Goal: Task Accomplishment & Management: Complete application form

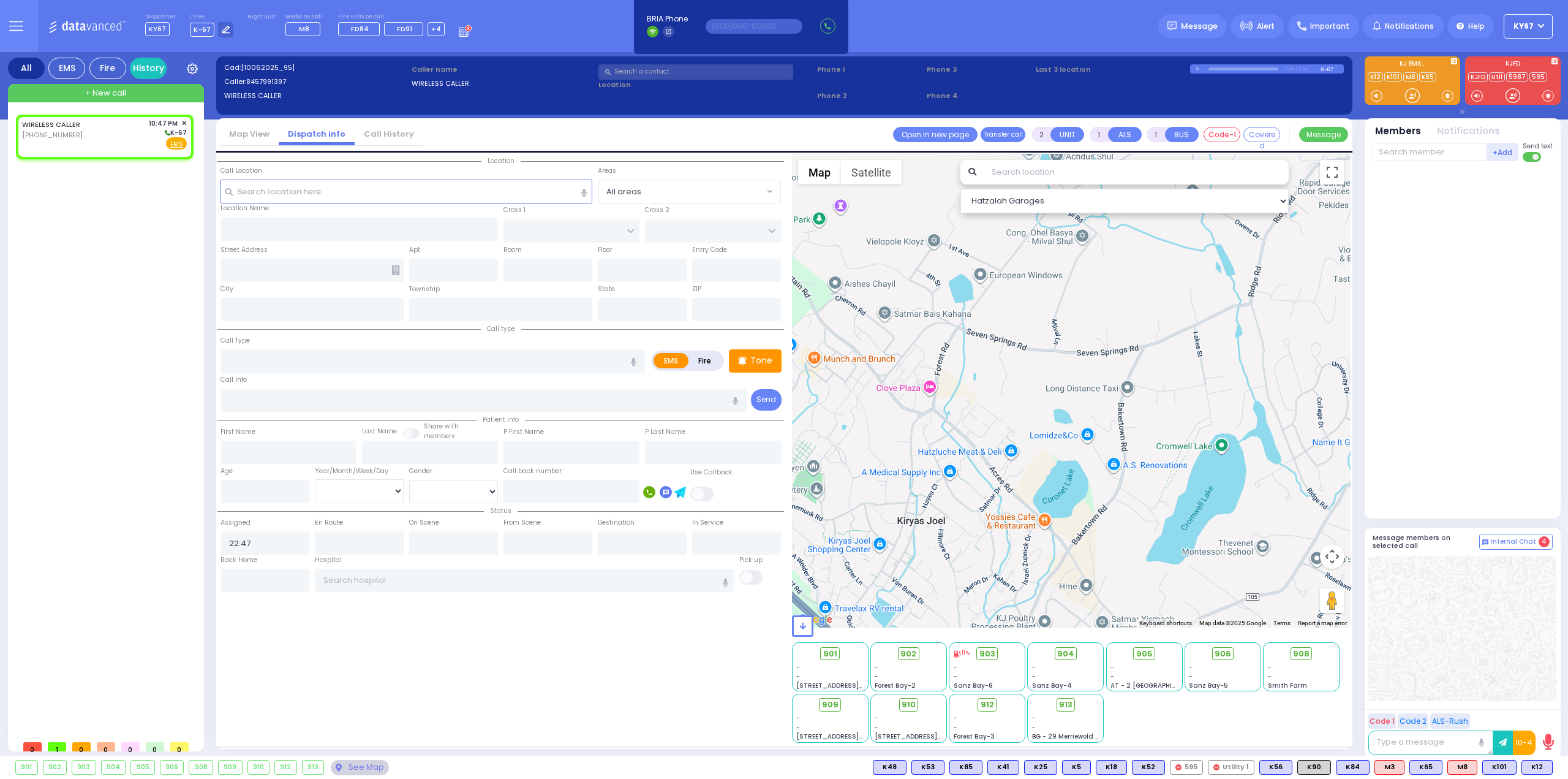
select select
click at [114, 130] on div "WIRELESS CALLER (845) 799-1397 10:47 PM ✕ K-67" at bounding box center [104, 134] width 165 height 32
select select
radio input "true"
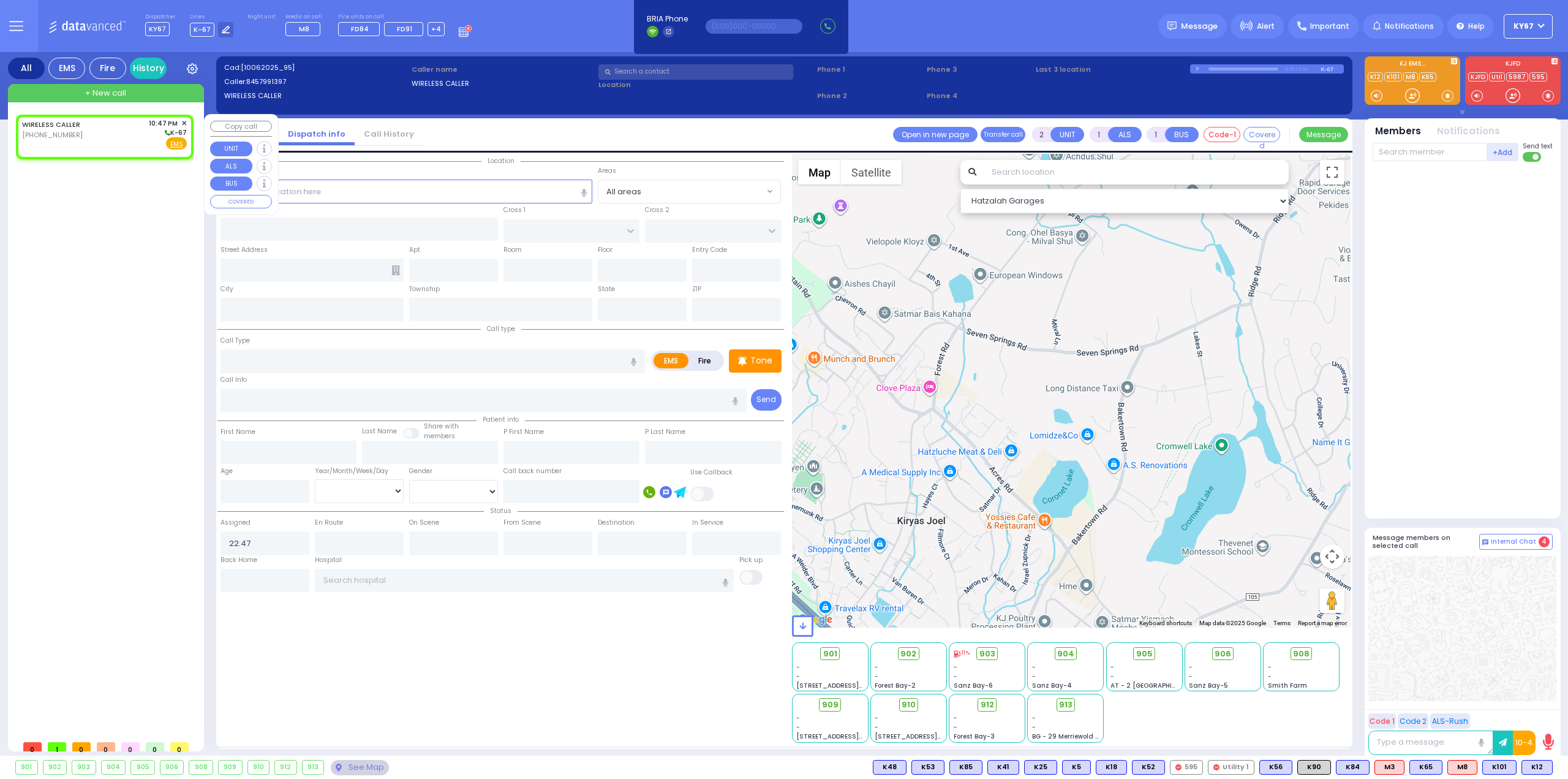
select select
select select "Hatzalah Garages"
click at [324, 193] on input "text" at bounding box center [406, 191] width 372 height 24
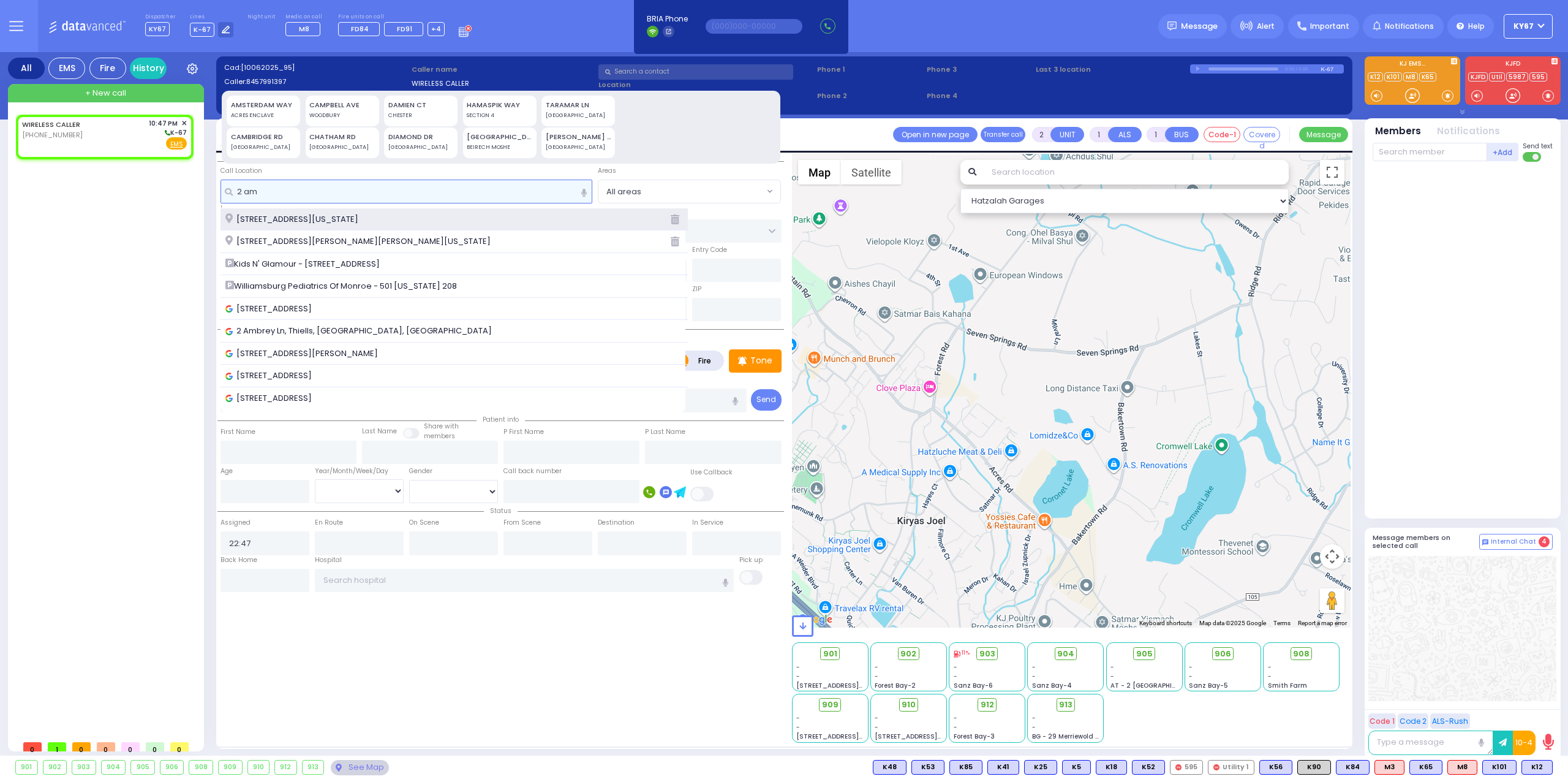
type input "2 am"
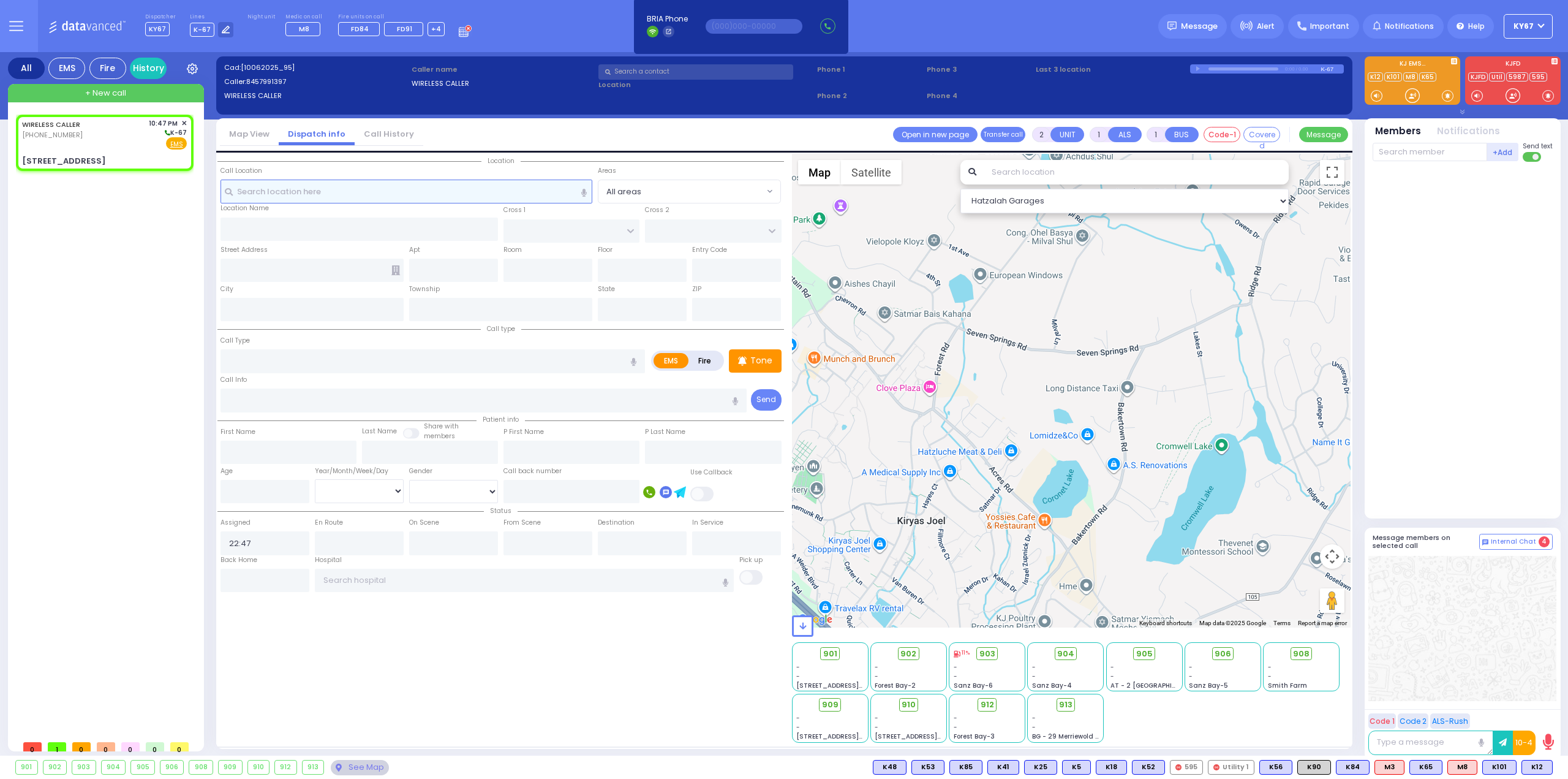
select select
radio input "true"
select select
select select "Hatzalah Garages"
type input "ACRES RD"
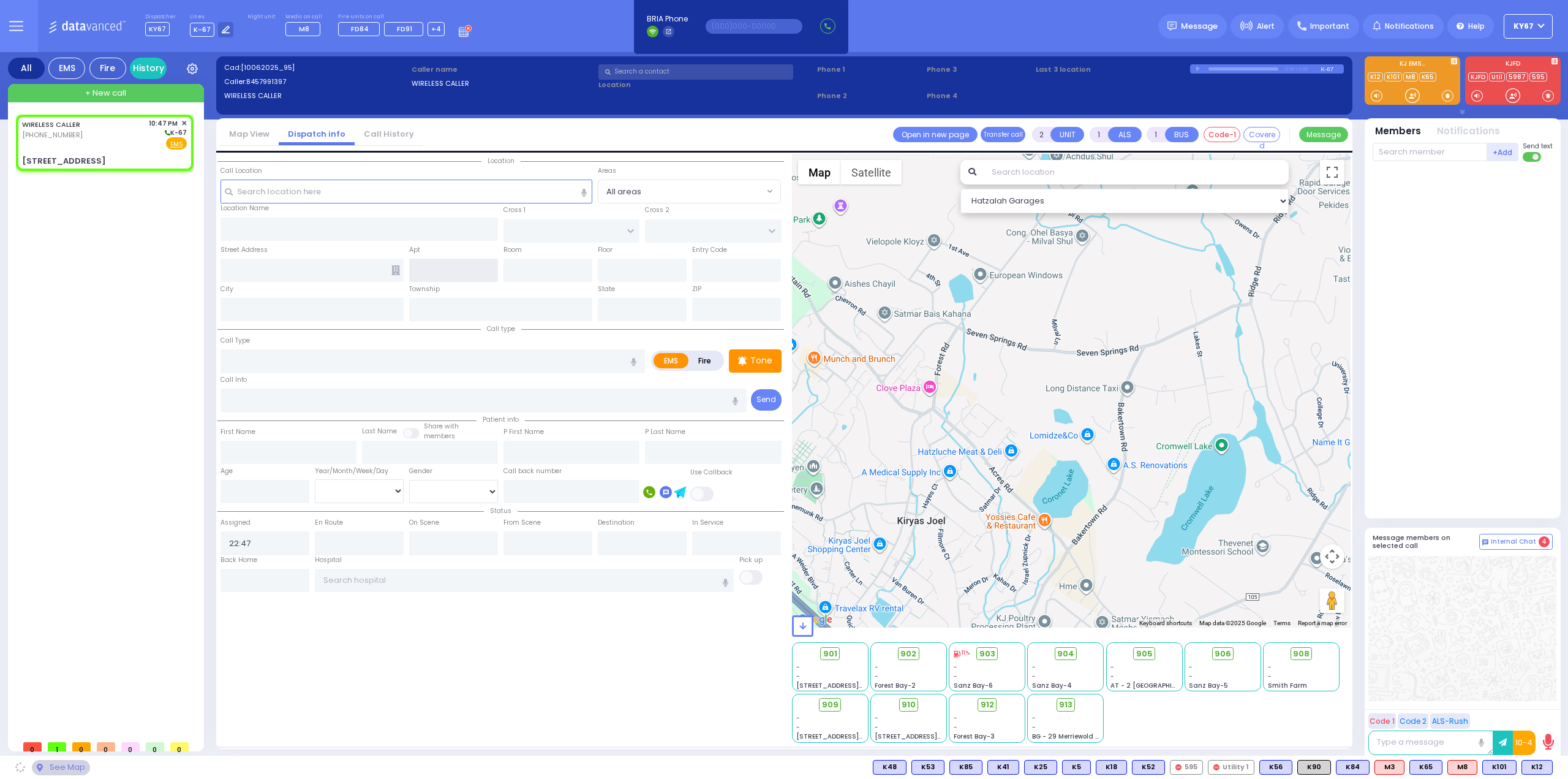
type input "DINEV RD"
type input "[STREET_ADDRESS]"
type input "Monroe"
type input "[US_STATE]"
type input "10950"
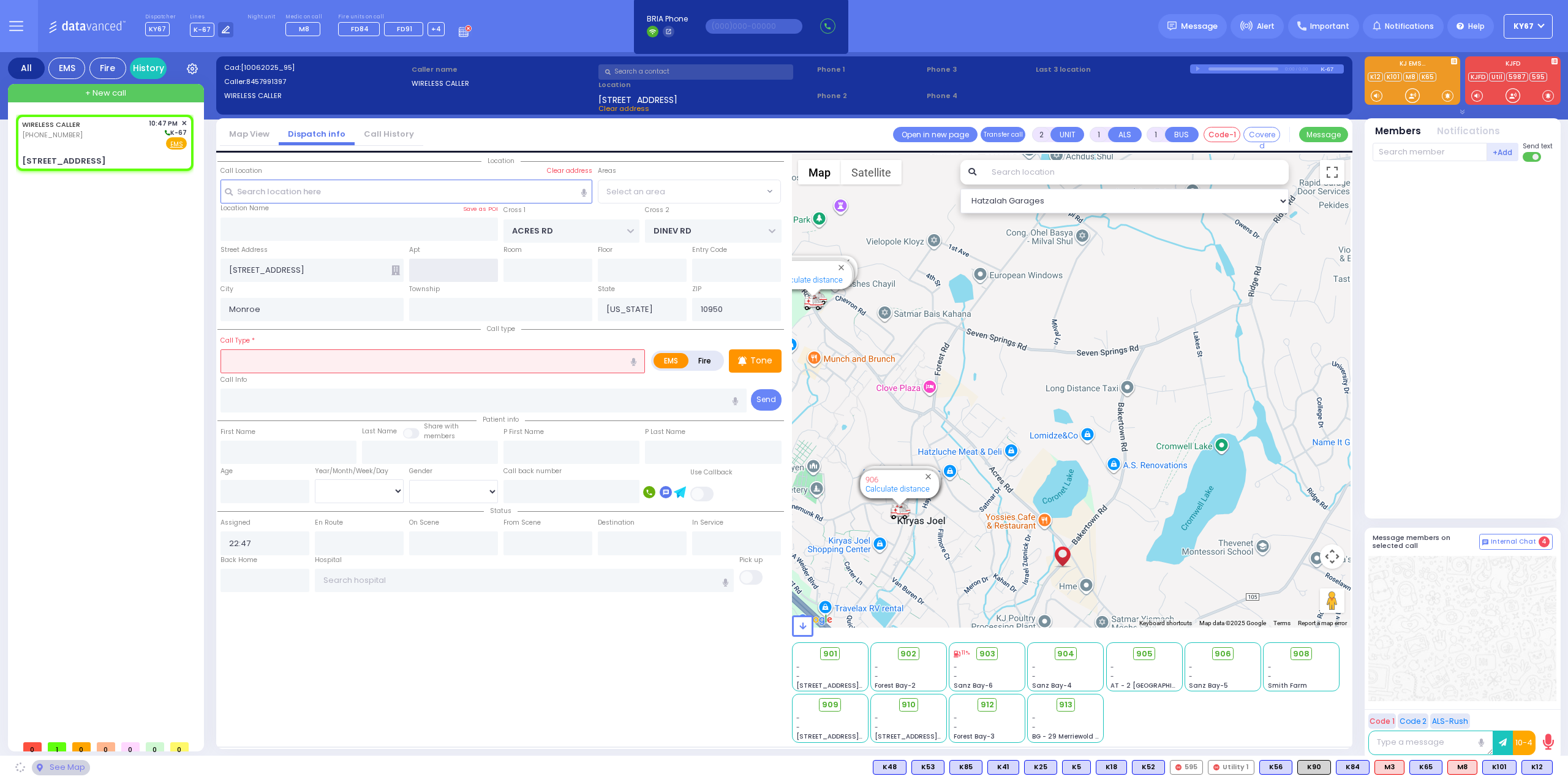
select select "PALM TREE"
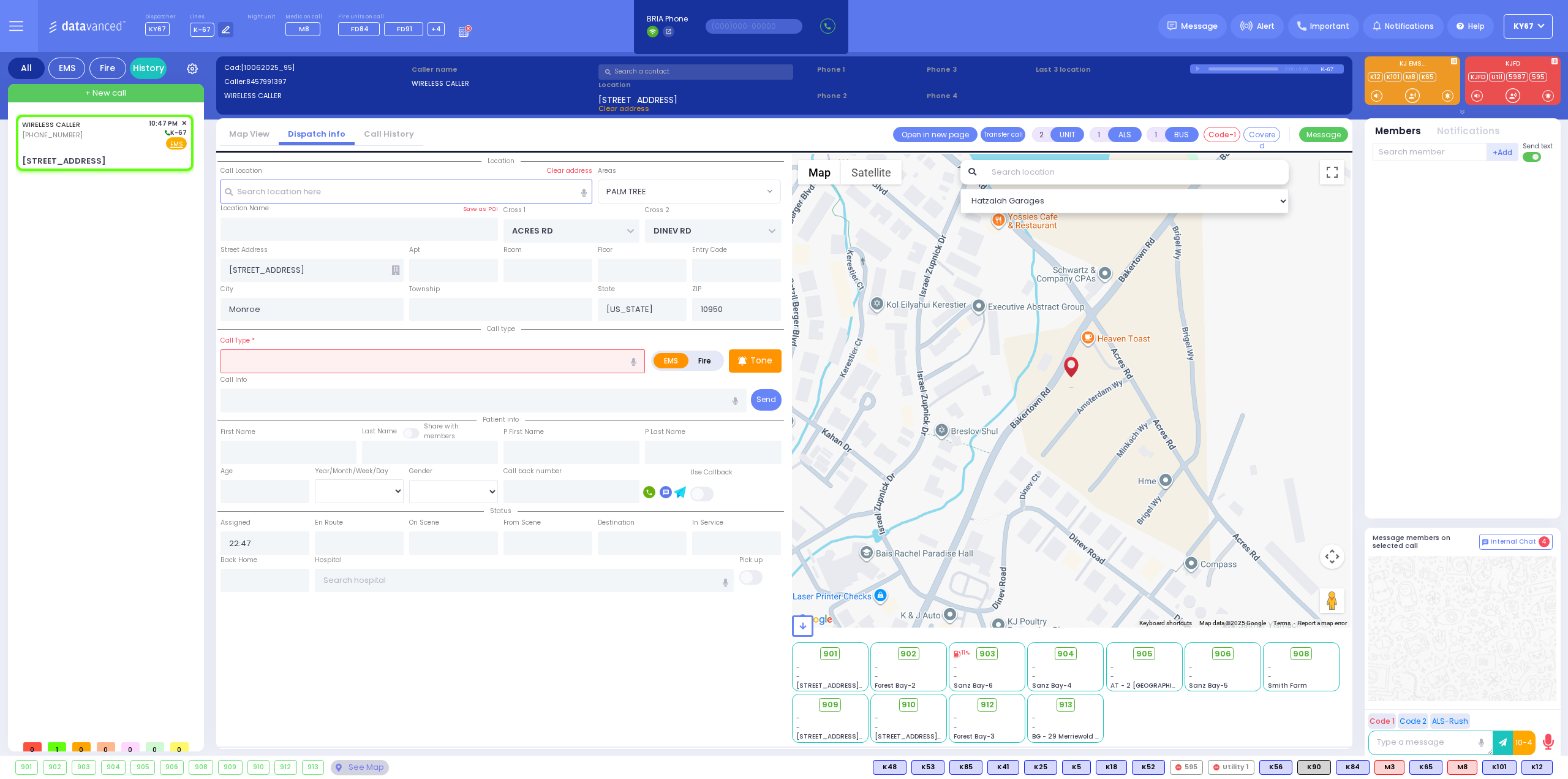
click at [420, 362] on input "text" at bounding box center [432, 361] width 425 height 24
click at [436, 269] on input "text" at bounding box center [454, 270] width 89 height 24
select select
radio input "true"
select select
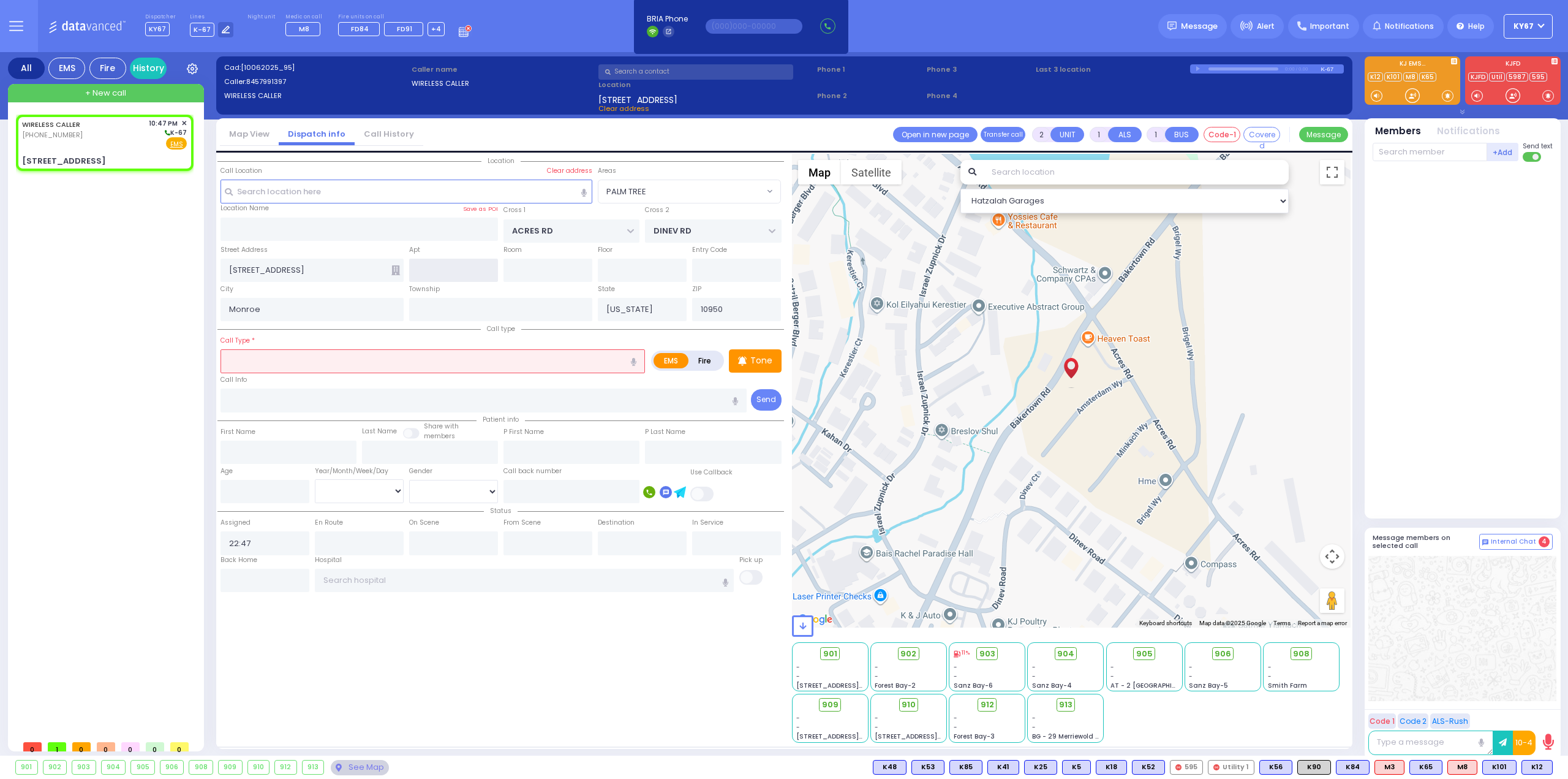
select select "Hatzalah Garages"
type input "1"
type input "0"
select select "PALM TREE"
type input "101"
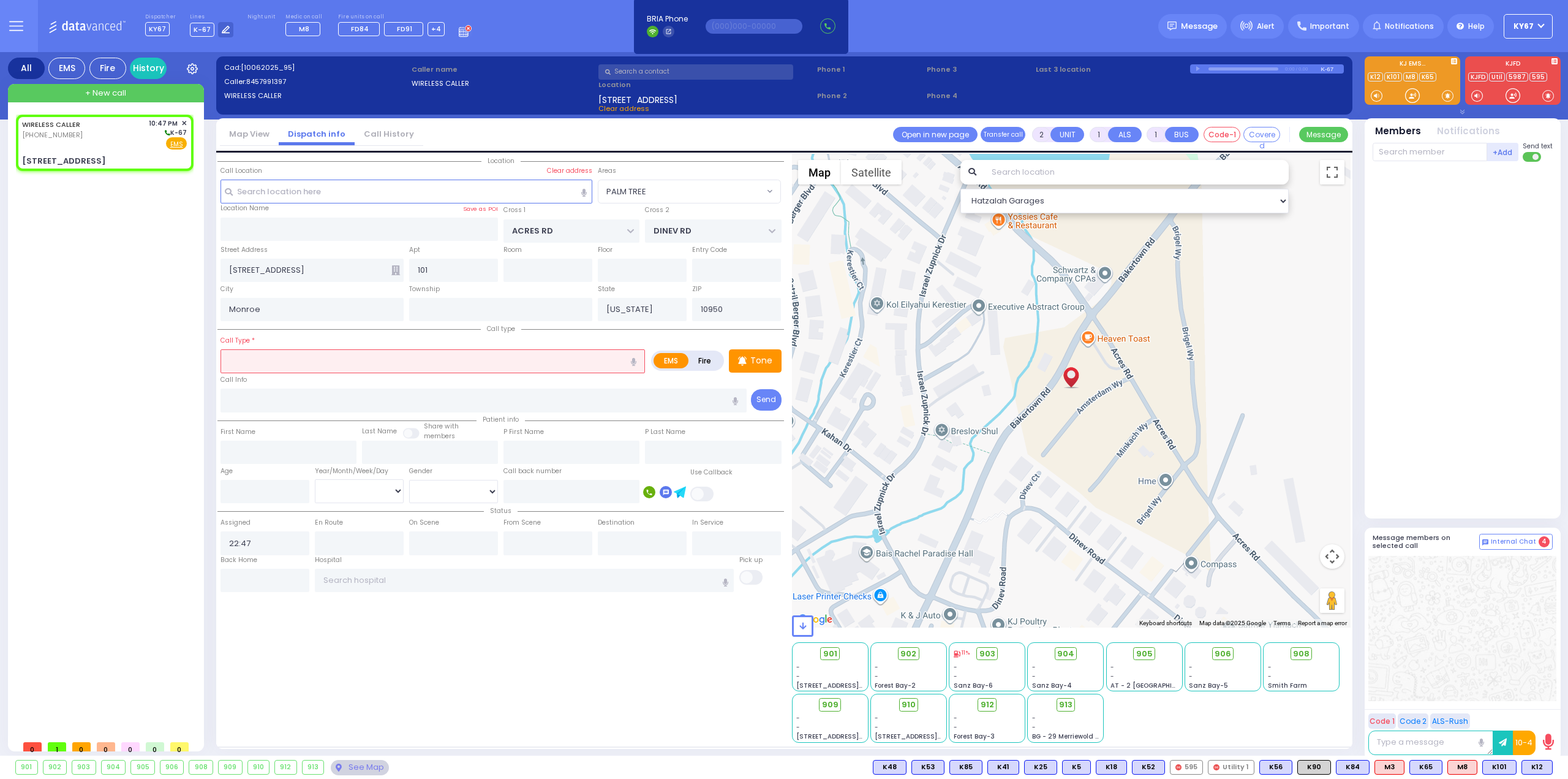
click at [341, 359] on input "text" at bounding box center [432, 361] width 425 height 24
select select
radio input "true"
select select
select select "Hatzalah Garages"
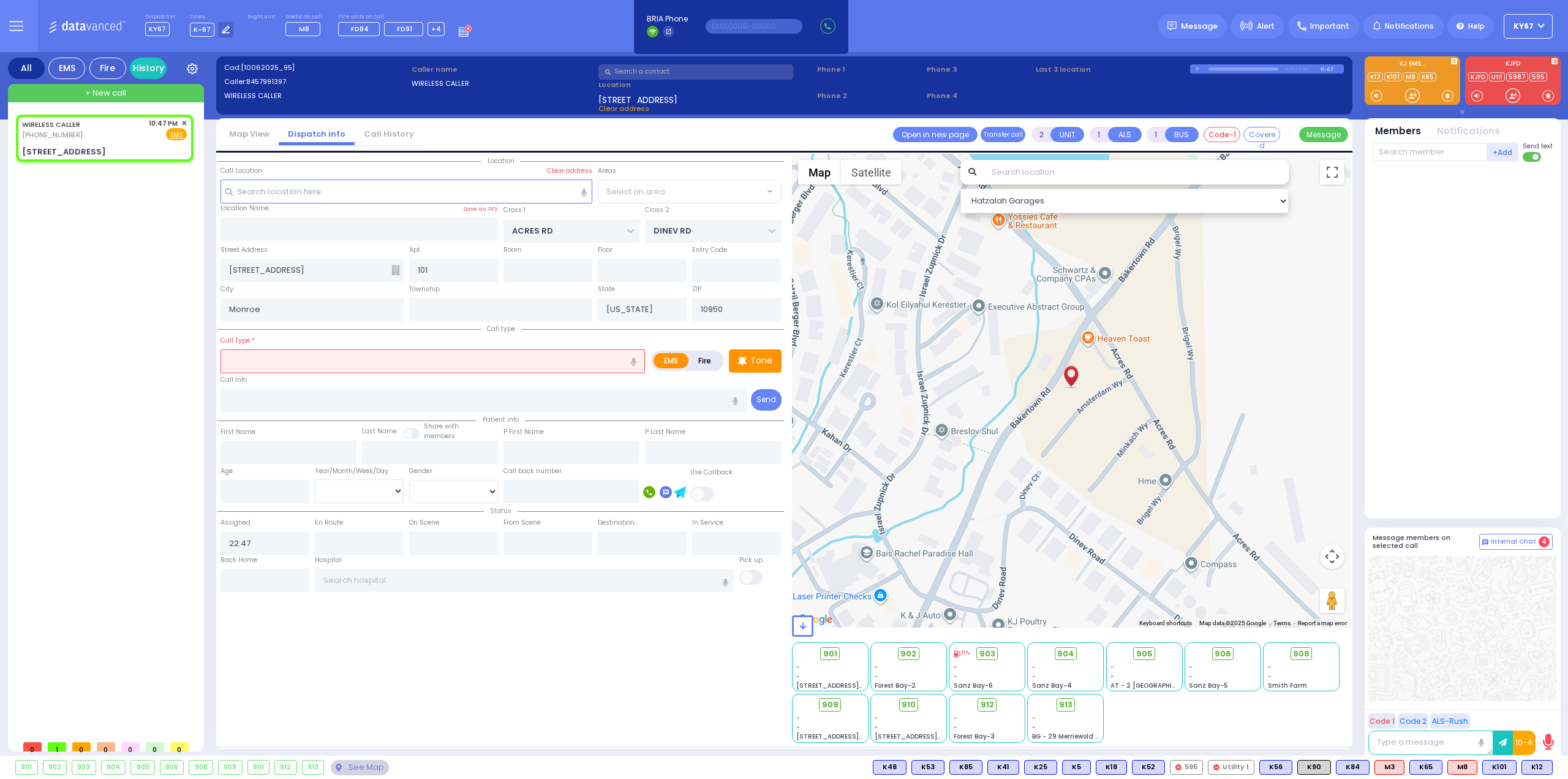
radio input "true"
select select
select select "Hatzalah Garages"
select select "PALM TREE"
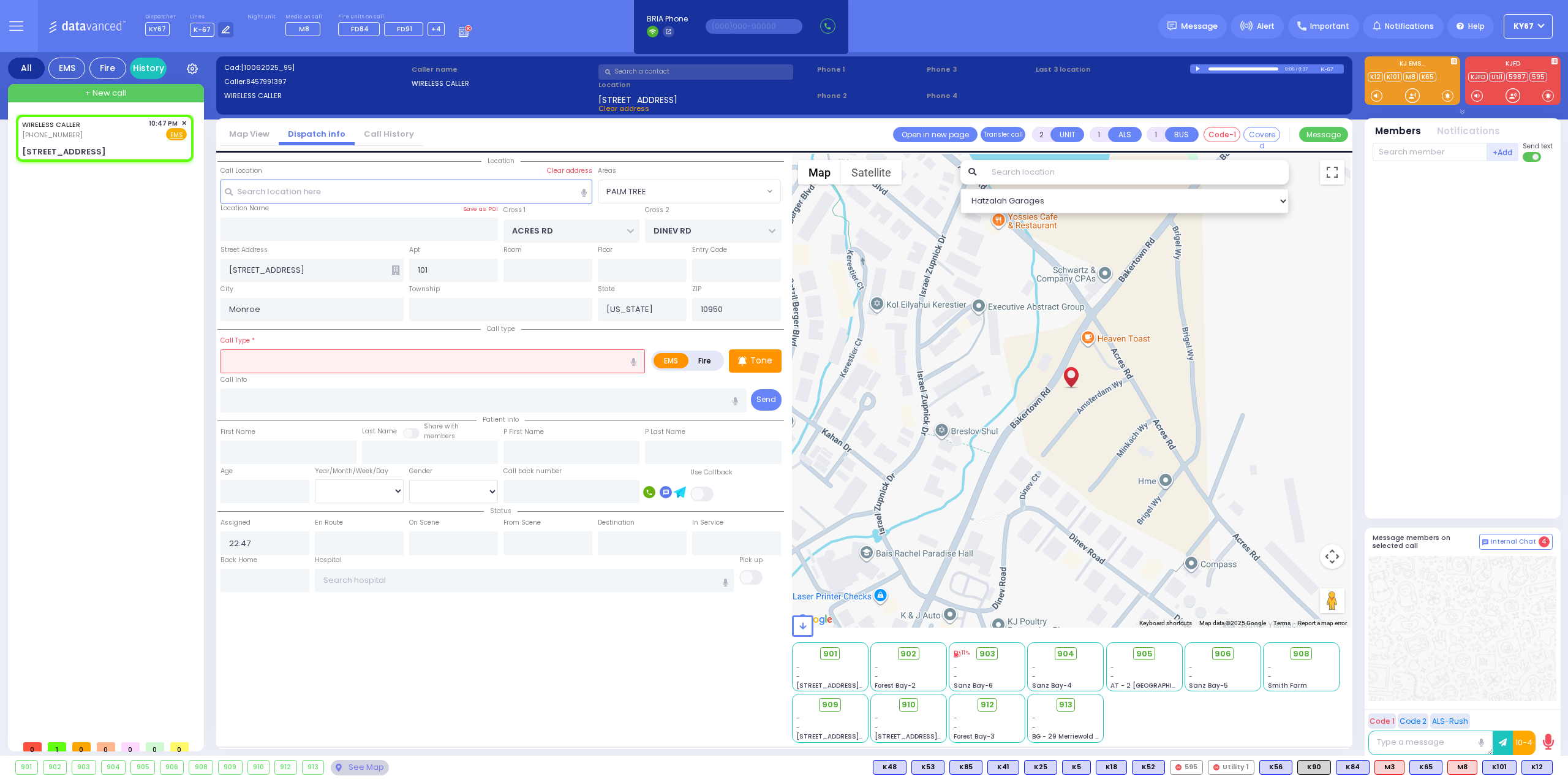
click at [355, 362] on input "text" at bounding box center [432, 361] width 425 height 24
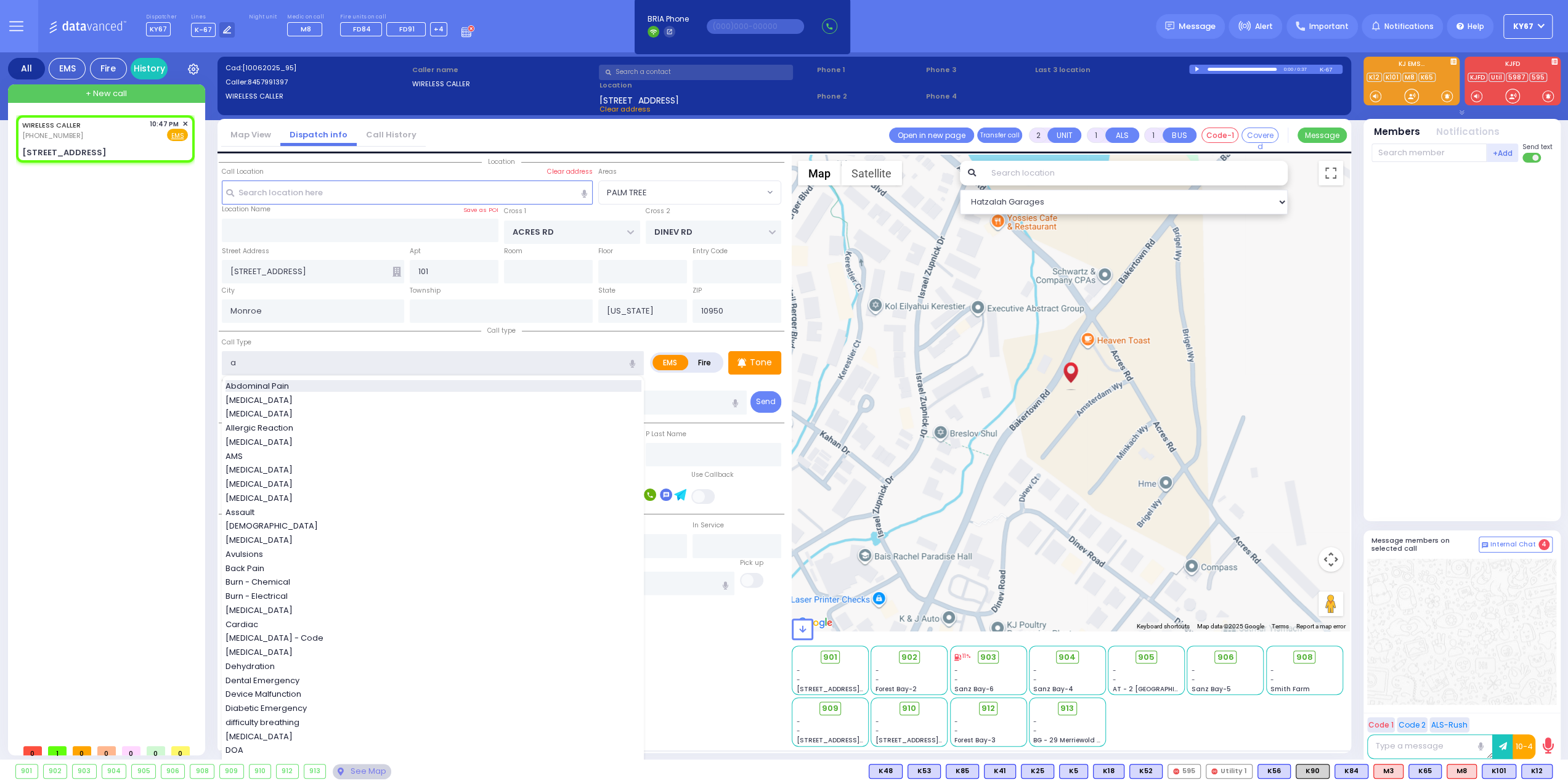
type input "Abdominal Pain"
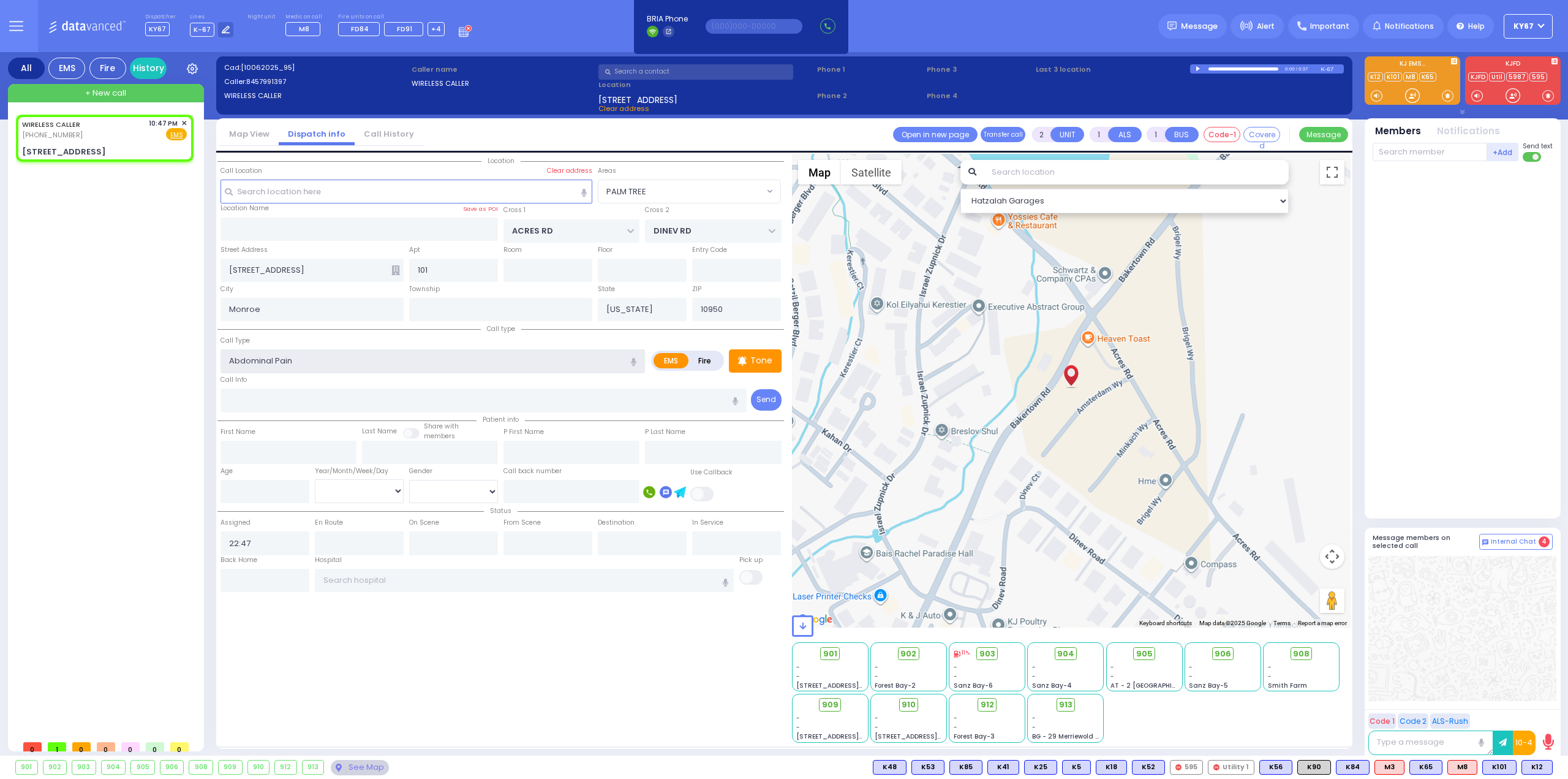
type input "1"
type input "0"
type input "Abdominal Pain - 5 Weeks"
click at [585, 744] on div "Location" at bounding box center [784, 450] width 1133 height 593
select select
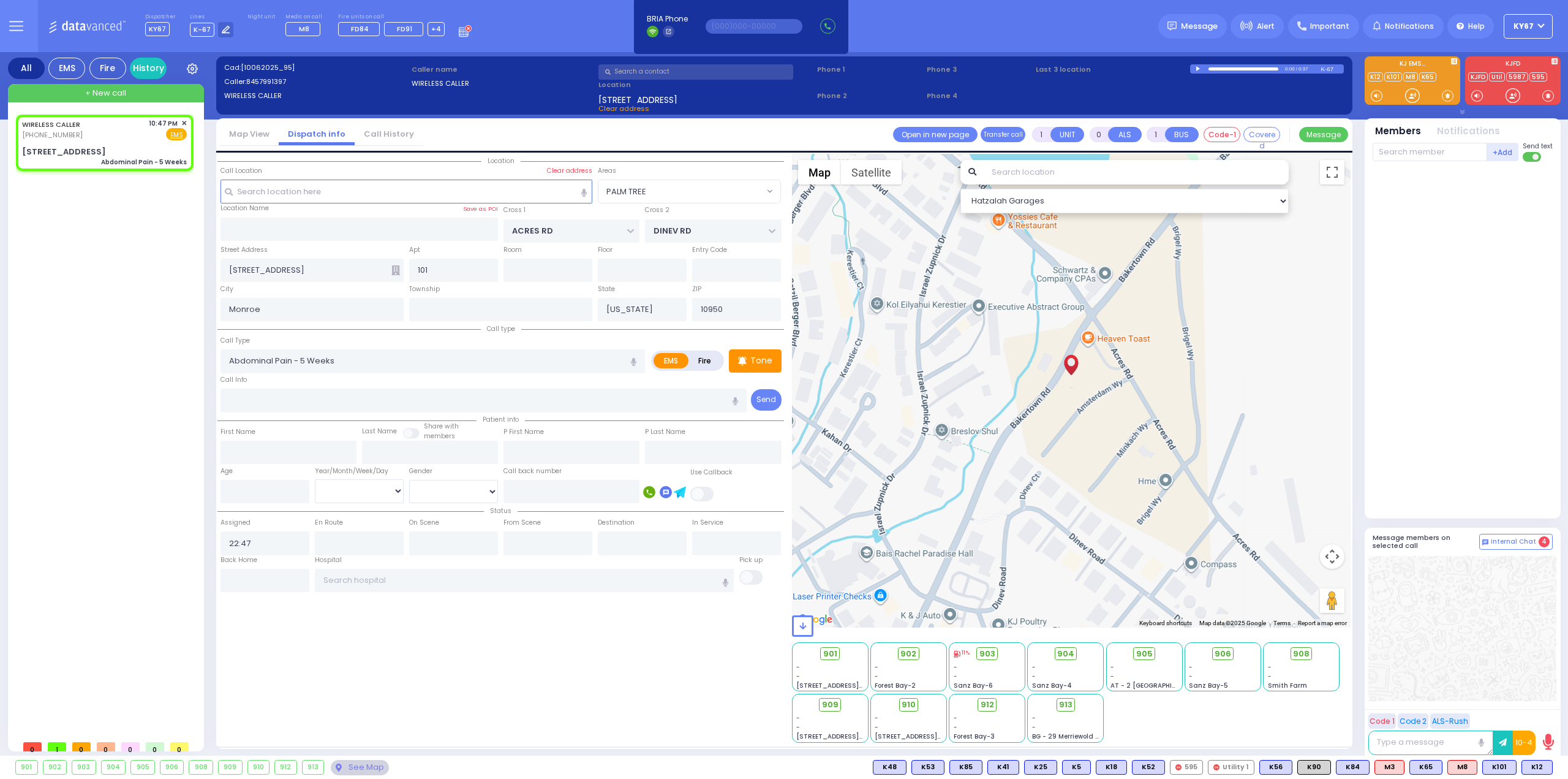
radio input "true"
select select
select select "Hatzalah Garages"
select select "PALM TREE"
drag, startPoint x: 1541, startPoint y: 768, endPoint x: 1523, endPoint y: 723, distance: 48.5
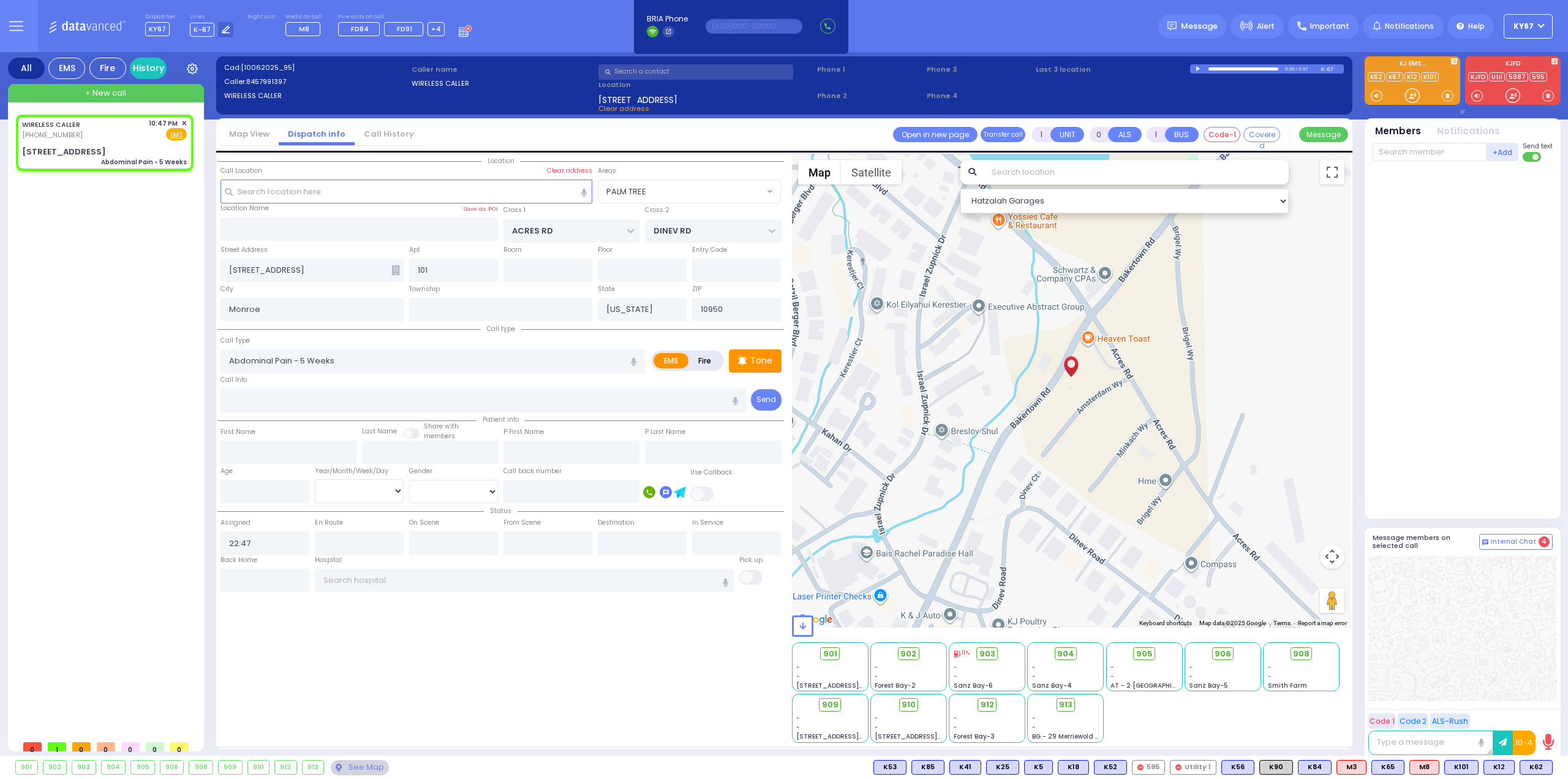
click at [0, 0] on span "K62" at bounding box center [0, 0] width 0 height 0
select select
radio input "true"
select select
type input "22:49"
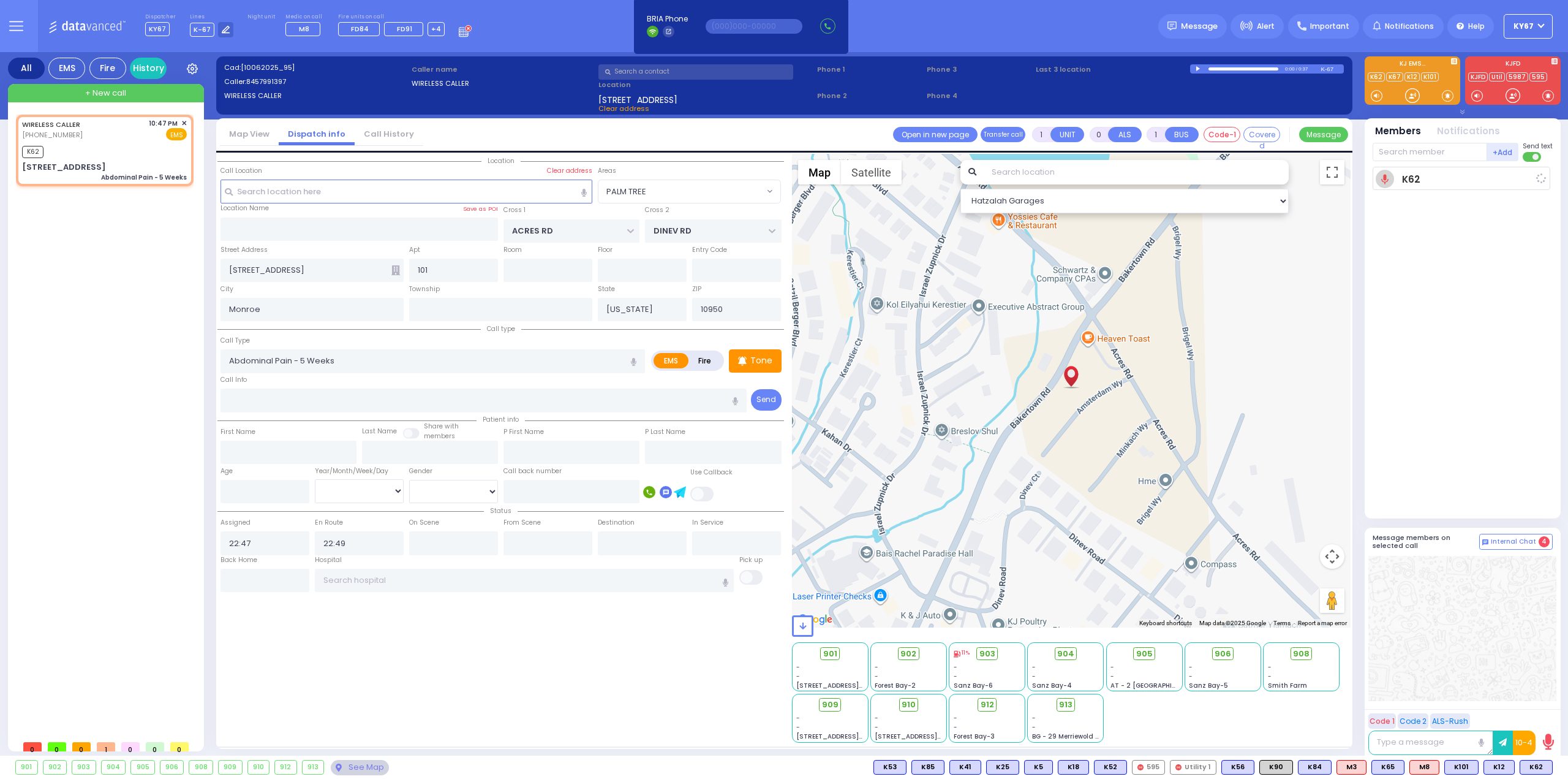
select select "Hatzalah Garages"
select select "PALM TREE"
click at [1533, 774] on div "K101 K101" at bounding box center [1535, 767] width 35 height 15
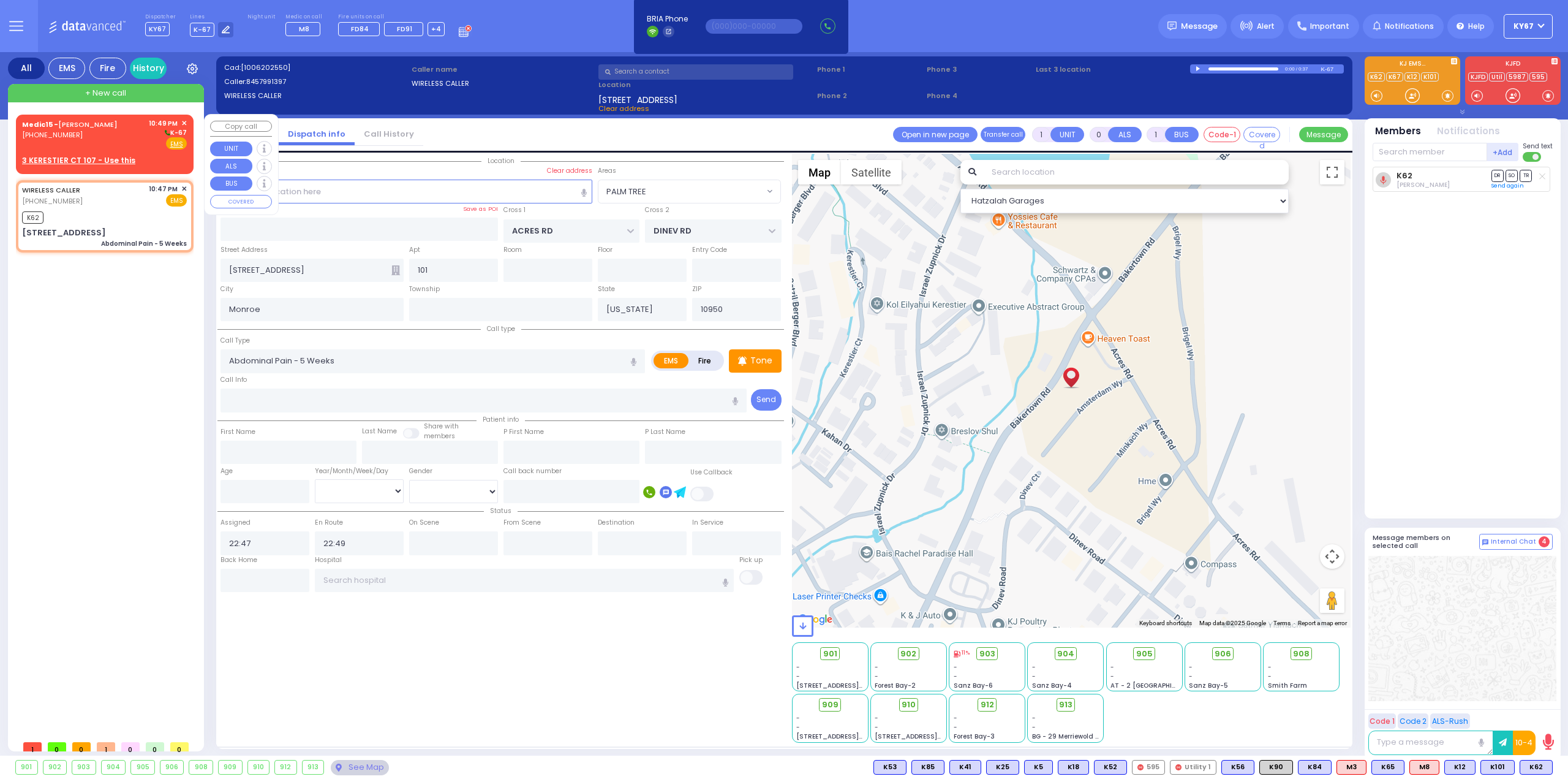
click at [101, 130] on div "(347) 300-8658" at bounding box center [72, 135] width 100 height 10
type input "2"
type input "1"
select select
radio input "true"
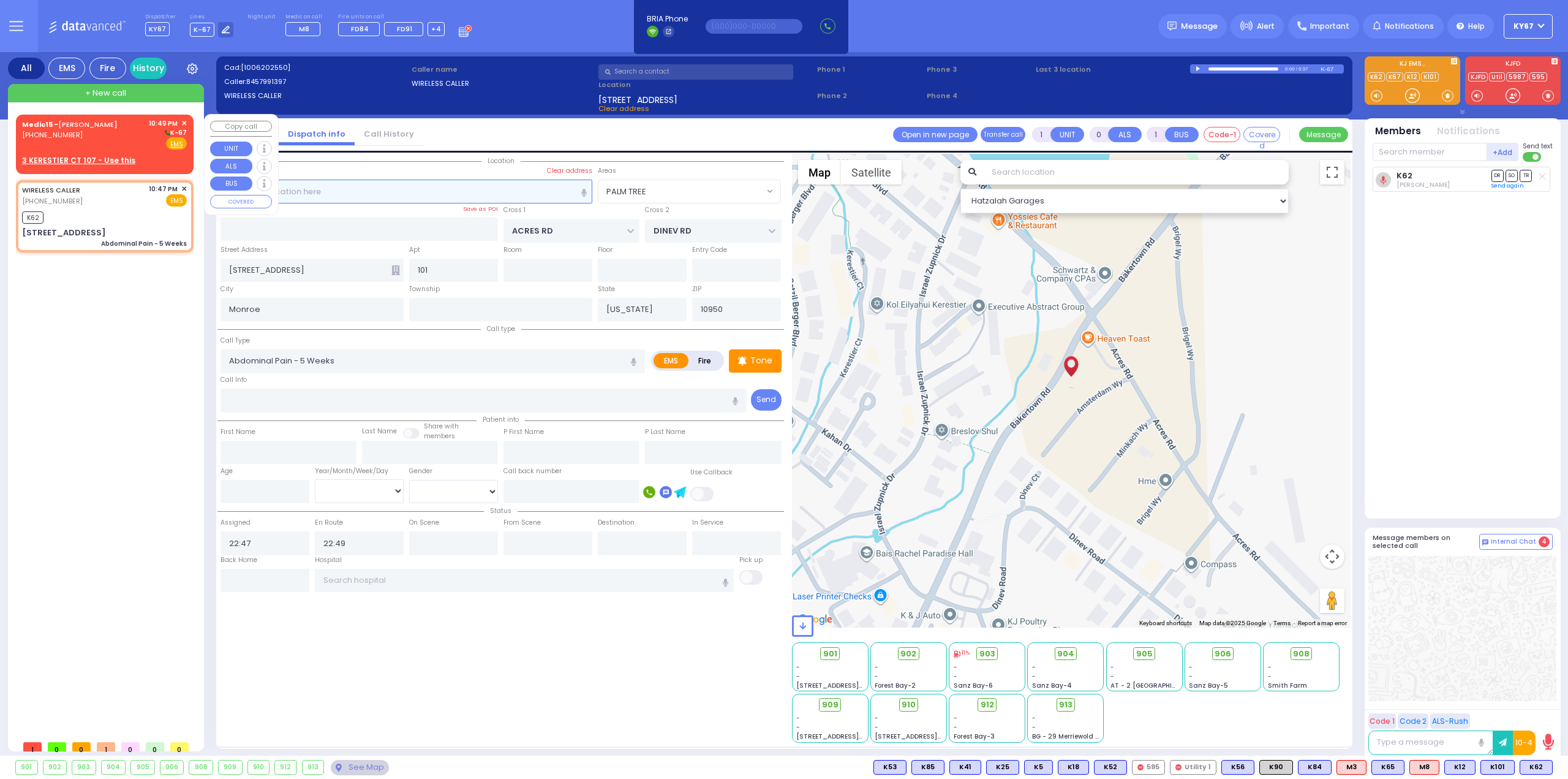
type input "JACOB"
type input "FRIEDMAN"
select select
type input "22:49"
select select "Hatzalah Garages"
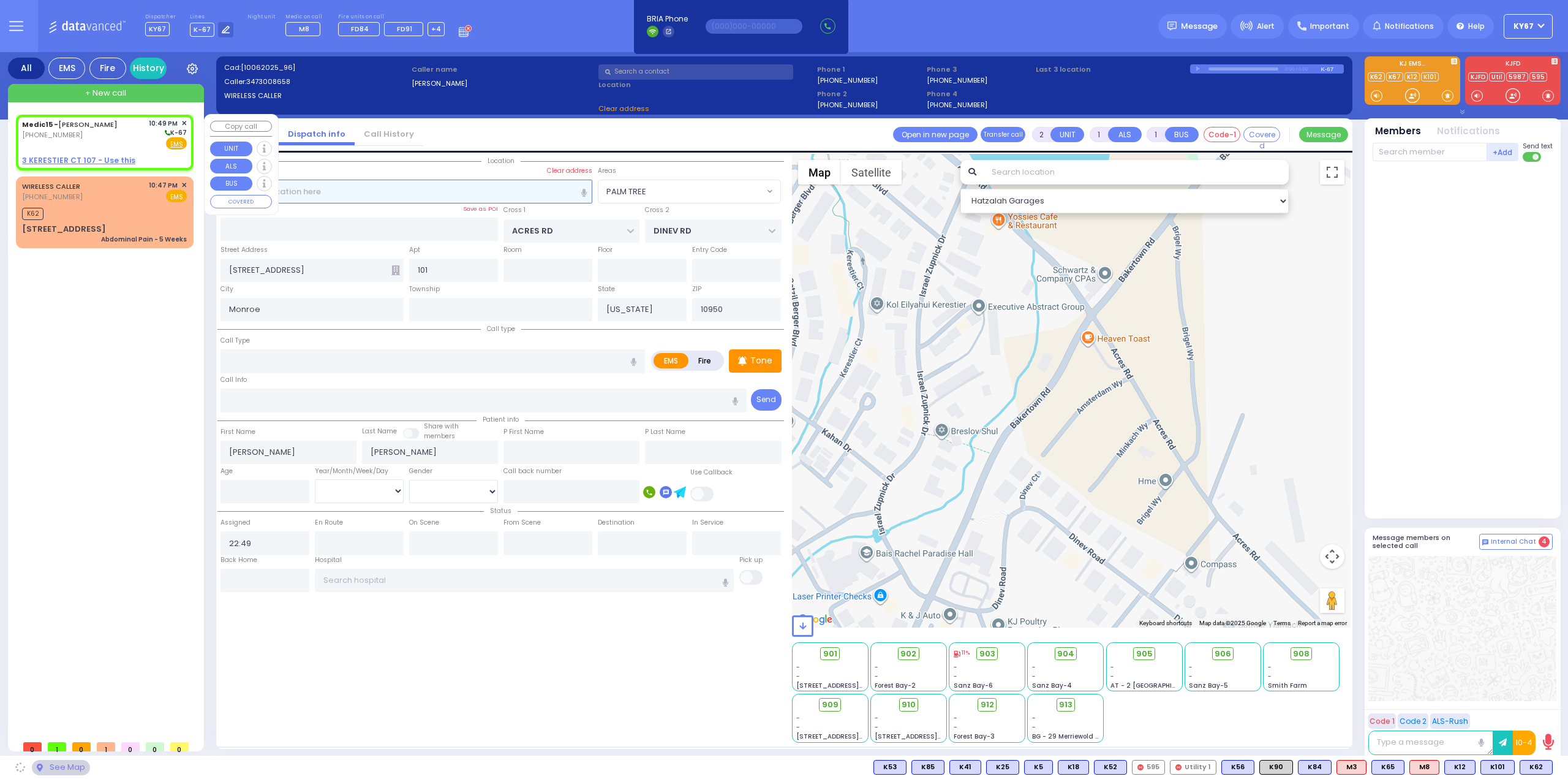
select select
radio input "true"
select select
select select "Hatzalah Garages"
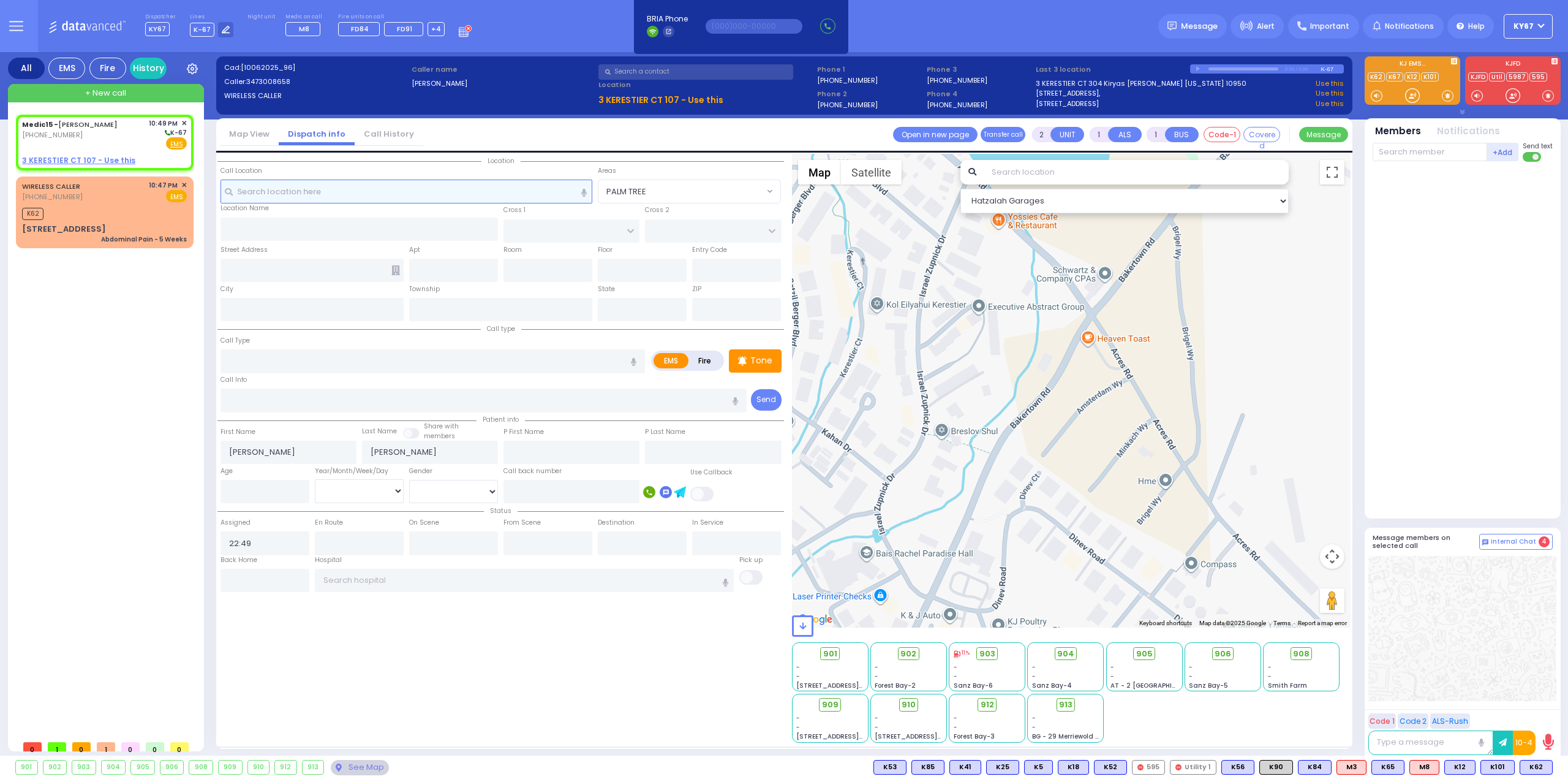
click at [397, 192] on input "text" at bounding box center [406, 191] width 372 height 24
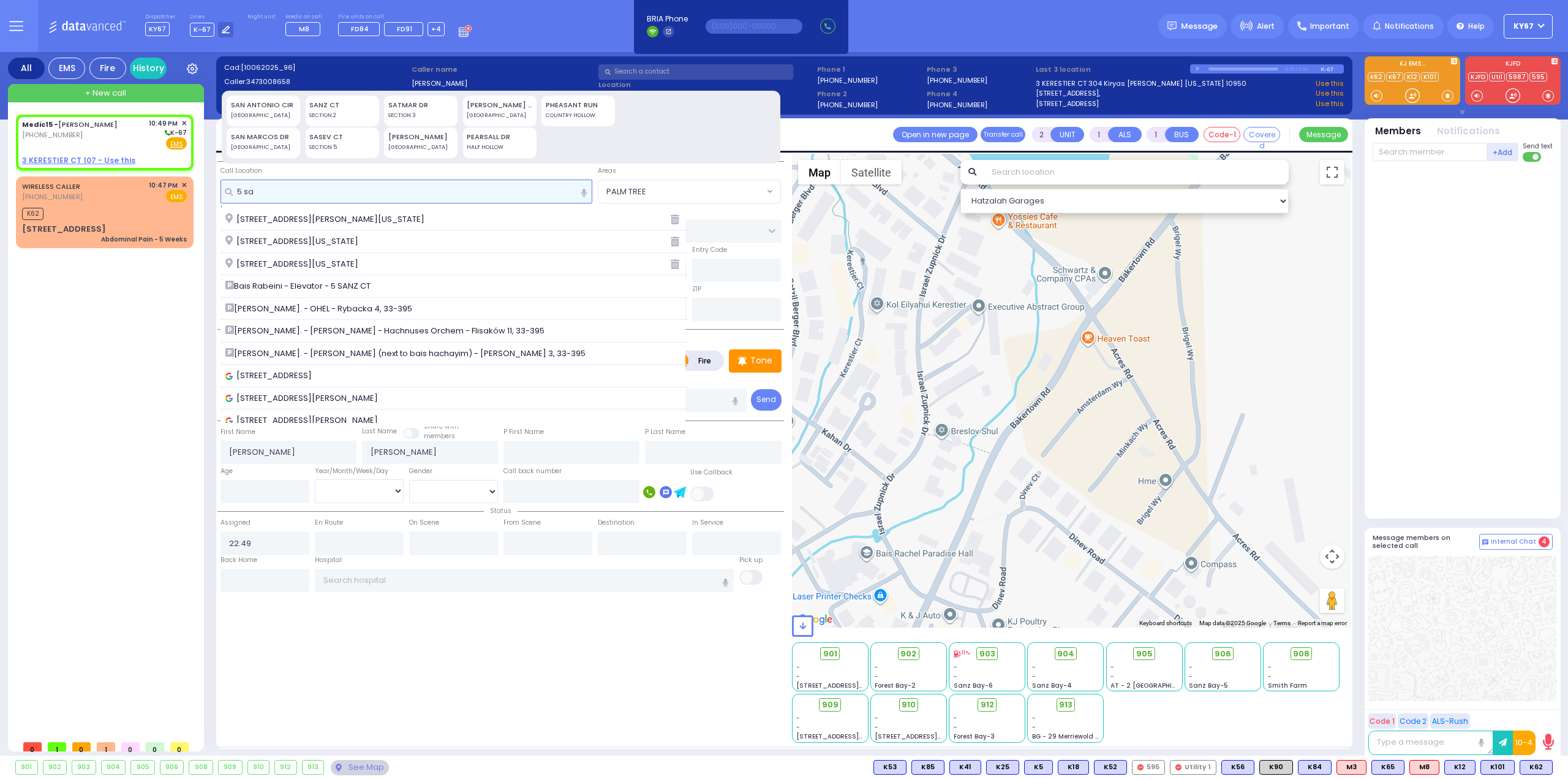
type input "5 sa"
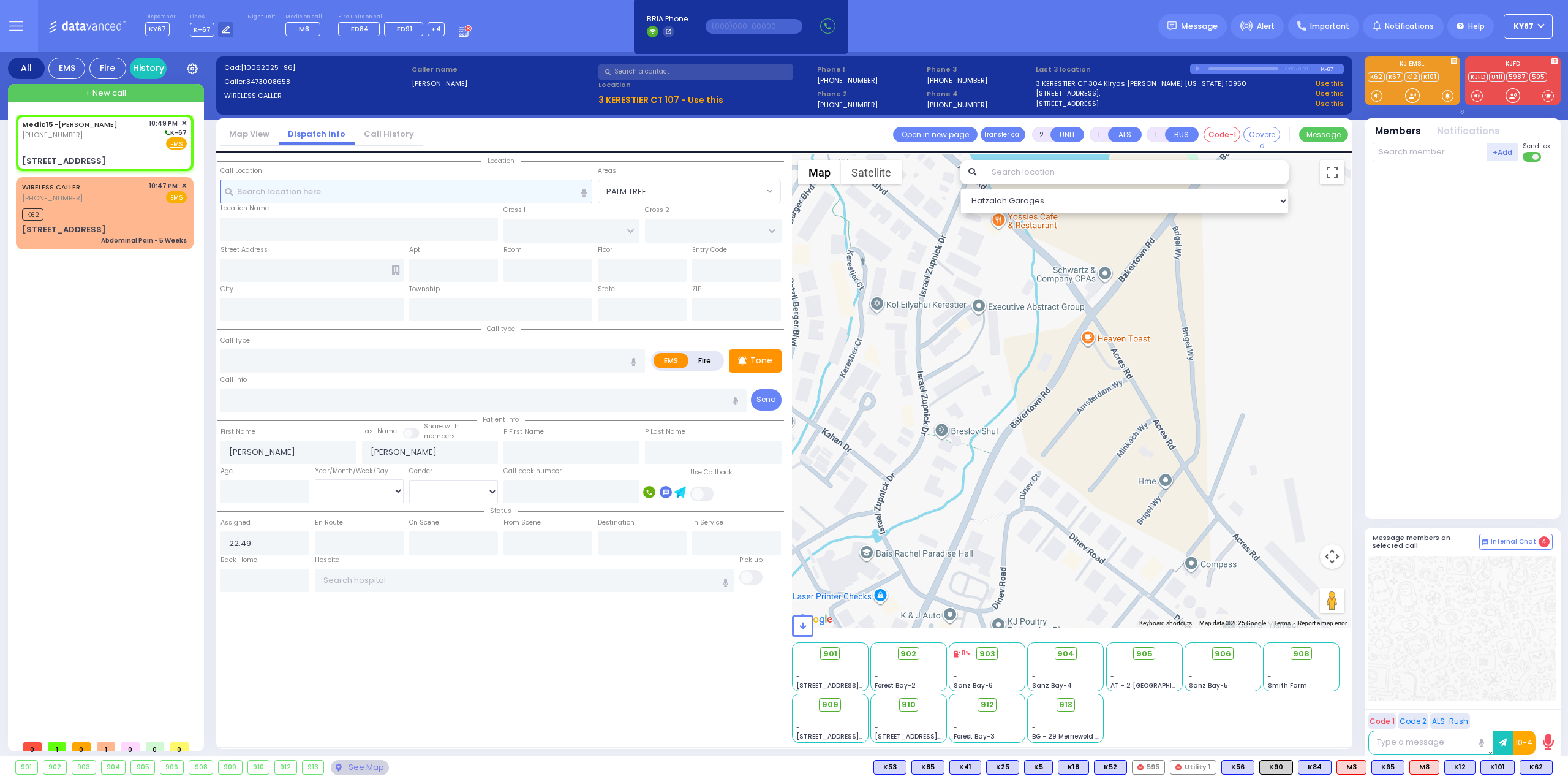
select select
radio input "true"
select select
select select "Hatzalah Garages"
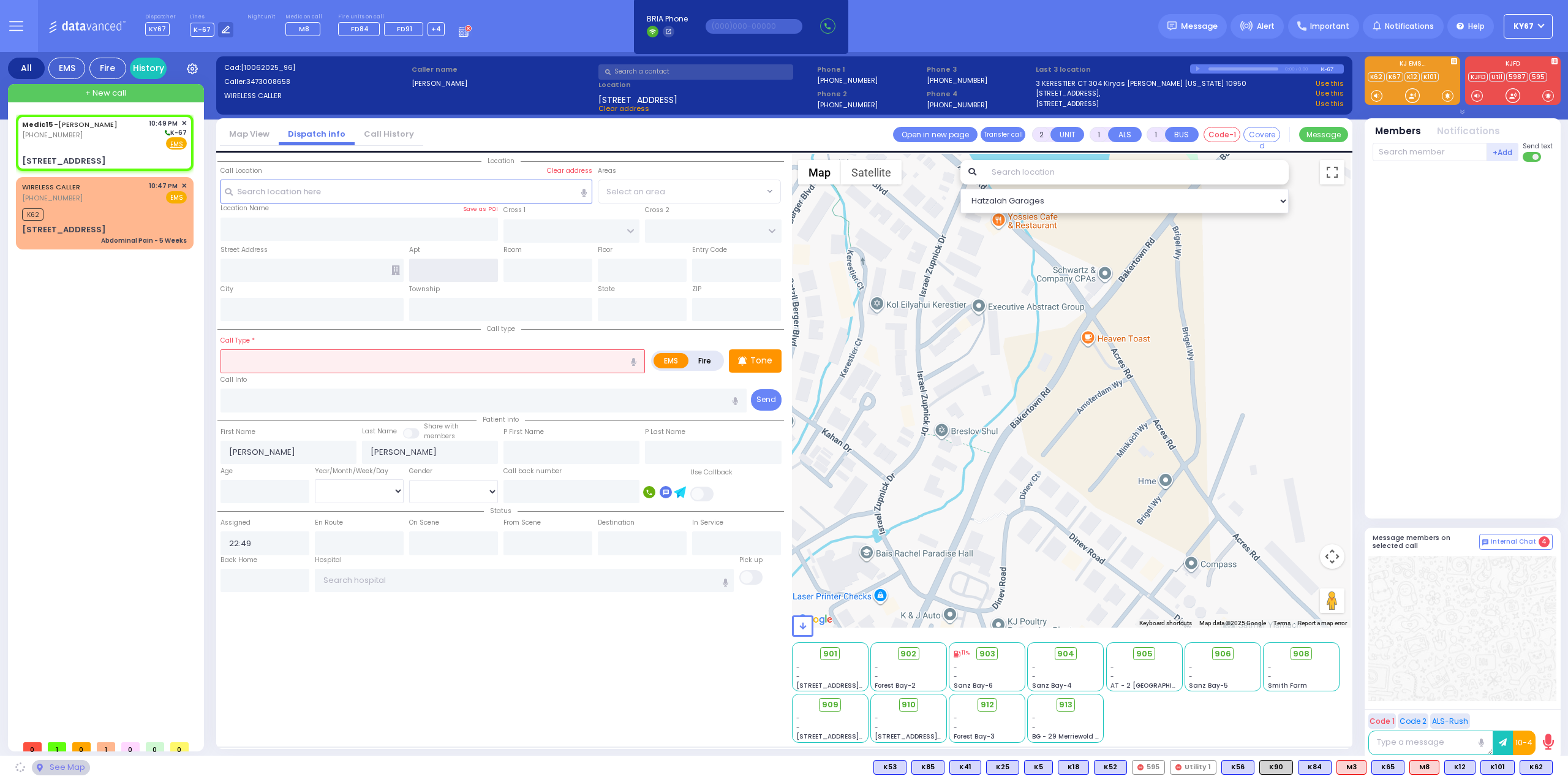
type input "ACRES RD"
type input "SIGET COURT"
type input "5 Satmar Drive"
type input "Kiryas Joel"
type input "[US_STATE]"
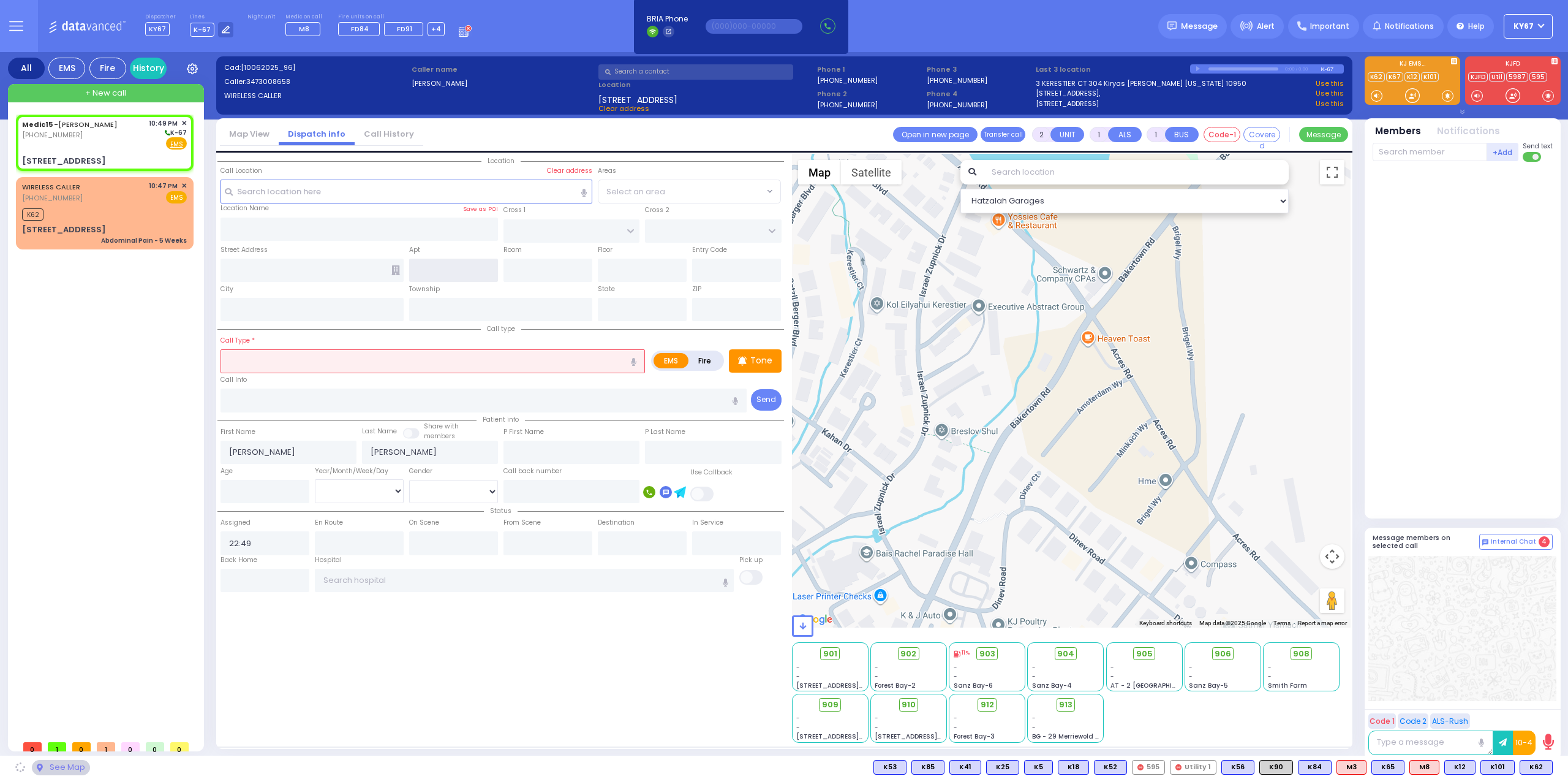
type input "10950"
select select "PALM TREE"
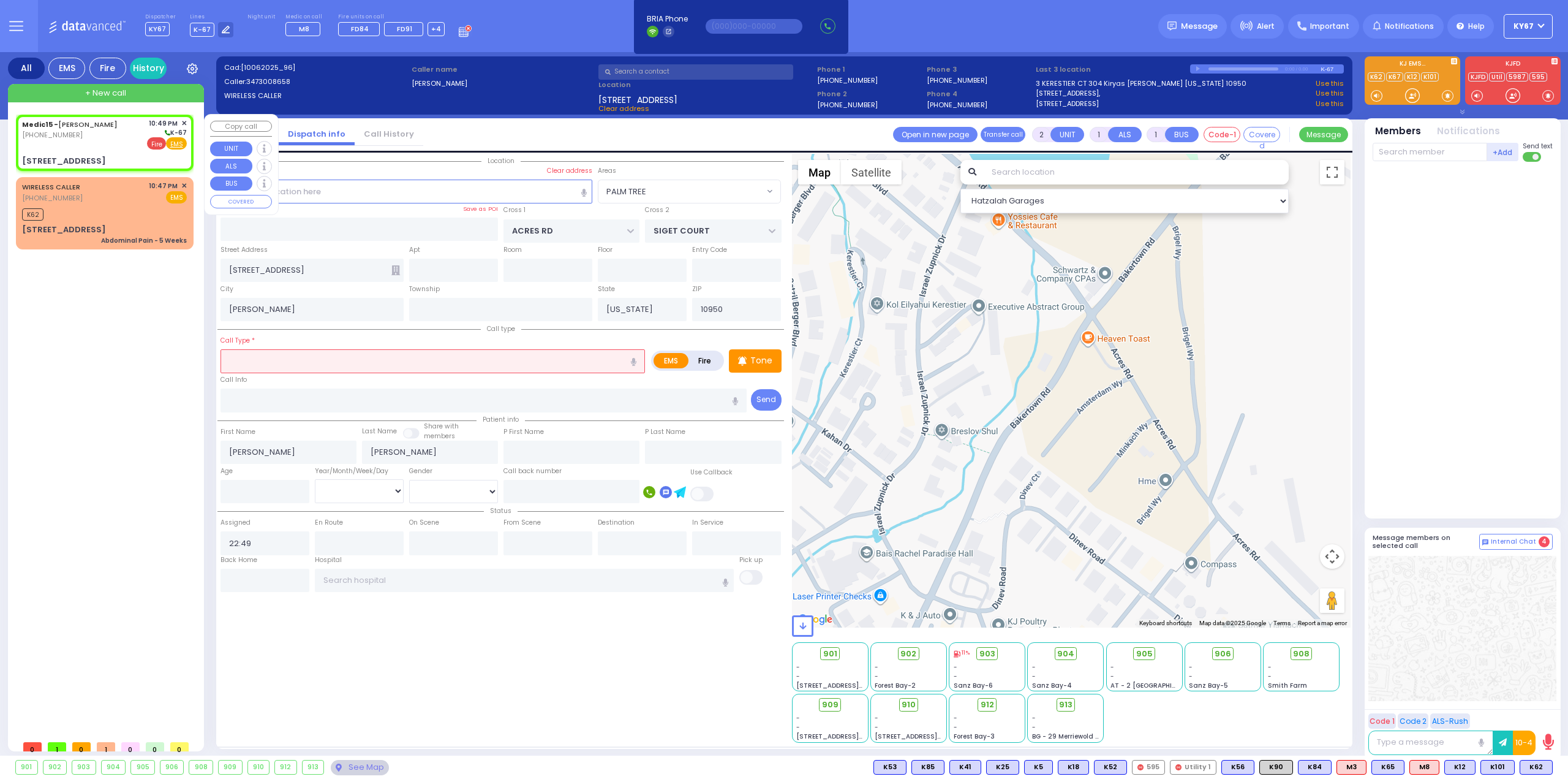
click at [156, 141] on span "Fire" at bounding box center [156, 143] width 19 height 12
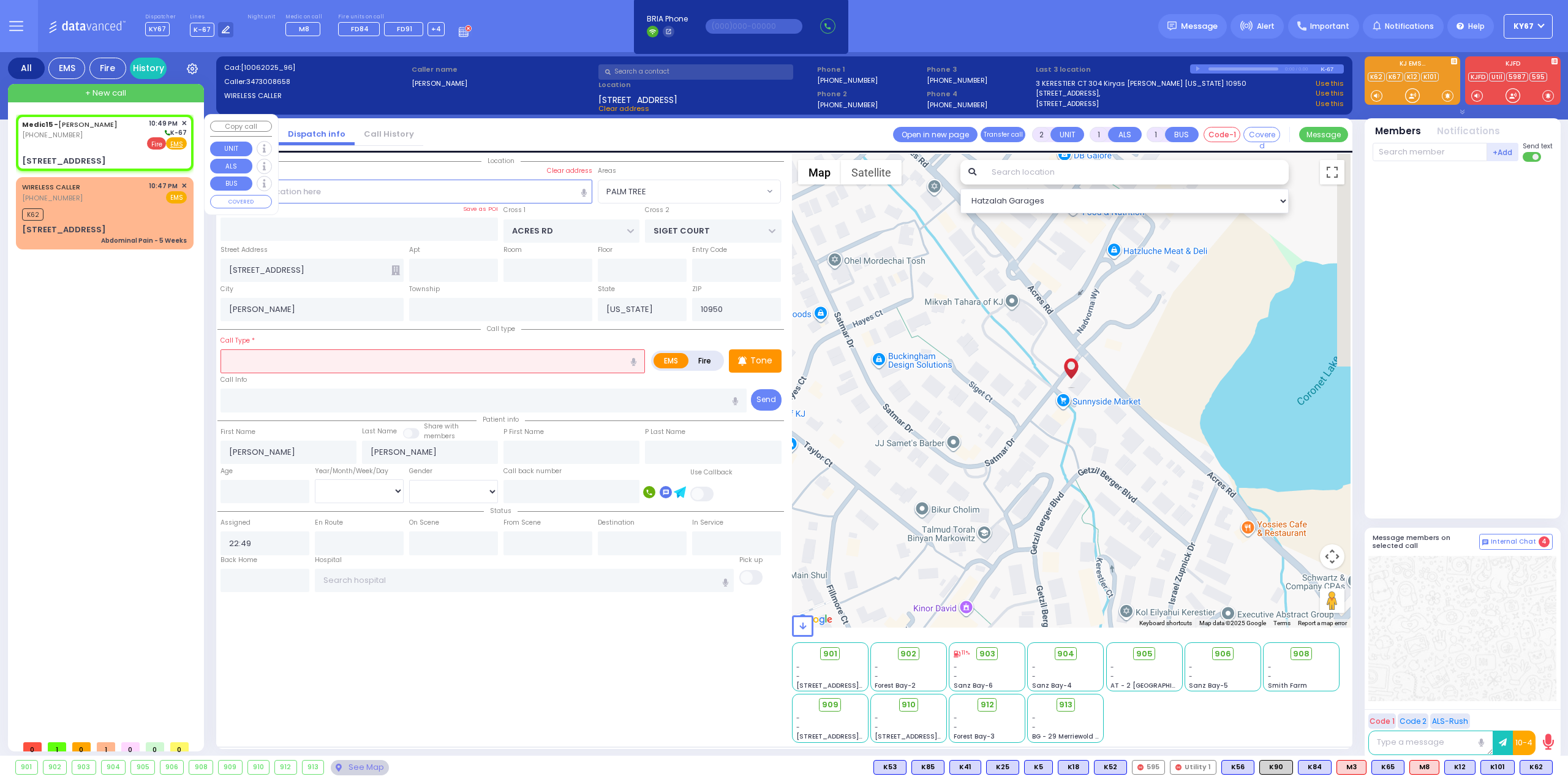
select select
radio input "false"
radio input "true"
select select
select select "Hatzalah Garages"
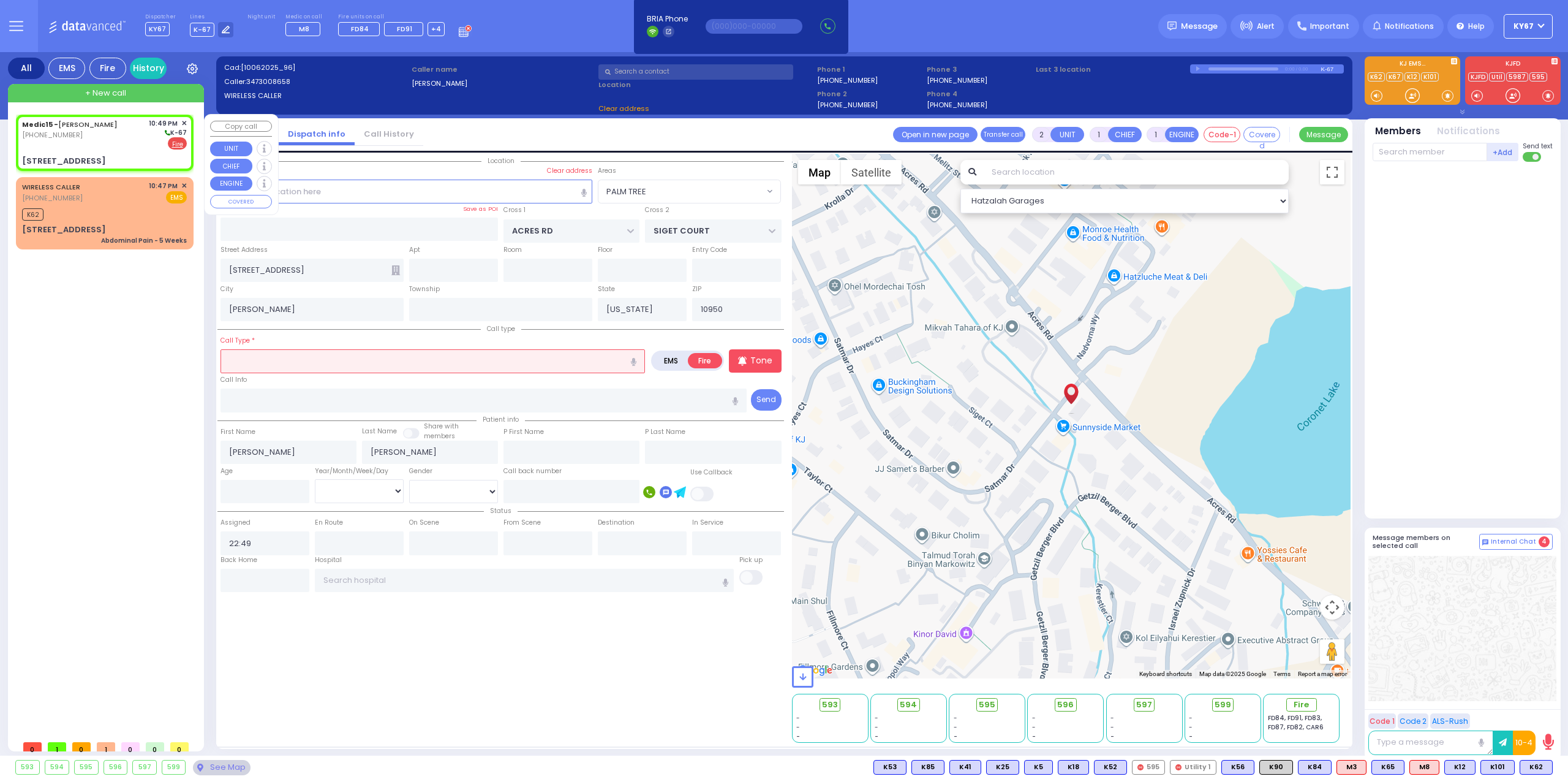
select select "PALM TREE"
click at [377, 363] on input "text" at bounding box center [432, 361] width 425 height 24
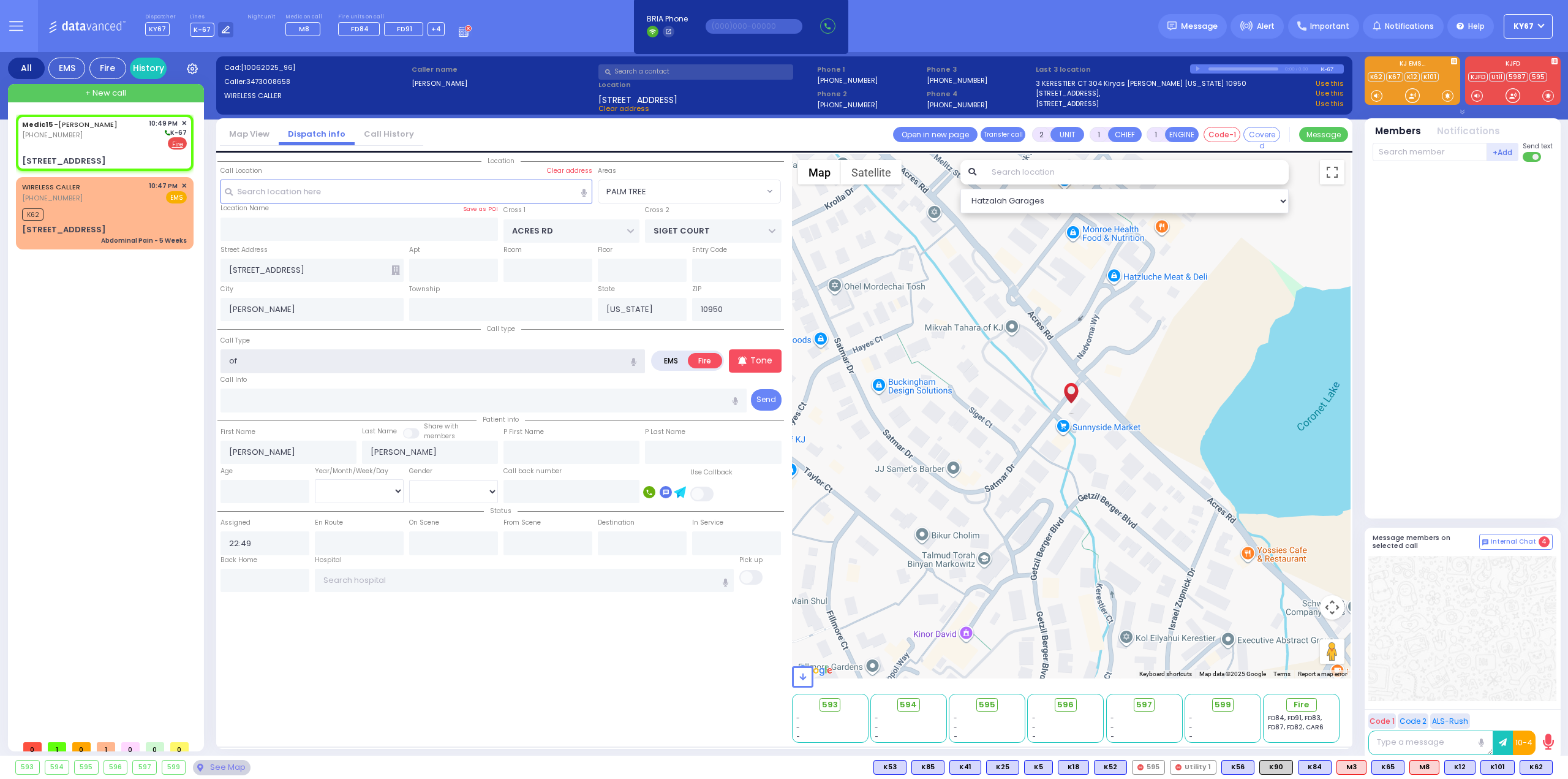
type input "o"
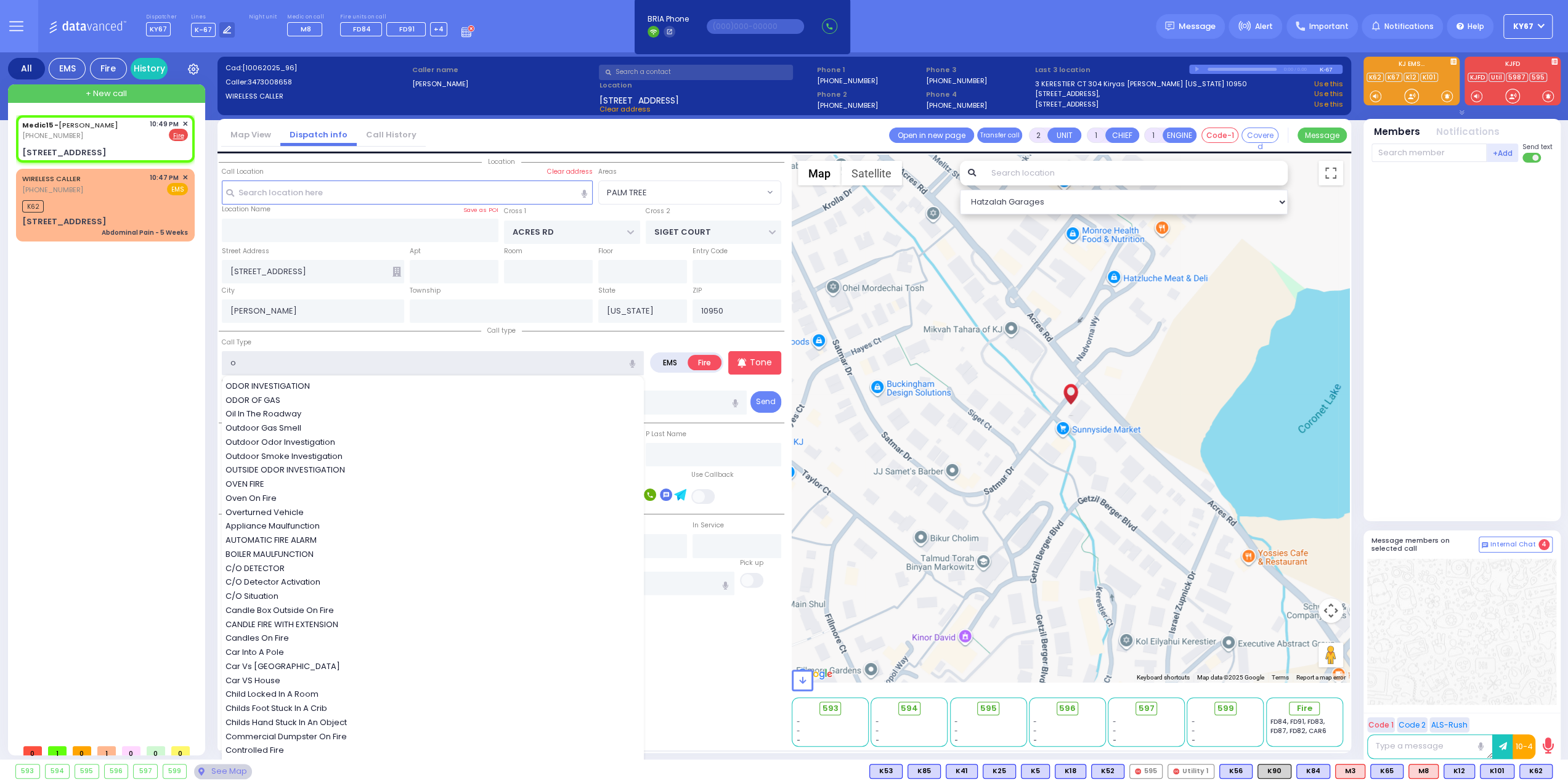
select select
radio input "true"
select select
select select "Hatzalah Garages"
select select "PALM TREE"
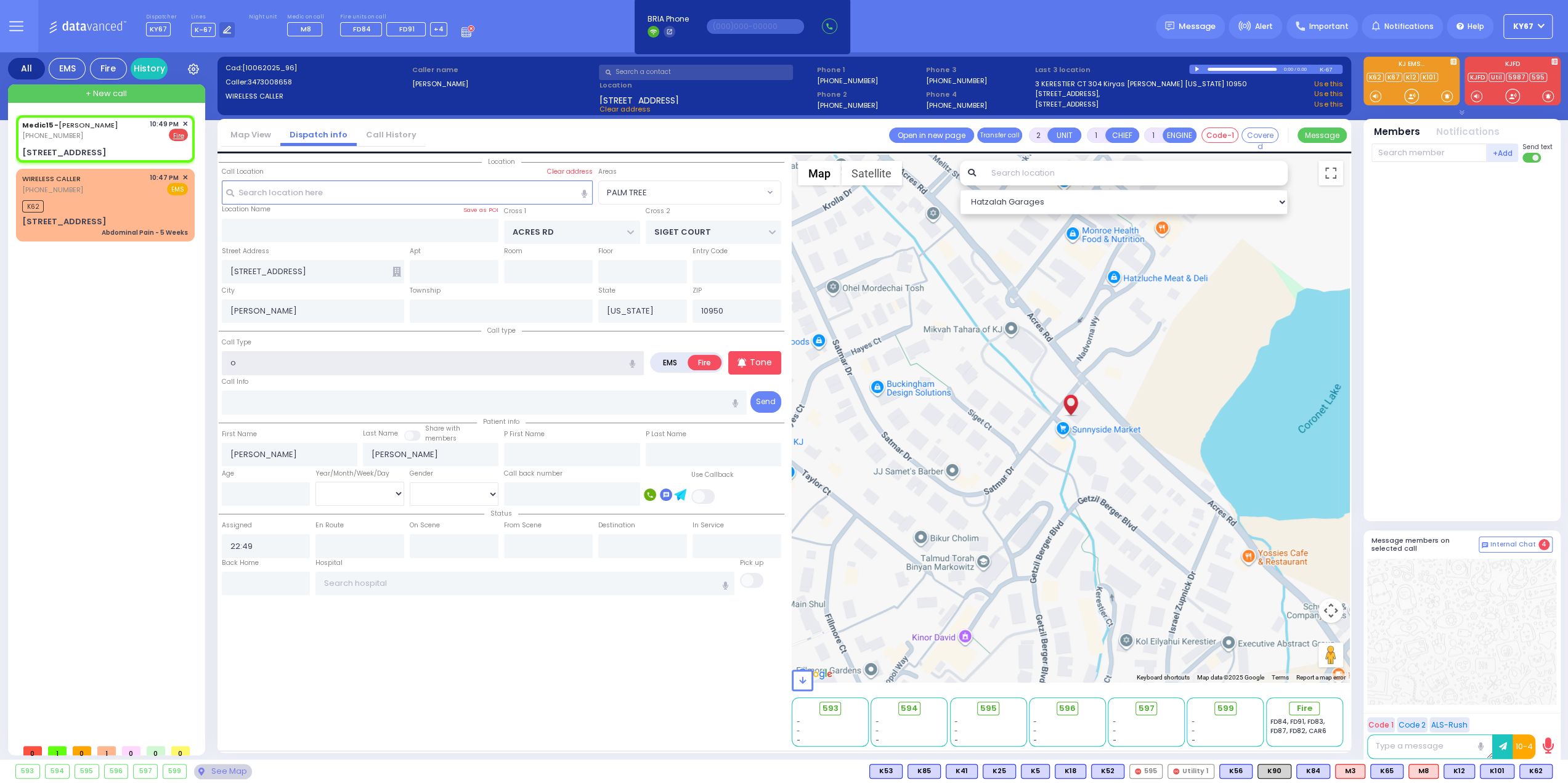
type input "ODOR OF GAS"
select select
radio input "true"
select select
select select "Hatzalah Garages"
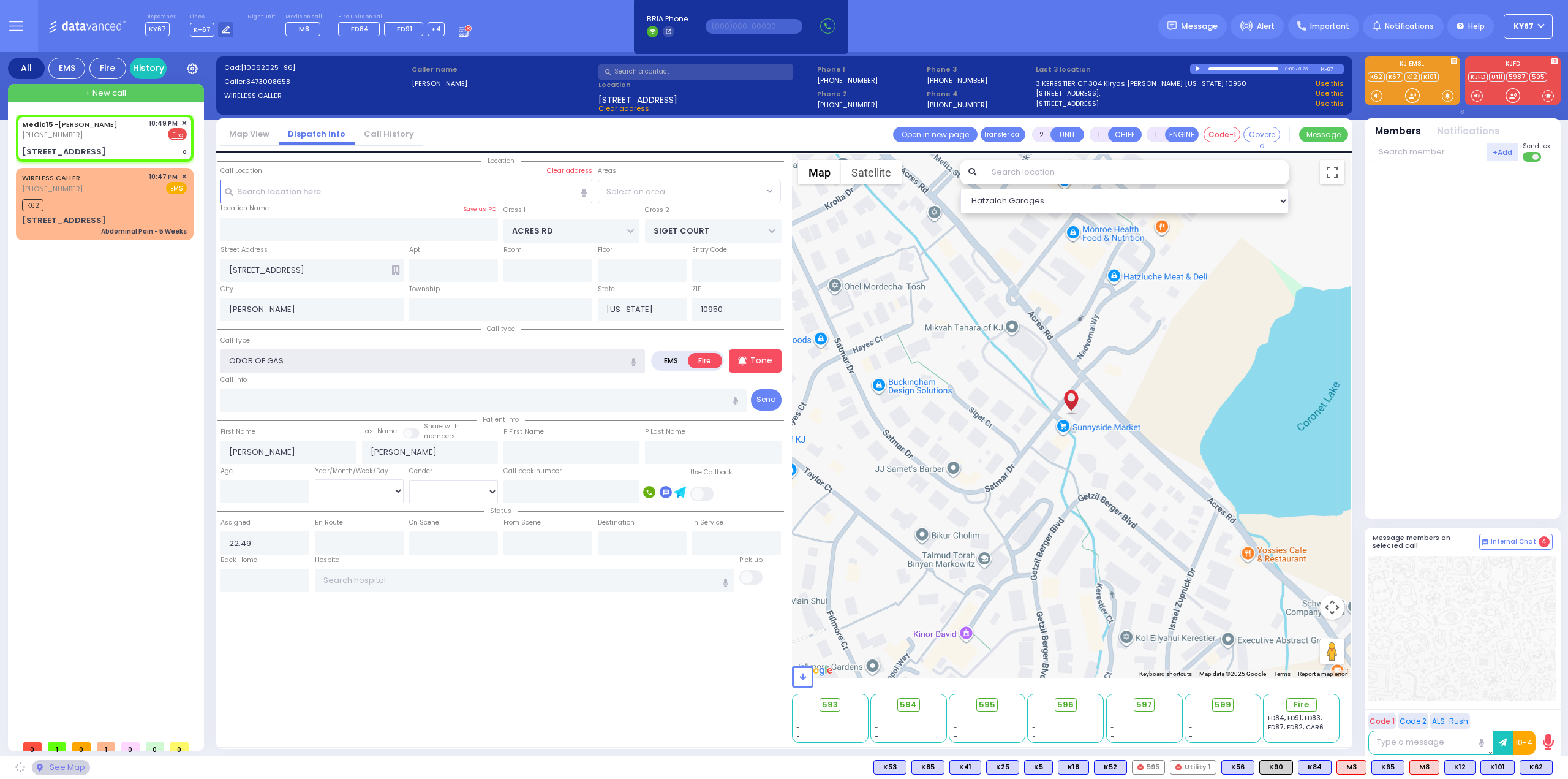
select select "PALM TREE"
select select
radio input "true"
select select
select select "Hatzalah Garages"
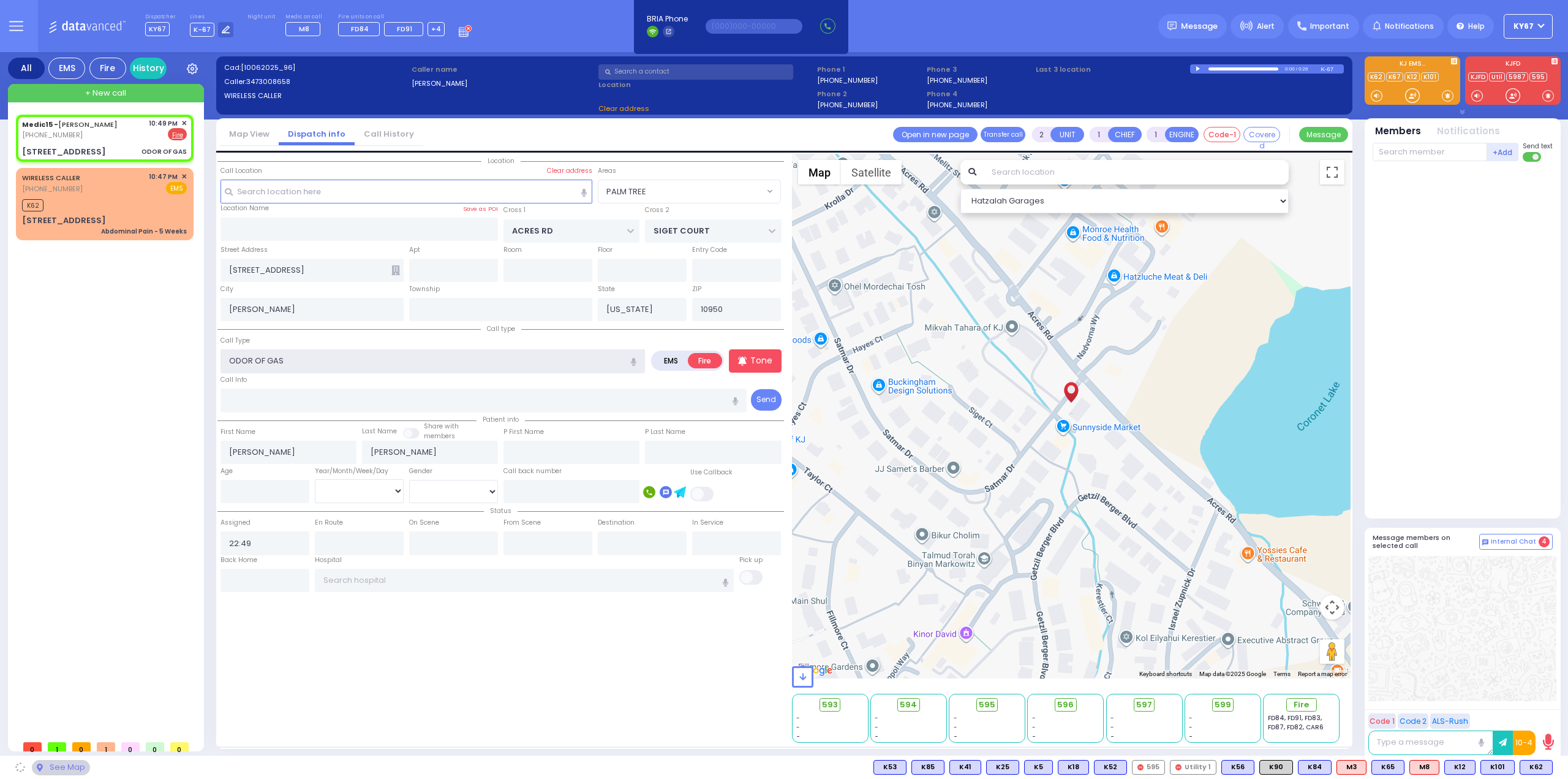
type input "ODOR OF GA"
select select "PALM TREE"
type input "O"
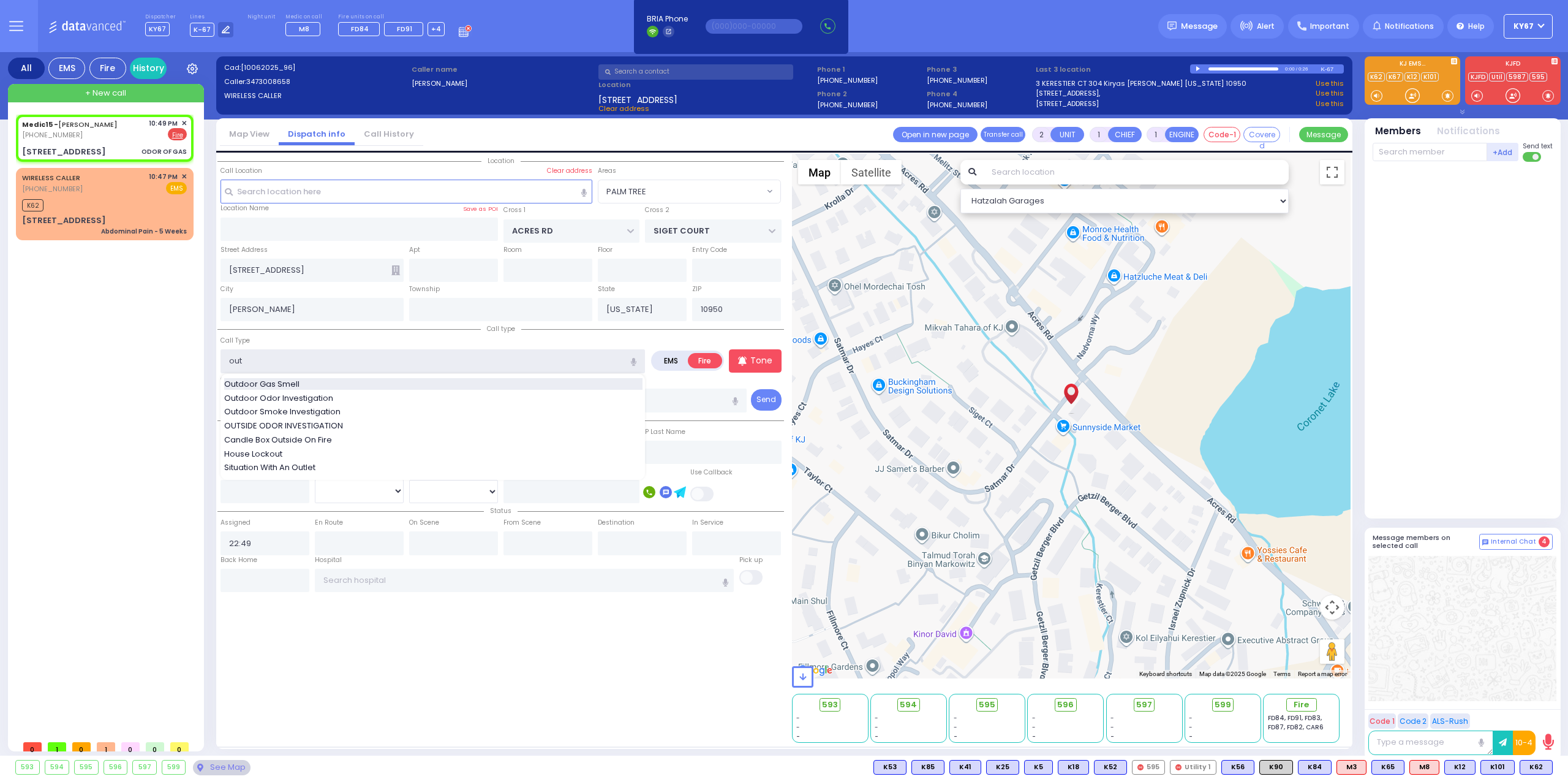
type input "Outdoor Gas Smell"
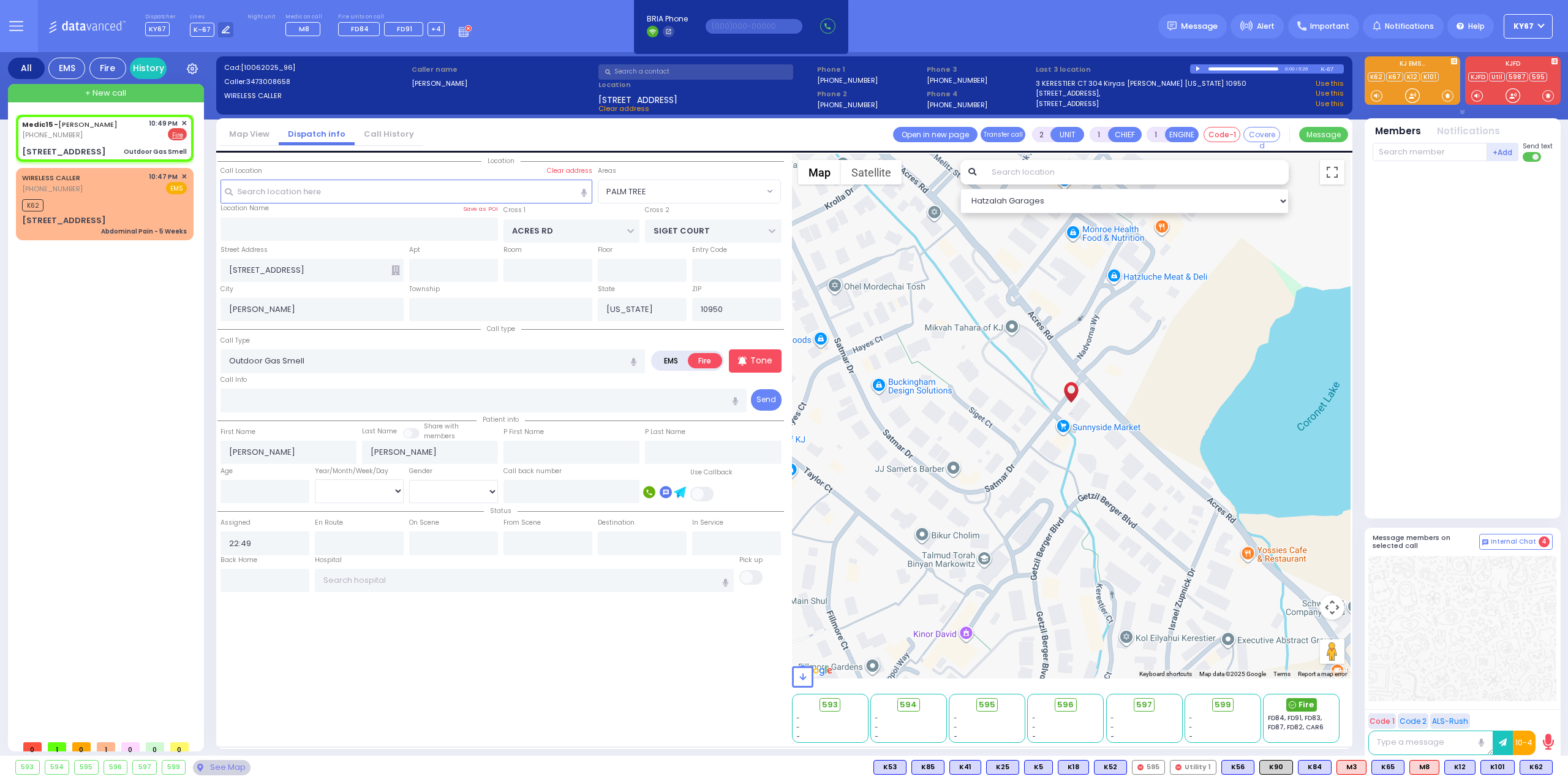
click at [1299, 703] on span "Fire" at bounding box center [1305, 704] width 15 height 12
select select
radio input "true"
select select
select select "Hatzalah Garages"
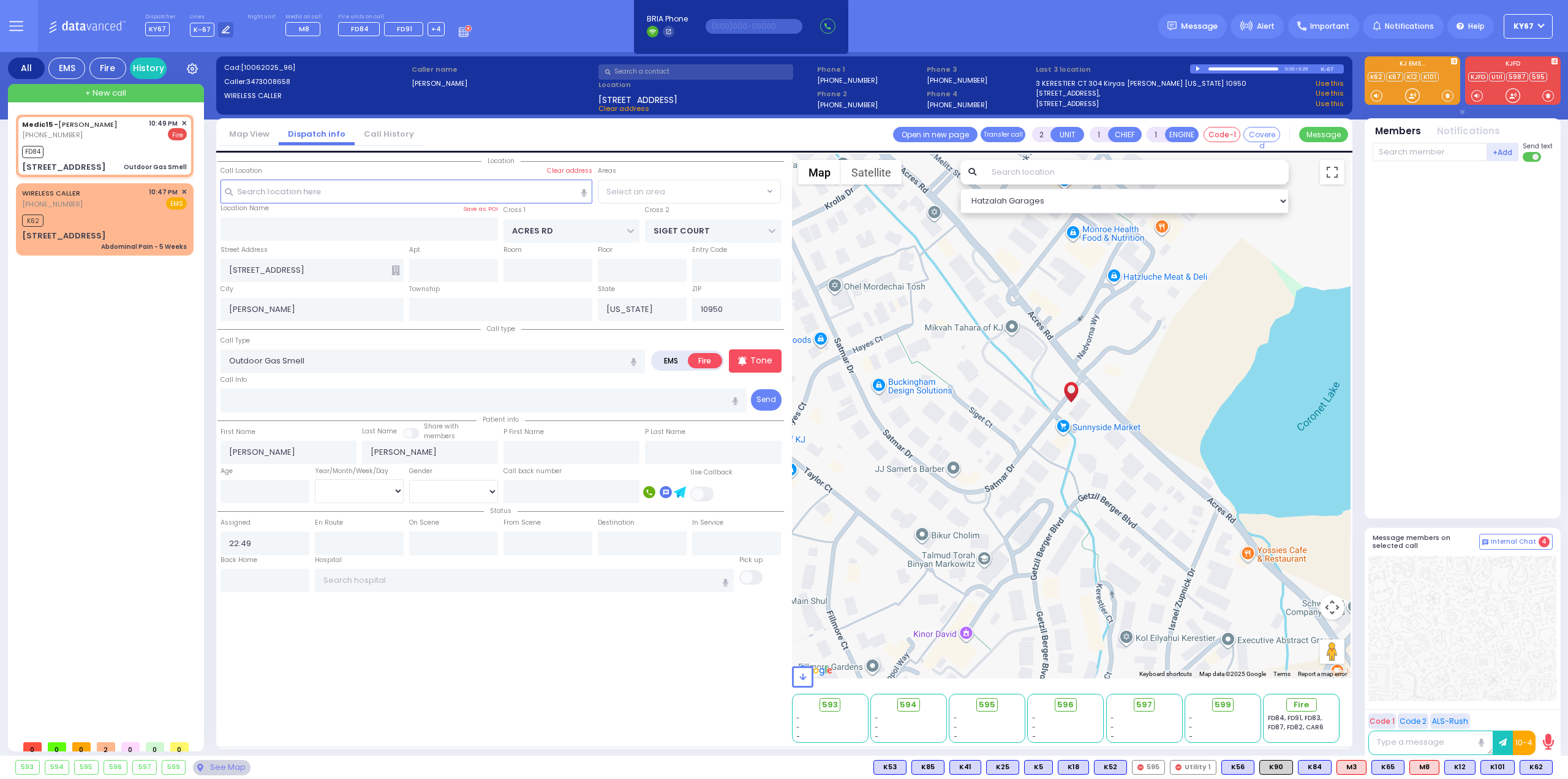
select select
radio input "true"
select select
type input "22:50"
select select "Hatzalah Garages"
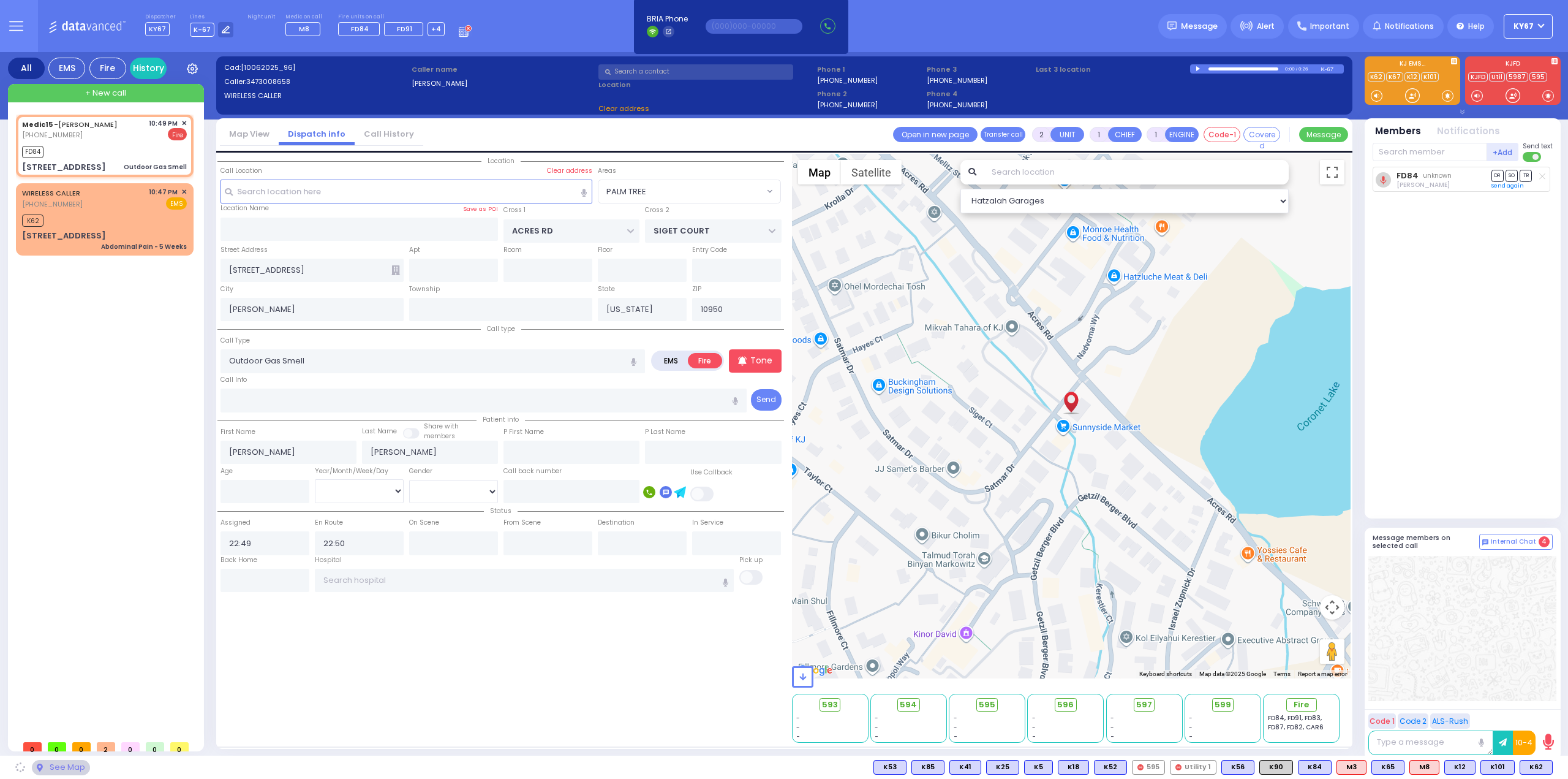
select select "PALM TREE"
select select
radio input "true"
select select
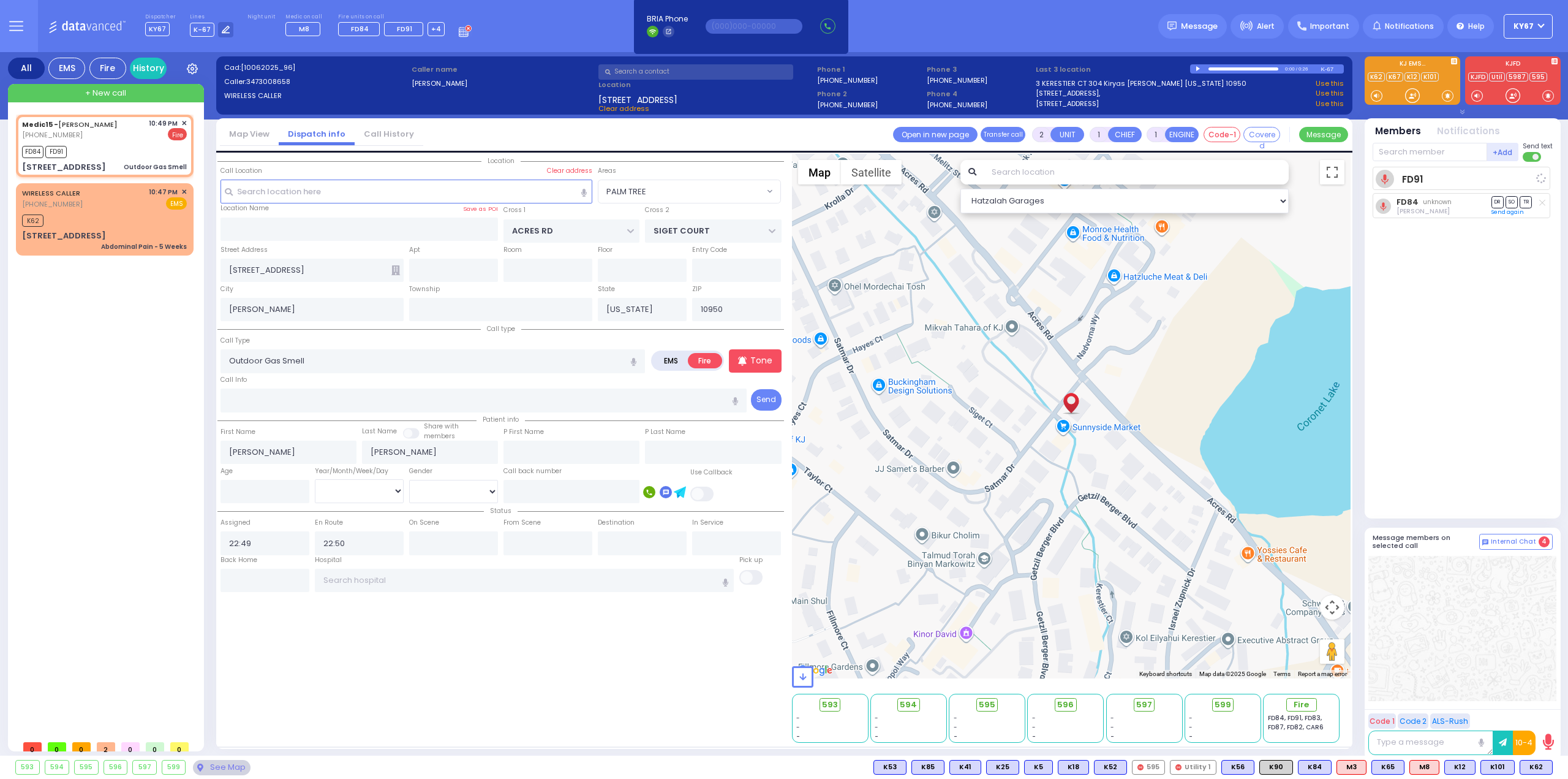
select select "PALM TREE"
select select "Hatzalah Garages"
select select
radio input "true"
select select
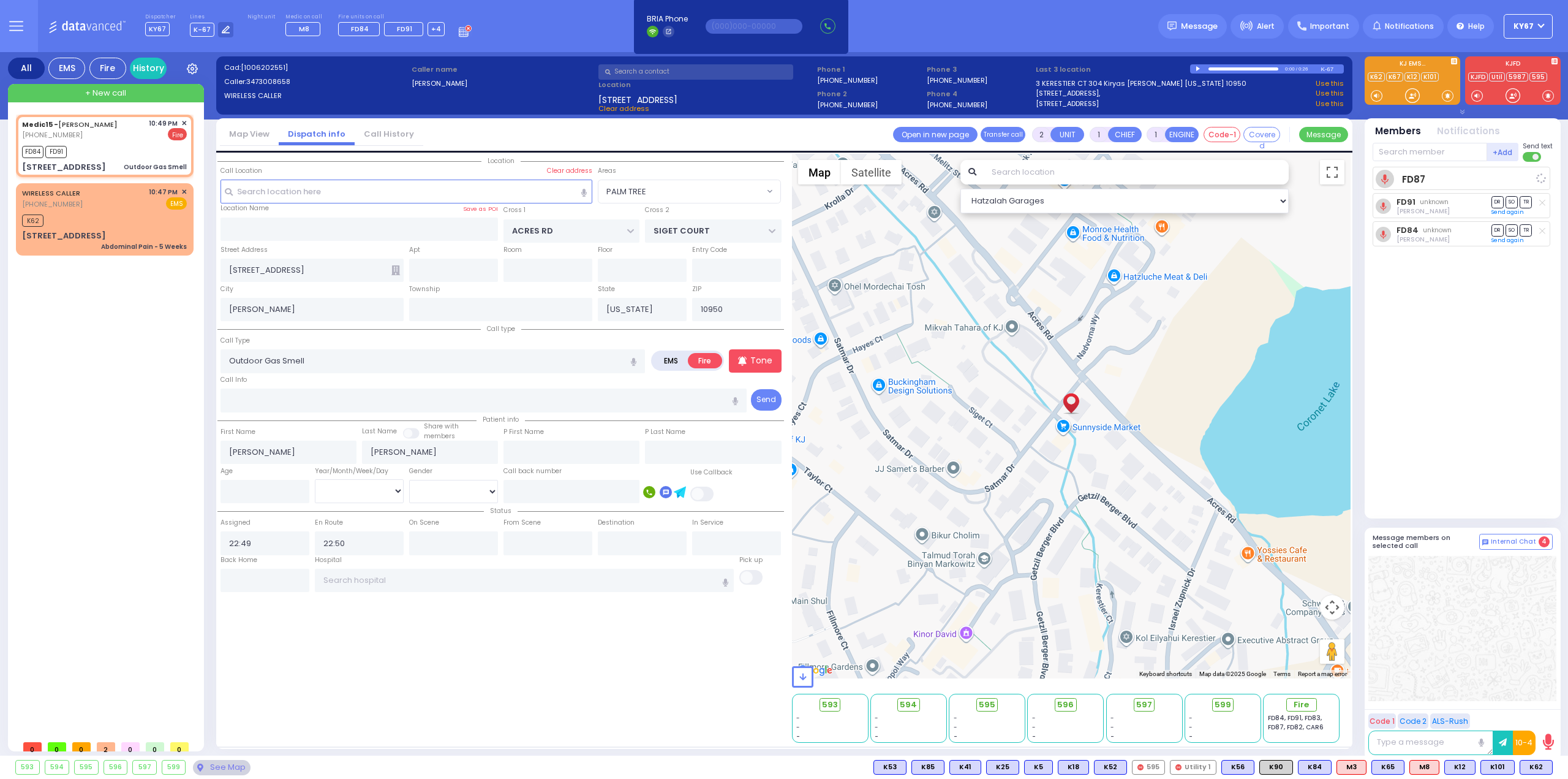
select select "Hatzalah Garages"
radio input "true"
select select
select select "PALM TREE"
select select "Hatzalah Garages"
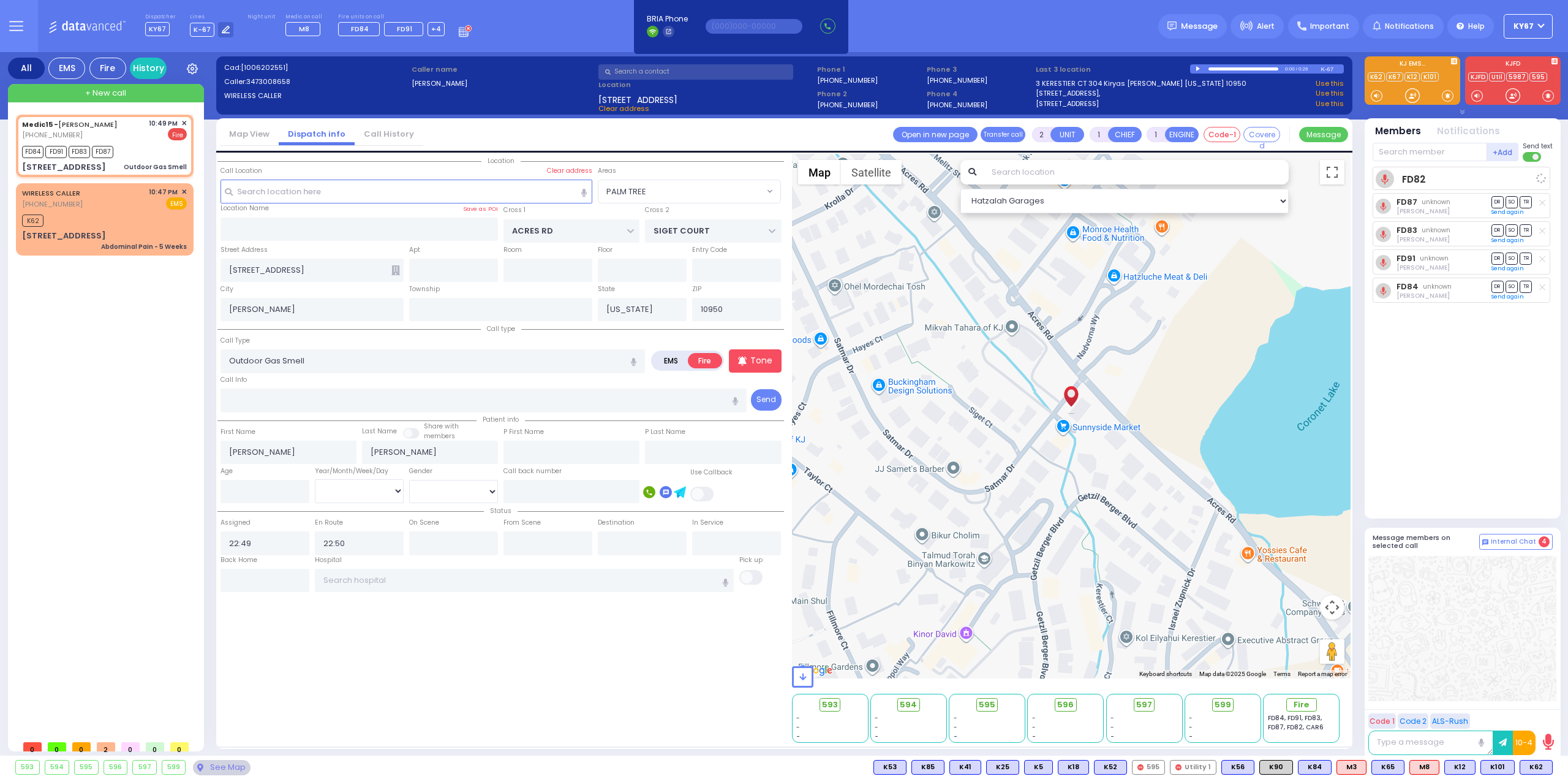
select select
radio input "true"
select select
radio input "true"
select select
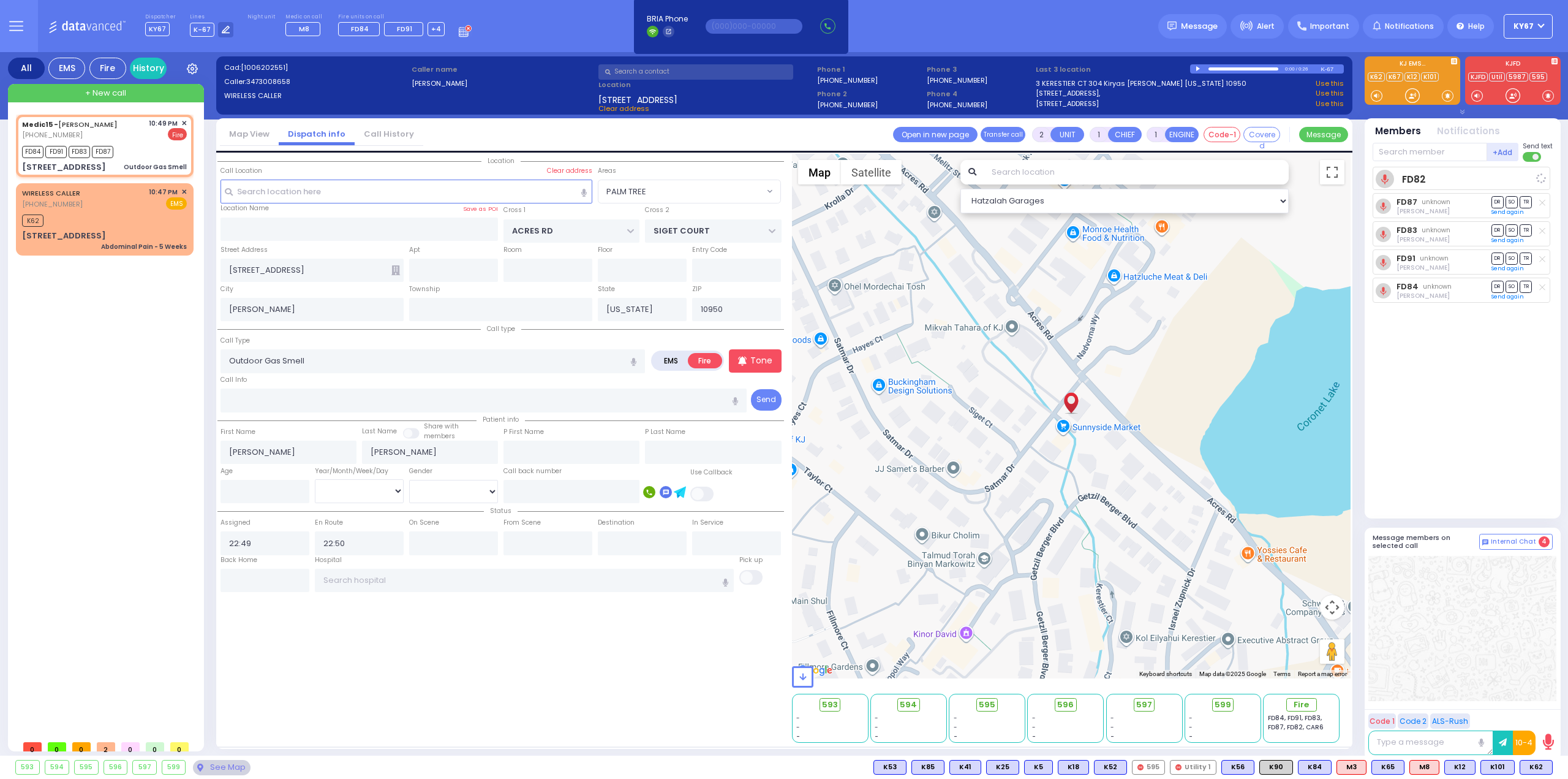
select select
select select "Hatzalah Garages"
radio input "true"
select select
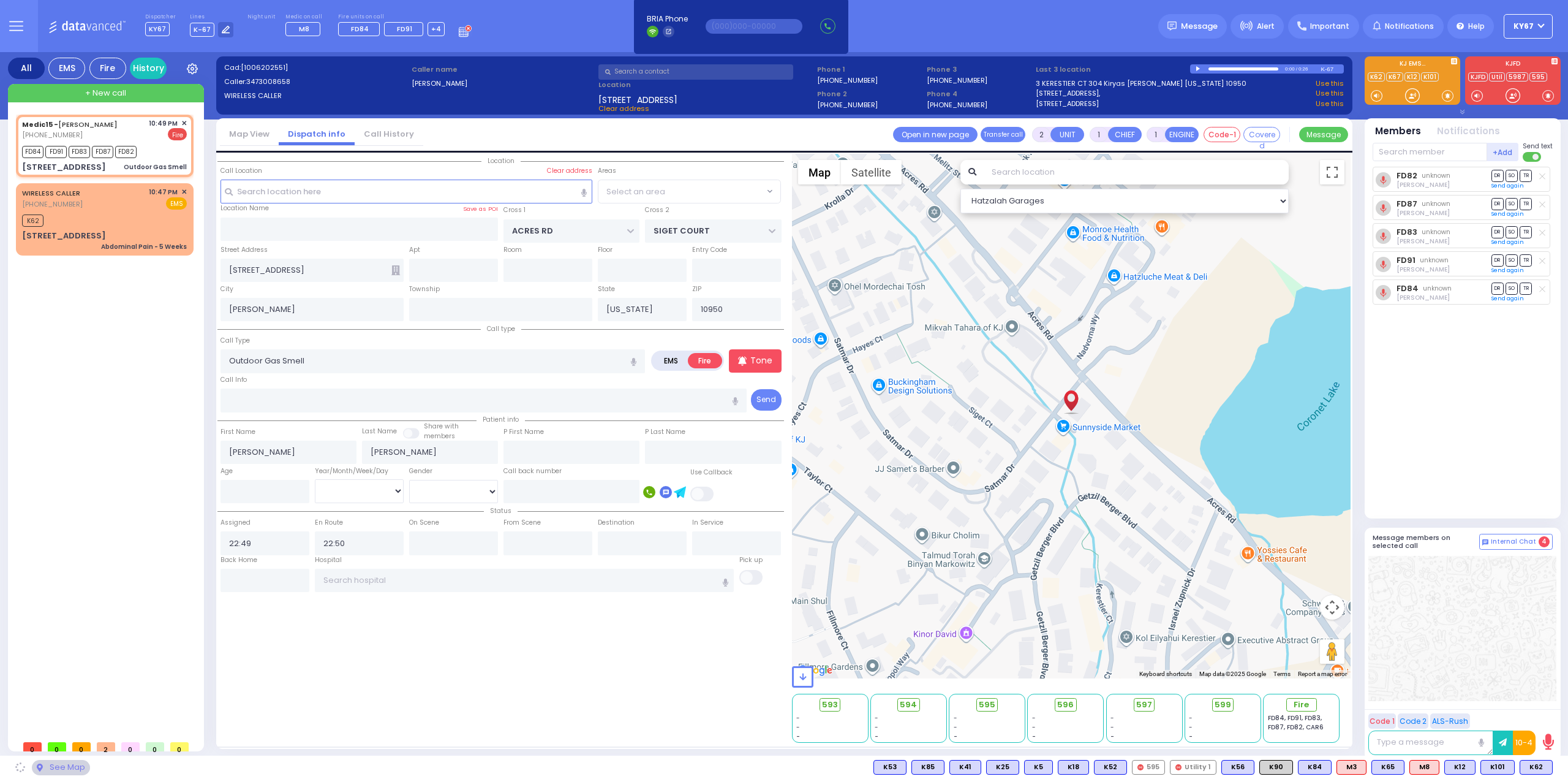
select select "Hatzalah Garages"
select select "PALM TREE"
select select
radio input "true"
select select
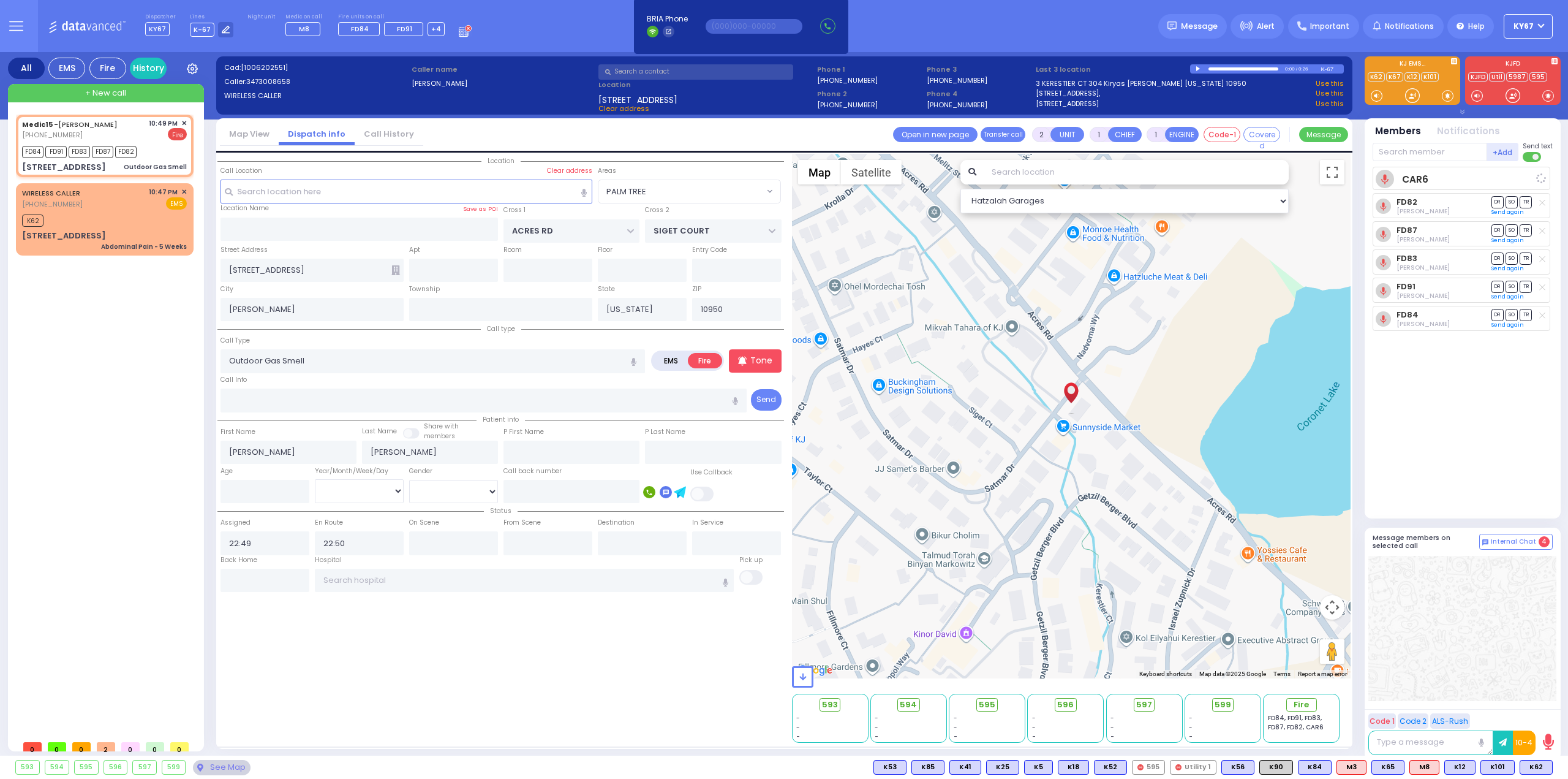
select select "PALM TREE"
select select "Hatzalah Garages"
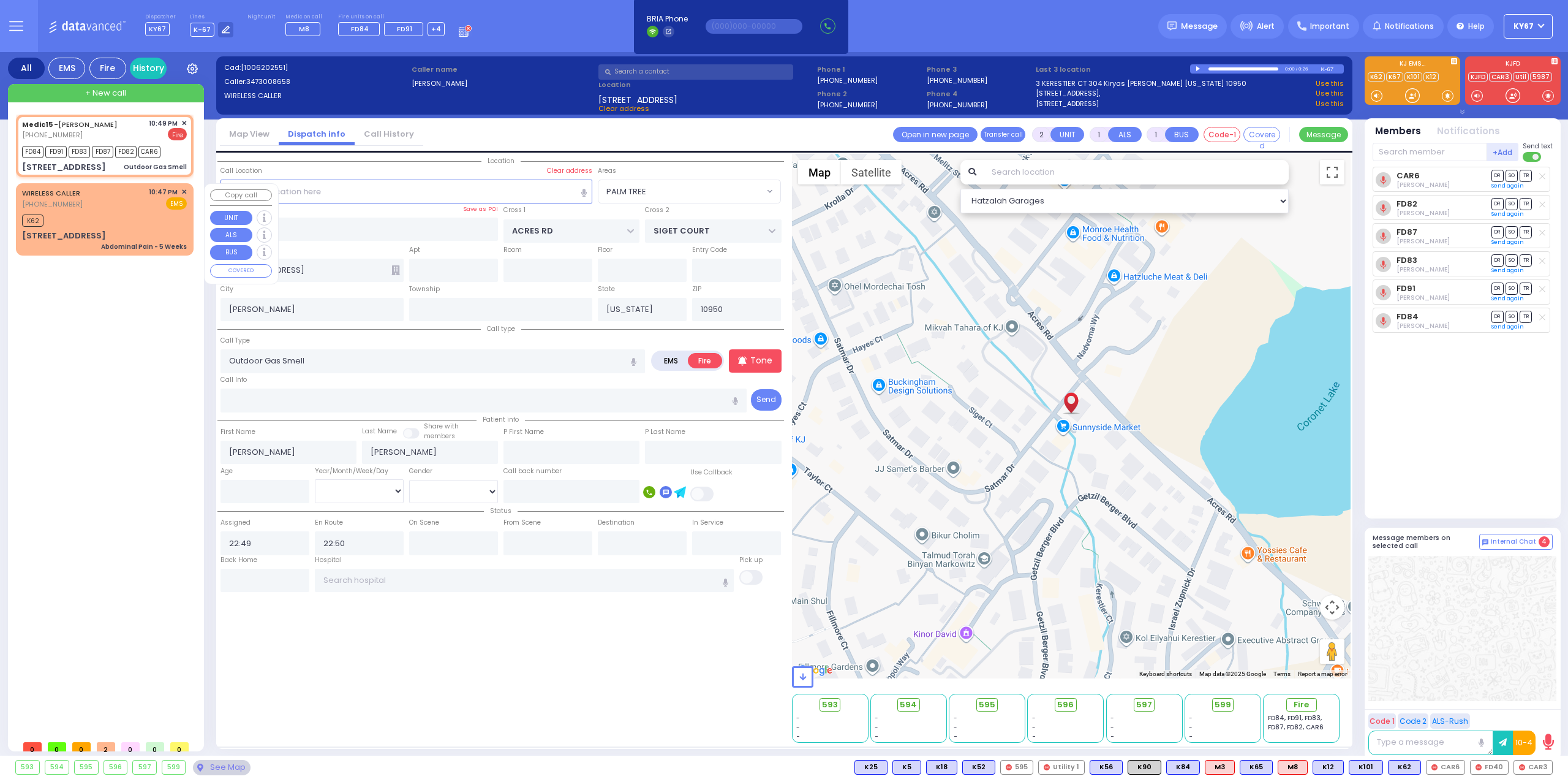
click at [121, 224] on div "K62" at bounding box center [104, 218] width 165 height 15
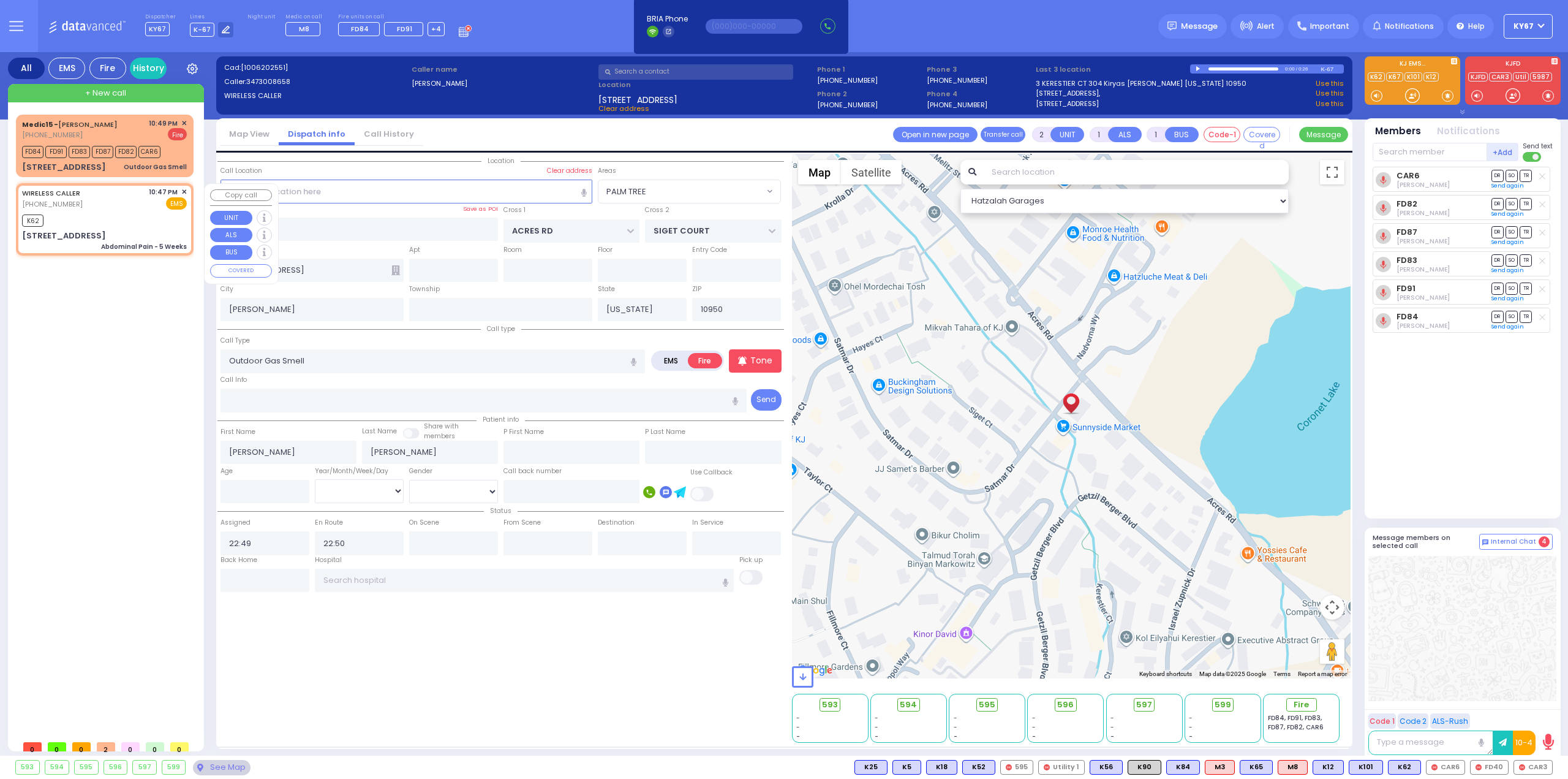
type input "1"
type input "0"
select select
type input "Abdominal Pain - 5 Weeks"
radio input "true"
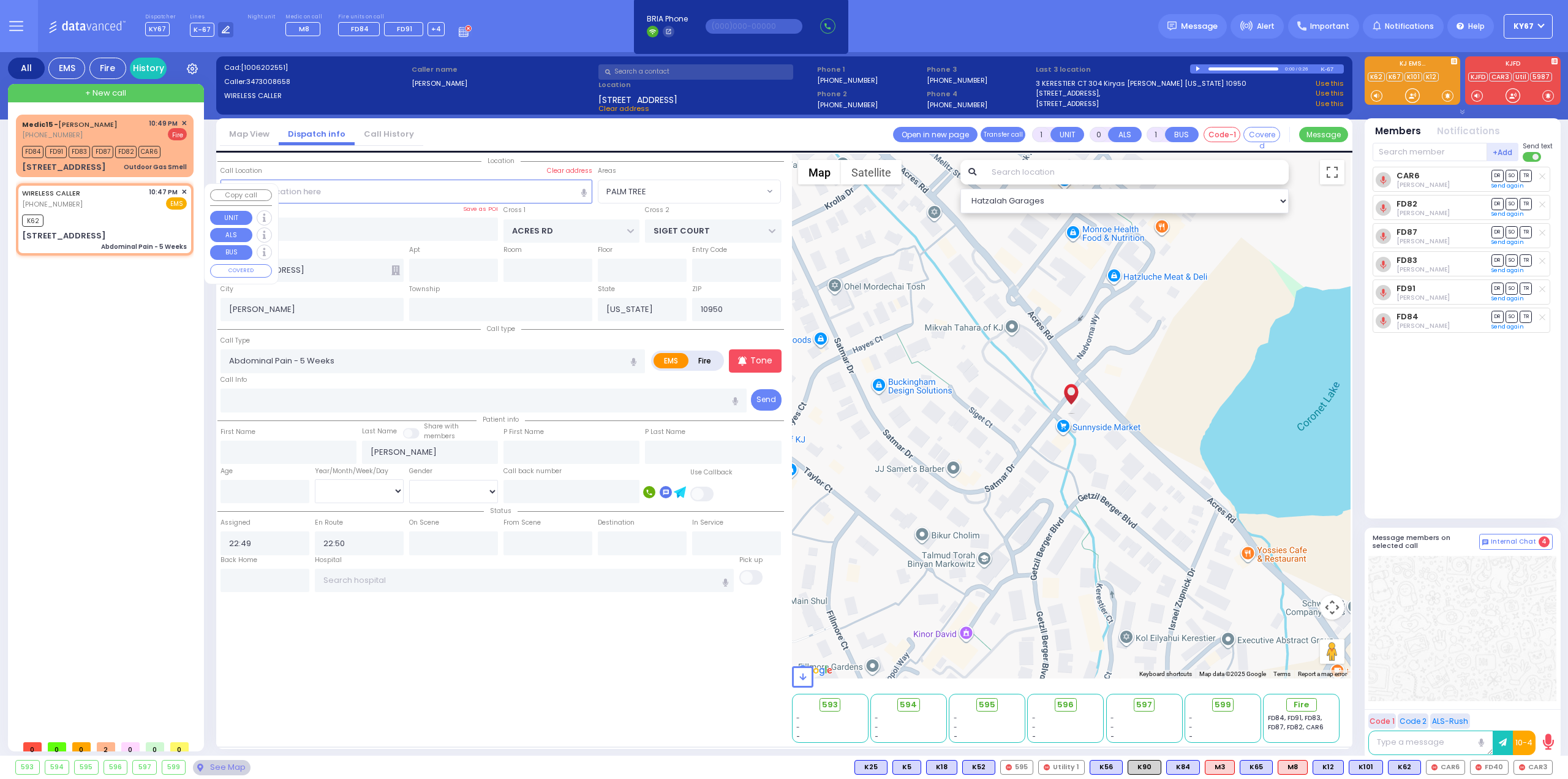
select select
type input "22:47"
type input "22:49"
select select "Hatzalah Garages"
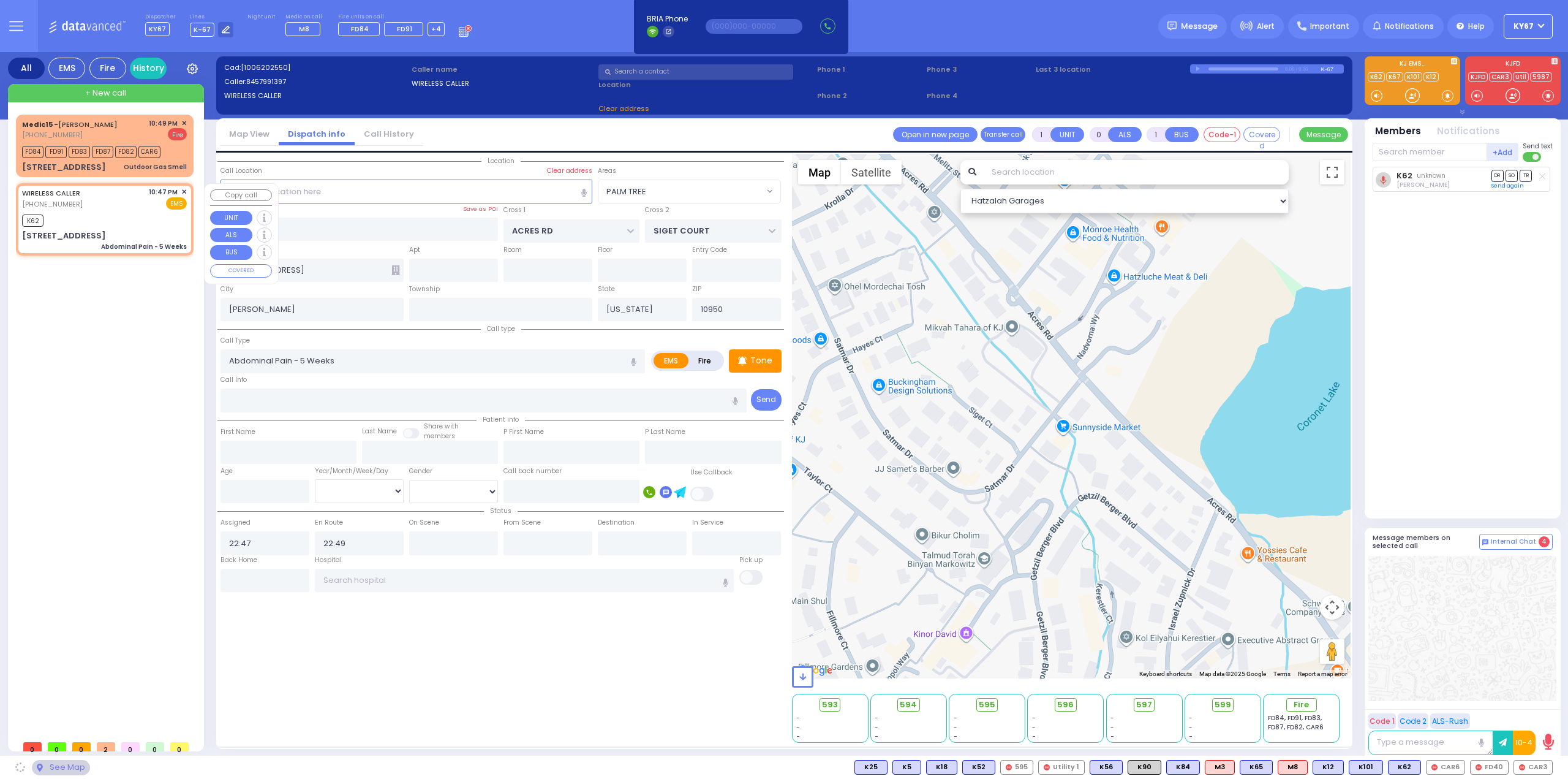
type input "DINEV RD"
type input "[STREET_ADDRESS]"
type input "101"
type input "Monroe"
select select "PALM TREE"
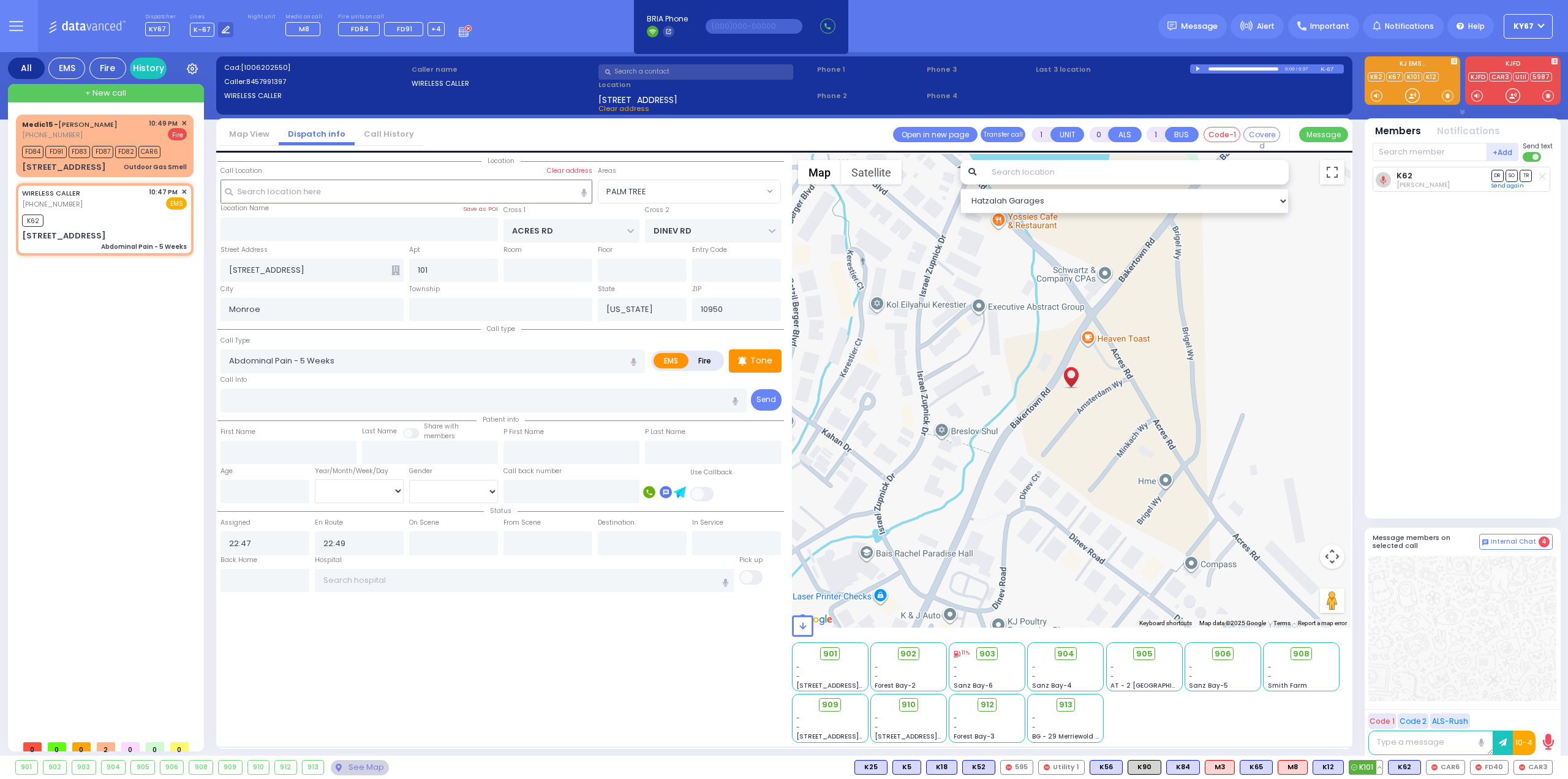
click at [1368, 765] on span "K101" at bounding box center [1365, 767] width 33 height 14
select select
radio input "true"
select select
select select "Hatzalah Garages"
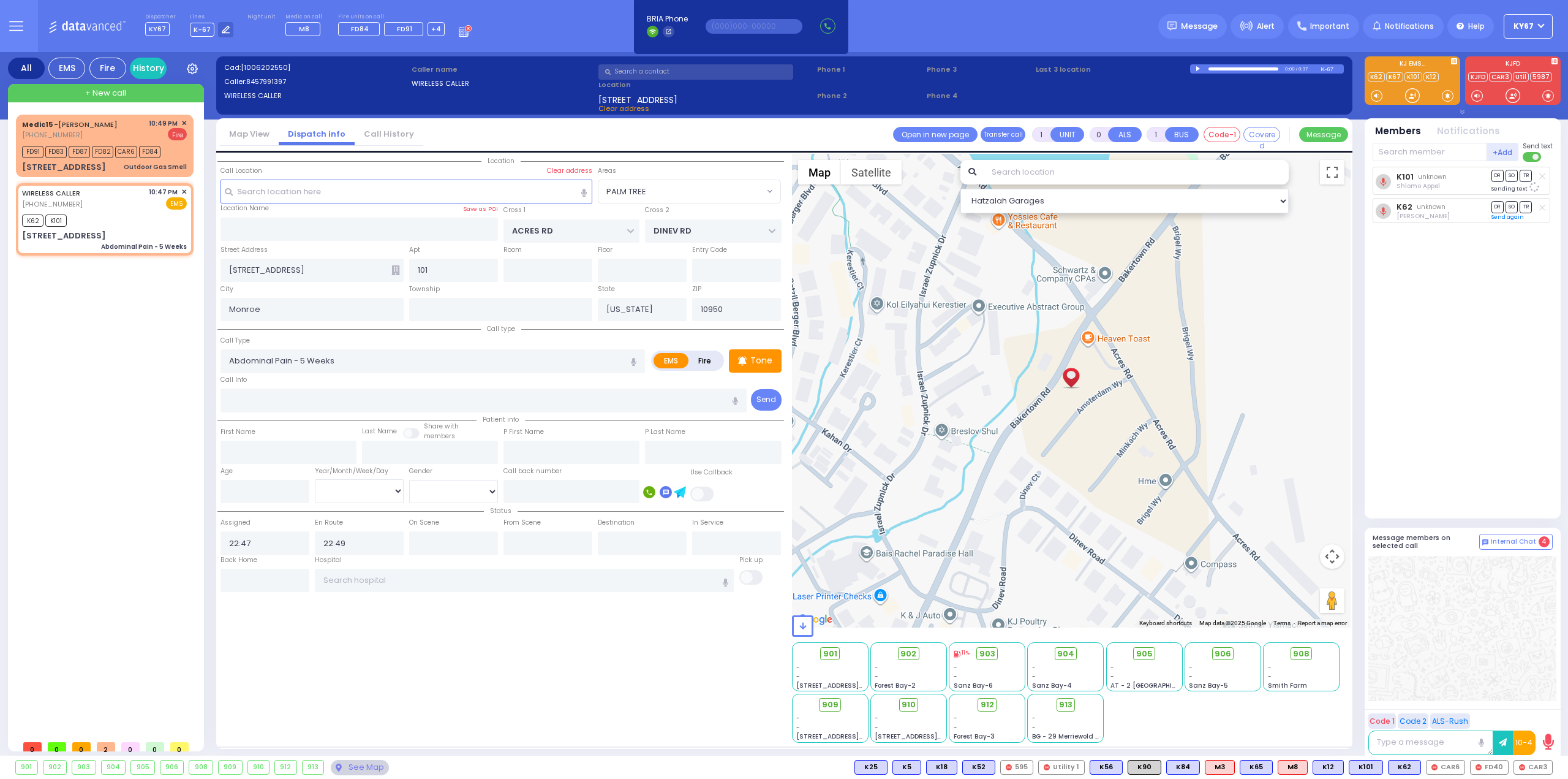
select select "PALM TREE"
click at [1407, 153] on input "text" at bounding box center [1430, 152] width 115 height 18
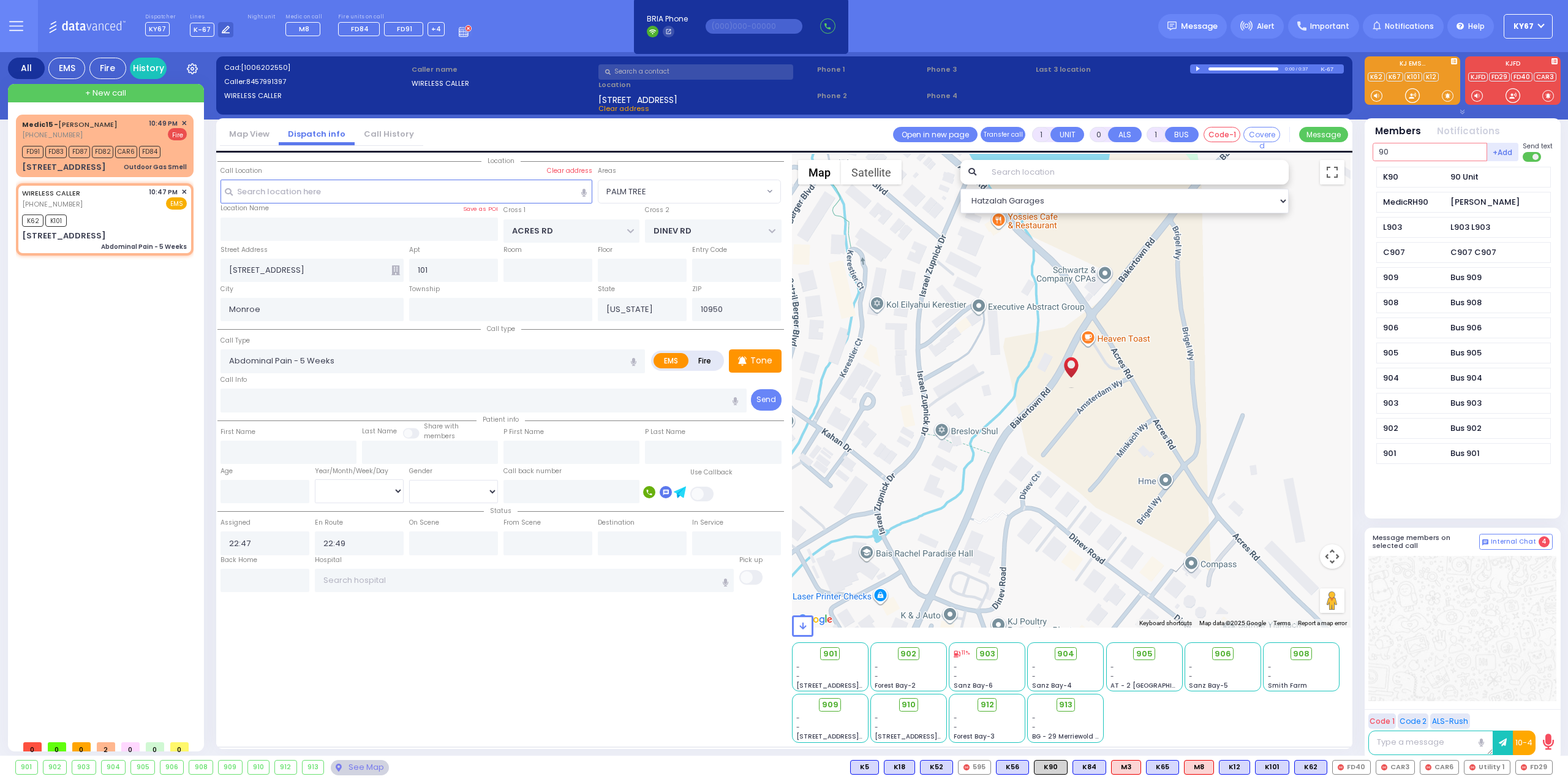
type input "90"
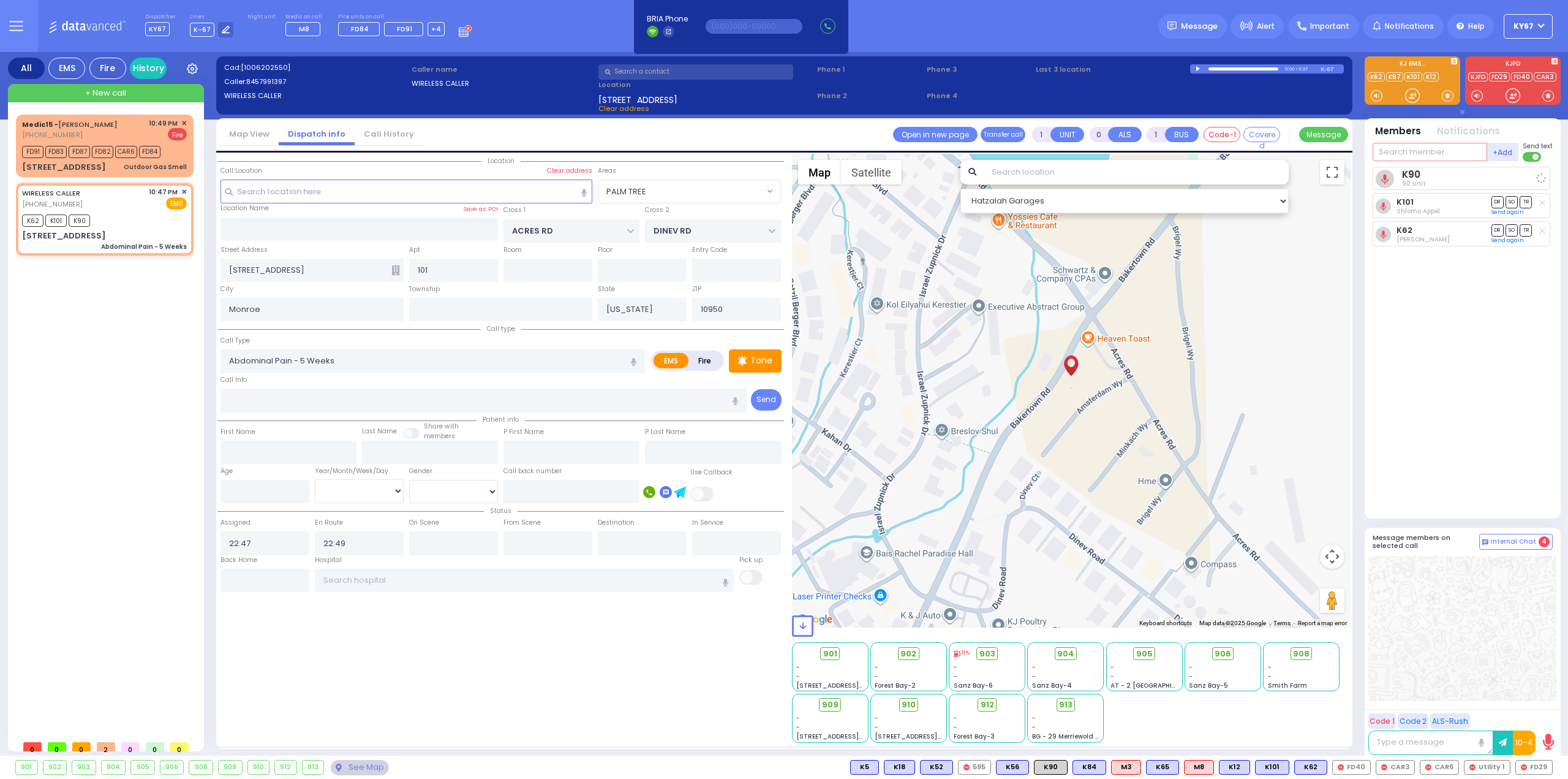
select select
radio input "true"
select select
select select "Hatzalah Garages"
select select "PALM TREE"
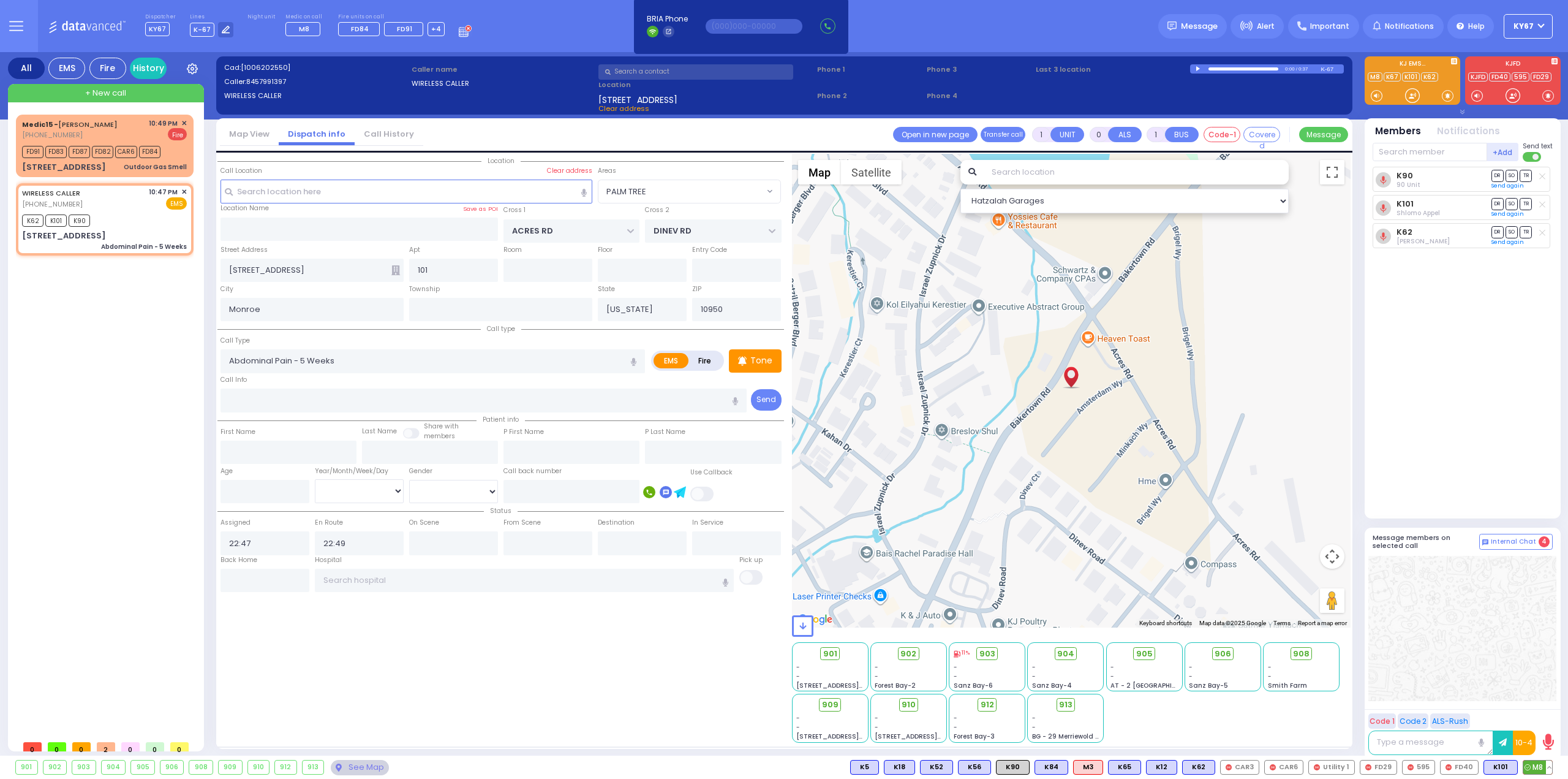
click at [1536, 767] on span "M8" at bounding box center [1538, 767] width 29 height 14
select select
radio input "true"
select select
select select "Hatzalah Garages"
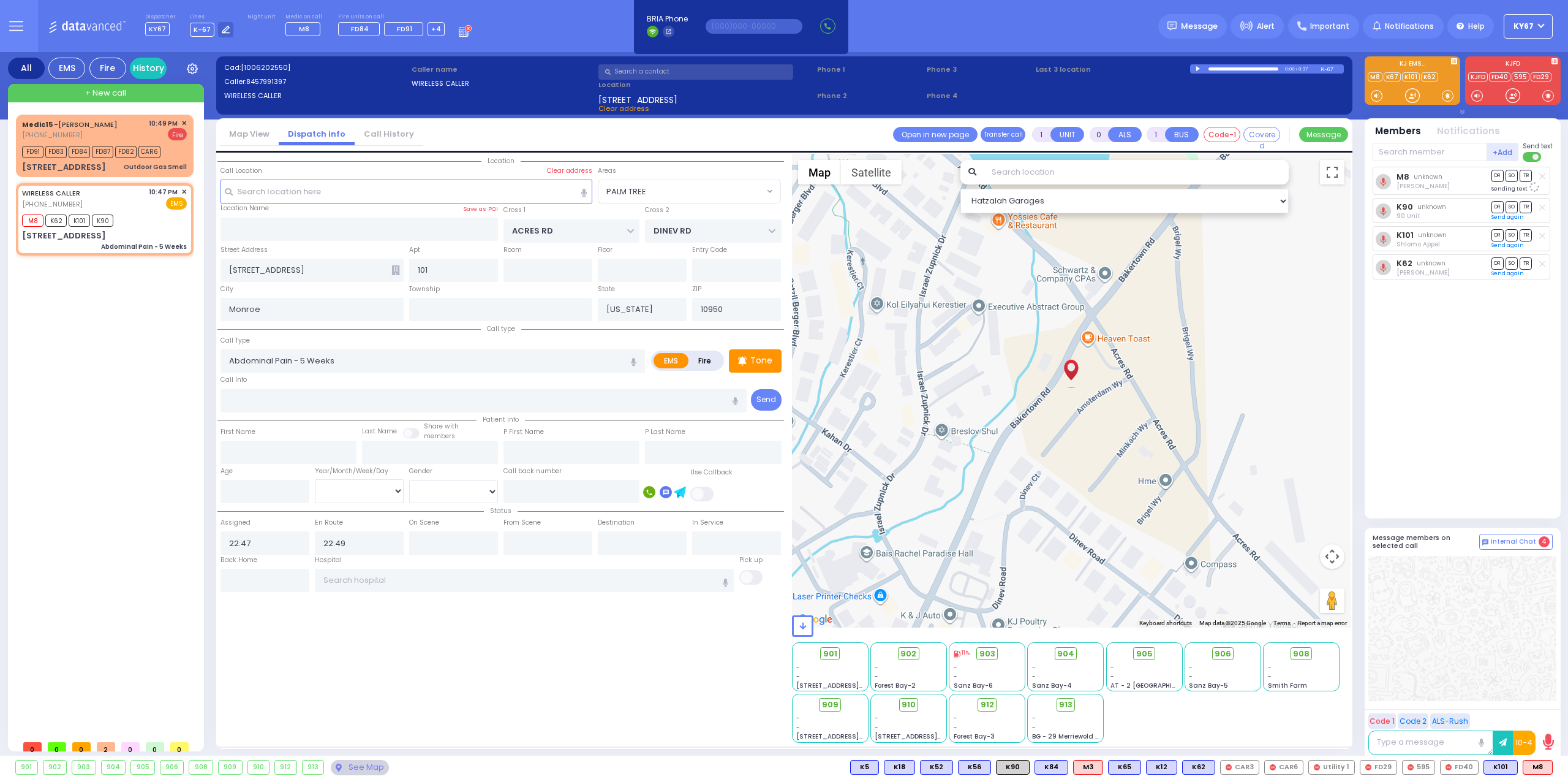
select select "PALM TREE"
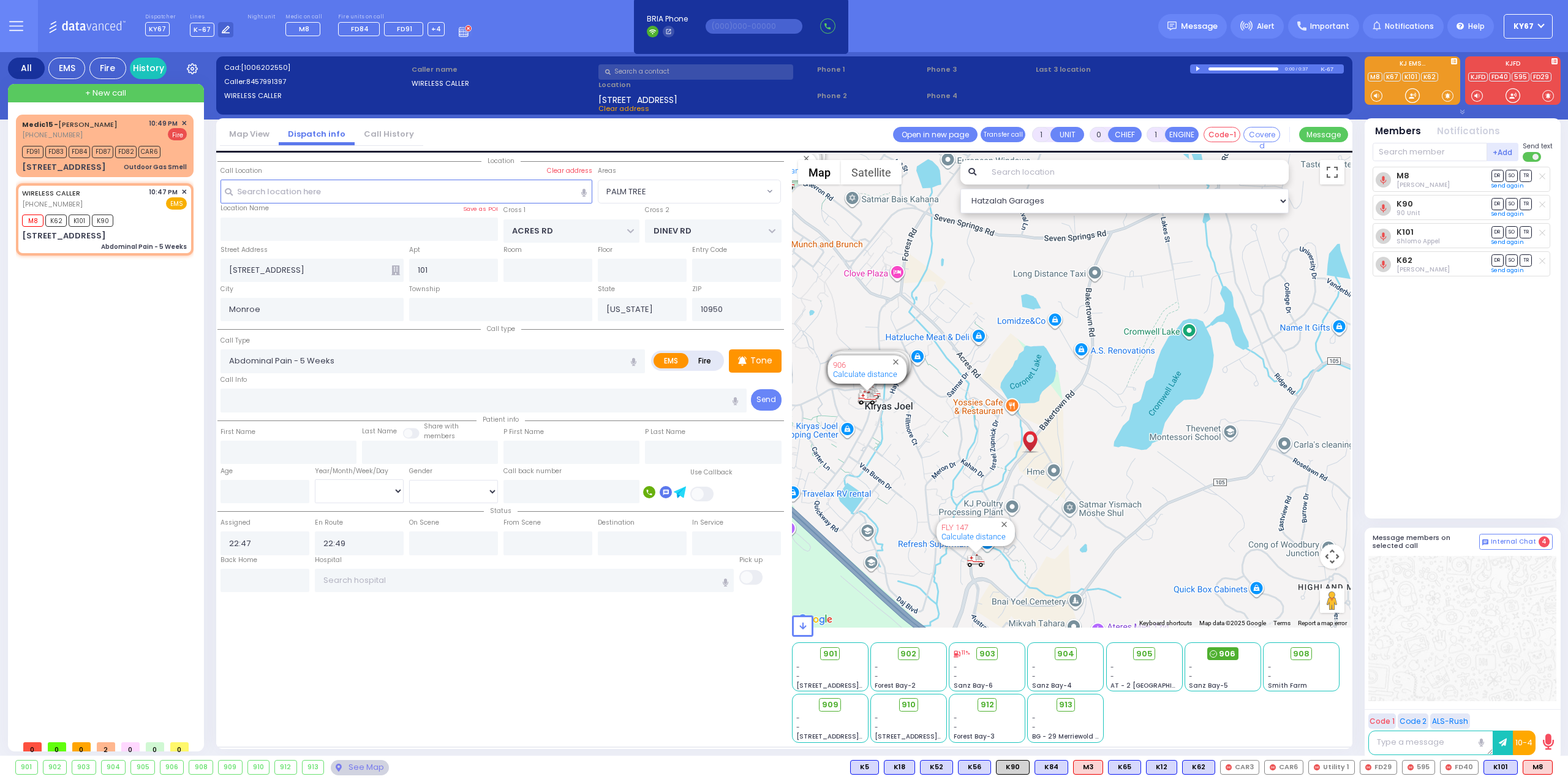
click at [1221, 653] on span "906" at bounding box center [1227, 653] width 16 height 12
select select
radio input "true"
select select
select select "Hatzalah Garages"
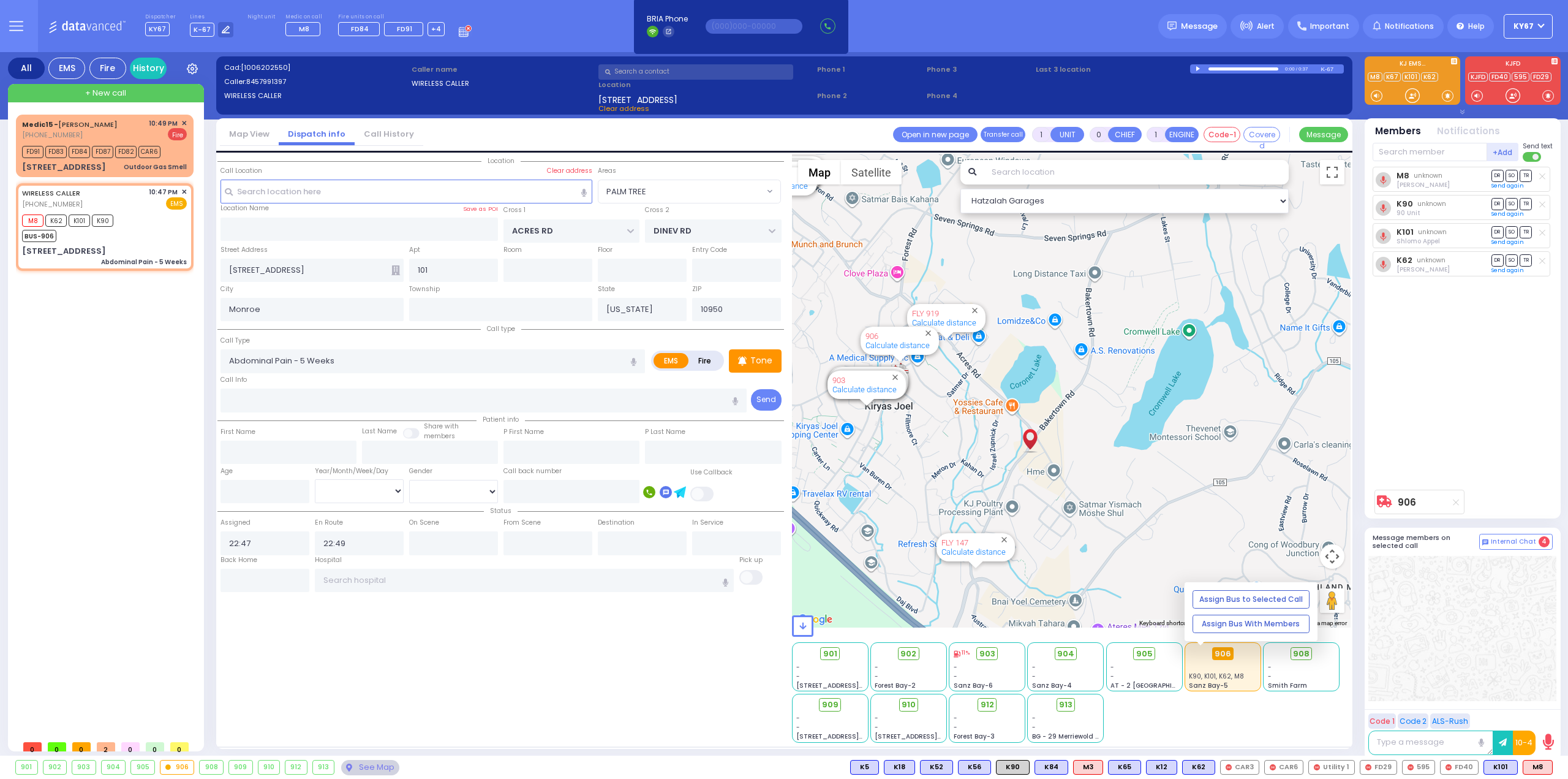
select select "PALM TREE"
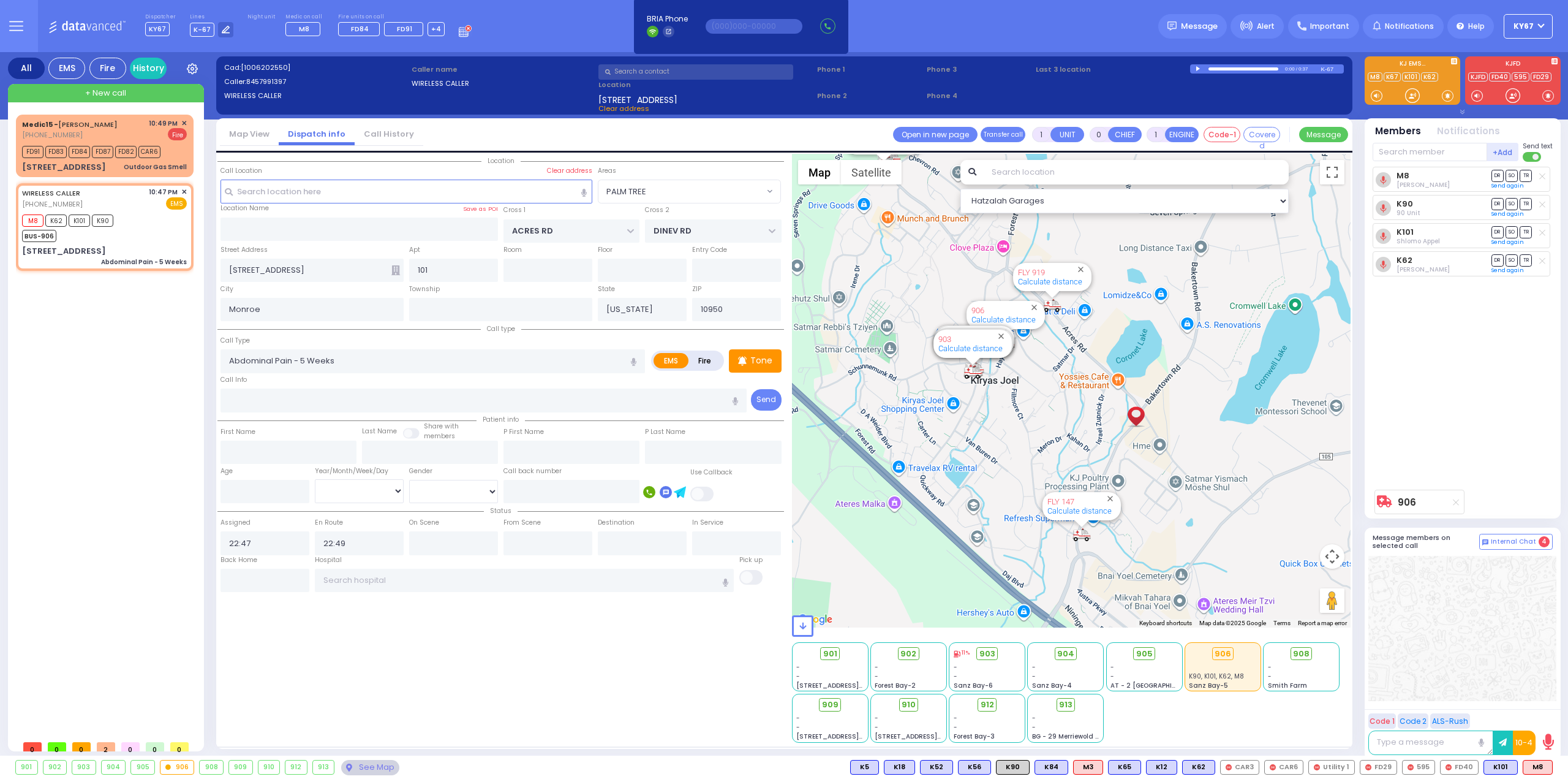
click at [1462, 655] on div at bounding box center [1462, 629] width 188 height 146
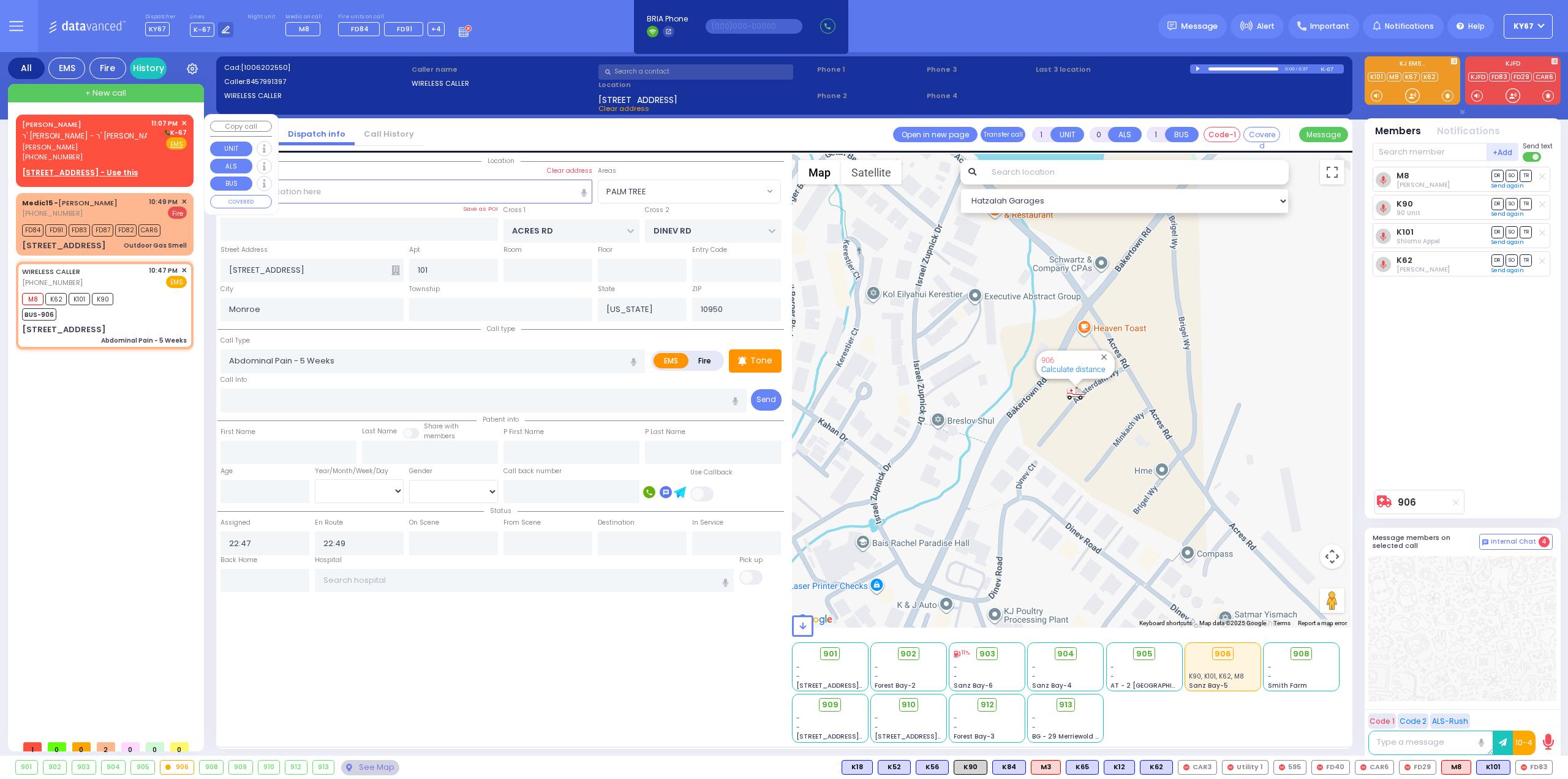
click at [112, 137] on span "ר' [PERSON_NAME] - ר' [PERSON_NAME]" at bounding box center [92, 135] width 140 height 10
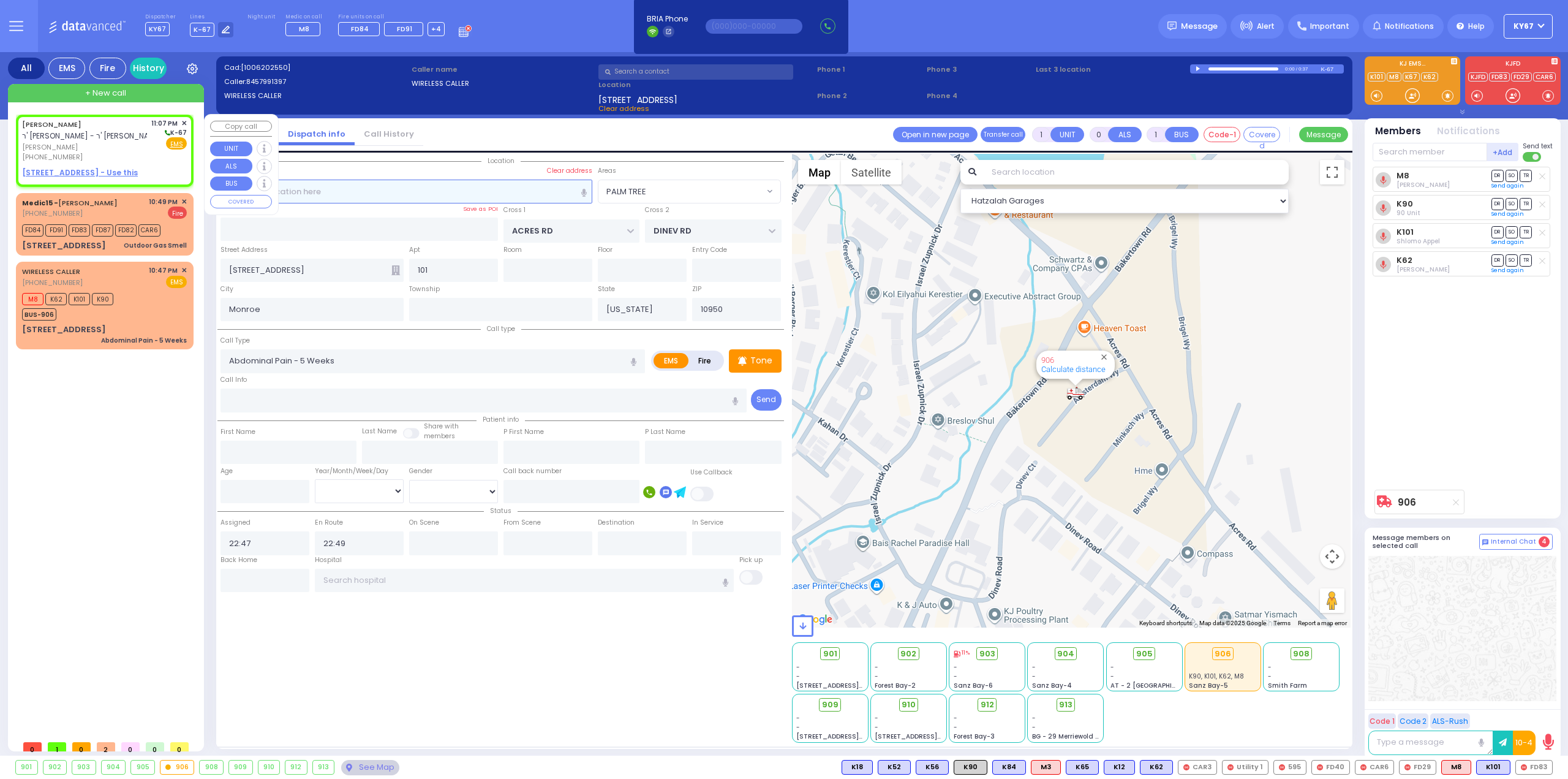
type input "2"
type input "1"
select select
radio input "true"
type input "[PERSON_NAME]"
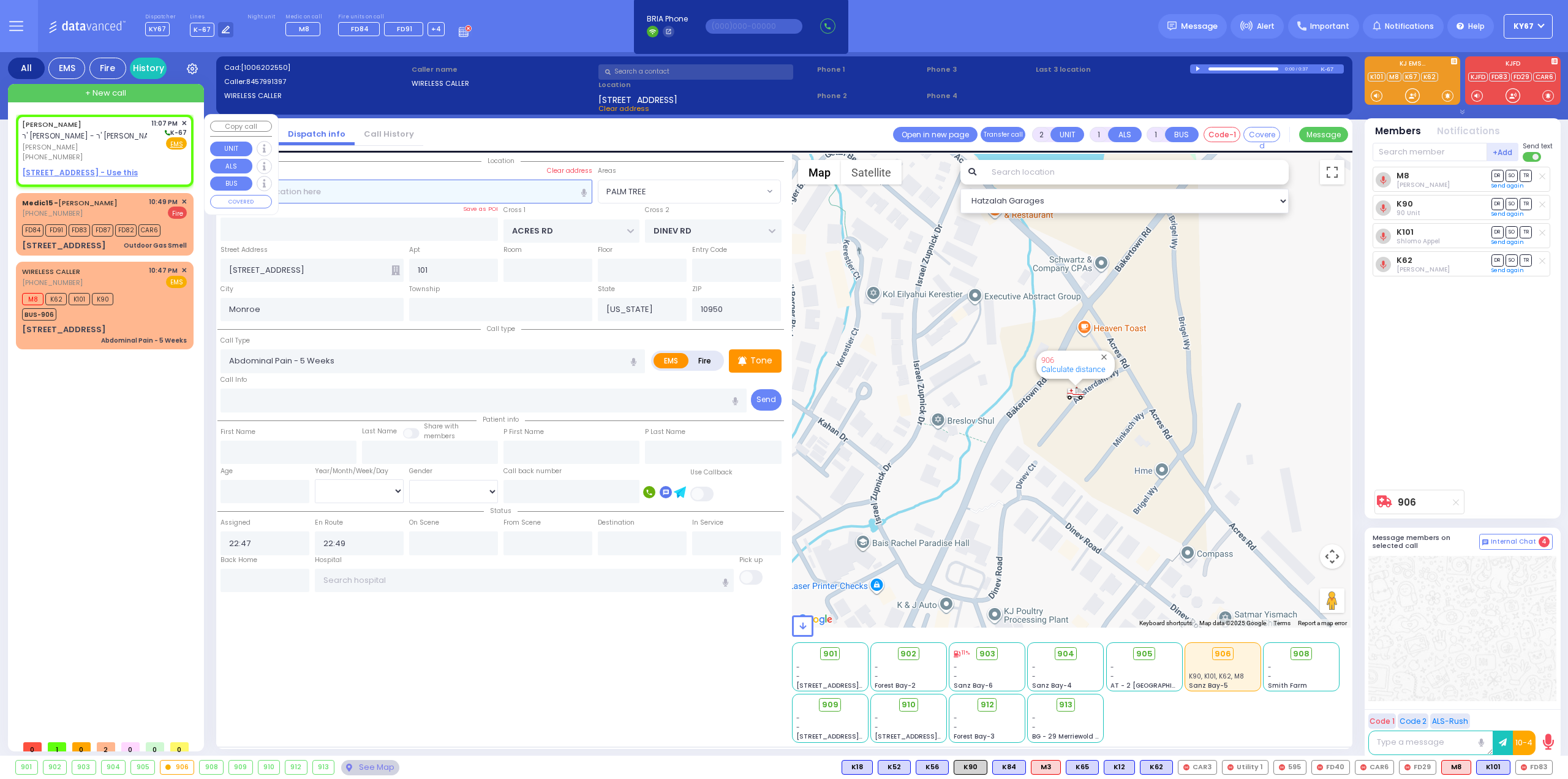
type input "[PERSON_NAME]"
select select
type input "23:07"
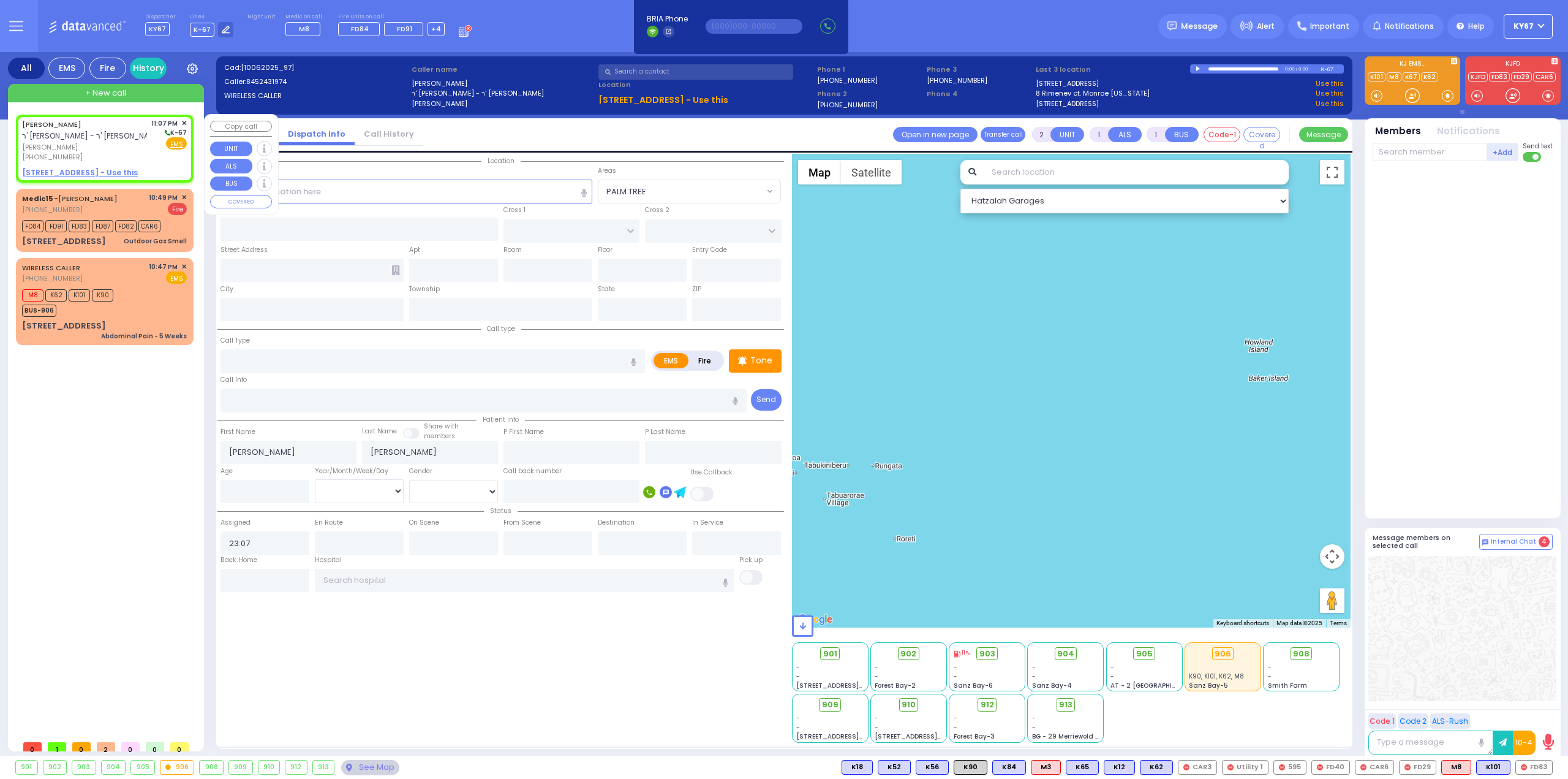
click at [84, 169] on u "17 VAN BUREN DR 302 - Use this" at bounding box center [79, 172] width 116 height 10
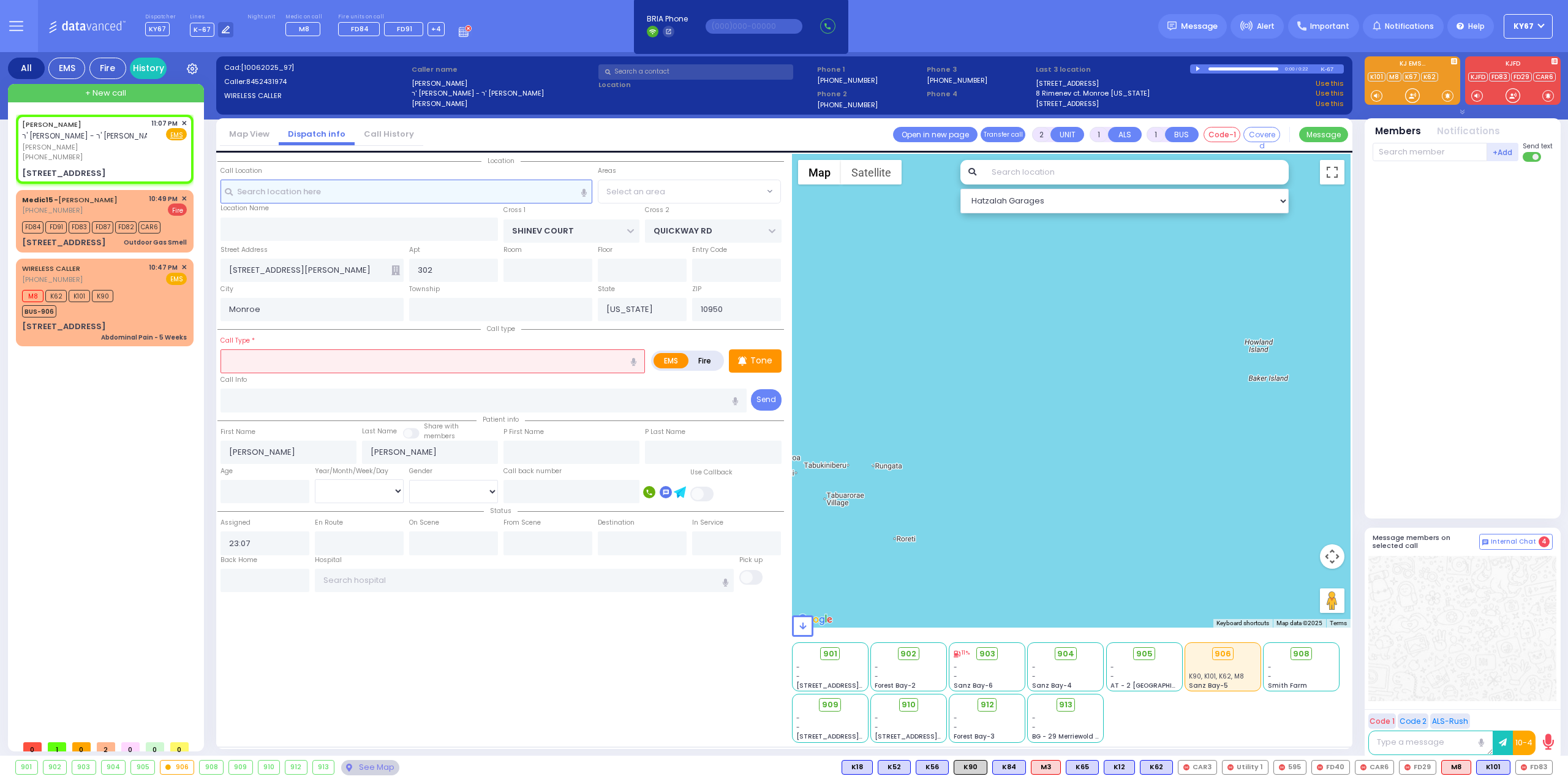
click at [330, 188] on input "text" at bounding box center [406, 191] width 372 height 24
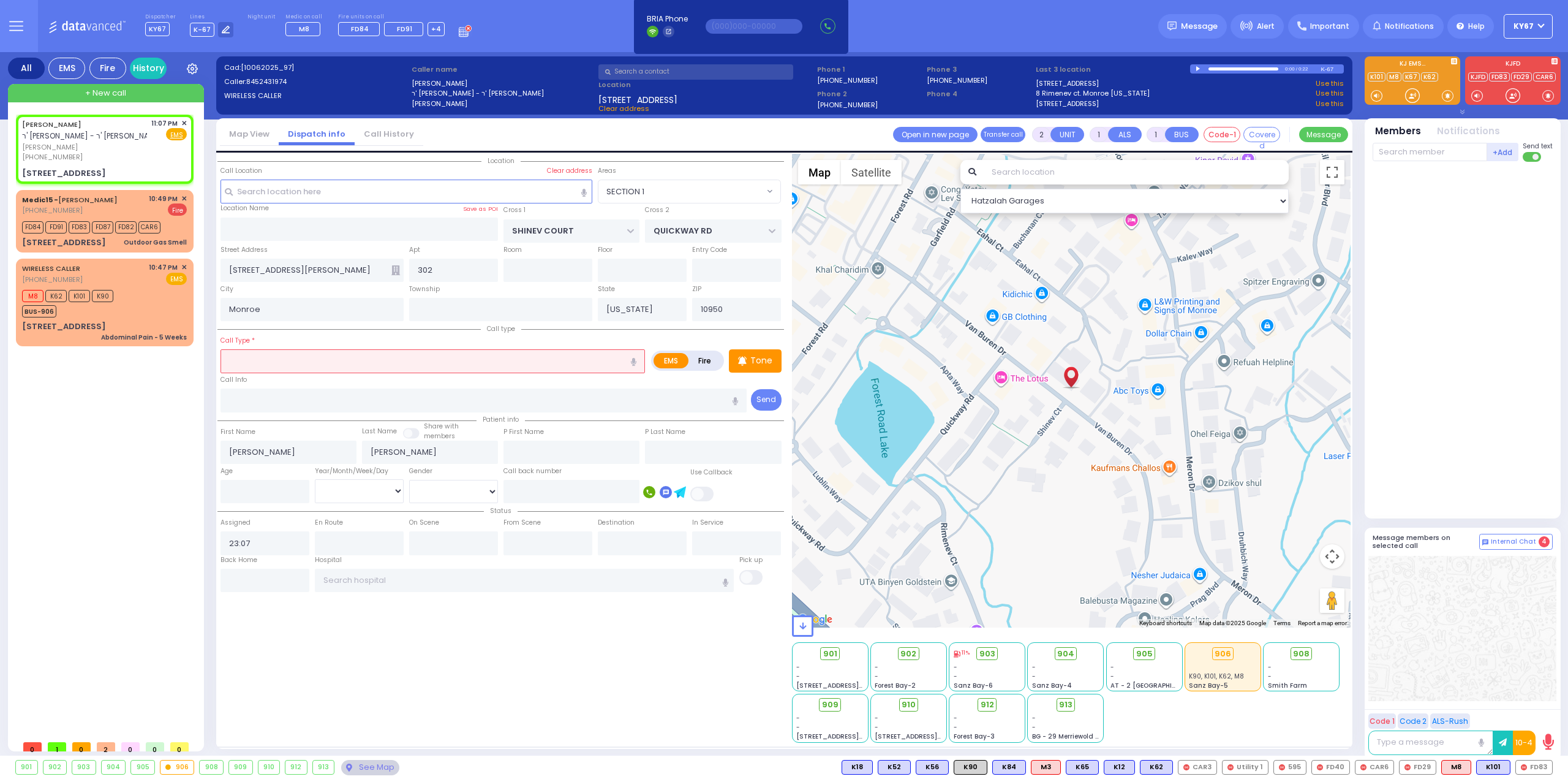
click at [310, 361] on input "text" at bounding box center [432, 361] width 425 height 24
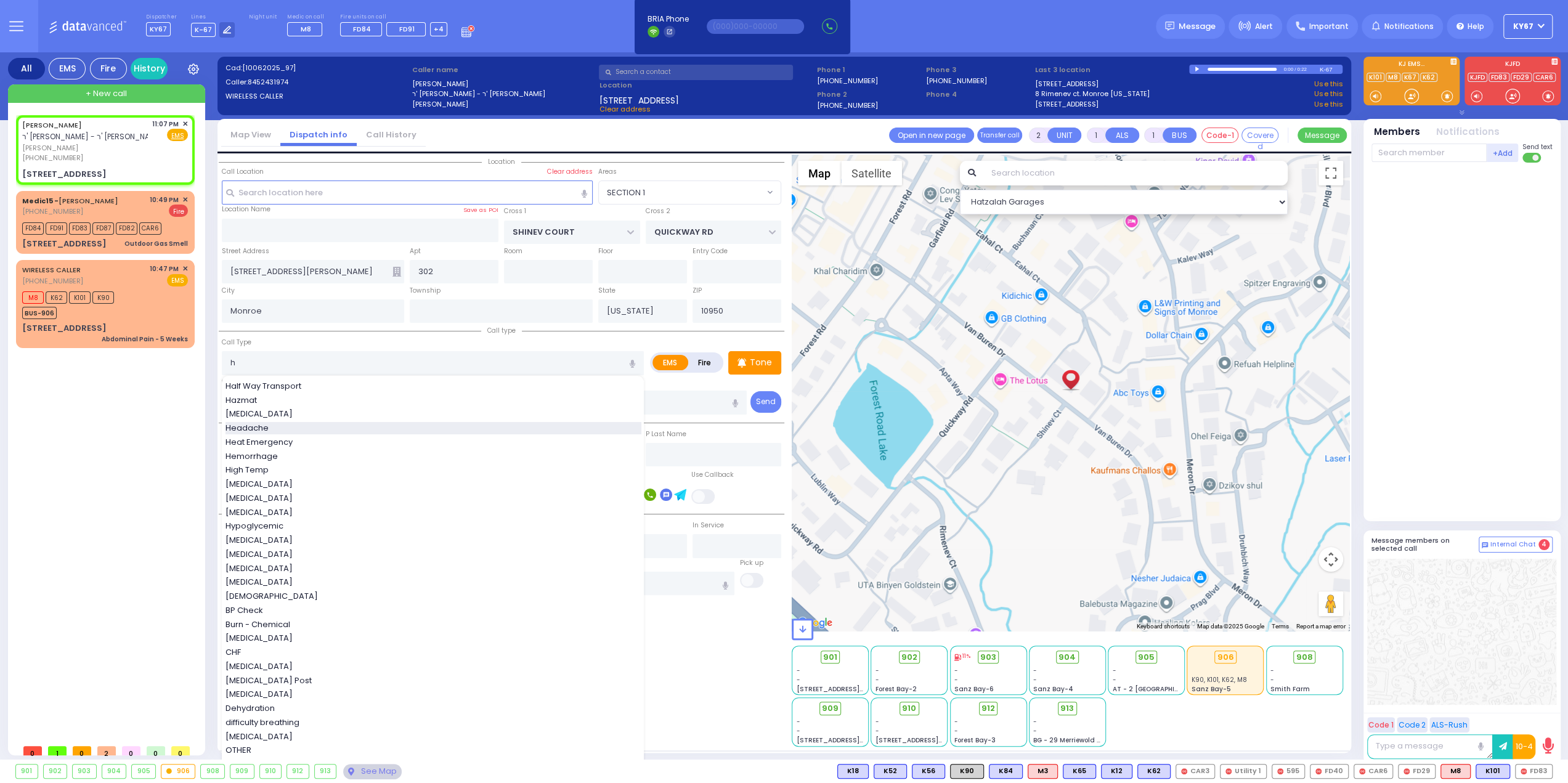
click at [284, 426] on div "Headache" at bounding box center [433, 427] width 416 height 12
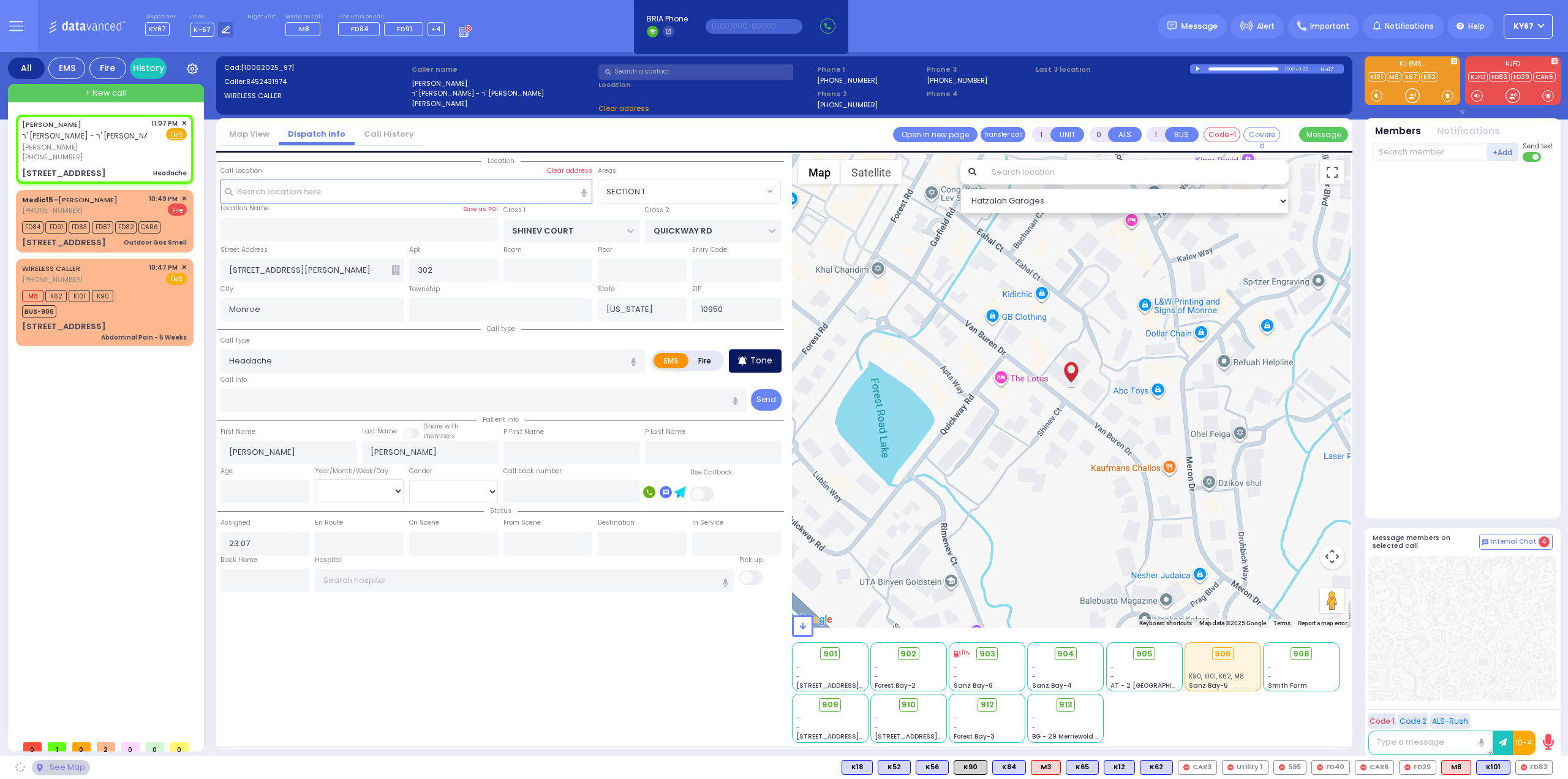
click at [765, 349] on div "Tone" at bounding box center [755, 361] width 53 height 24
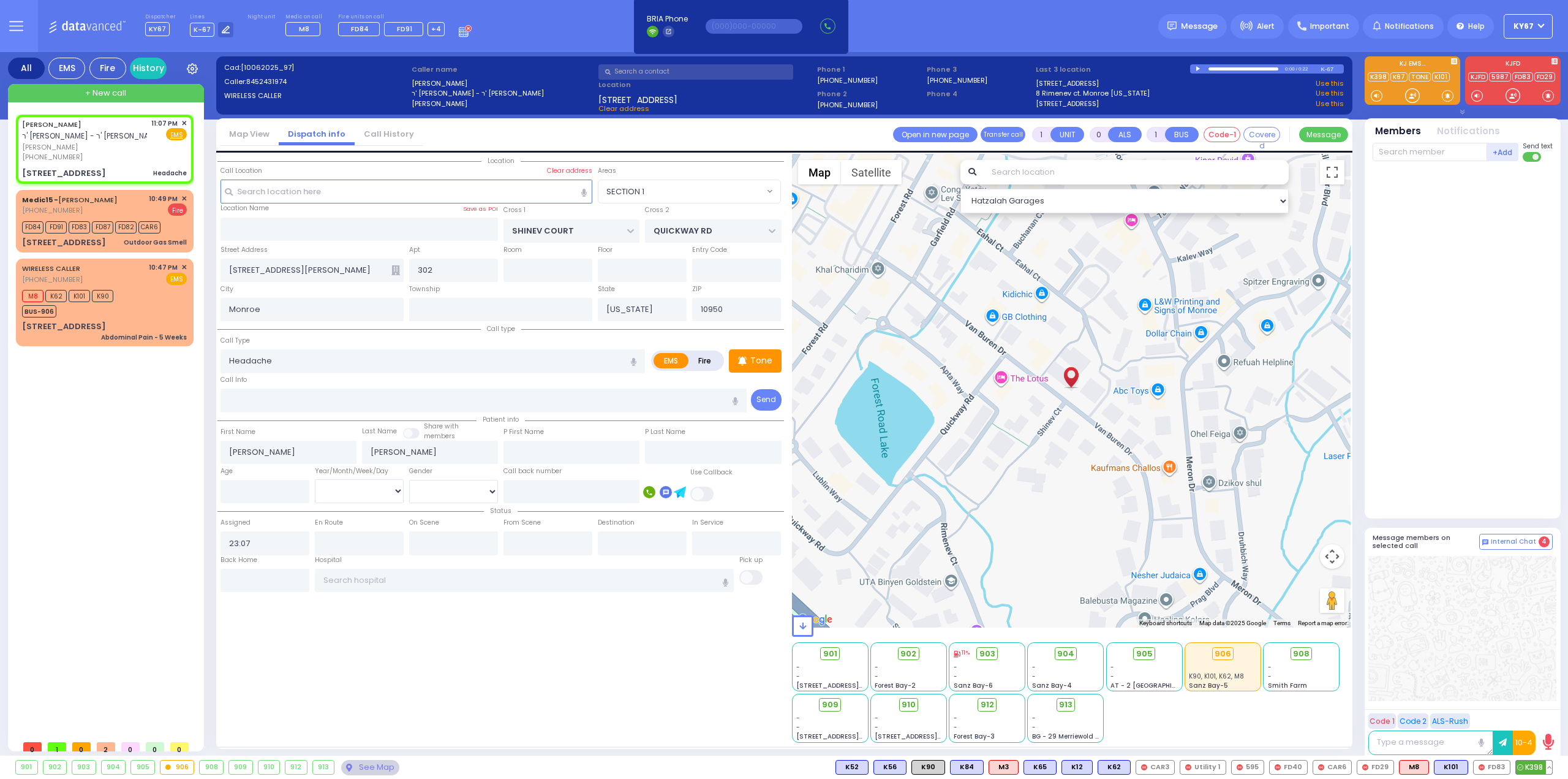
click at [1531, 766] on span "K398" at bounding box center [1534, 767] width 36 height 14
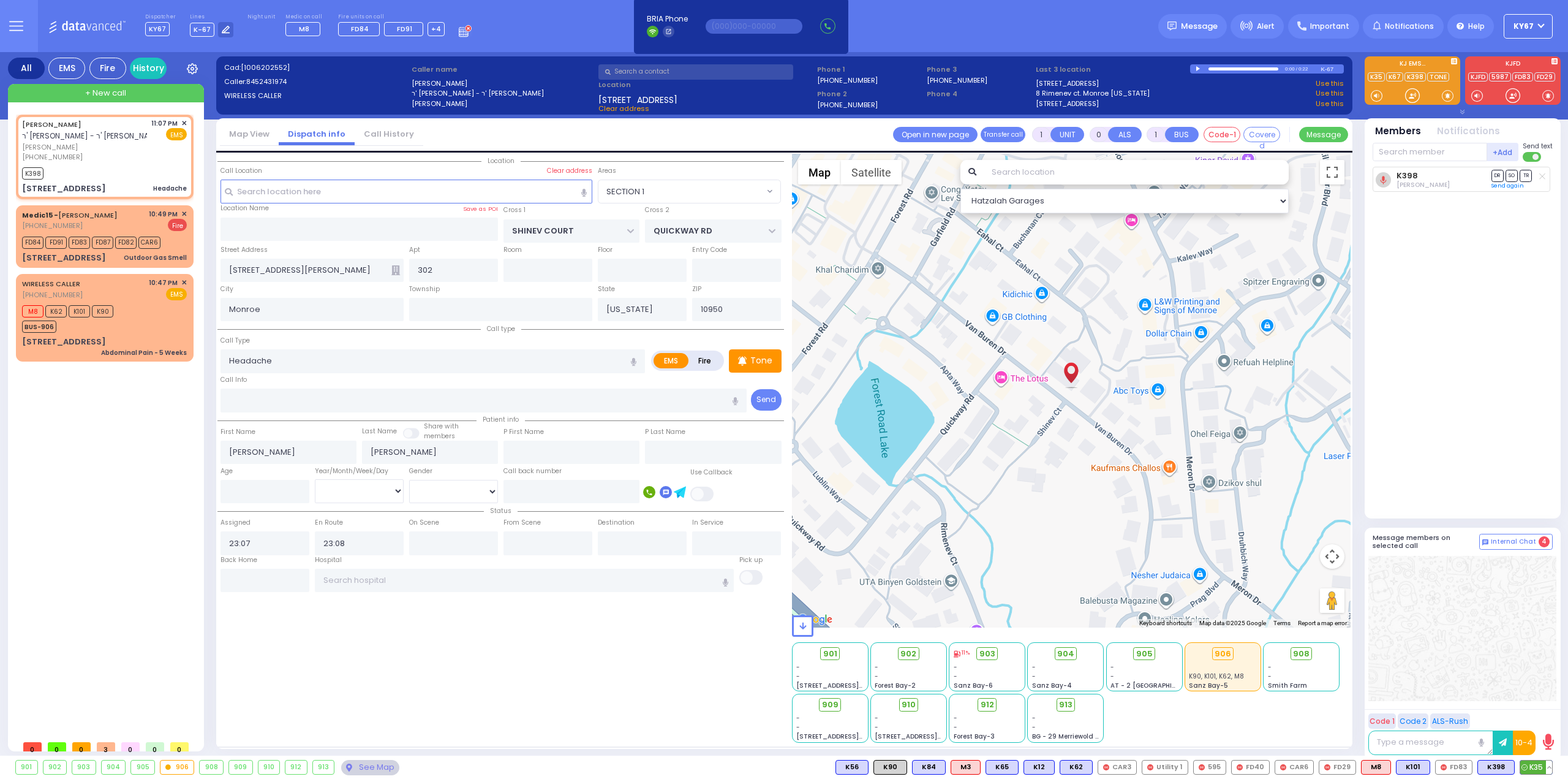
click at [1533, 766] on span "K35" at bounding box center [1535, 767] width 32 height 14
click at [185, 211] on span "✕" at bounding box center [184, 214] width 5 height 10
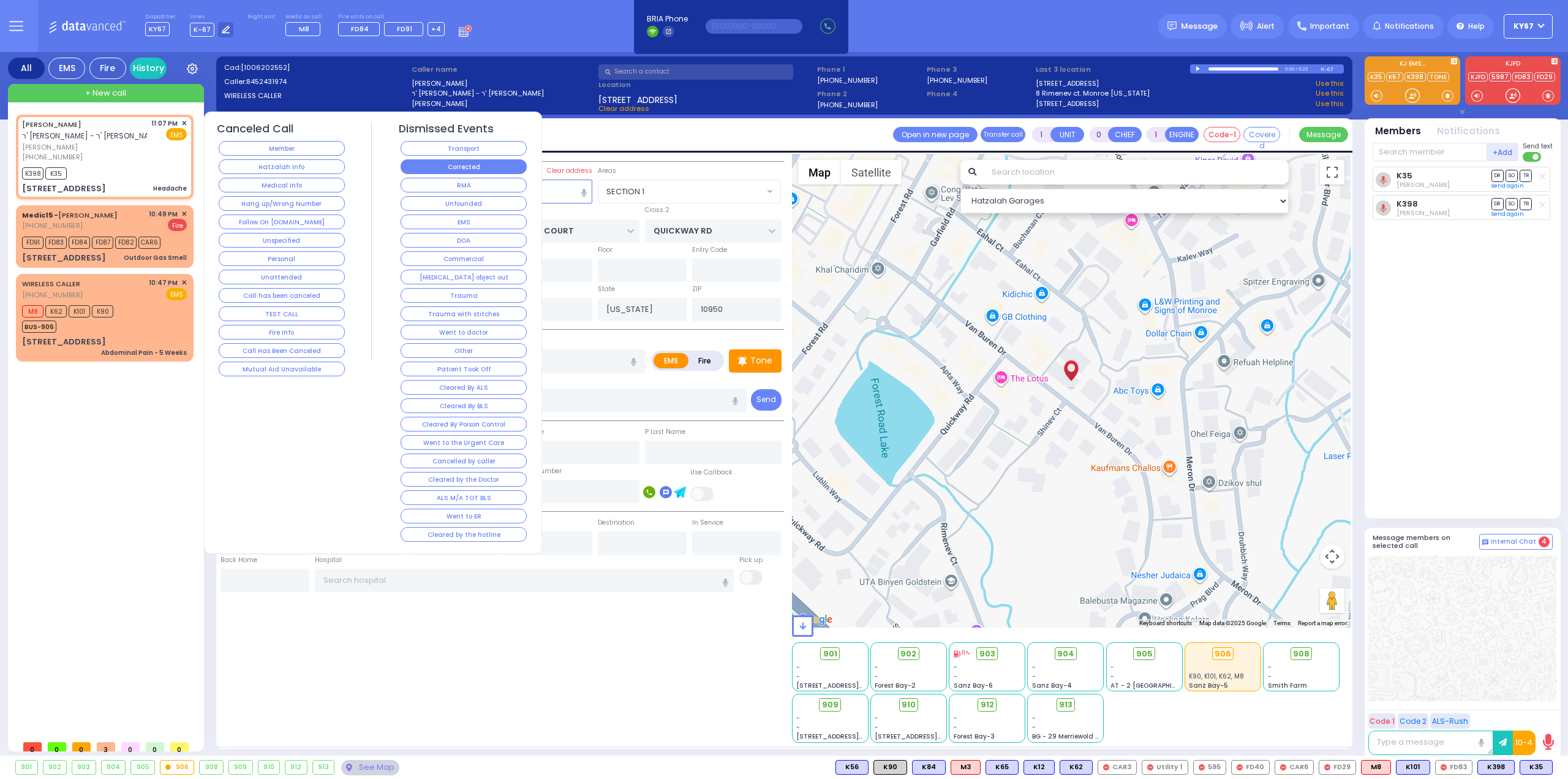
click at [485, 170] on button "Corrected" at bounding box center [463, 167] width 126 height 15
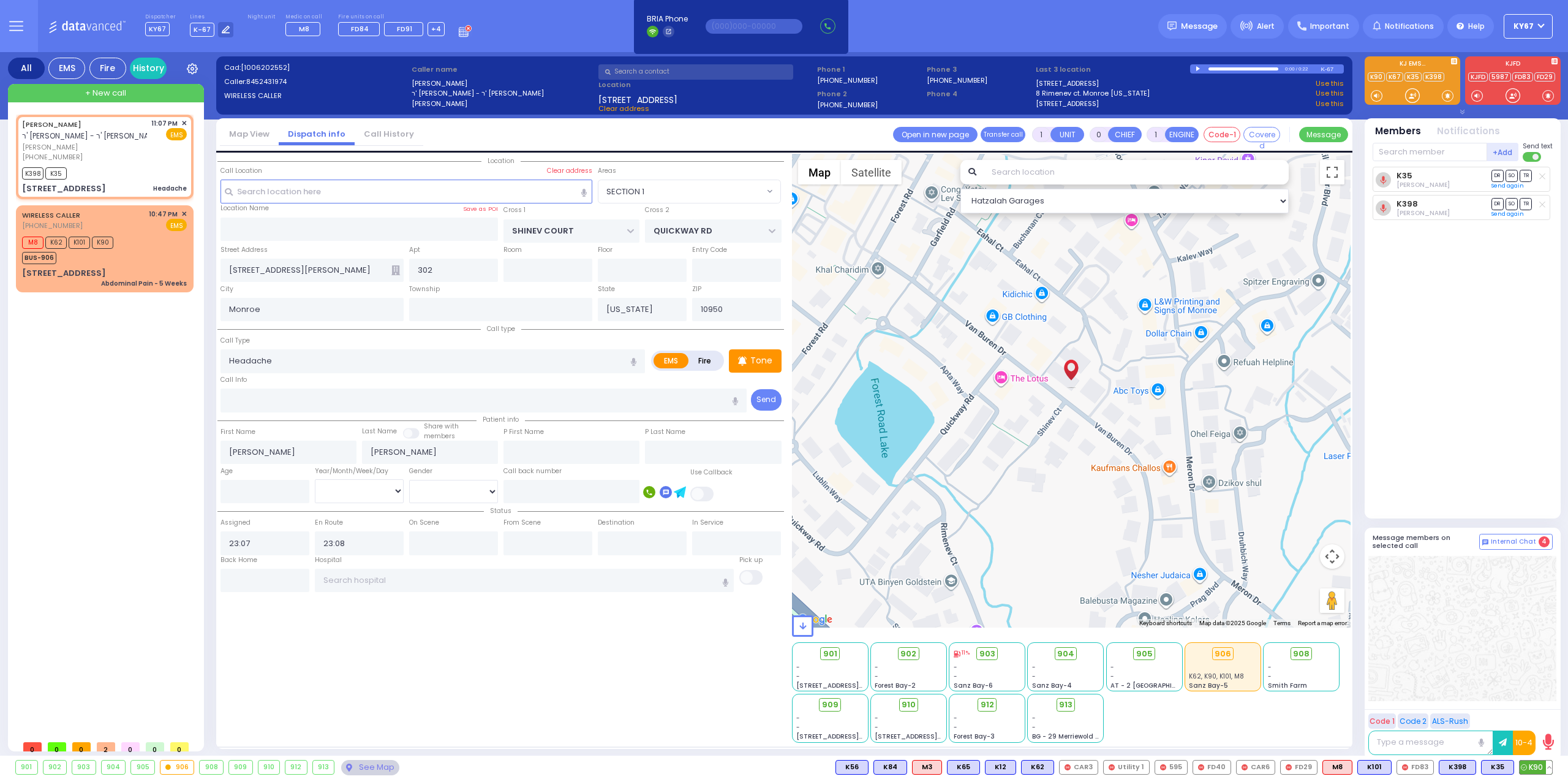
click at [1536, 768] on span "K90" at bounding box center [1536, 767] width 33 height 14
click at [476, 685] on div "Location" at bounding box center [500, 448] width 567 height 589
click at [151, 231] on div "WIRELESS CALLER (845) 799-1397 10:47 PM ✕ EMS M8 K62" at bounding box center [105, 249] width 173 height 84
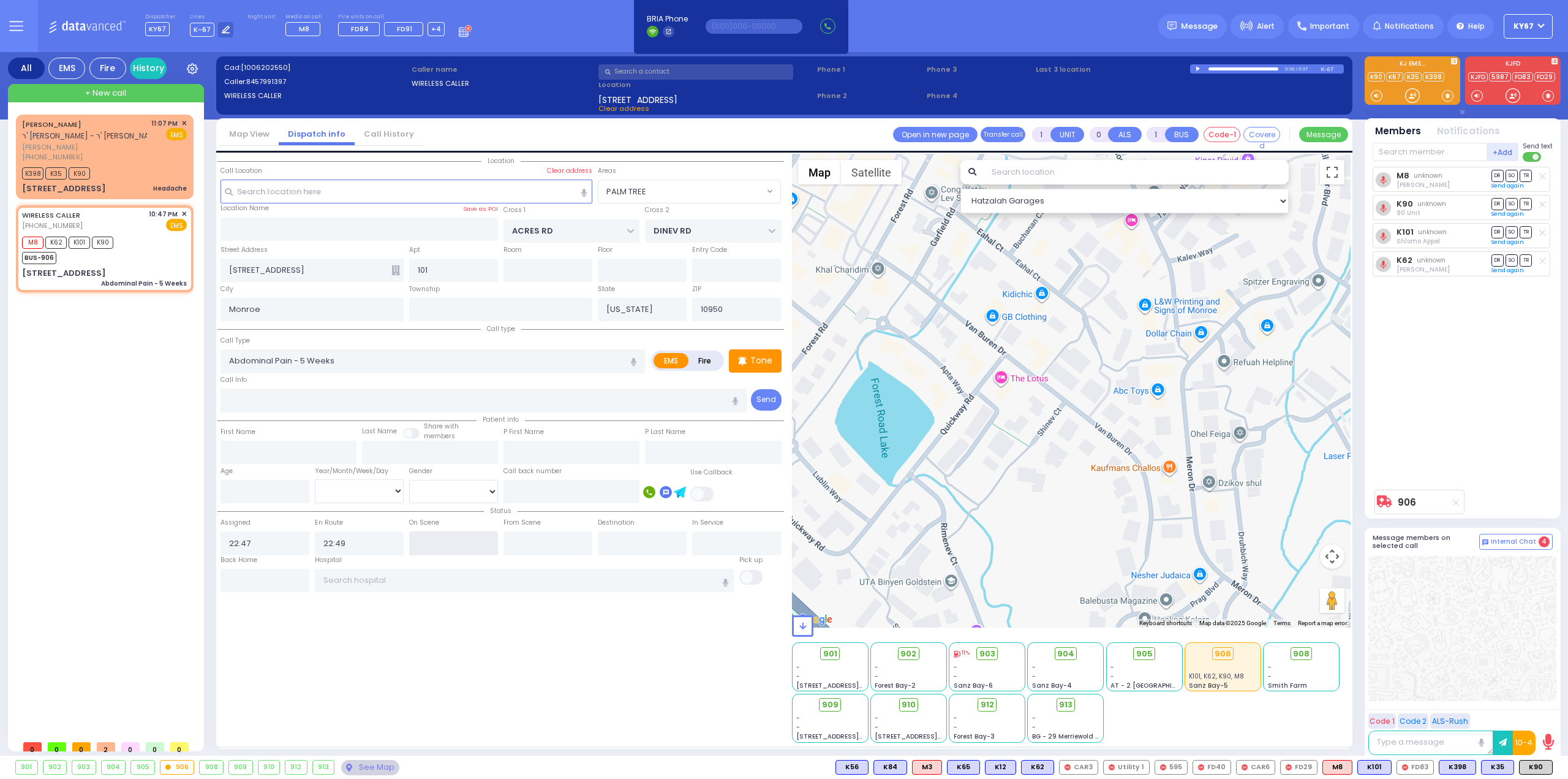
click at [423, 536] on input "text" at bounding box center [454, 543] width 89 height 24
select select "PALM TREE"
select select
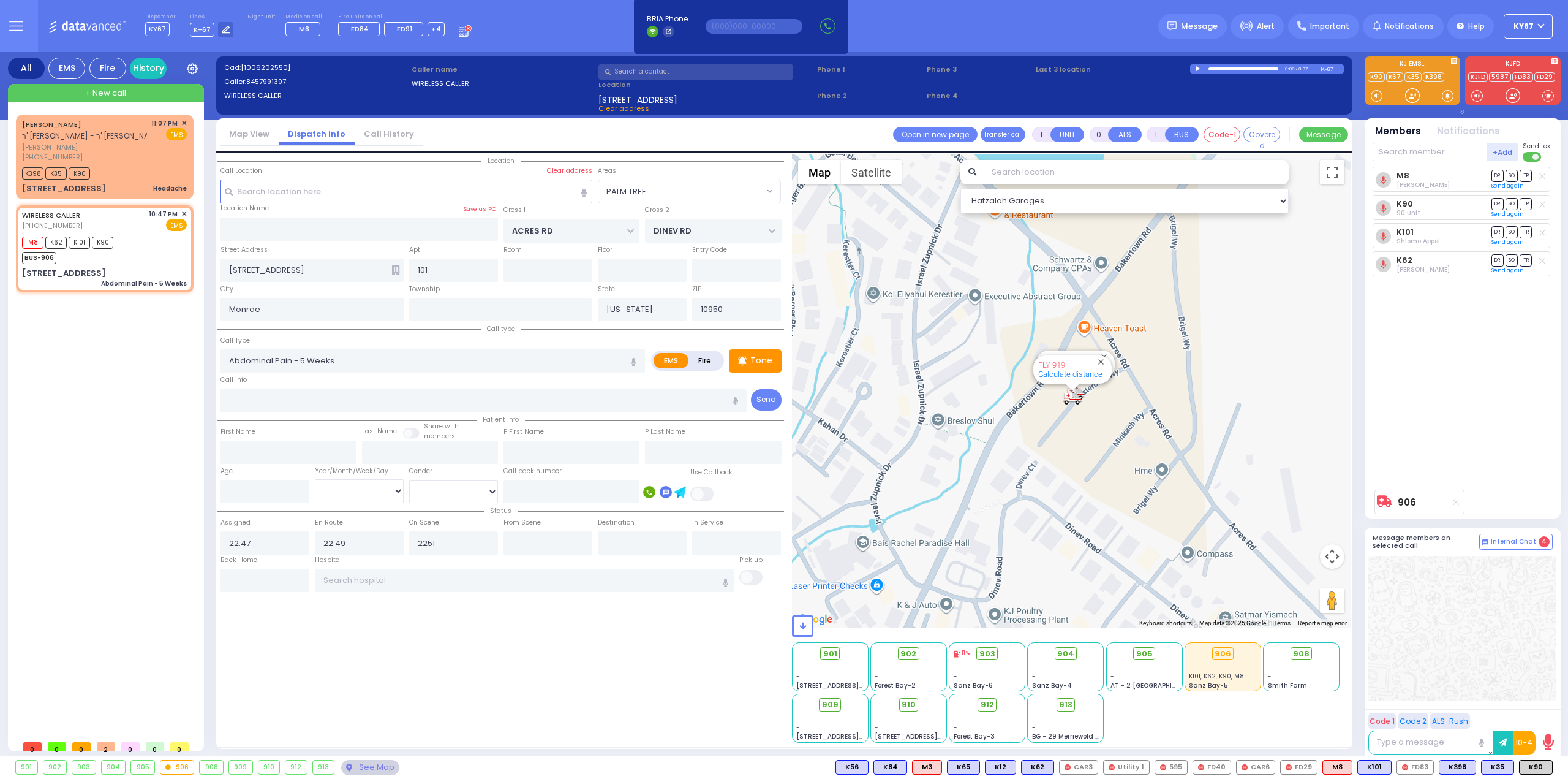
type input "22:51"
click at [496, 657] on div "Location" at bounding box center [500, 448] width 567 height 589
select select
radio input "true"
select select
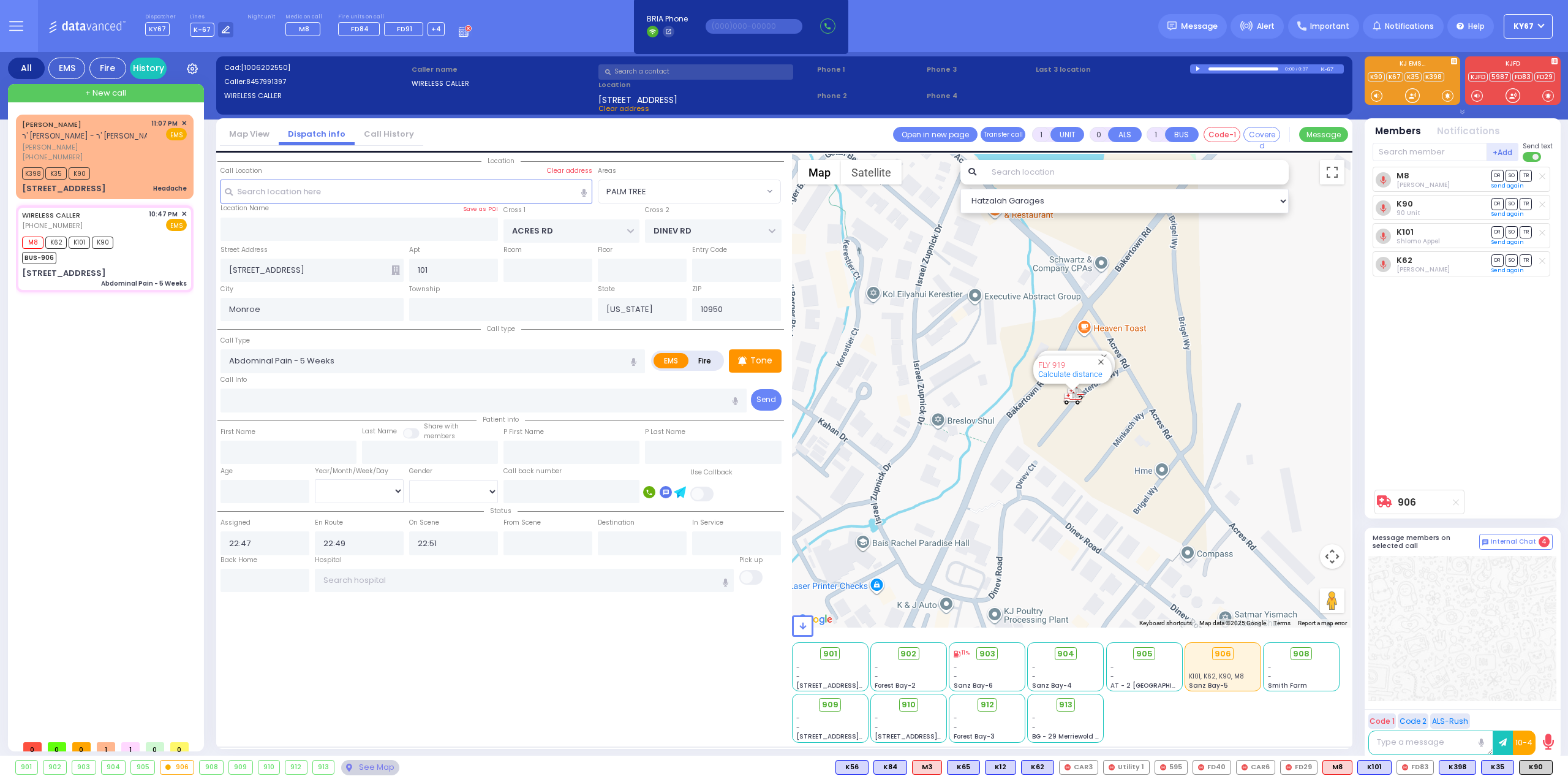
select select "Hatzalah Garages"
select select "PALM TREE"
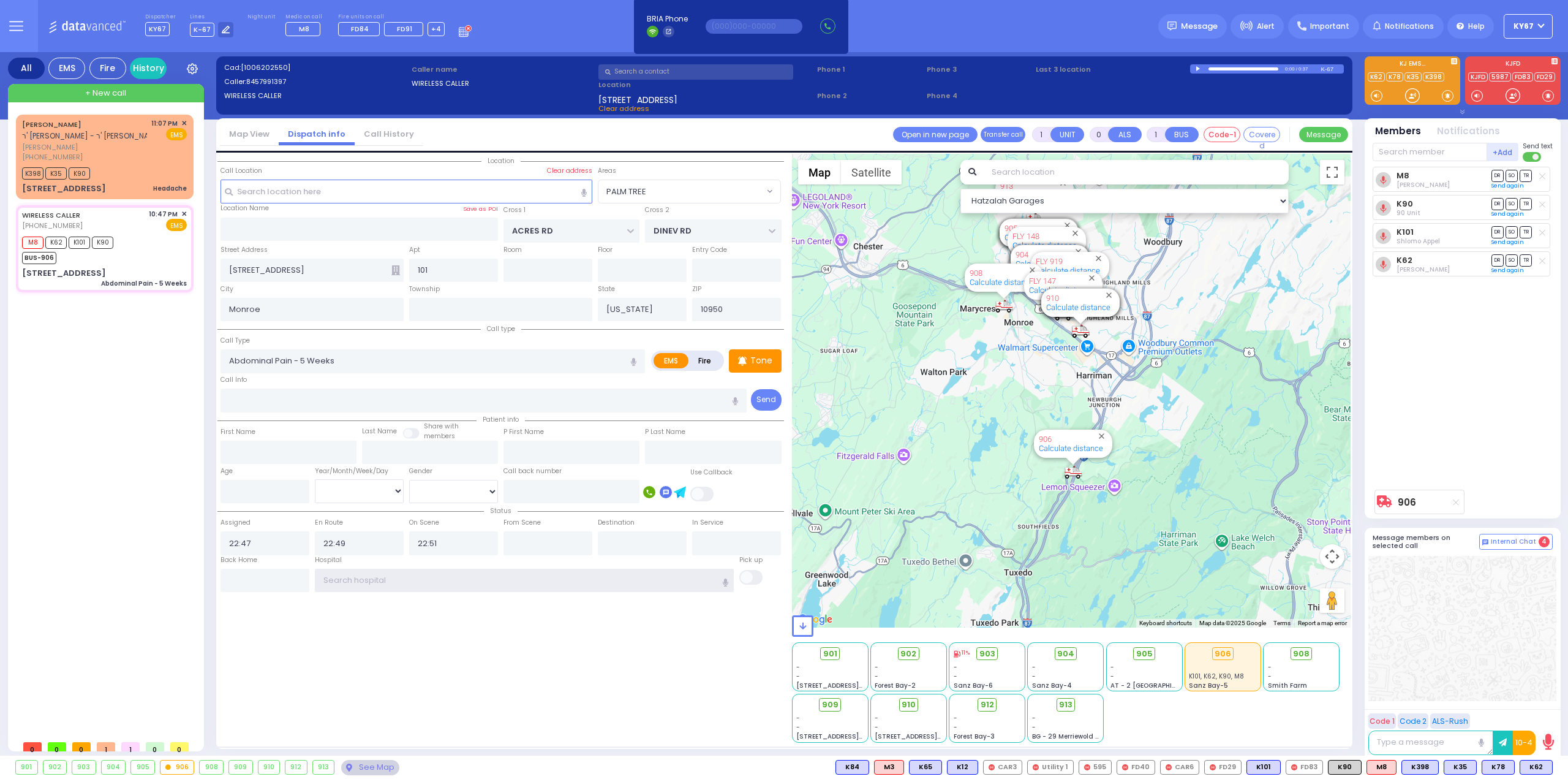
click at [463, 579] on input "text" at bounding box center [524, 581] width 419 height 24
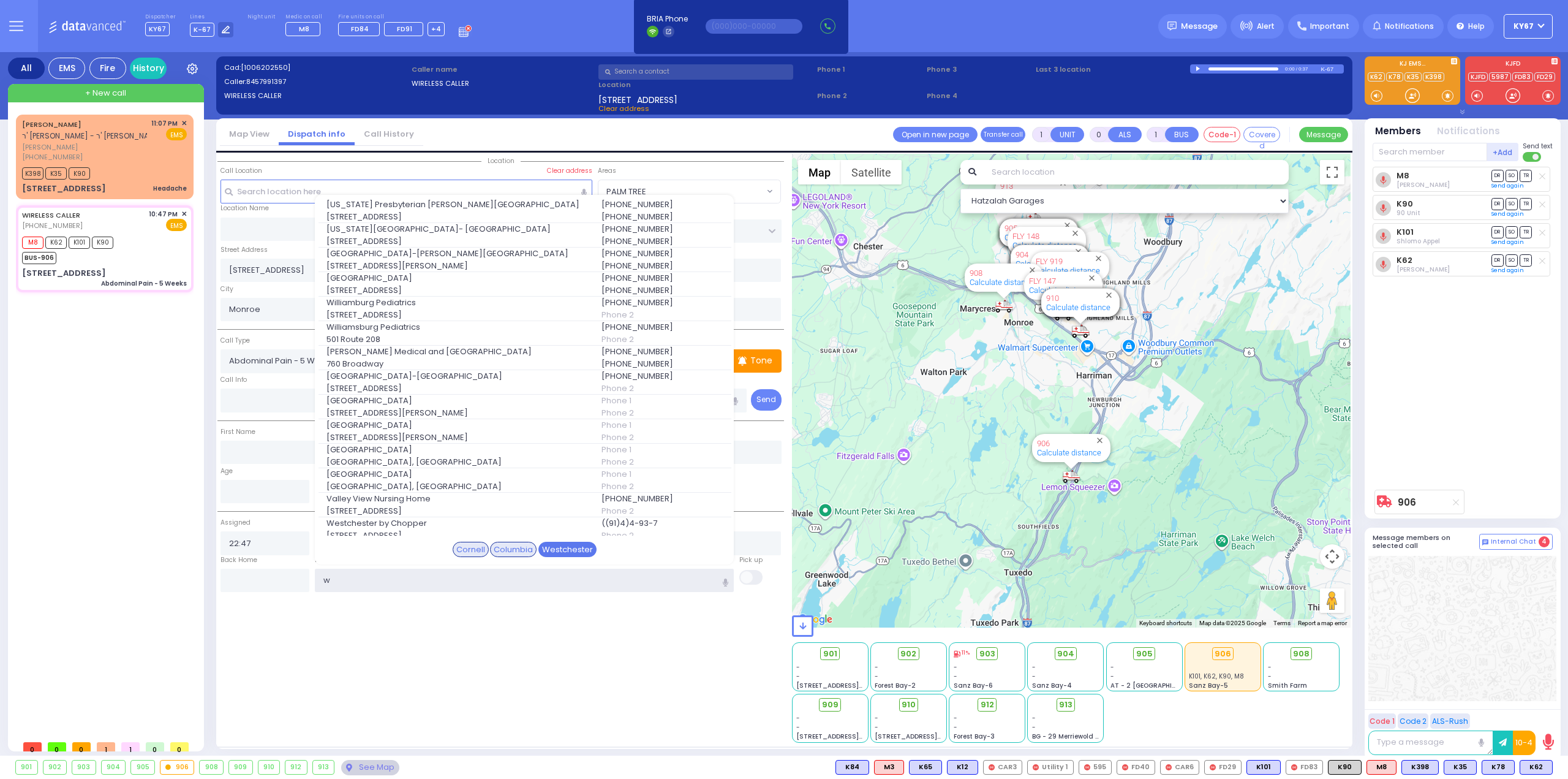
type input "w"
click at [563, 545] on div "Westchester" at bounding box center [568, 550] width 58 height 16
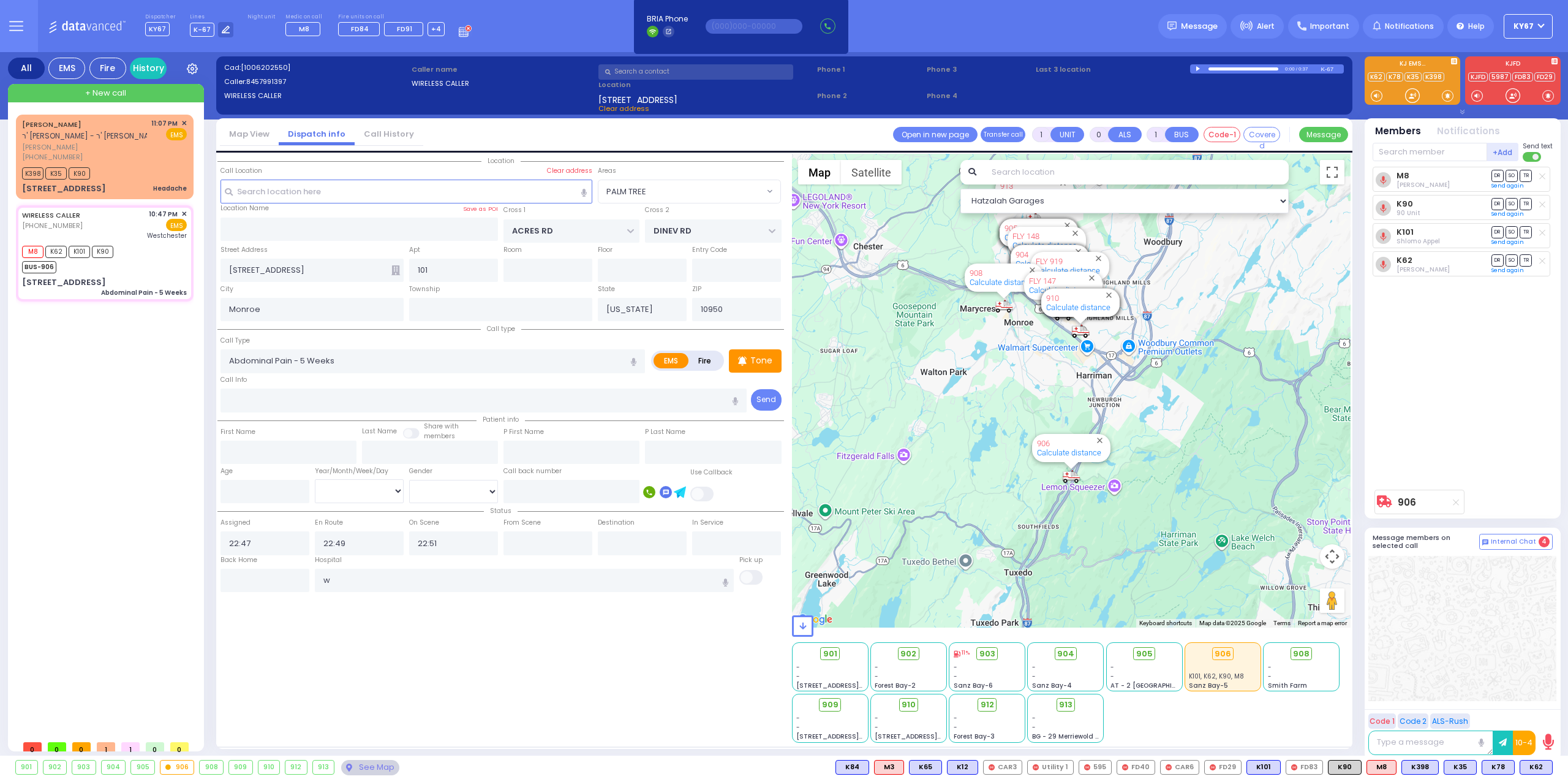
select select
radio input "true"
select select
type input "[GEOGRAPHIC_DATA]-[PERSON_NAME][GEOGRAPHIC_DATA]"
select select "Hatzalah Garages"
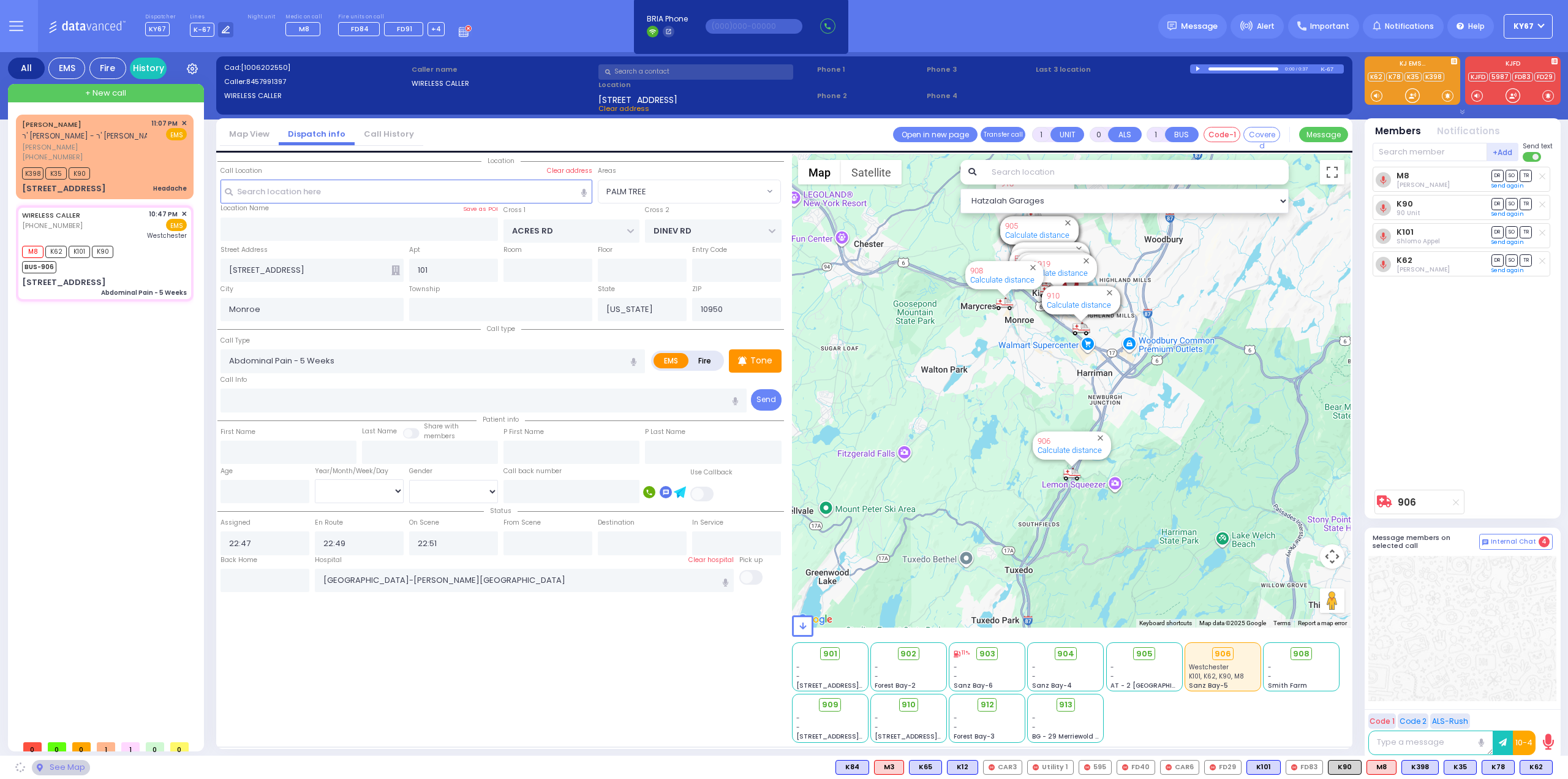
select select "PALM TREE"
click at [544, 539] on input "text" at bounding box center [548, 543] width 89 height 24
click at [544, 538] on input "text" at bounding box center [548, 543] width 89 height 24
type input "23:29"
select select
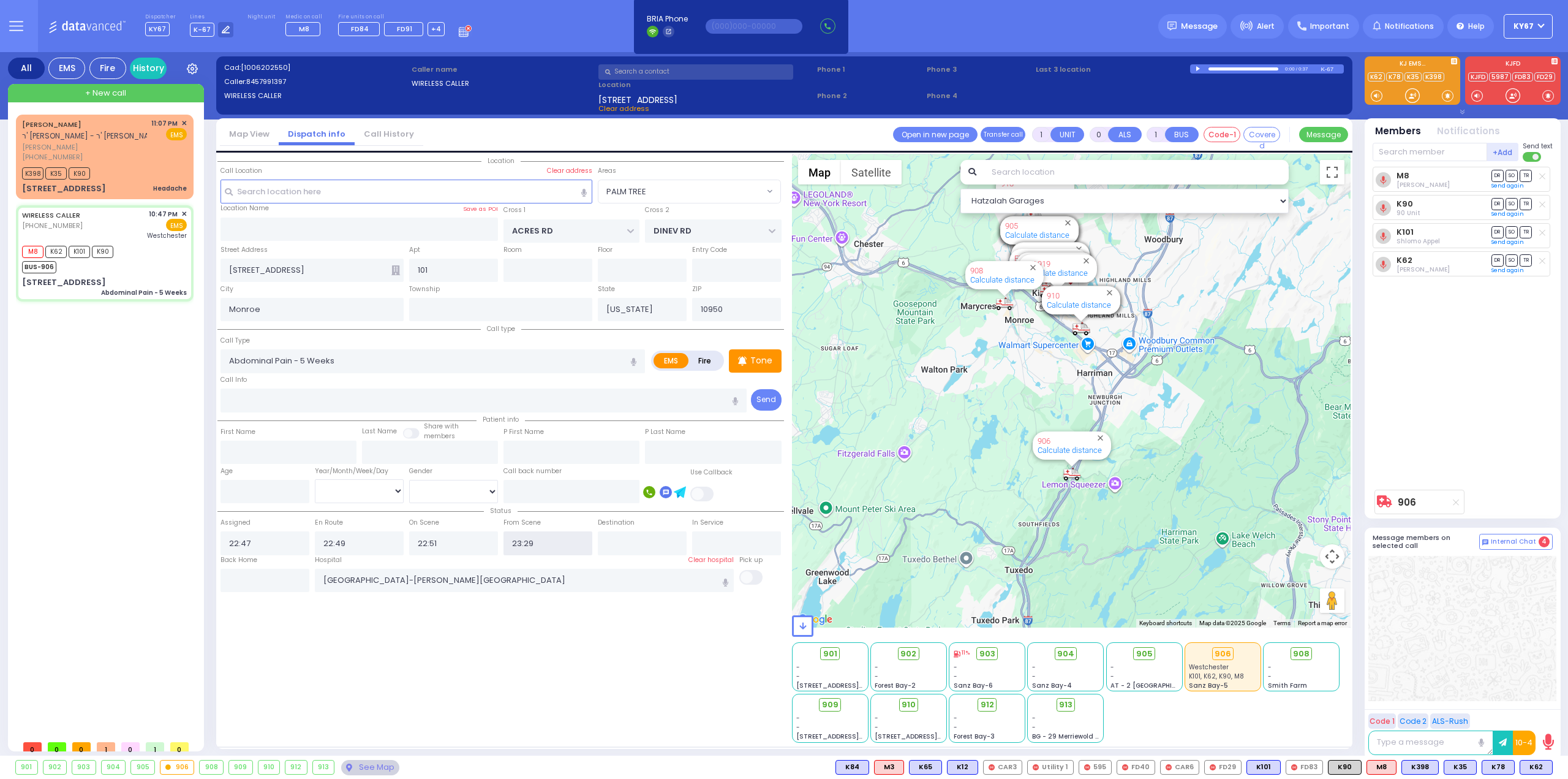
radio input "true"
select select
select select "Hatzalah Garages"
select select "PALM TREE"
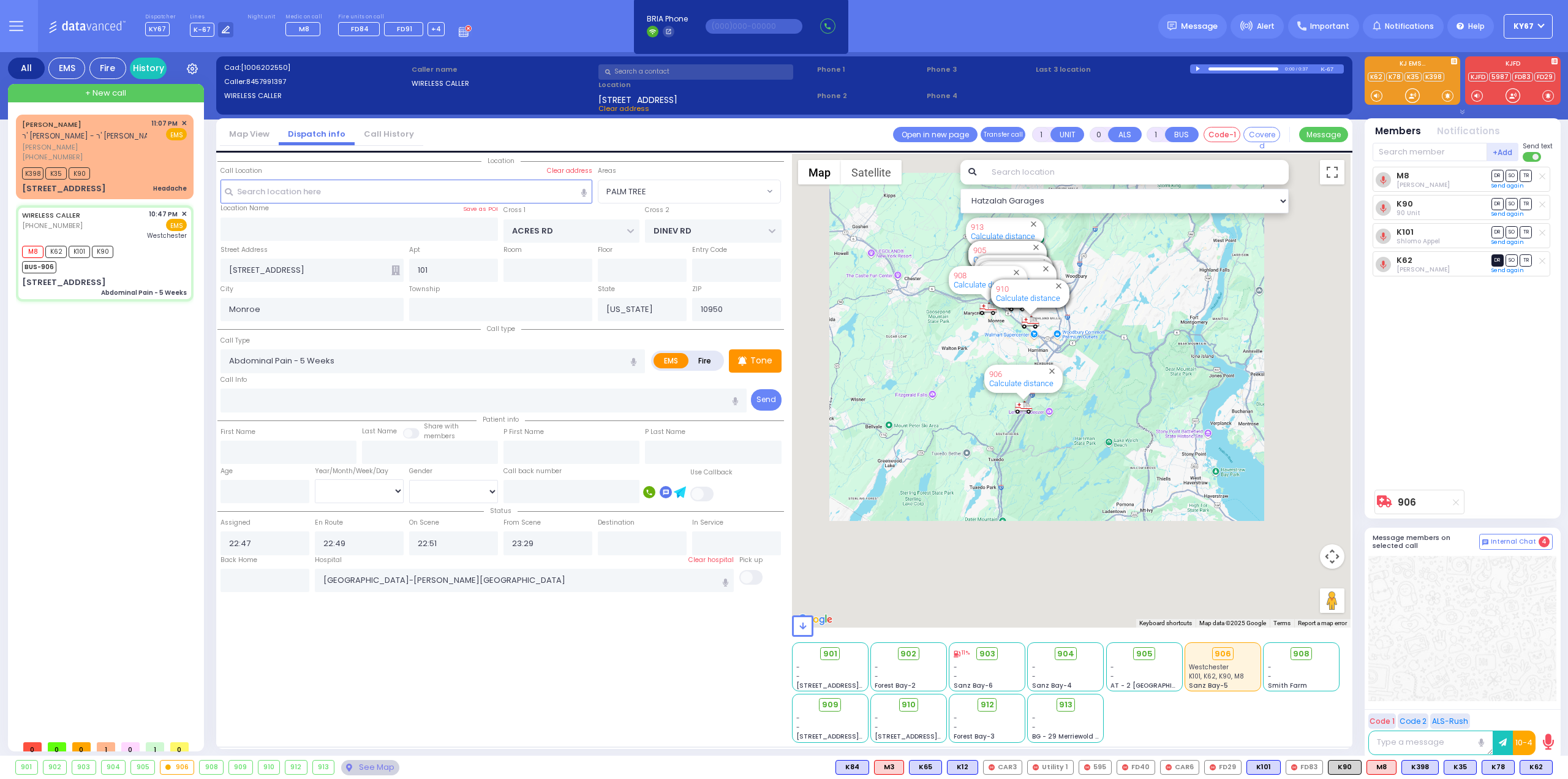
click at [1499, 259] on span "DR" at bounding box center [1497, 259] width 12 height 12
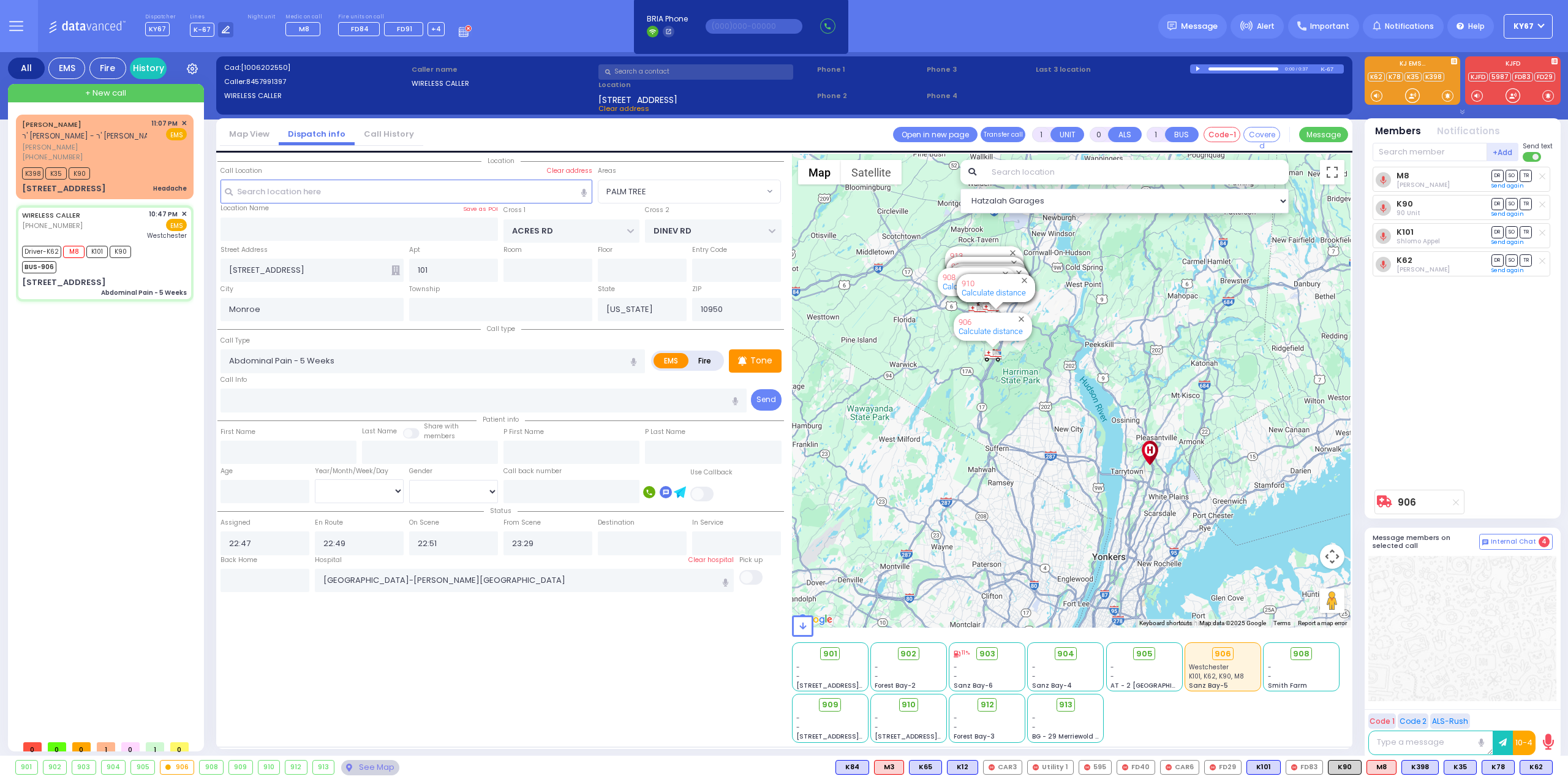
select select
radio input "true"
select select
select select "Hatzalah Garages"
select select "PALM TREE"
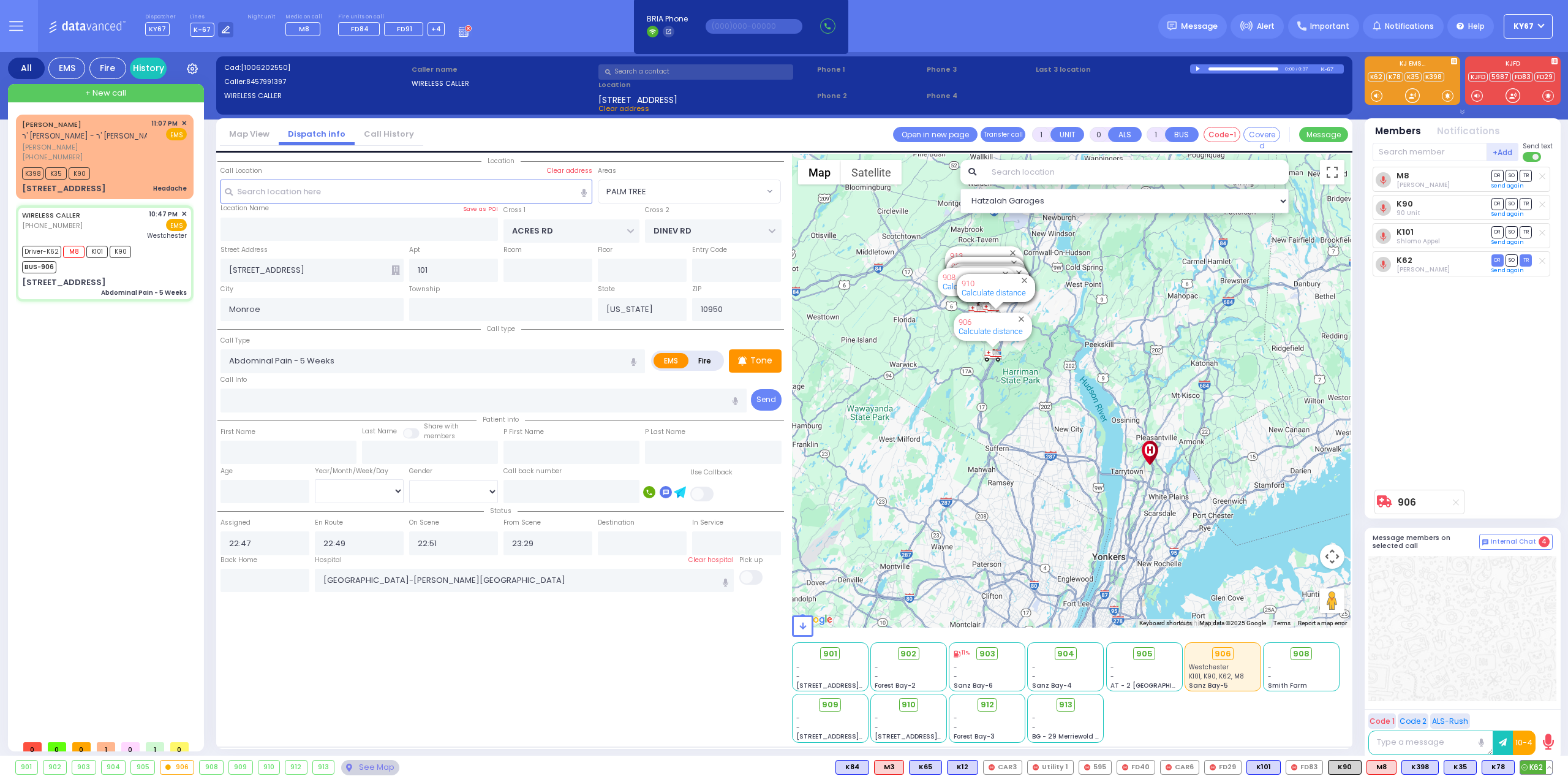
click at [1550, 765] on button at bounding box center [1549, 767] width 6 height 14
click at [1543, 713] on icon at bounding box center [1540, 713] width 13 height 13
click at [1540, 697] on icon at bounding box center [1540, 696] width 13 height 13
click at [1527, 176] on span "TR" at bounding box center [1525, 176] width 12 height 12
select select
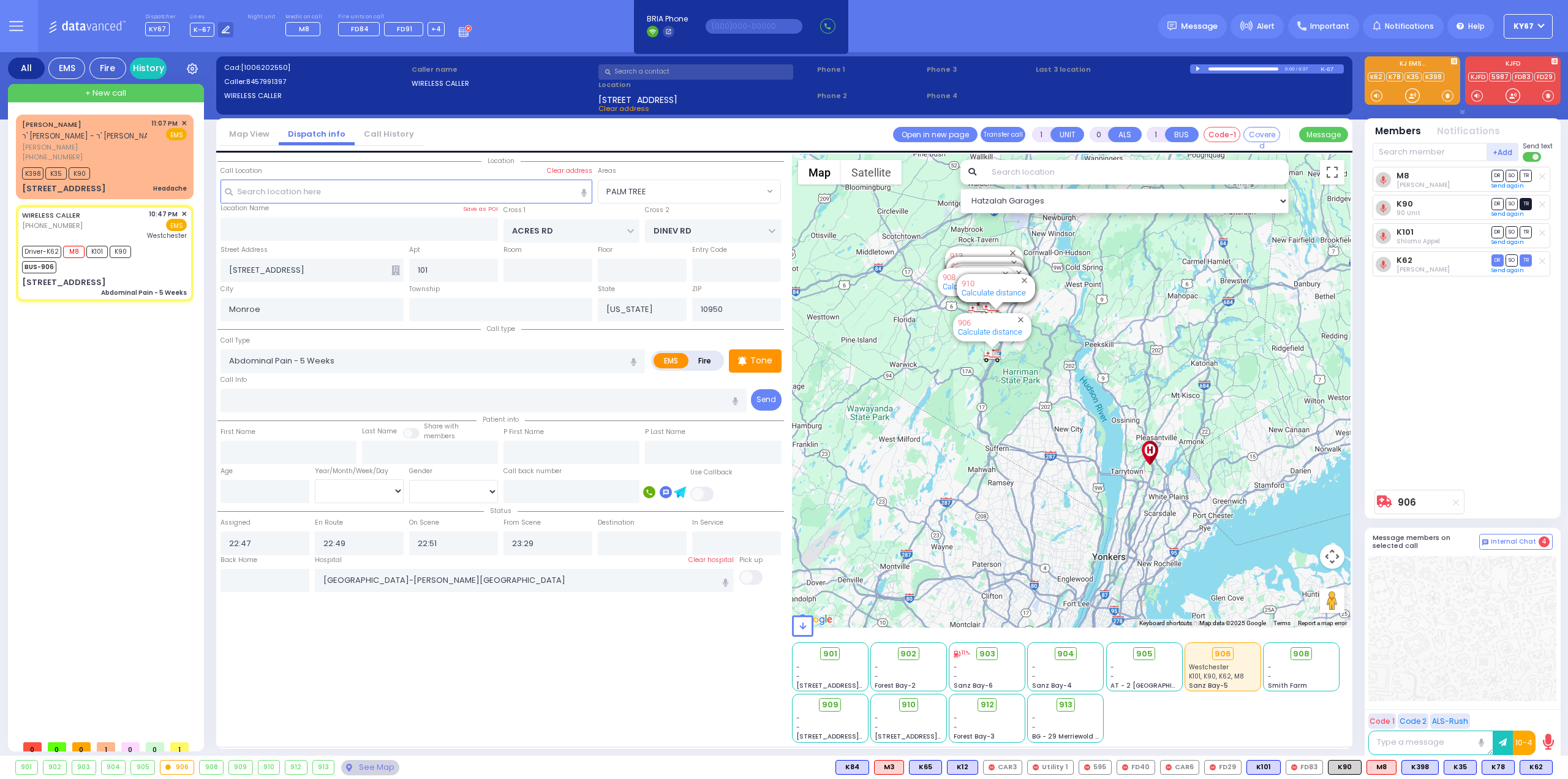
radio input "true"
select select
select select "Hatzalah Garages"
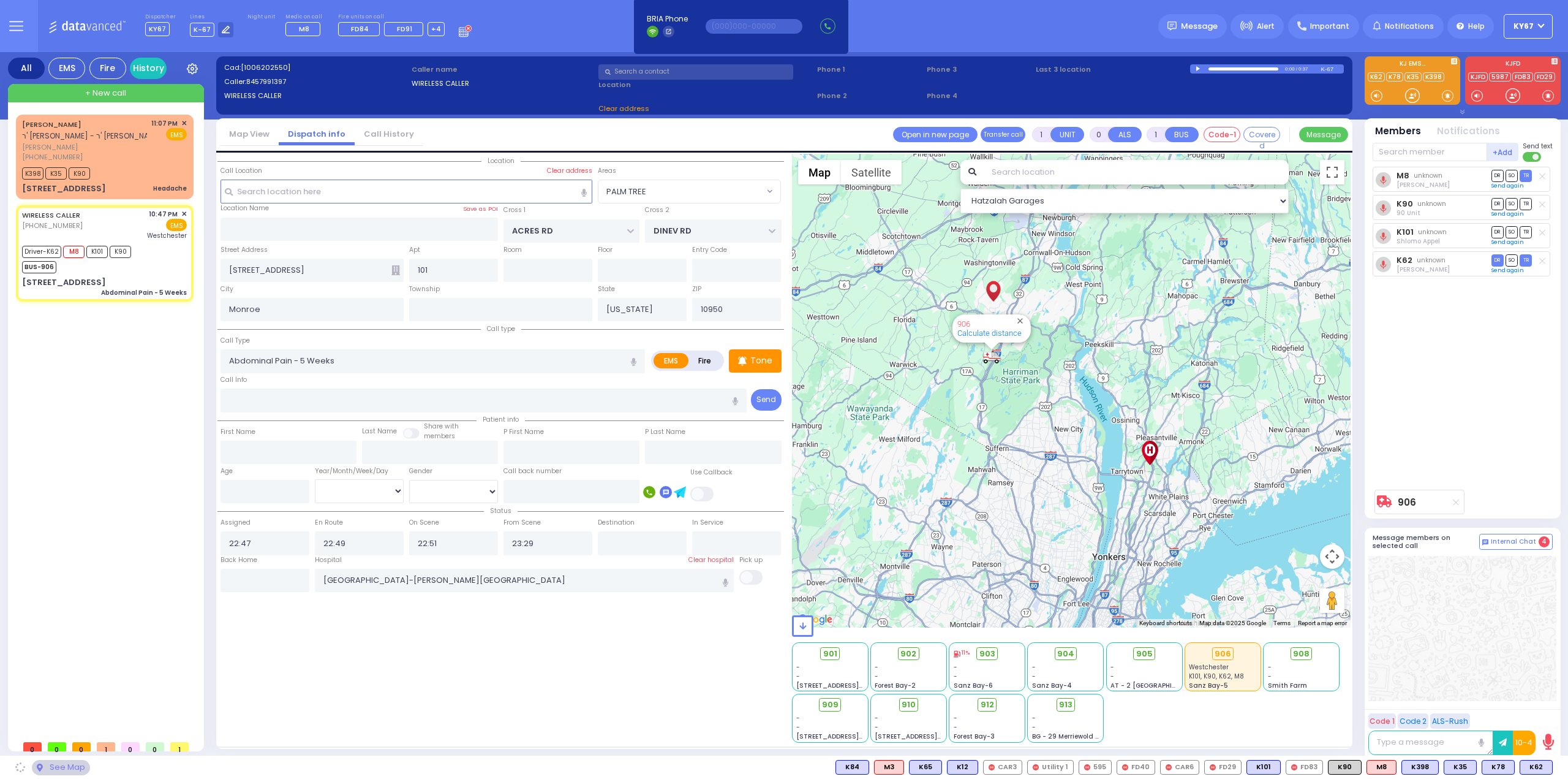
click at [1523, 202] on span "TR" at bounding box center [1525, 203] width 12 height 12
select select "PALM TREE"
select select
radio input "true"
select select
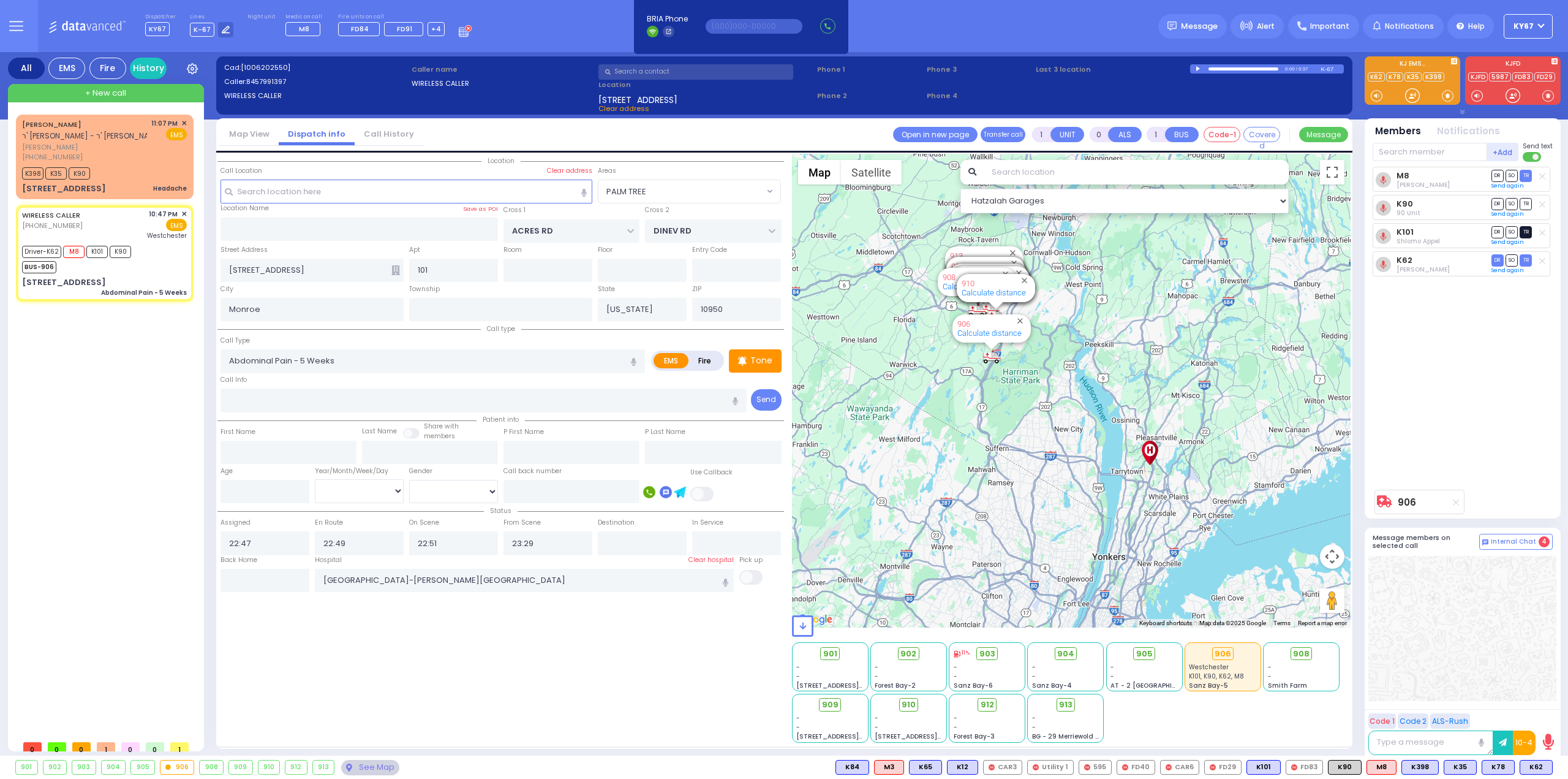
select select "Hatzalah Garages"
select select "PALM TREE"
click at [1529, 230] on span "TR" at bounding box center [1525, 231] width 12 height 12
select select
radio input "true"
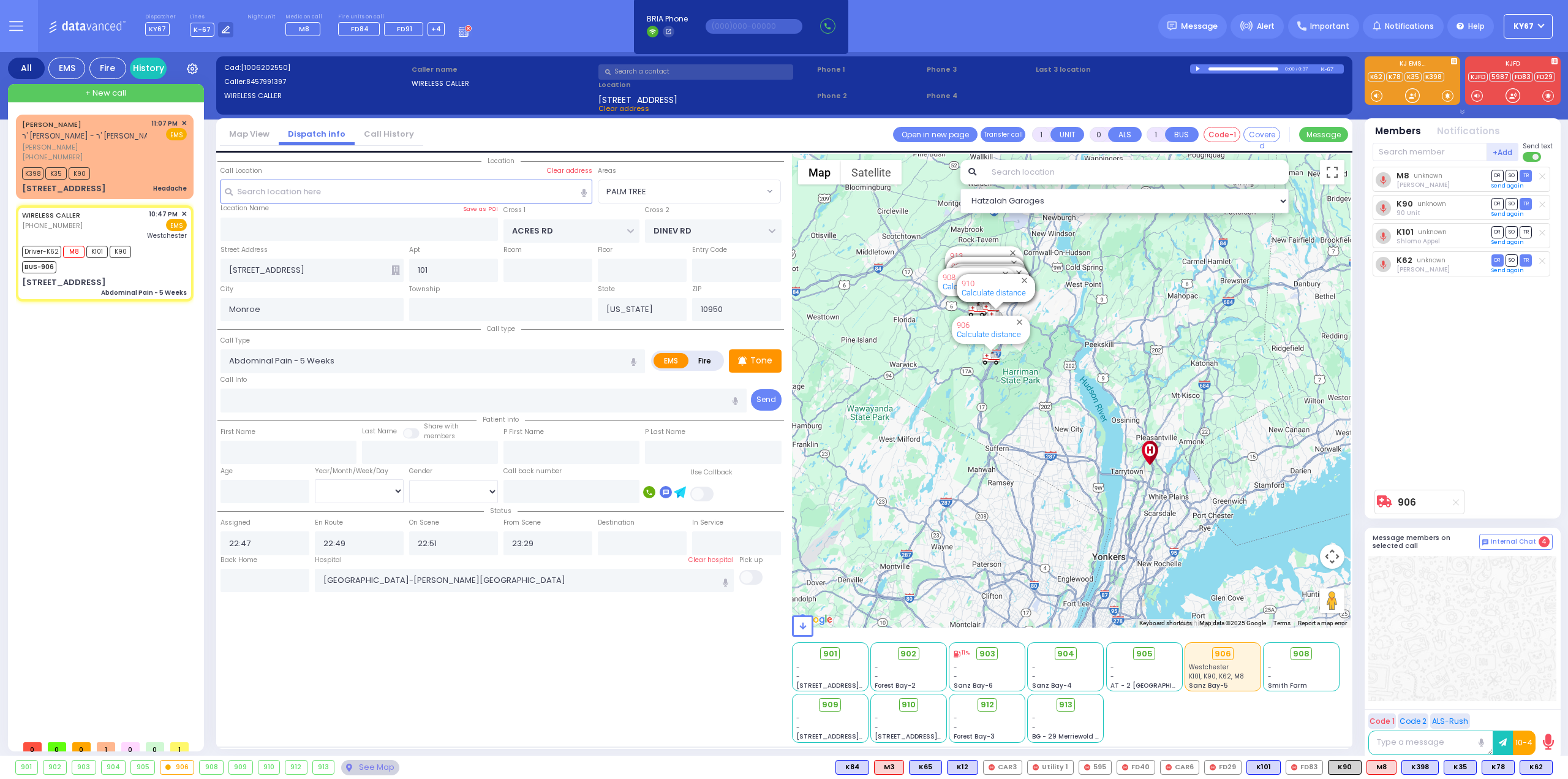
select select
select select "Hatzalah Garages"
select select "PALM TREE"
click at [142, 147] on span "[PERSON_NAME]" at bounding box center [84, 147] width 125 height 10
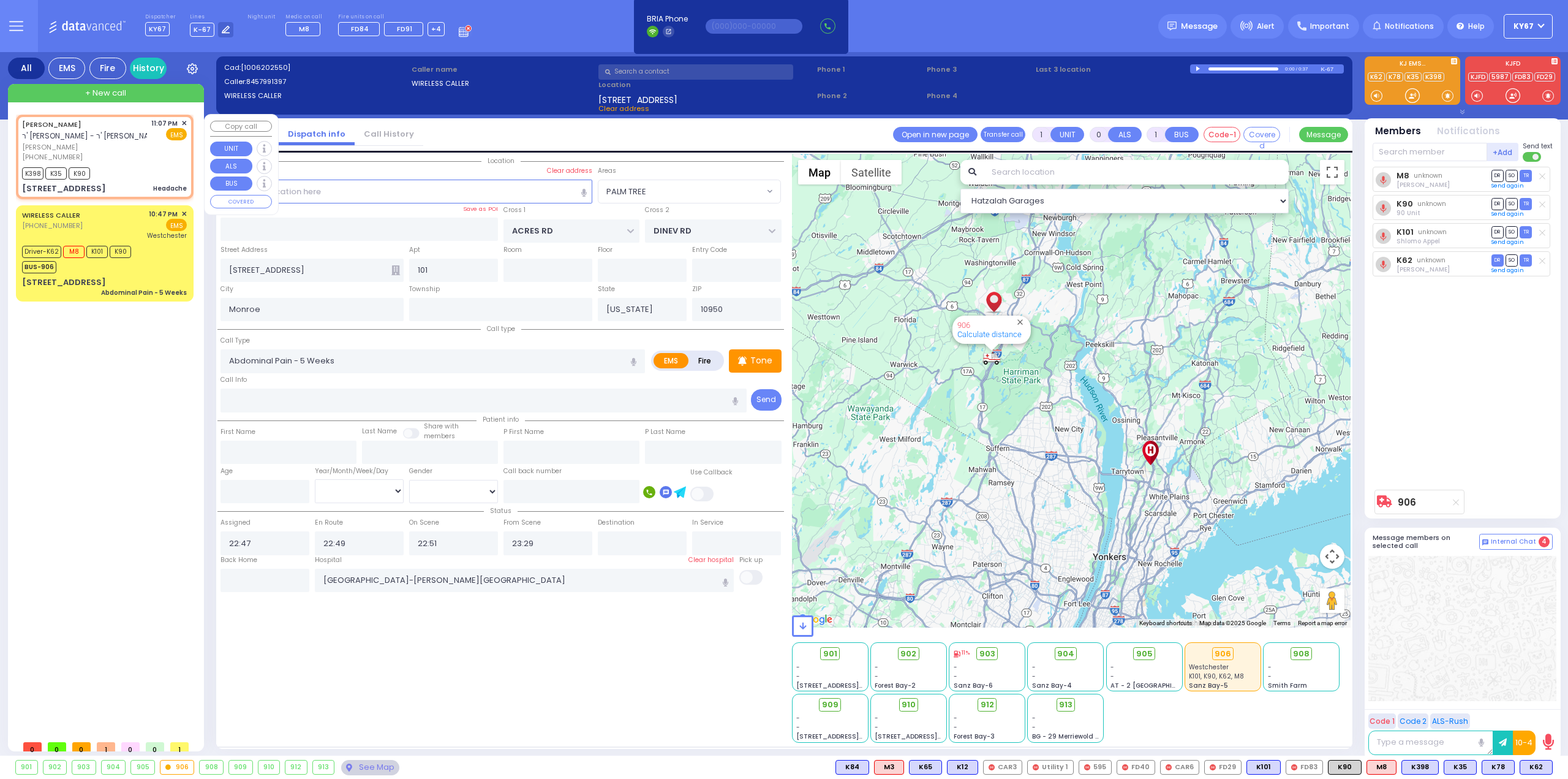
select select
type input "Headache"
radio input "true"
type input "[PERSON_NAME]"
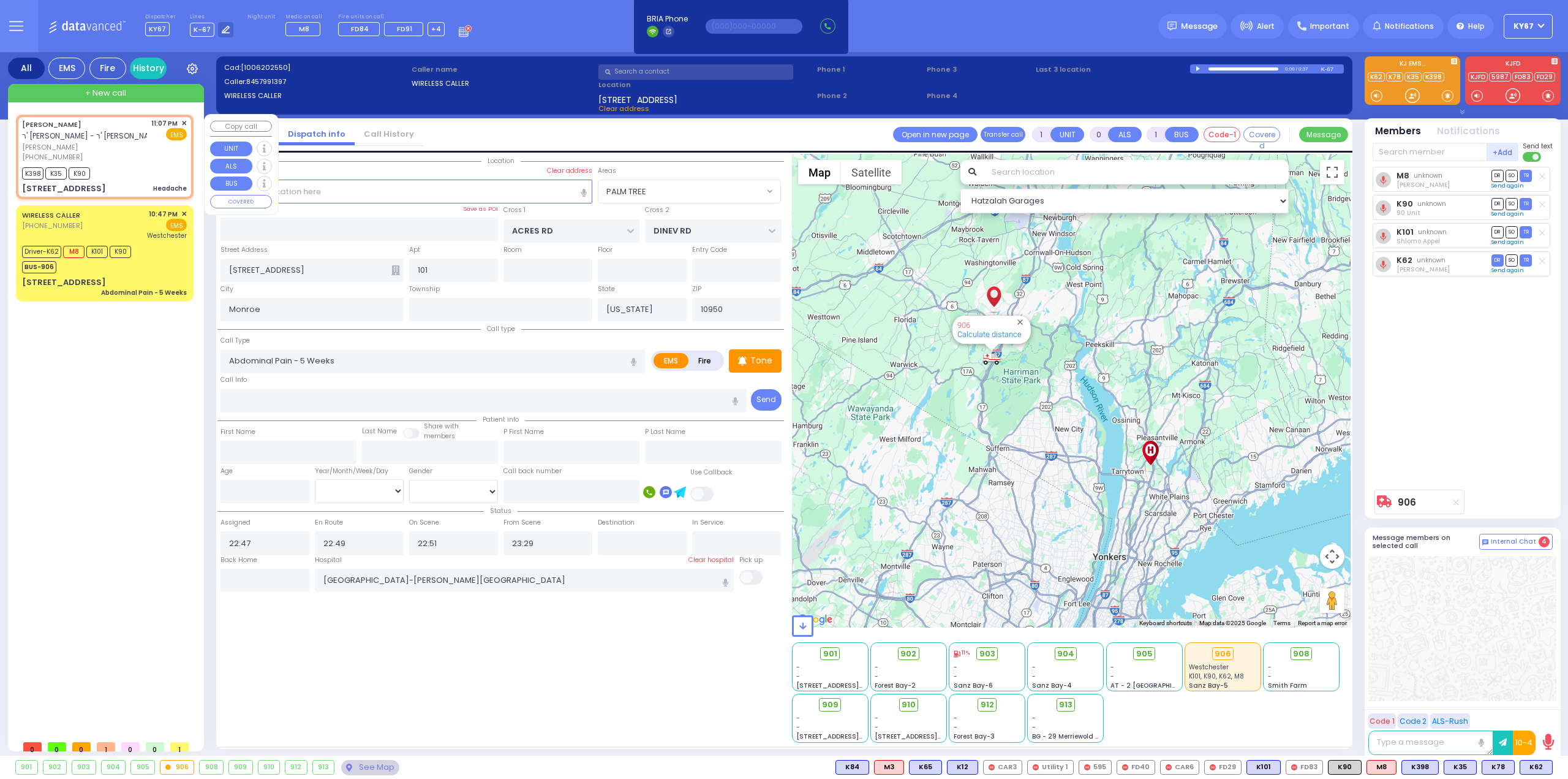
select select
type input "23:07"
type input "23:08"
select select "Hatzalah Garages"
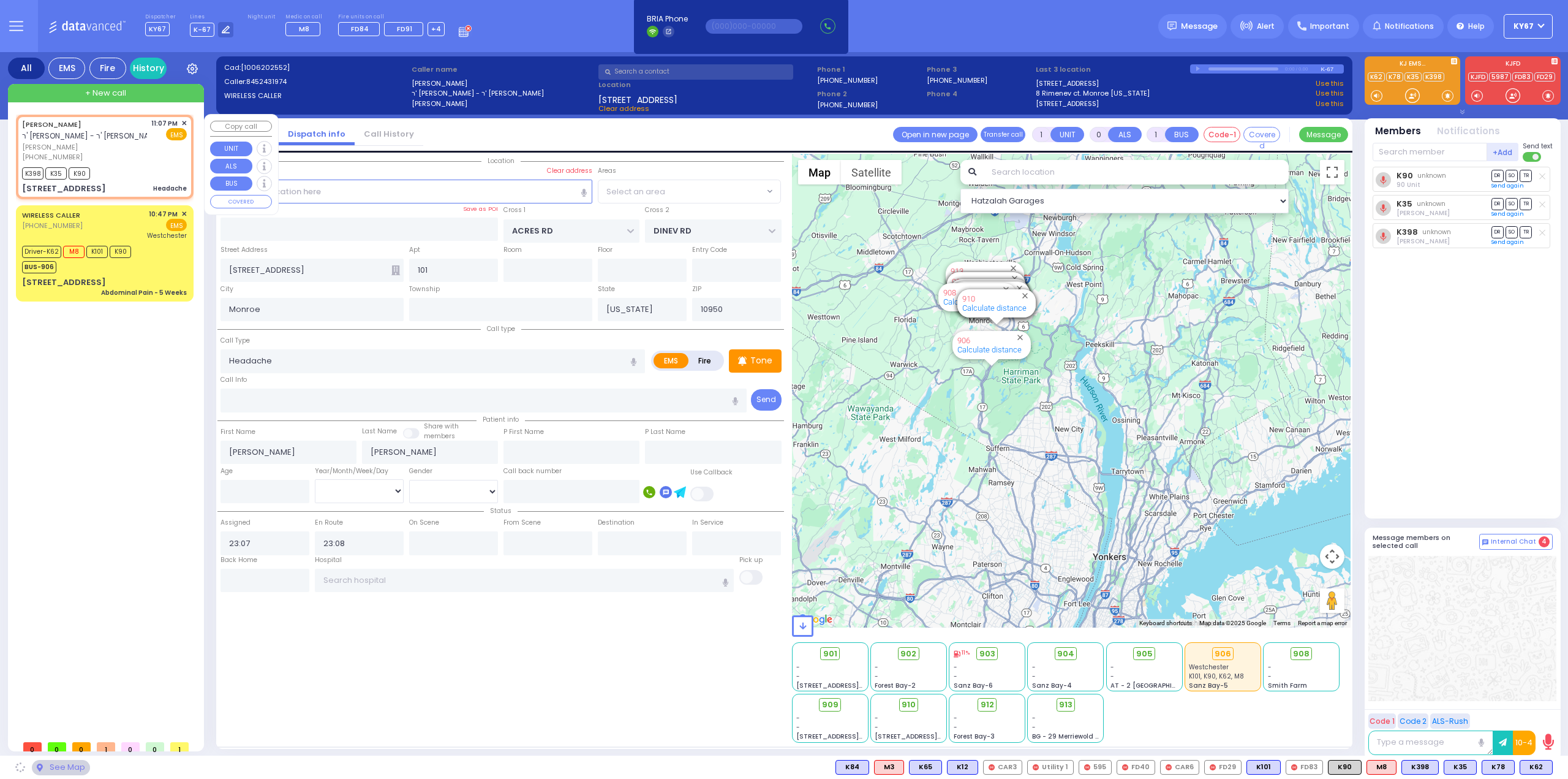
type input "SHINEV COURT"
type input "QUICKWAY RD"
type input "[STREET_ADDRESS][PERSON_NAME]"
type input "302"
select select "SECTION 1"
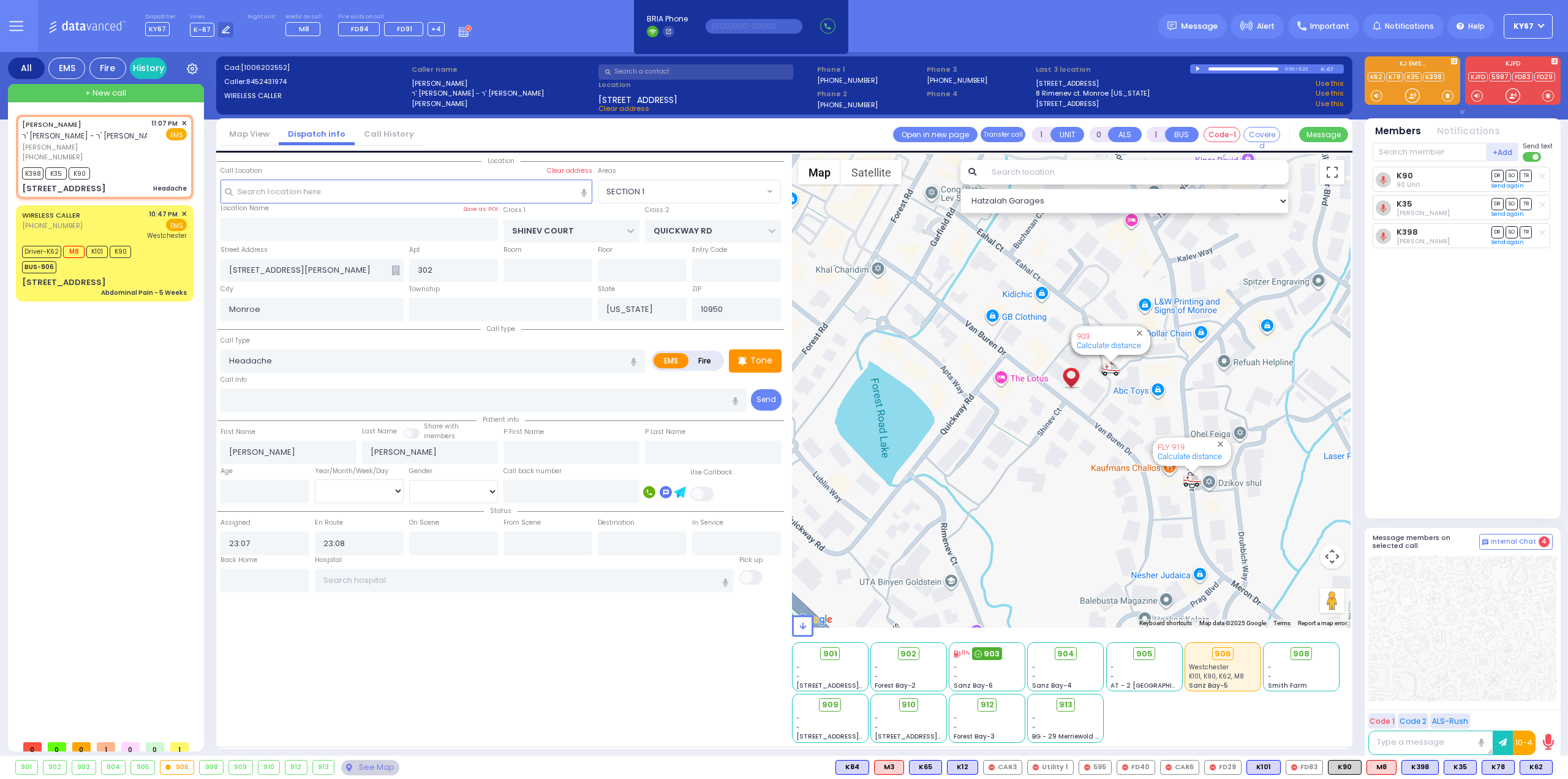
click at [994, 656] on span "903" at bounding box center [991, 653] width 16 height 12
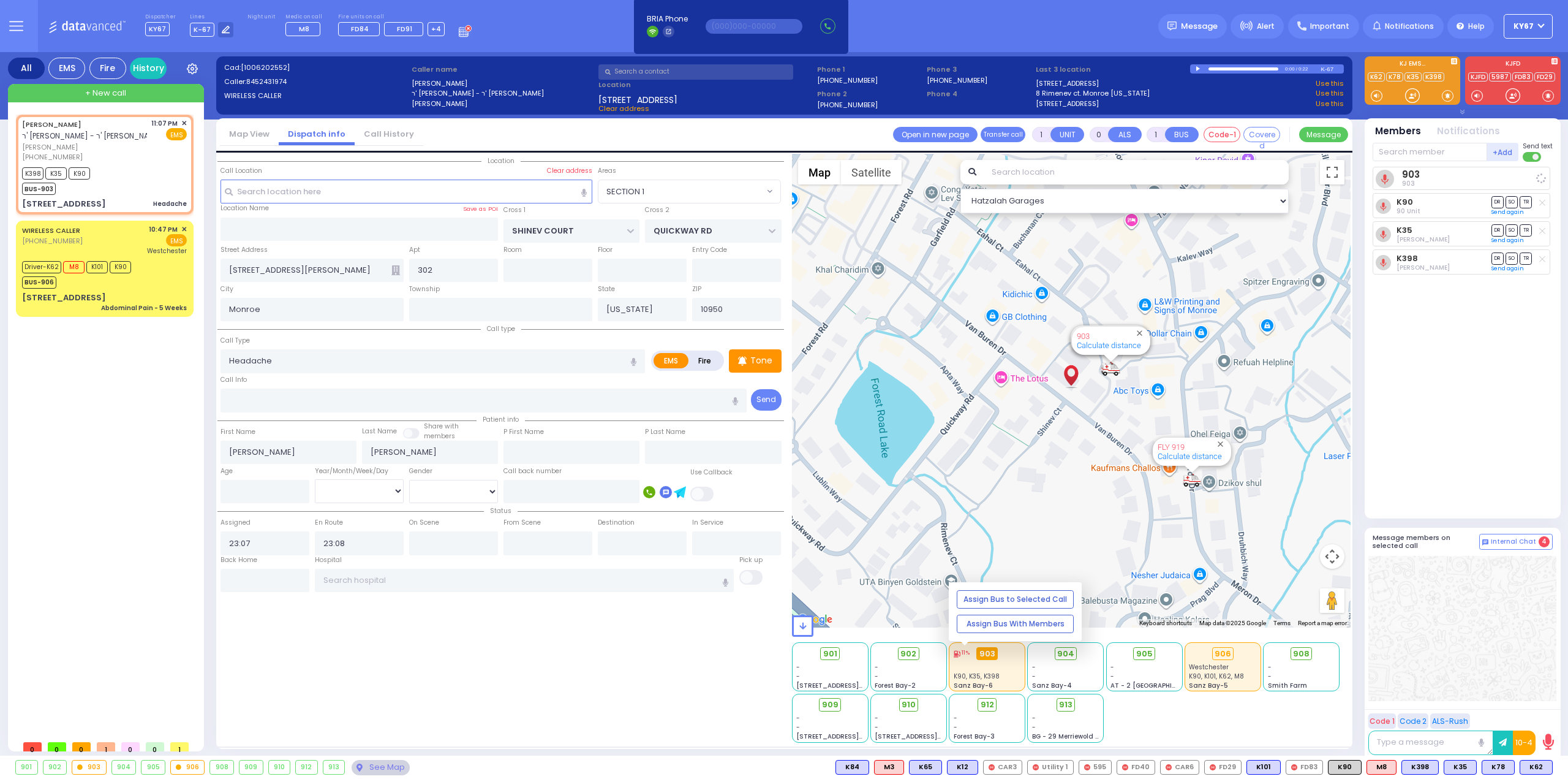
select select
radio input "true"
select select
select select "Hatzalah Garages"
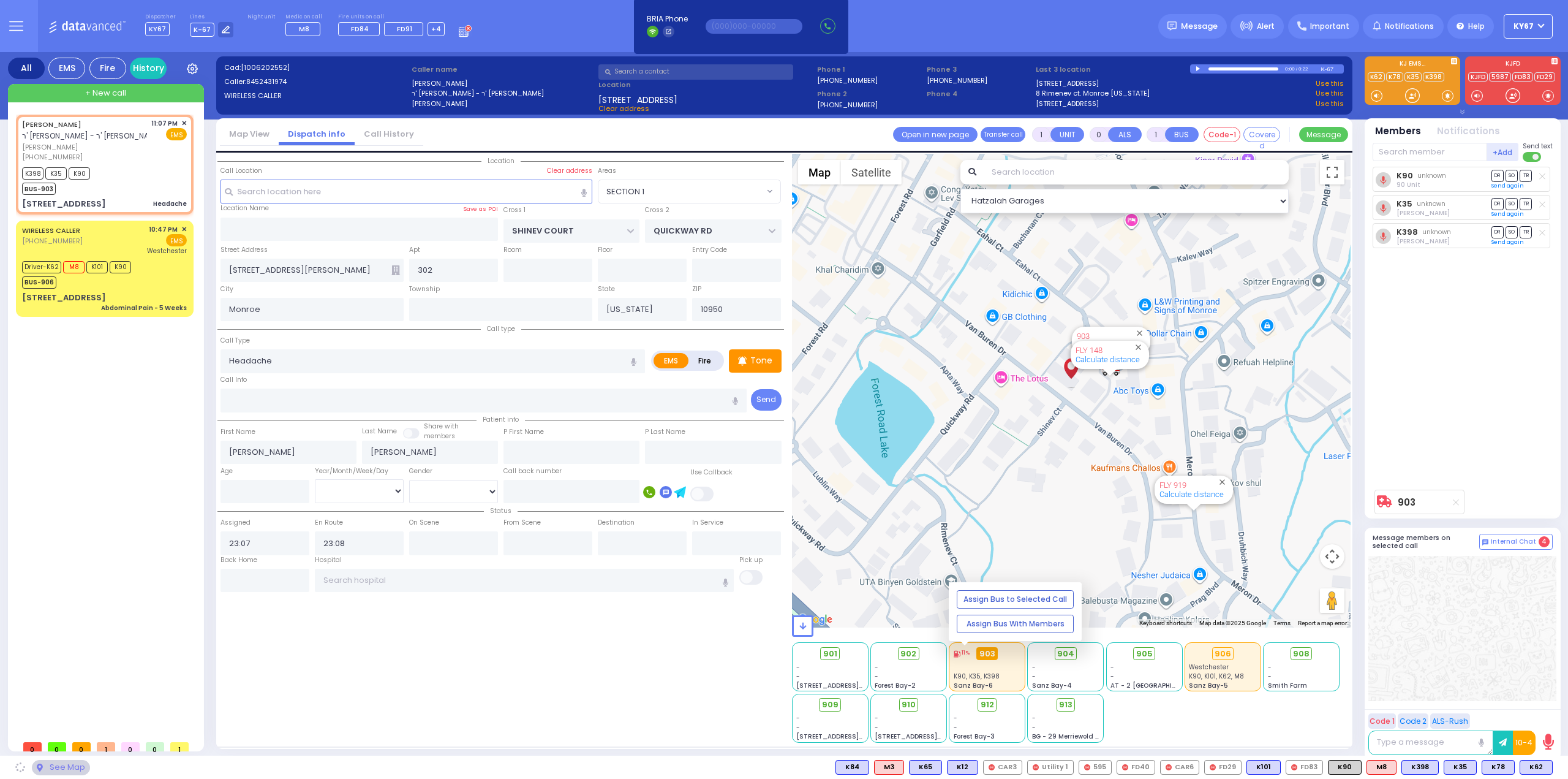
select select "SECTION 1"
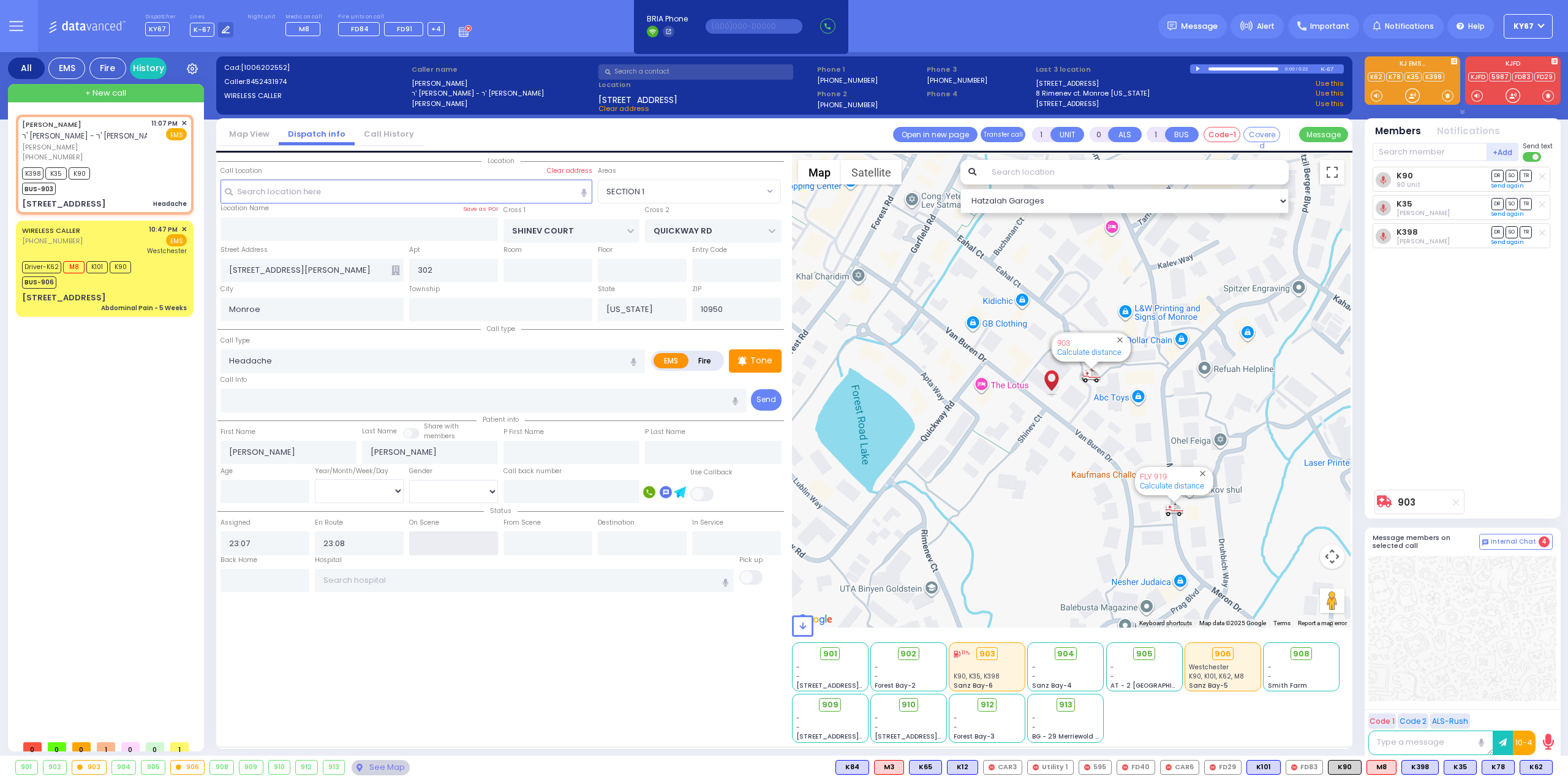
click at [457, 547] on input "text" at bounding box center [454, 543] width 89 height 24
type input "23:10"
click at [575, 673] on div "Location" at bounding box center [500, 448] width 567 height 589
select select
radio input "true"
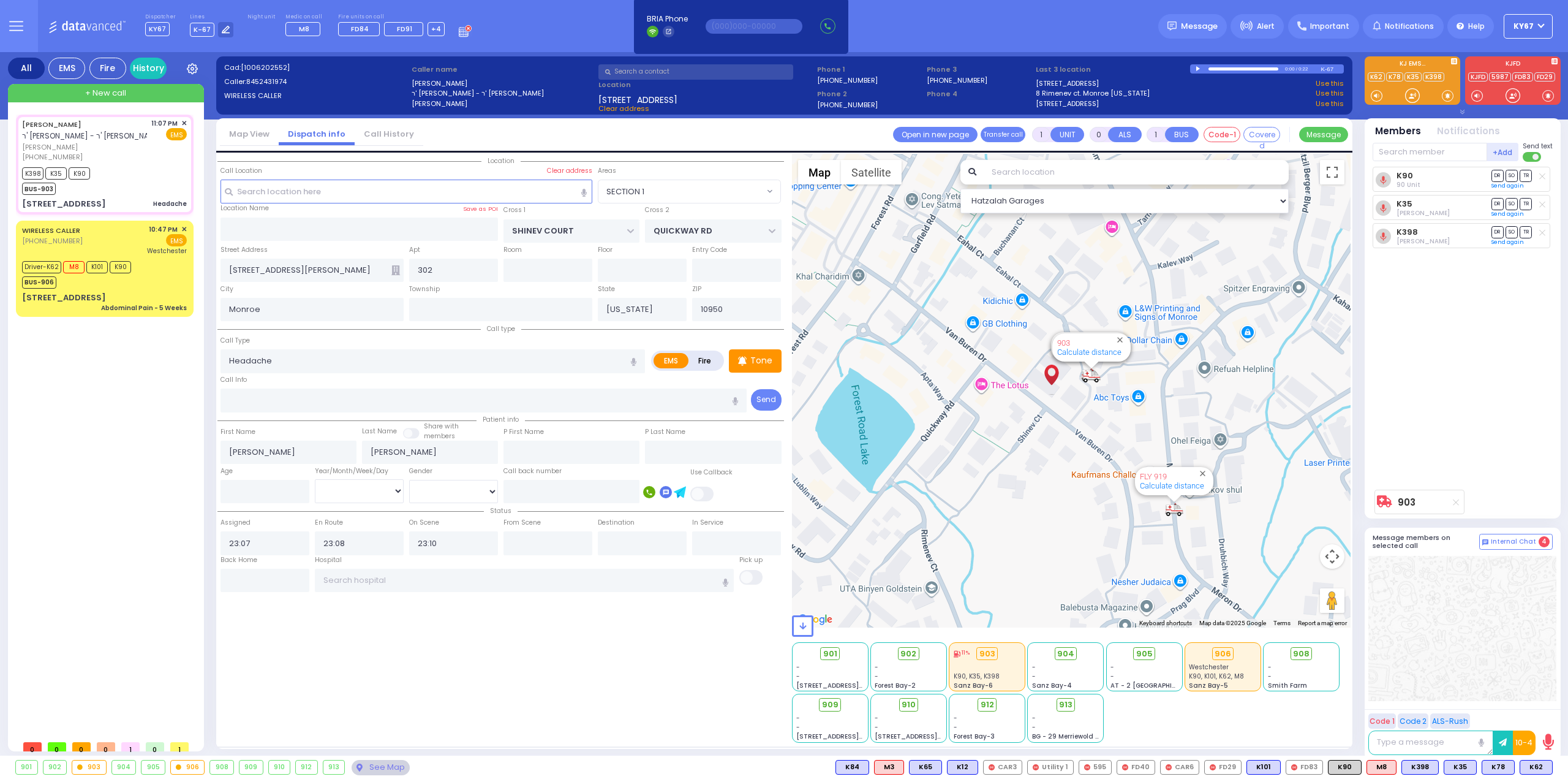
select select
select select "Hatzalah Garages"
select select "SECTION 1"
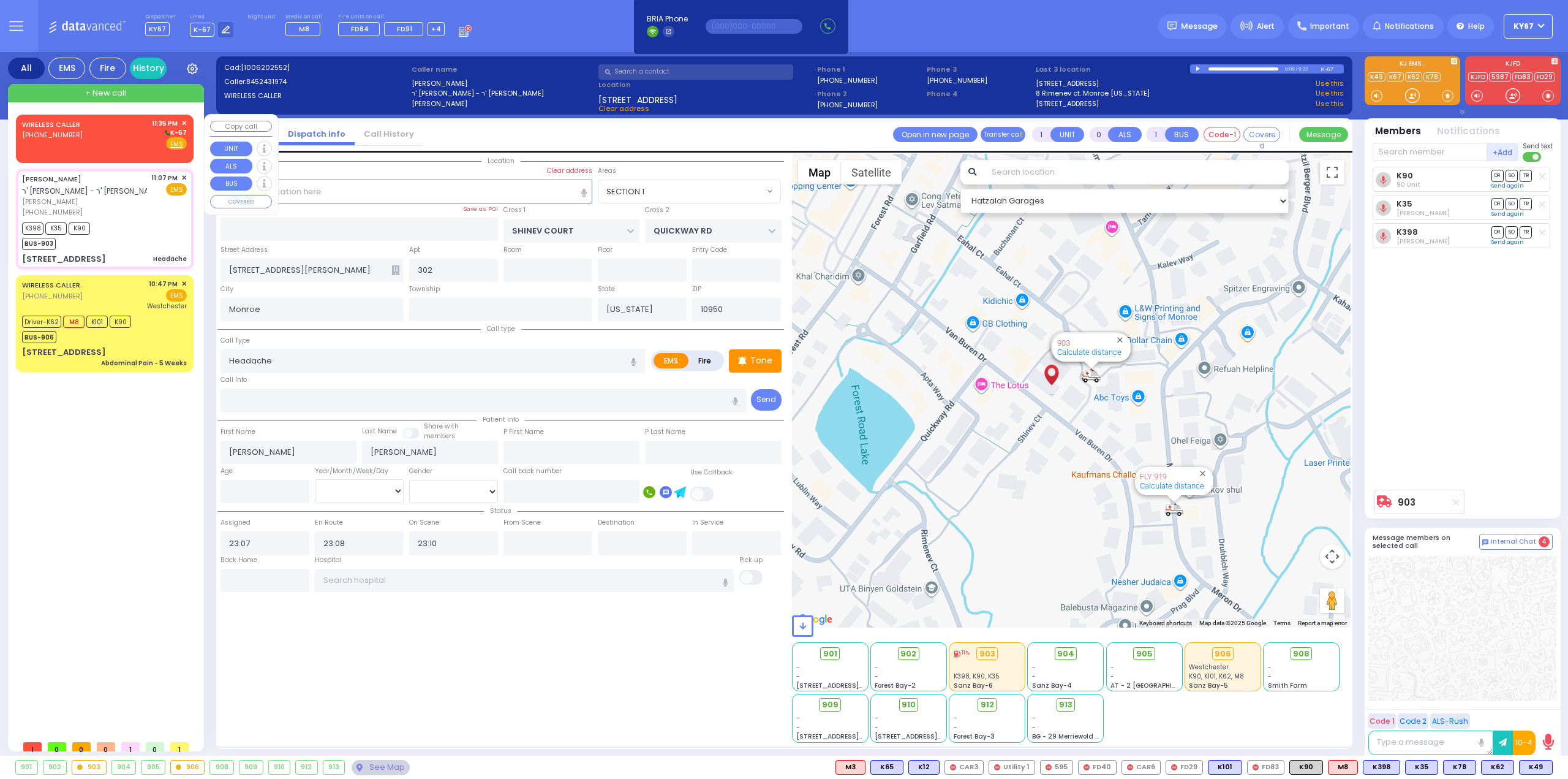
click at [104, 128] on div "WIRELESS CALLER [PHONE_NUMBER] 11:35 PM ✕ K-67" at bounding box center [104, 134] width 165 height 32
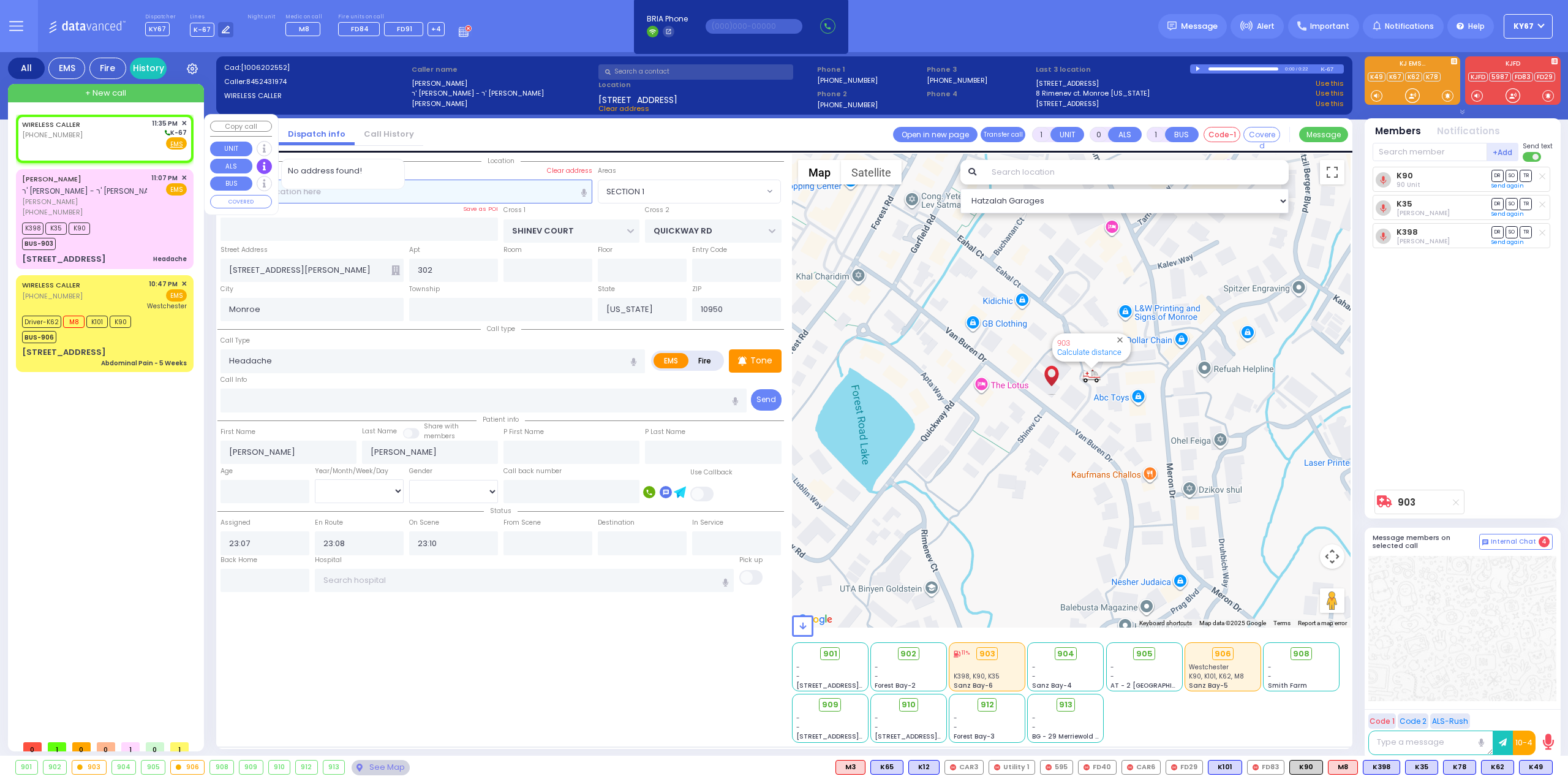
type input "2"
type input "1"
select select
radio input "true"
select select
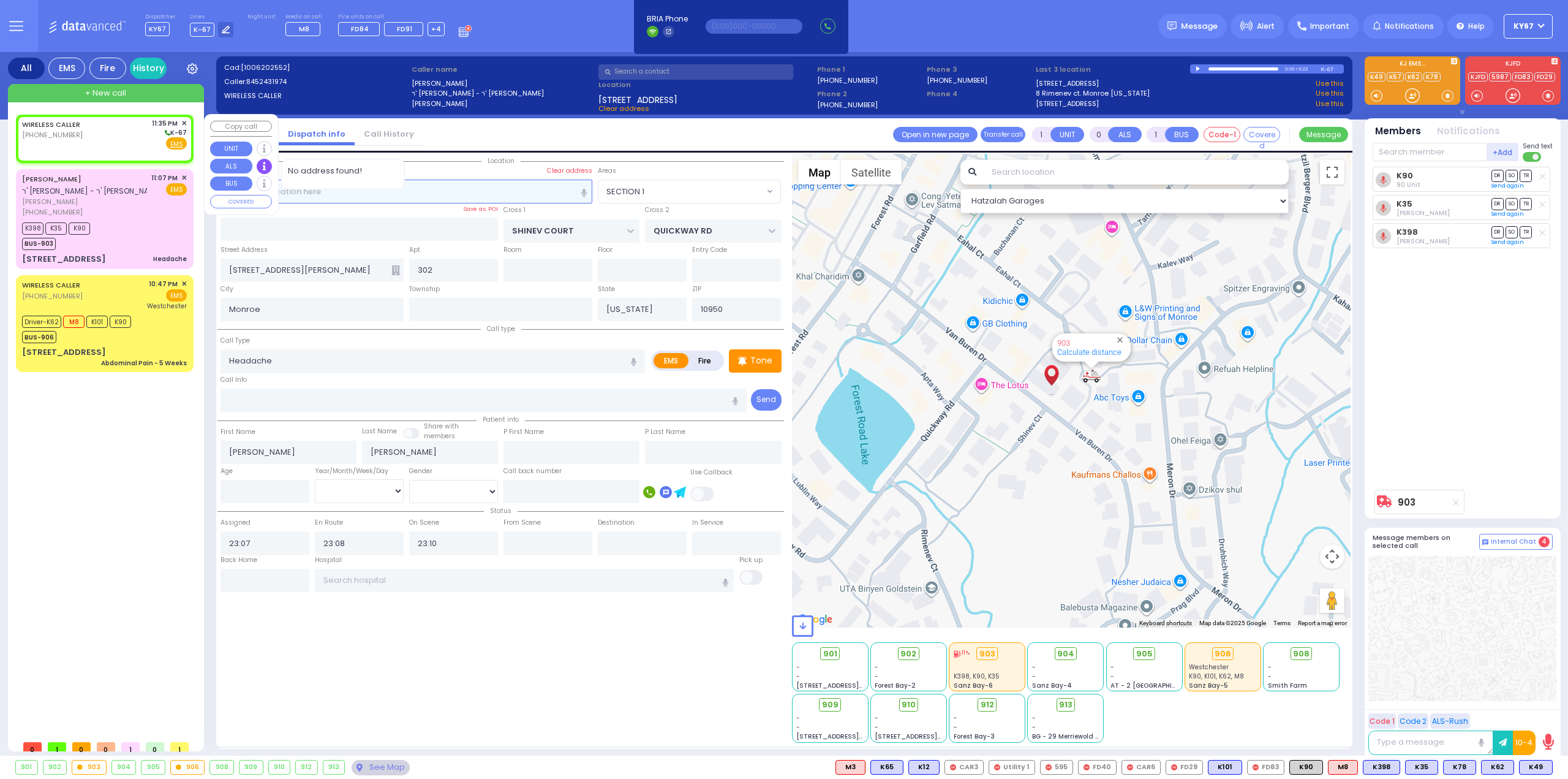
type input "23:35"
select select "Hatzalah Garages"
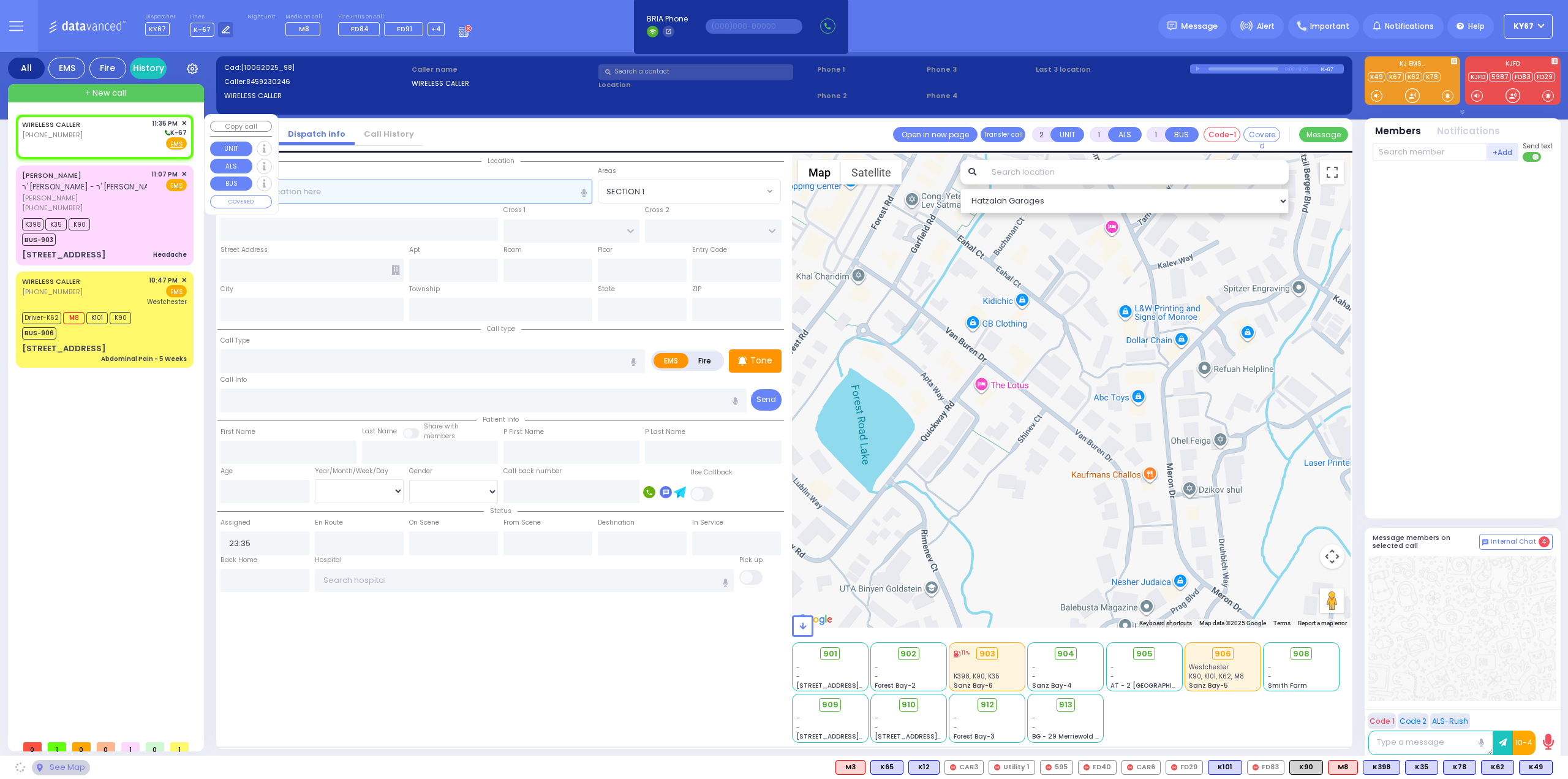
select select
radio input "true"
select select
select select "Hatzalah Garages"
click at [483, 190] on input "text" at bounding box center [406, 191] width 372 height 24
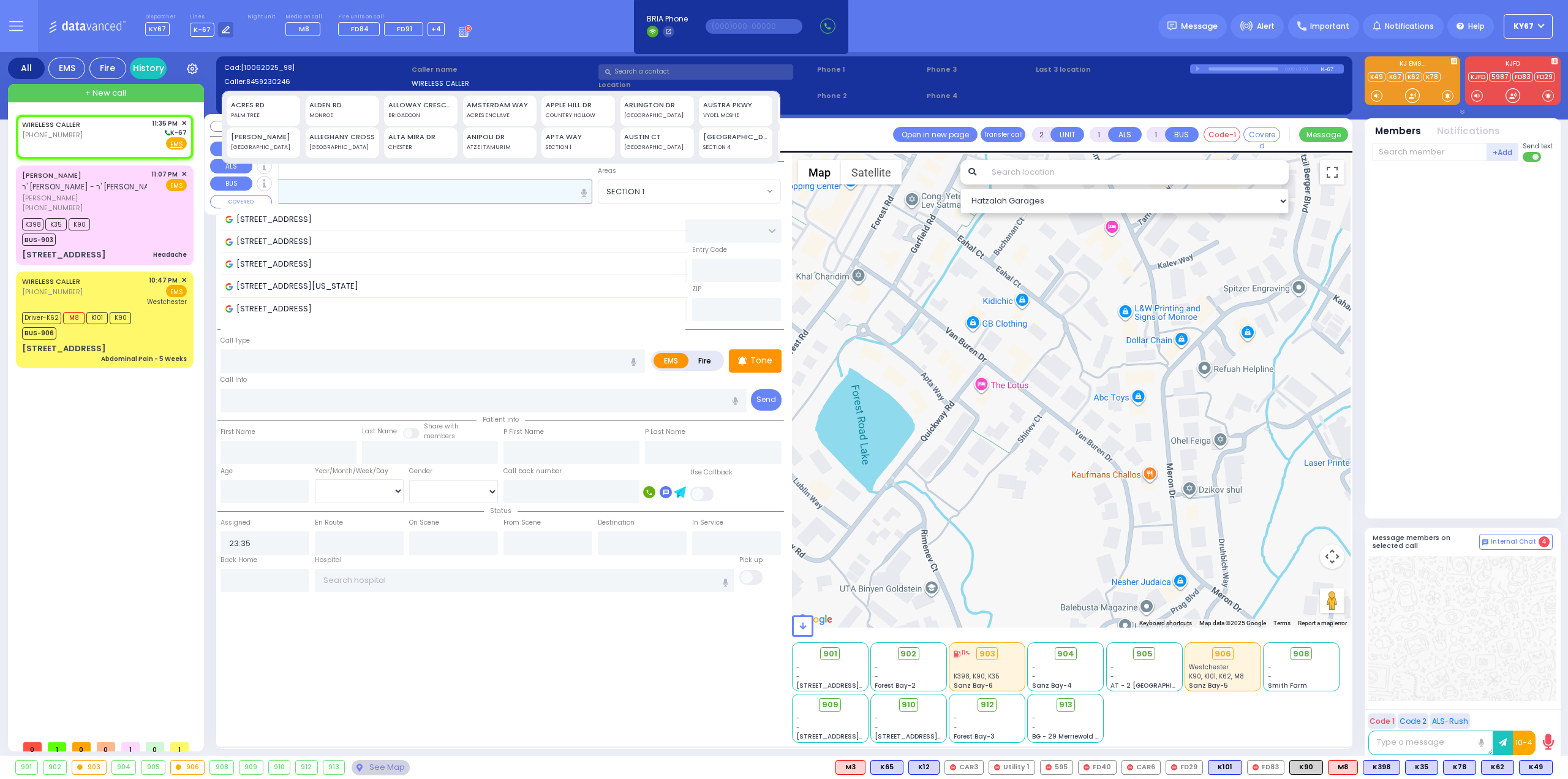
type input "121 sch"
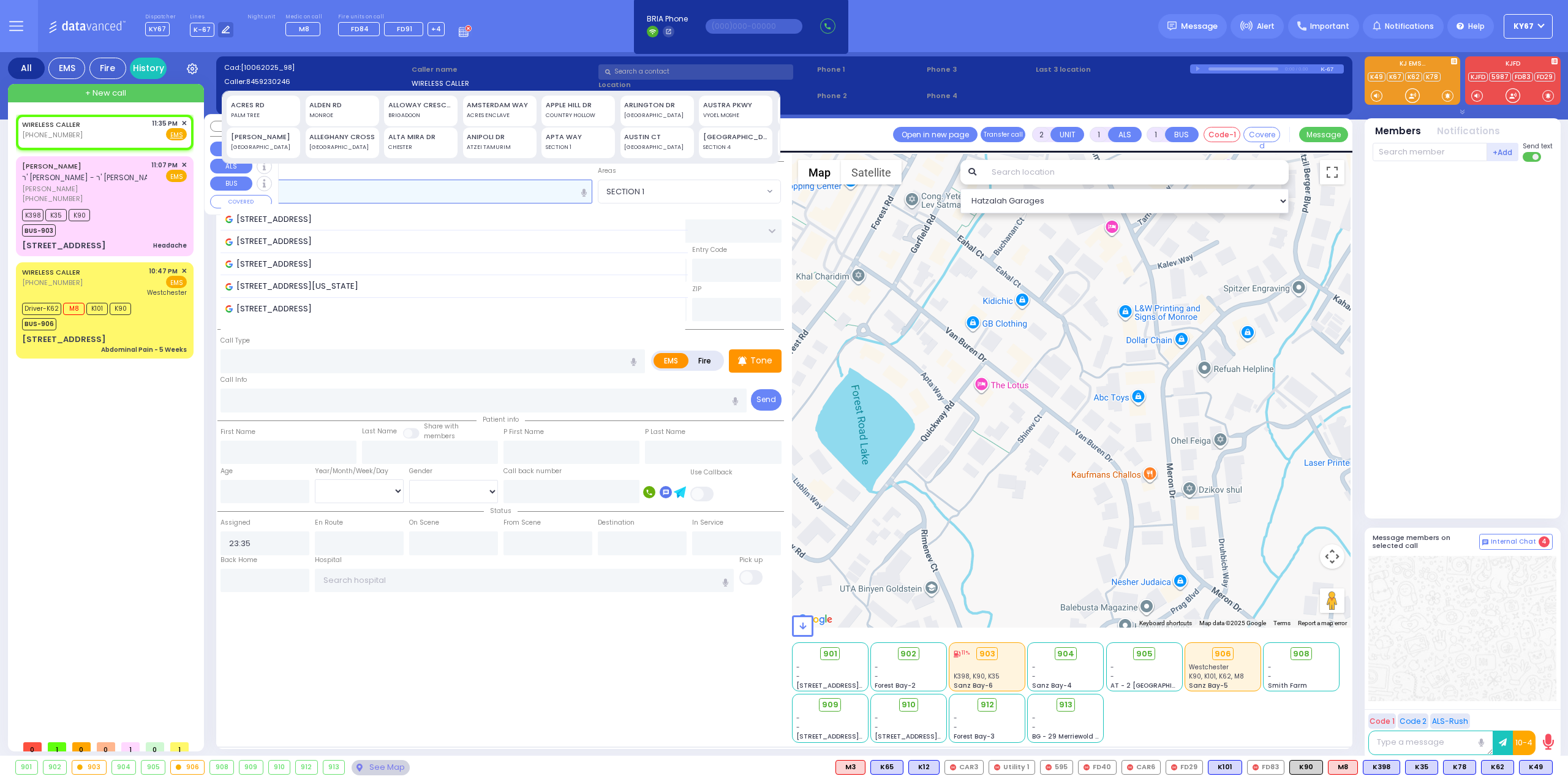
select select
radio input "true"
select select
select select "Hatzalah Garages"
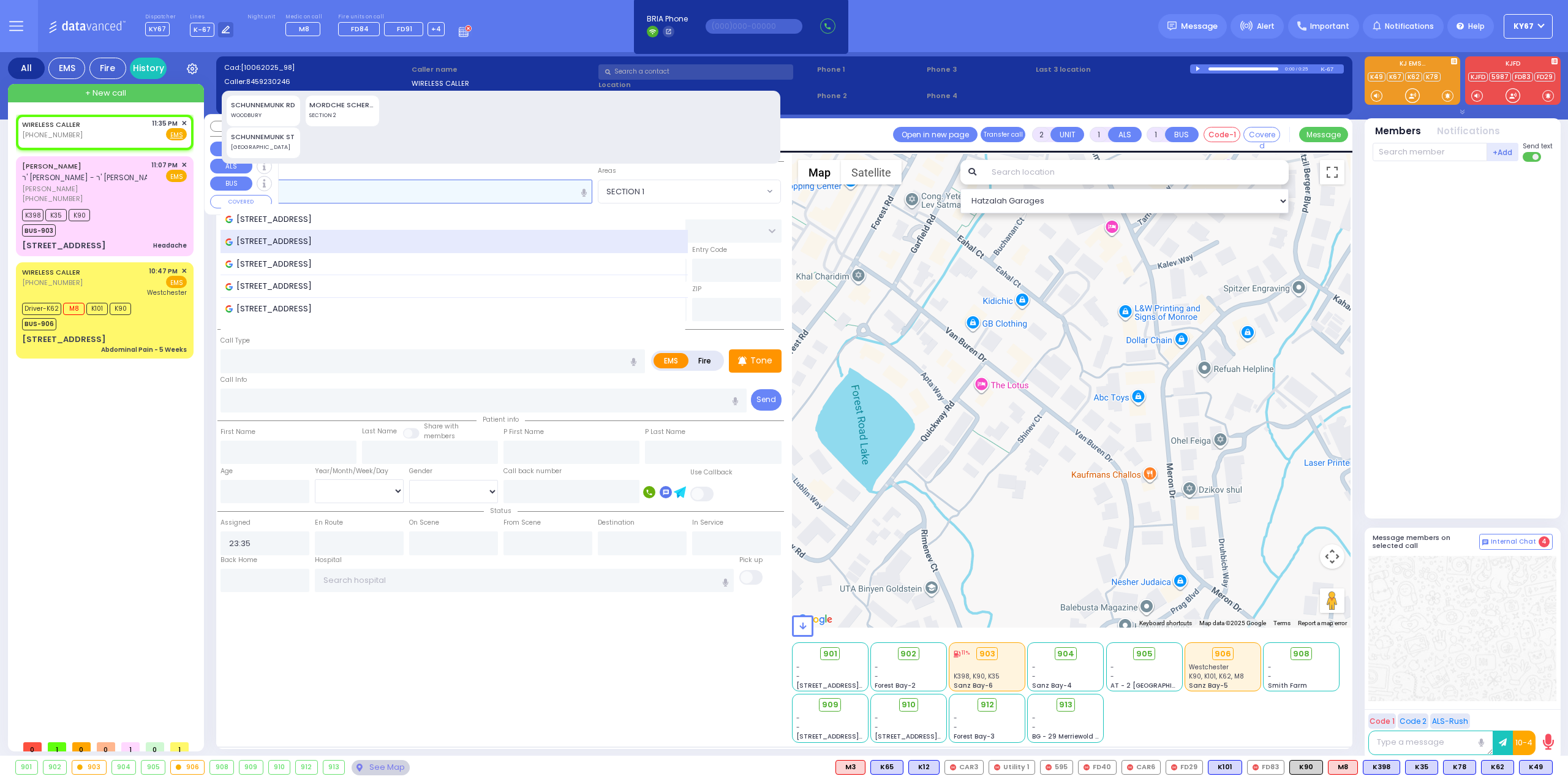
type input "121 sch"
click at [316, 243] on span "[STREET_ADDRESS]" at bounding box center [271, 241] width 91 height 12
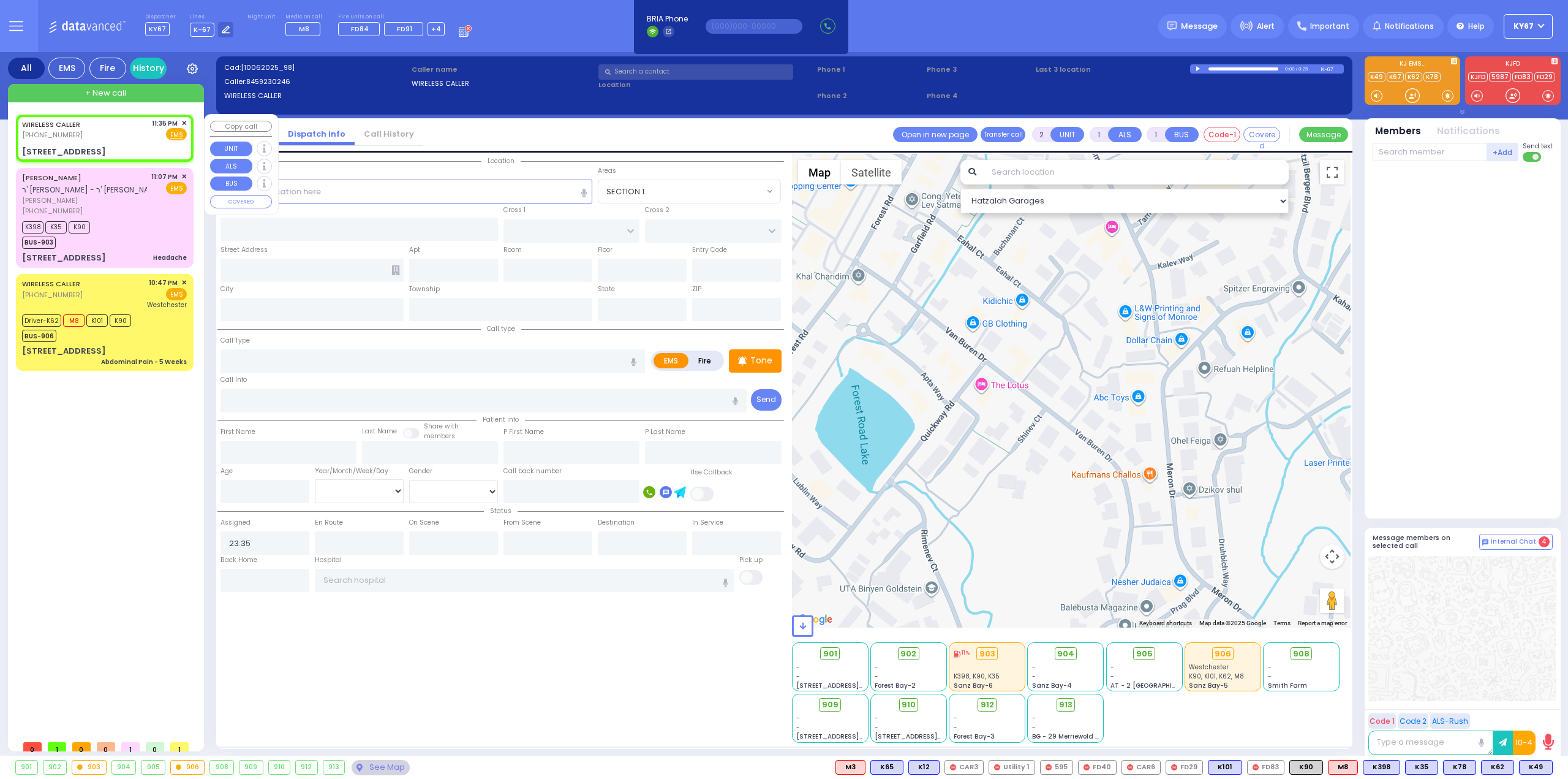
select select
radio input "true"
select select
type input "[GEOGRAPHIC_DATA]"
type input "KOSNITZ DR"
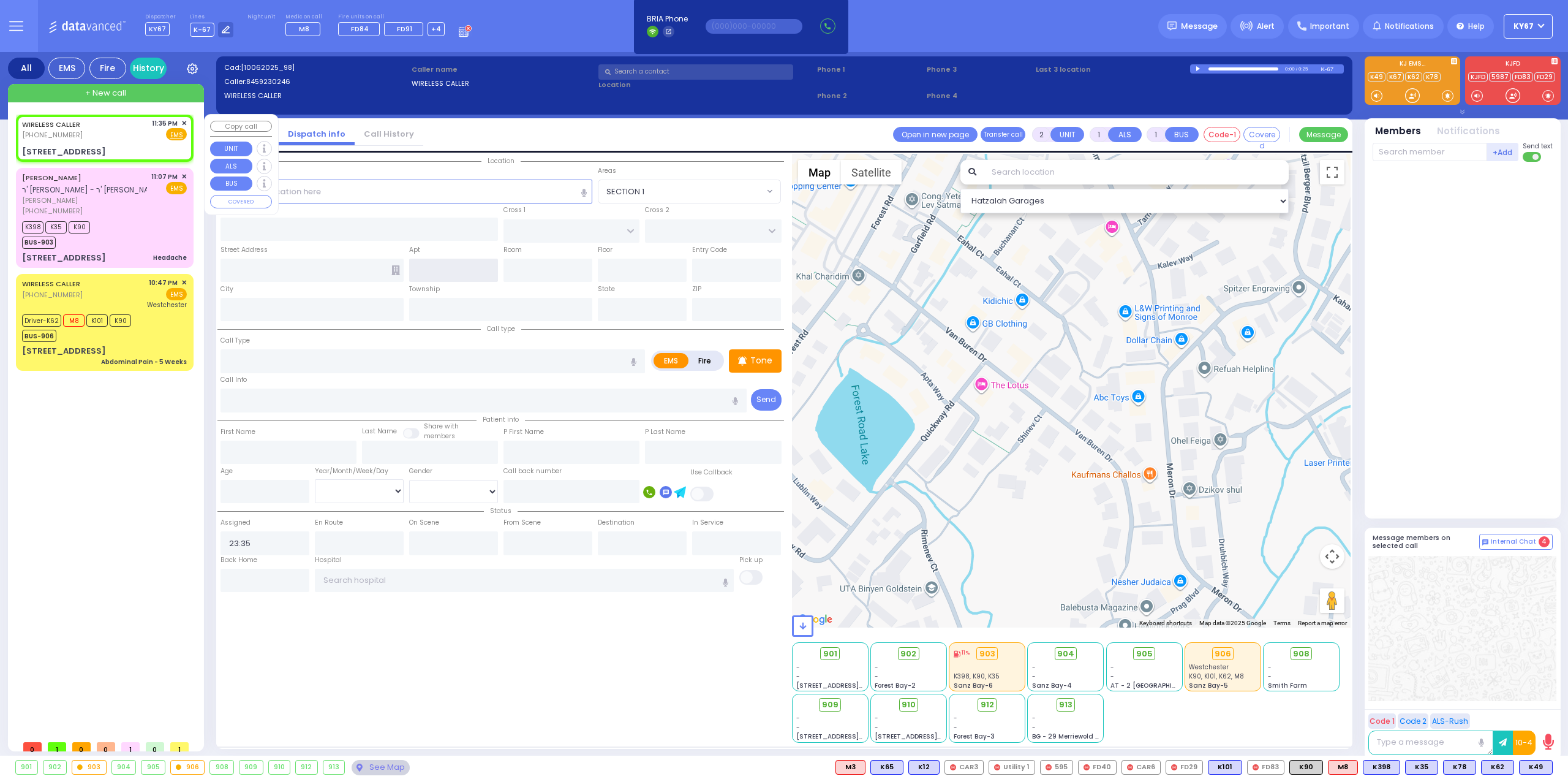
type input "[STREET_ADDRESS]"
type input "Monroe"
type input "[US_STATE]"
type input "10950"
select select "Hatzalah Garages"
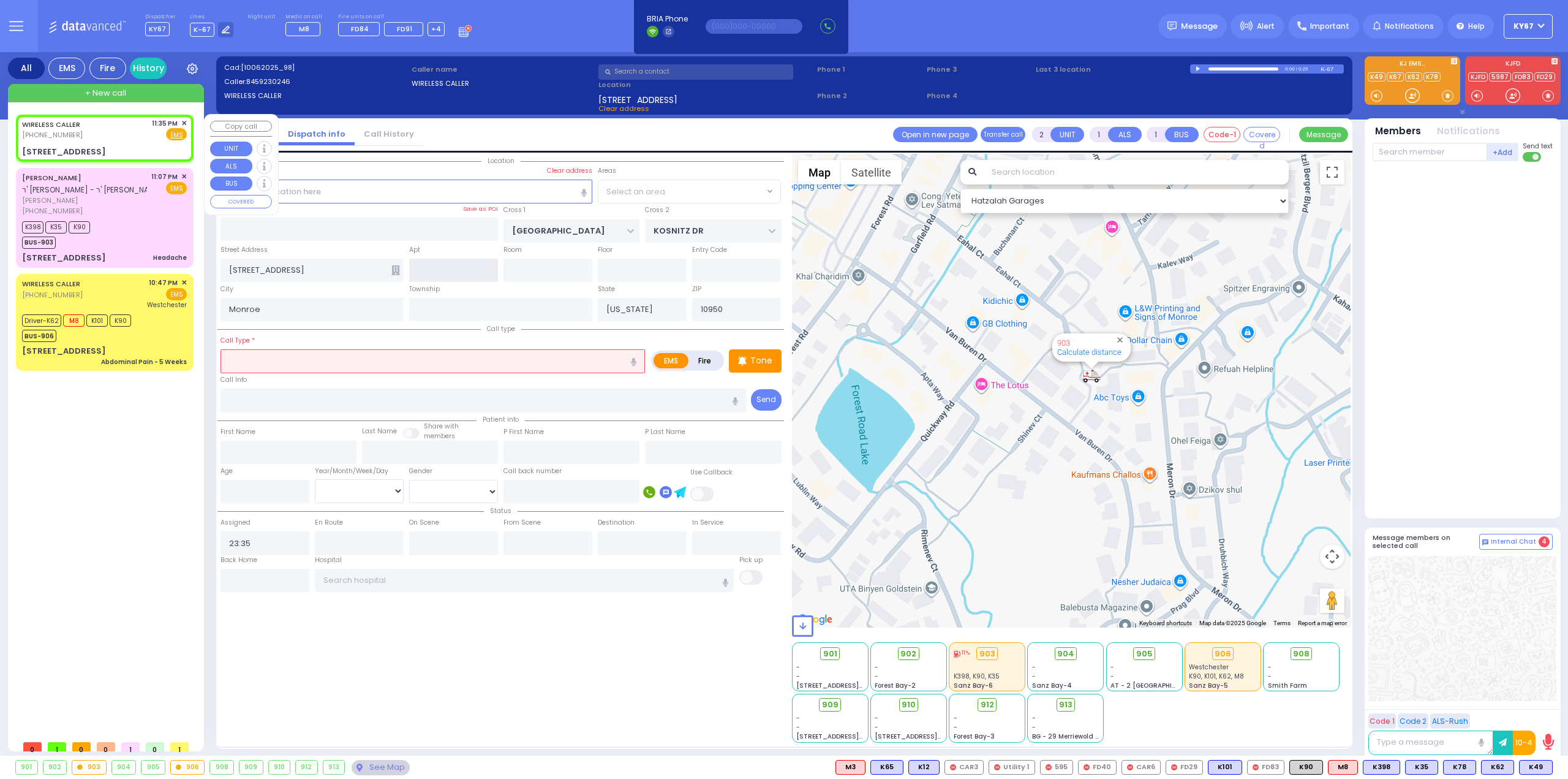
select select "SECTION 5"
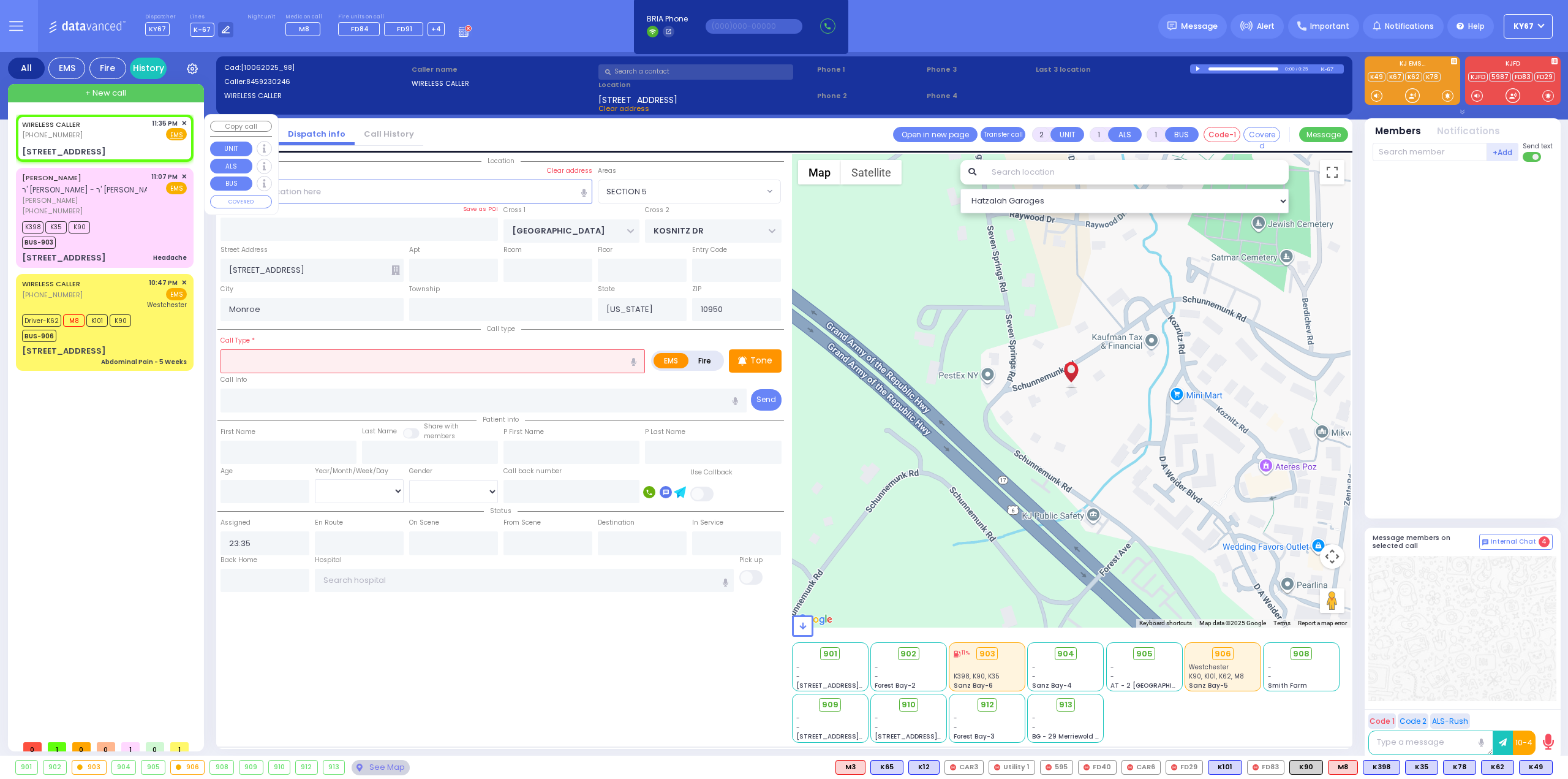
click at [314, 358] on input "text" at bounding box center [432, 361] width 425 height 24
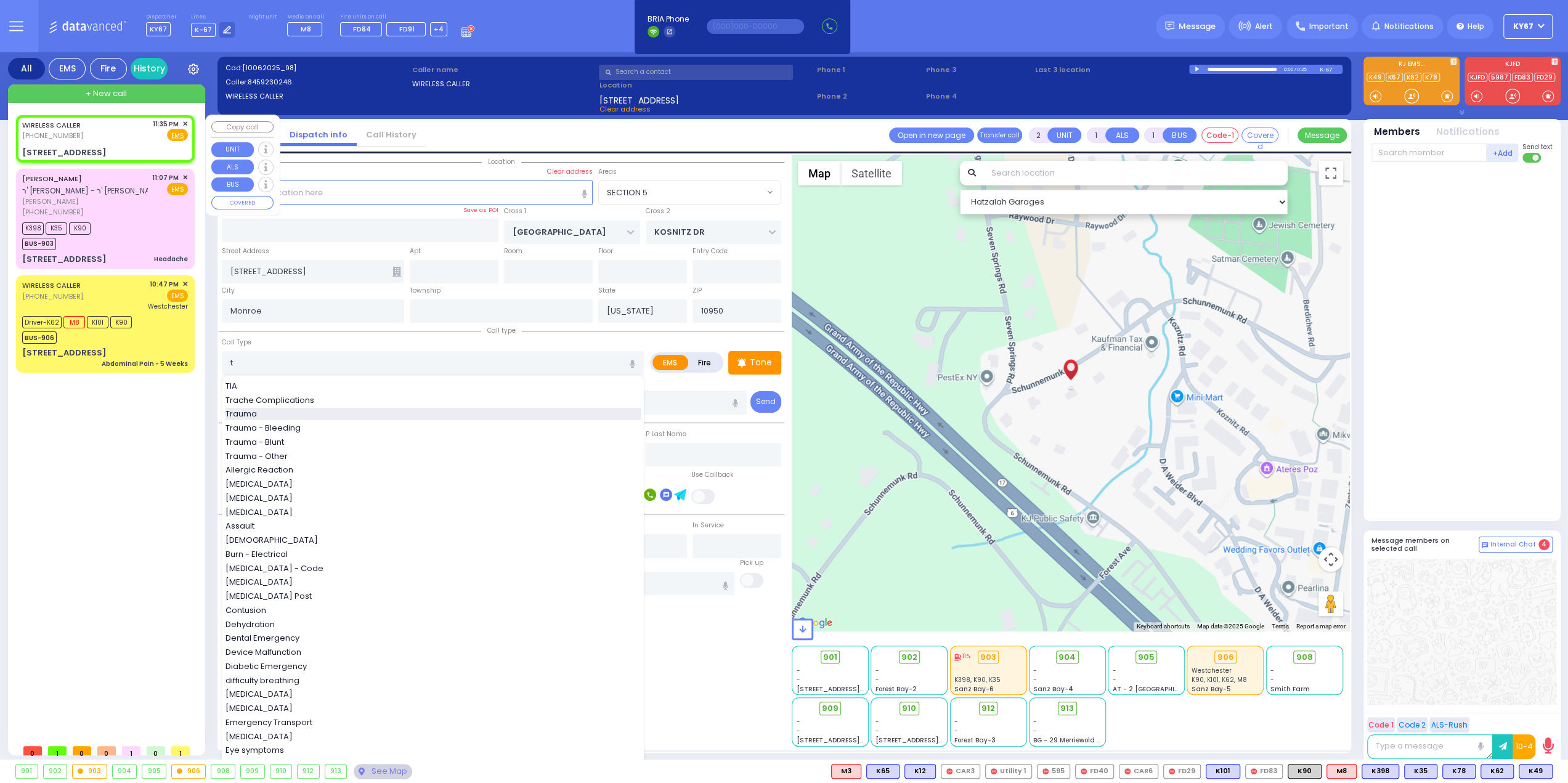
click at [252, 414] on span "Trauma" at bounding box center [242, 413] width 36 height 12
type input "Trauma"
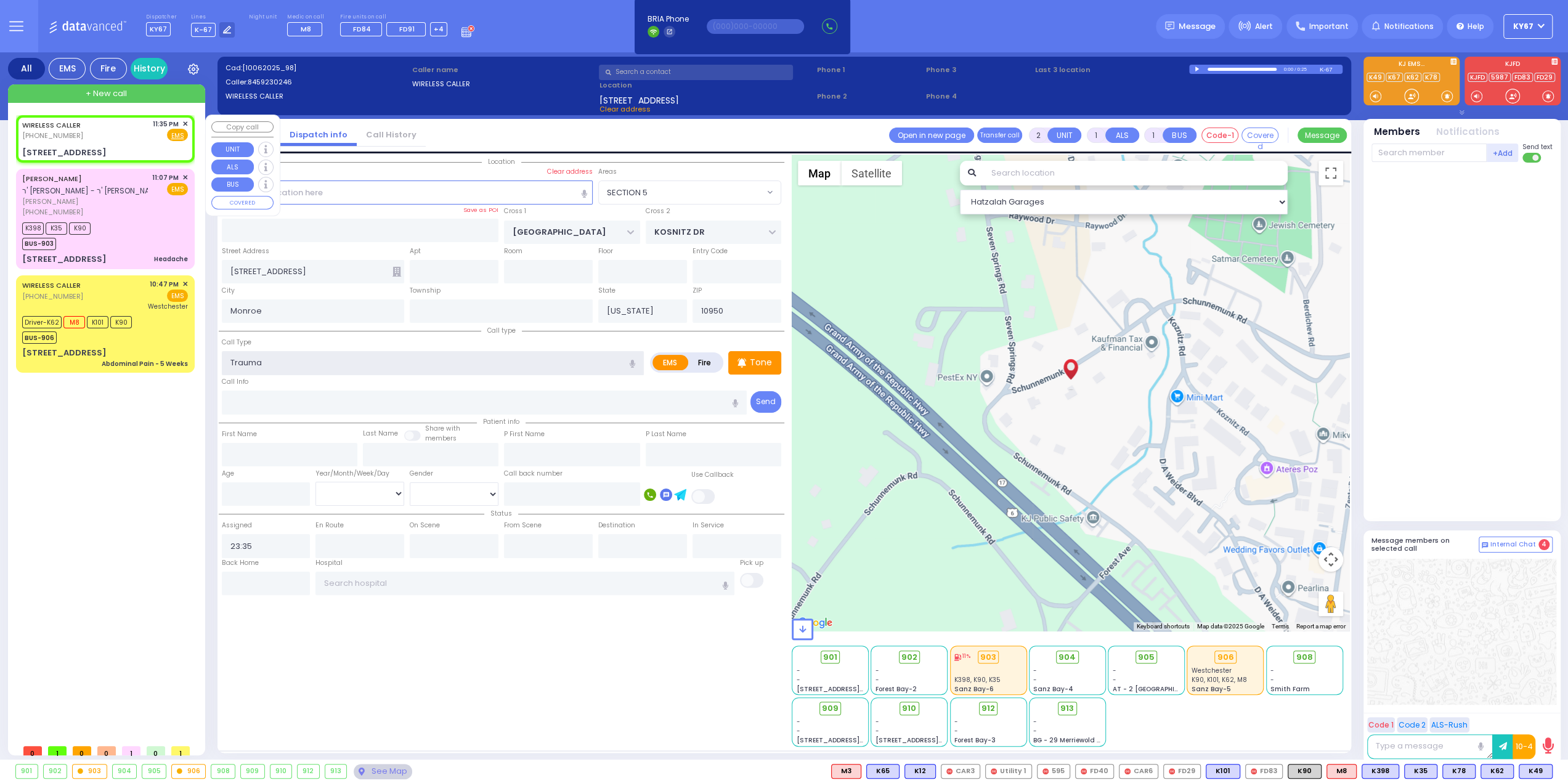
type input "0"
select select
radio input "true"
select select
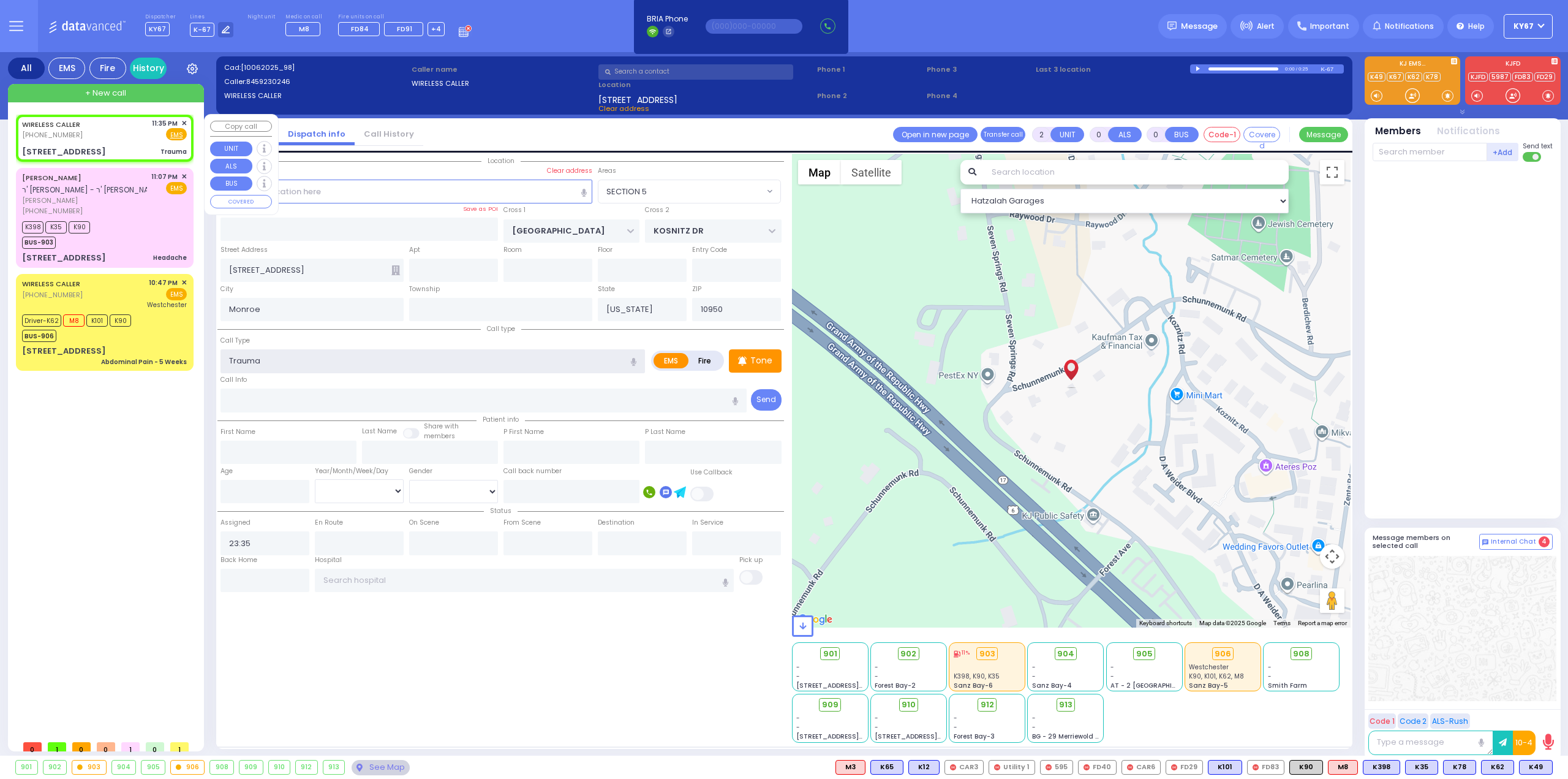
select select "Hatzalah Garages"
select select "SECTION 5"
click at [396, 268] on icon at bounding box center [395, 270] width 8 height 10
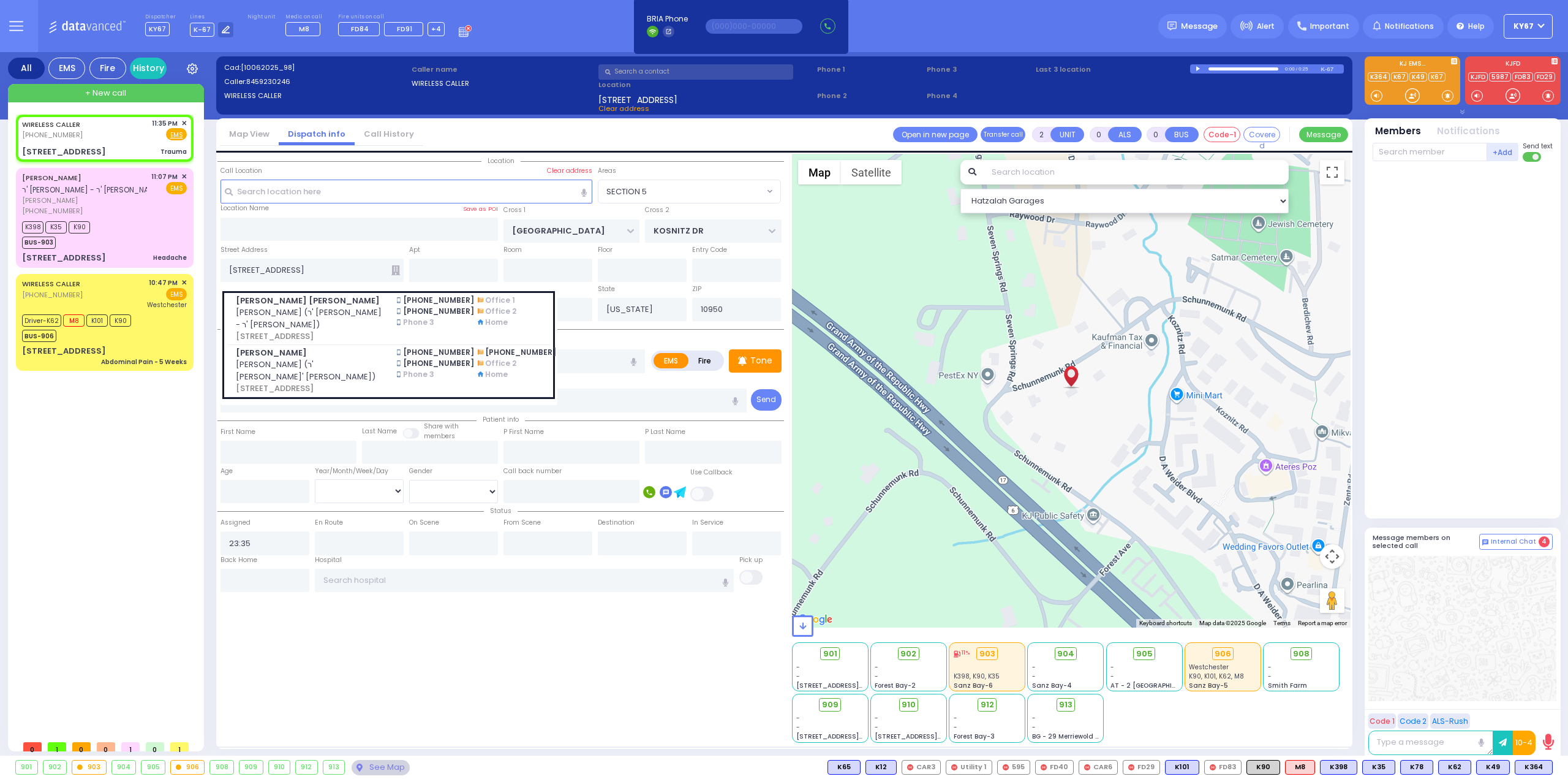
select select
radio input "true"
select select
select select "Hatzalah Garages"
select select "SECTION 5"
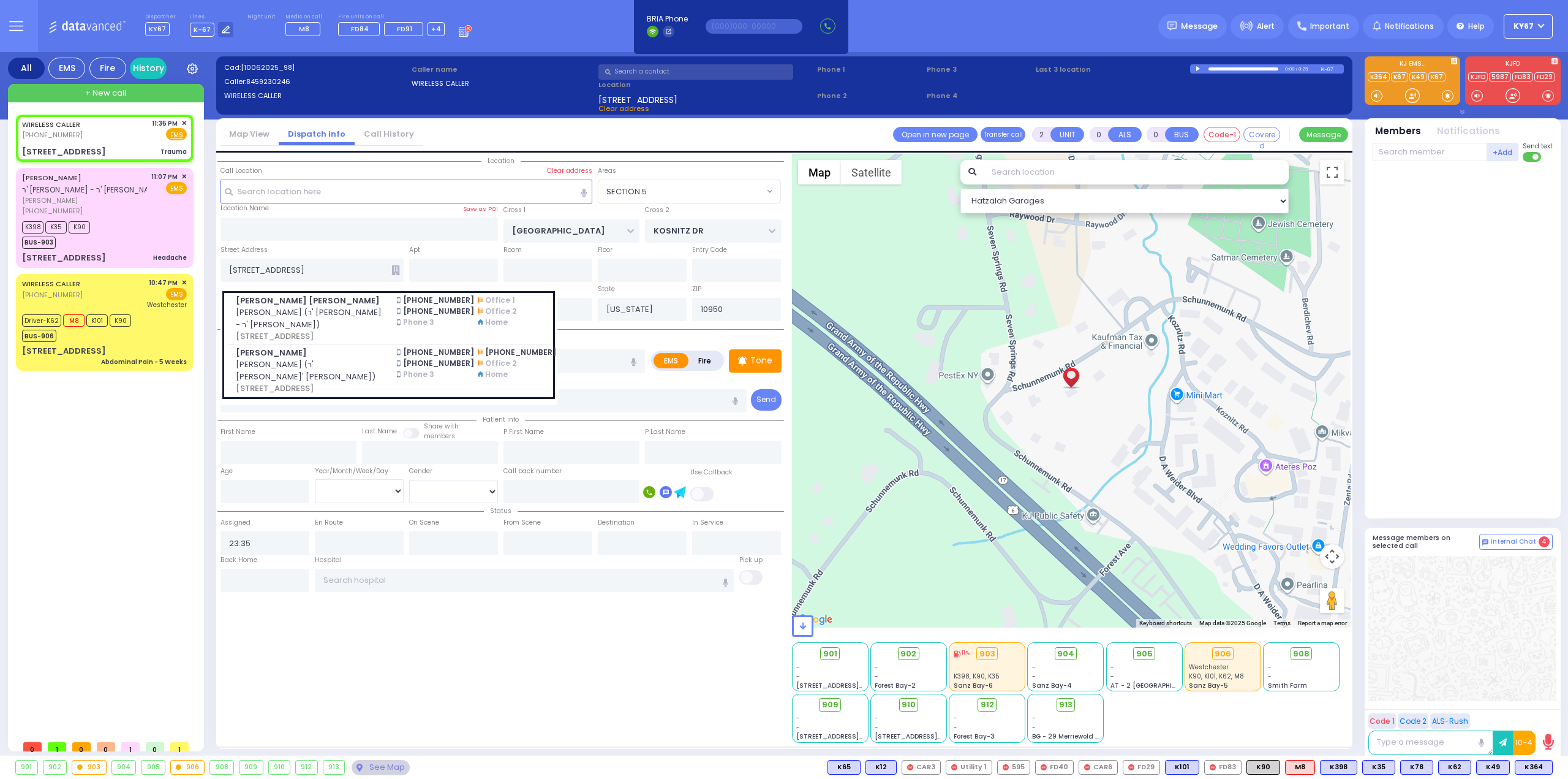
click at [185, 490] on div "WIRELESS CALLER [PHONE_NUMBER] 11:35 PM ✕ EMS Trauma" at bounding box center [107, 424] width 183 height 620
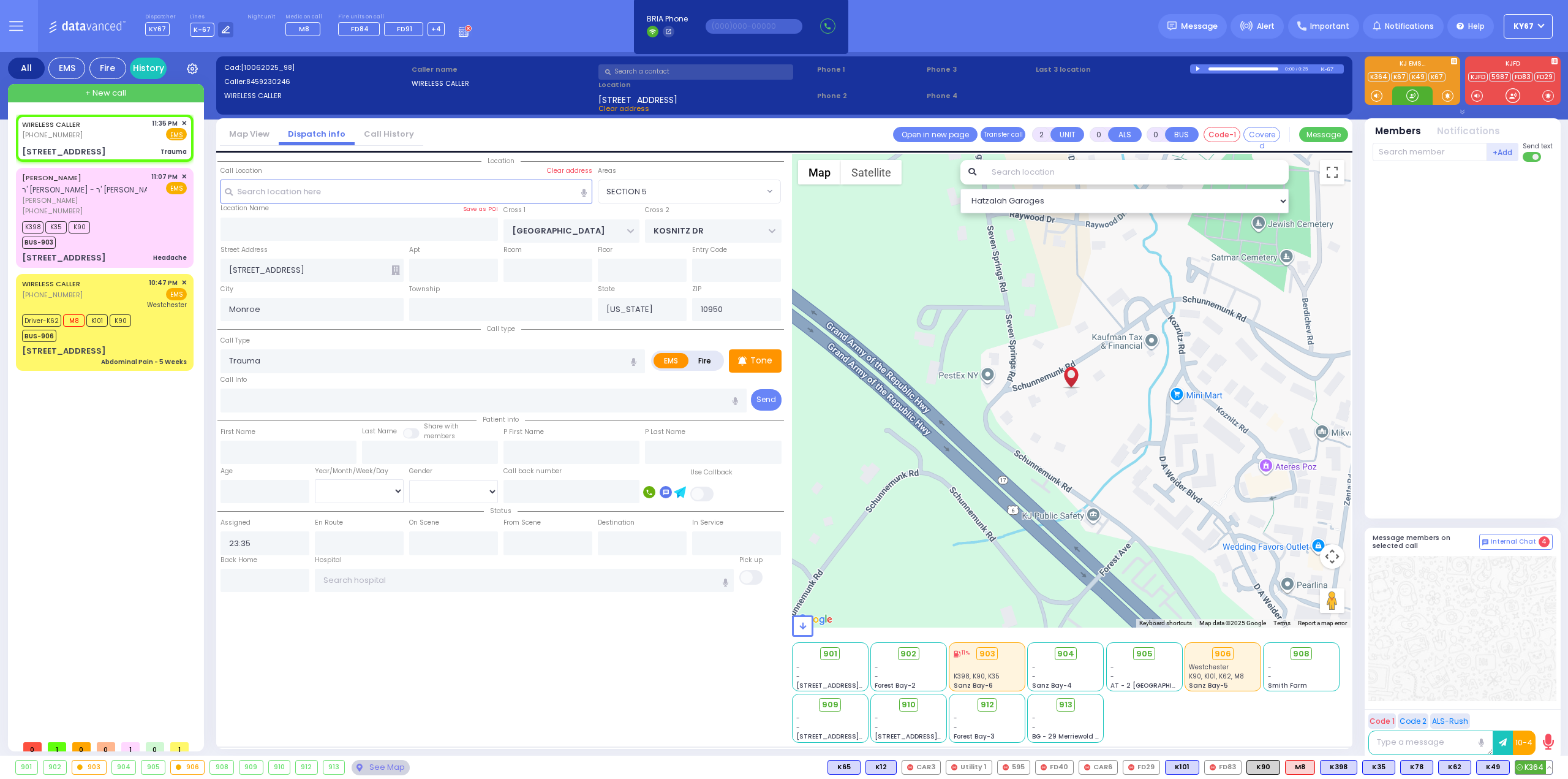
click at [1534, 768] on span "K364" at bounding box center [1533, 767] width 36 height 14
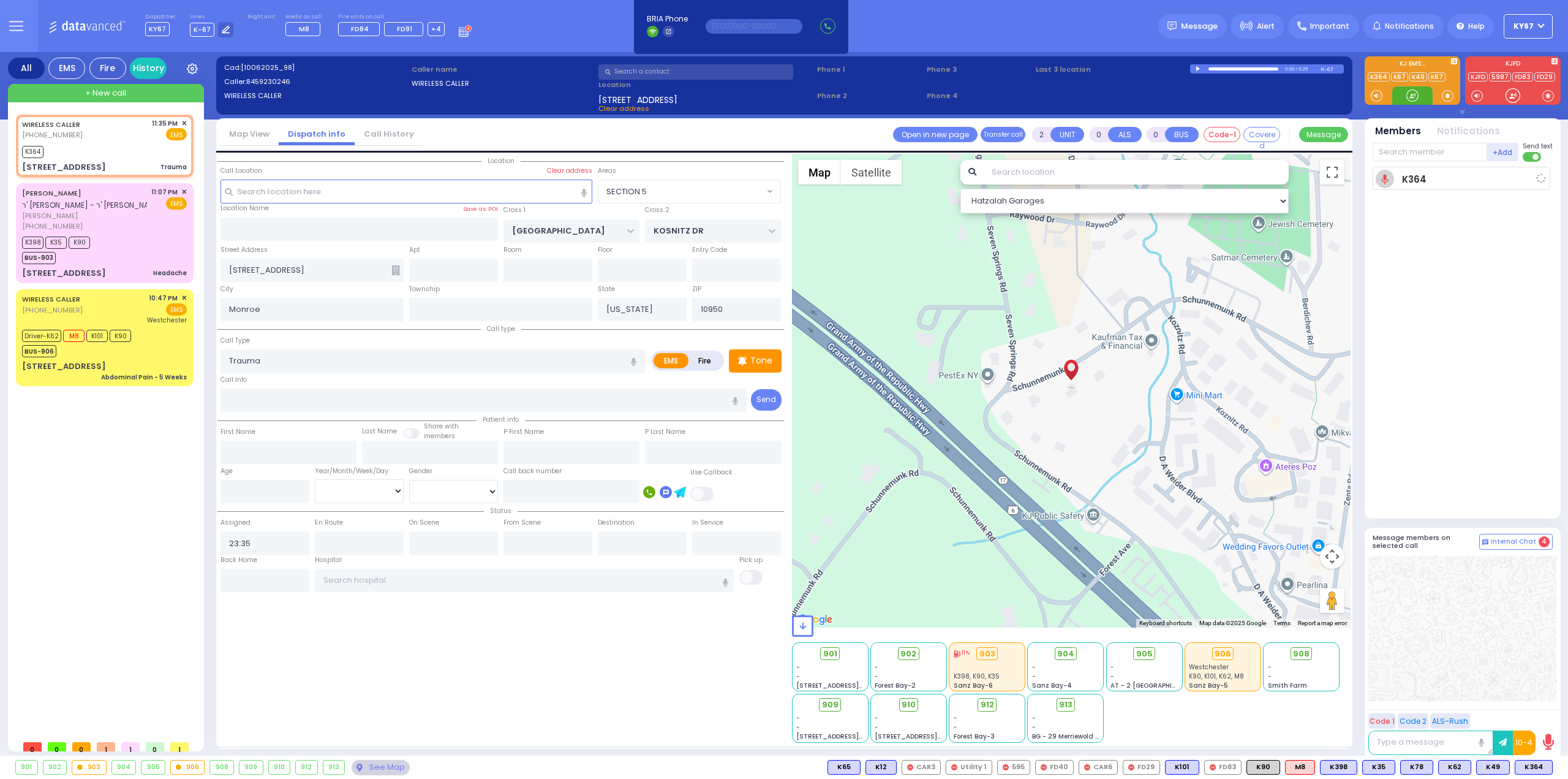
select select
radio input "true"
select select
type input "23:36"
select select "Hatzalah Garages"
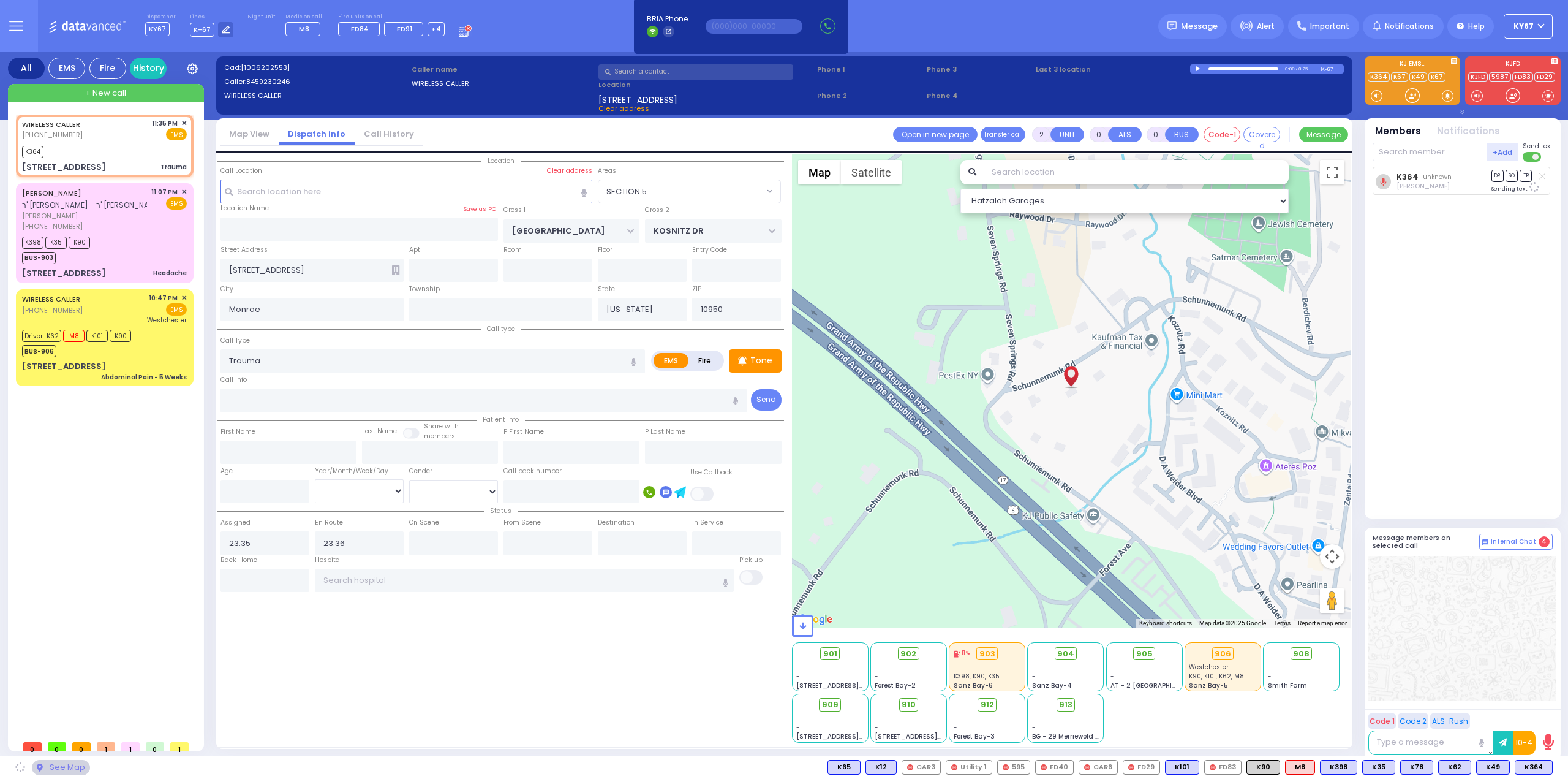
select select "SECTION 5"
click at [1530, 765] on span "K31" at bounding box center [1536, 767] width 30 height 14
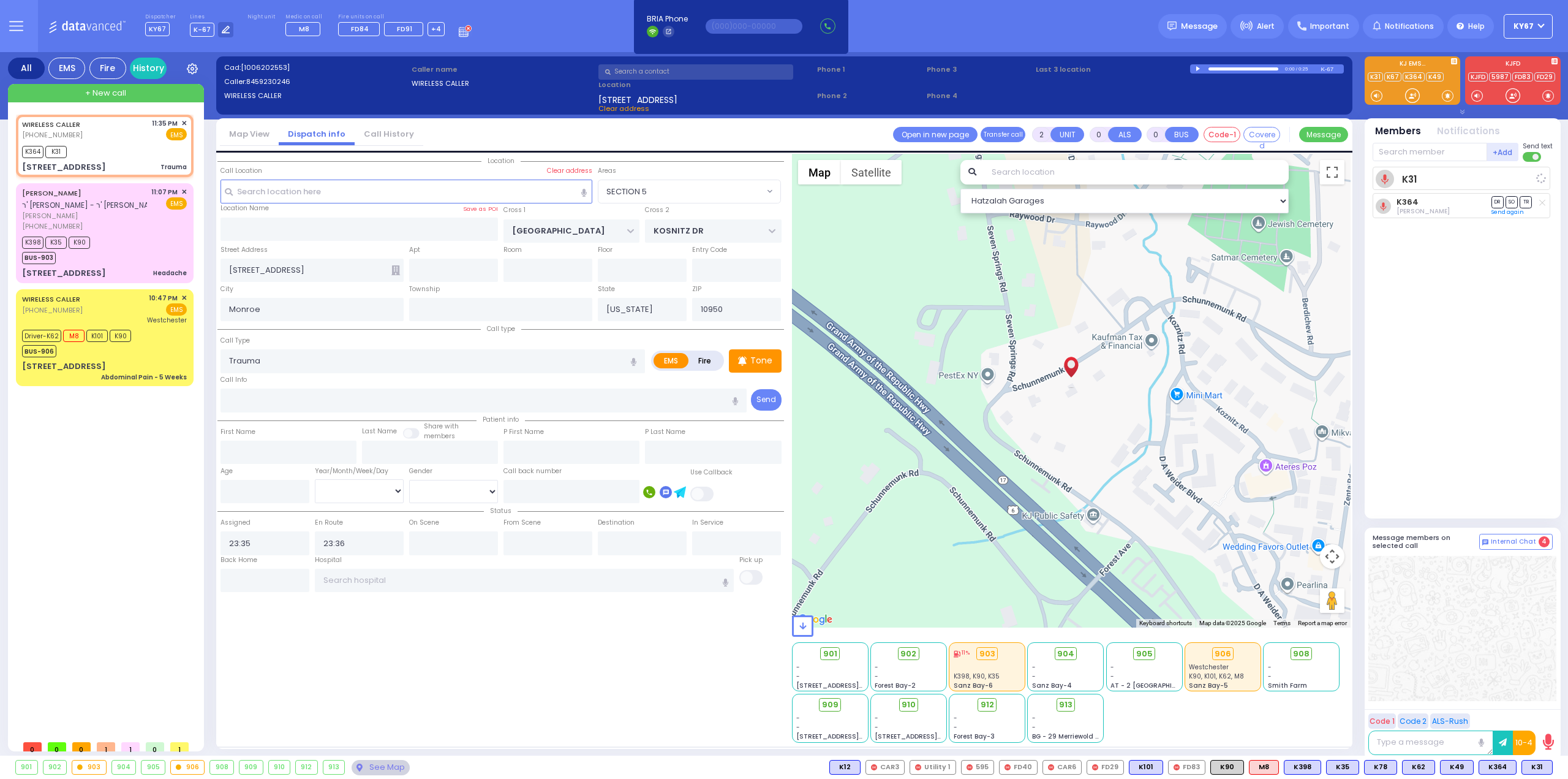
select select
radio input "true"
select select
select select "Hatzalah Garages"
select select "SECTION 5"
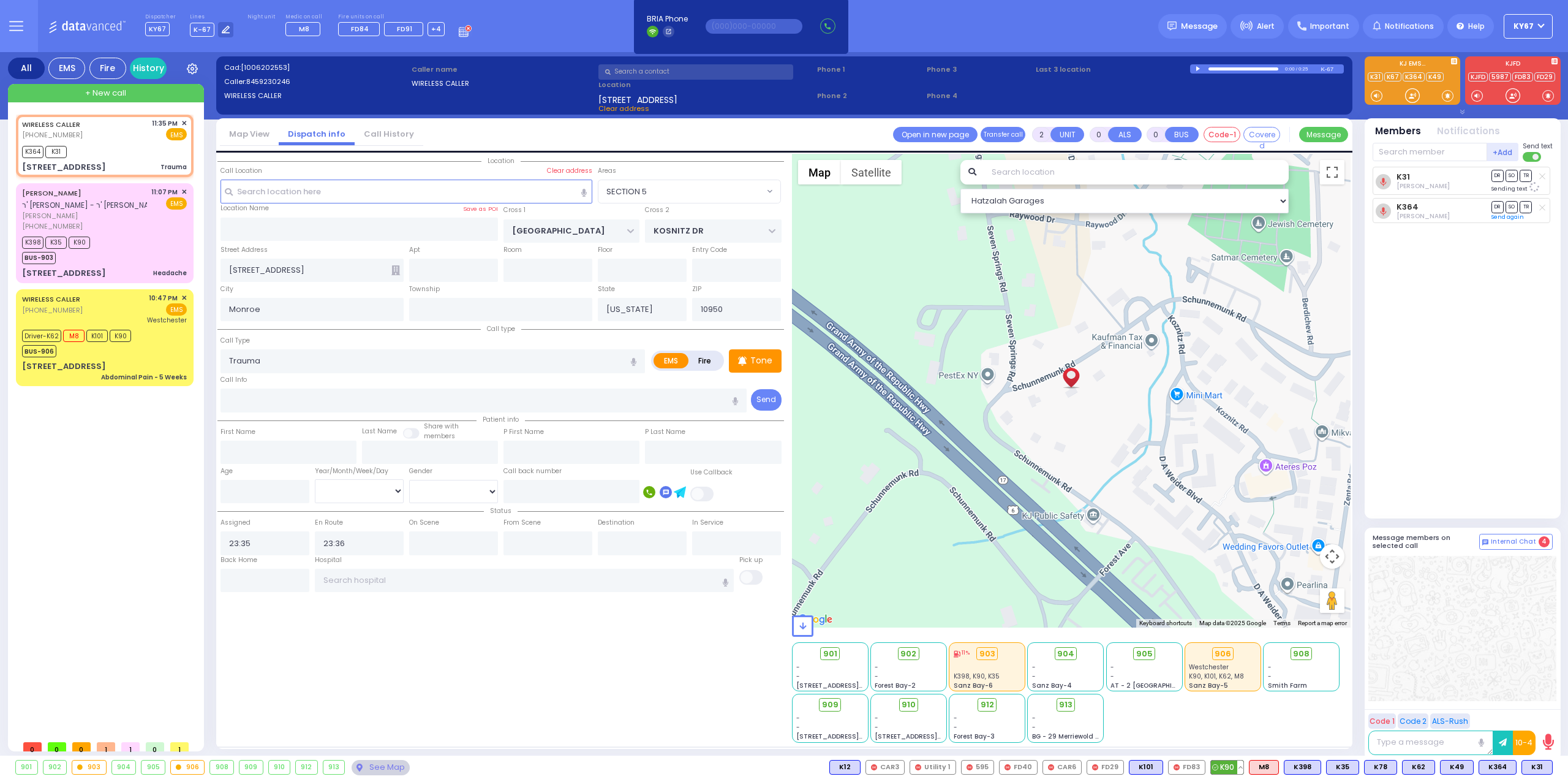
click at [1232, 768] on span "K90" at bounding box center [1227, 767] width 33 height 14
select select
radio input "true"
select select
select select "Hatzalah Garages"
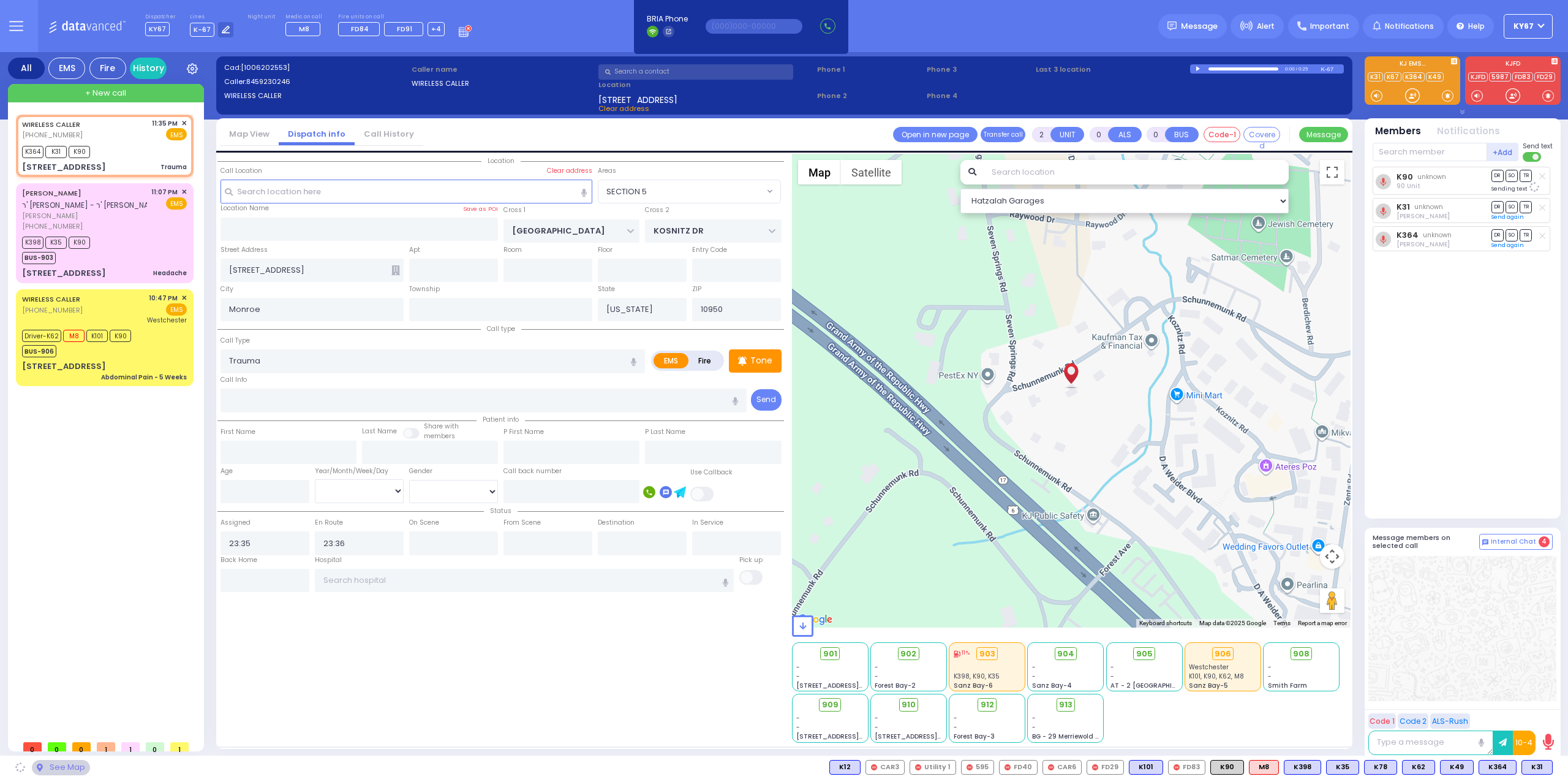
select select "SECTION 5"
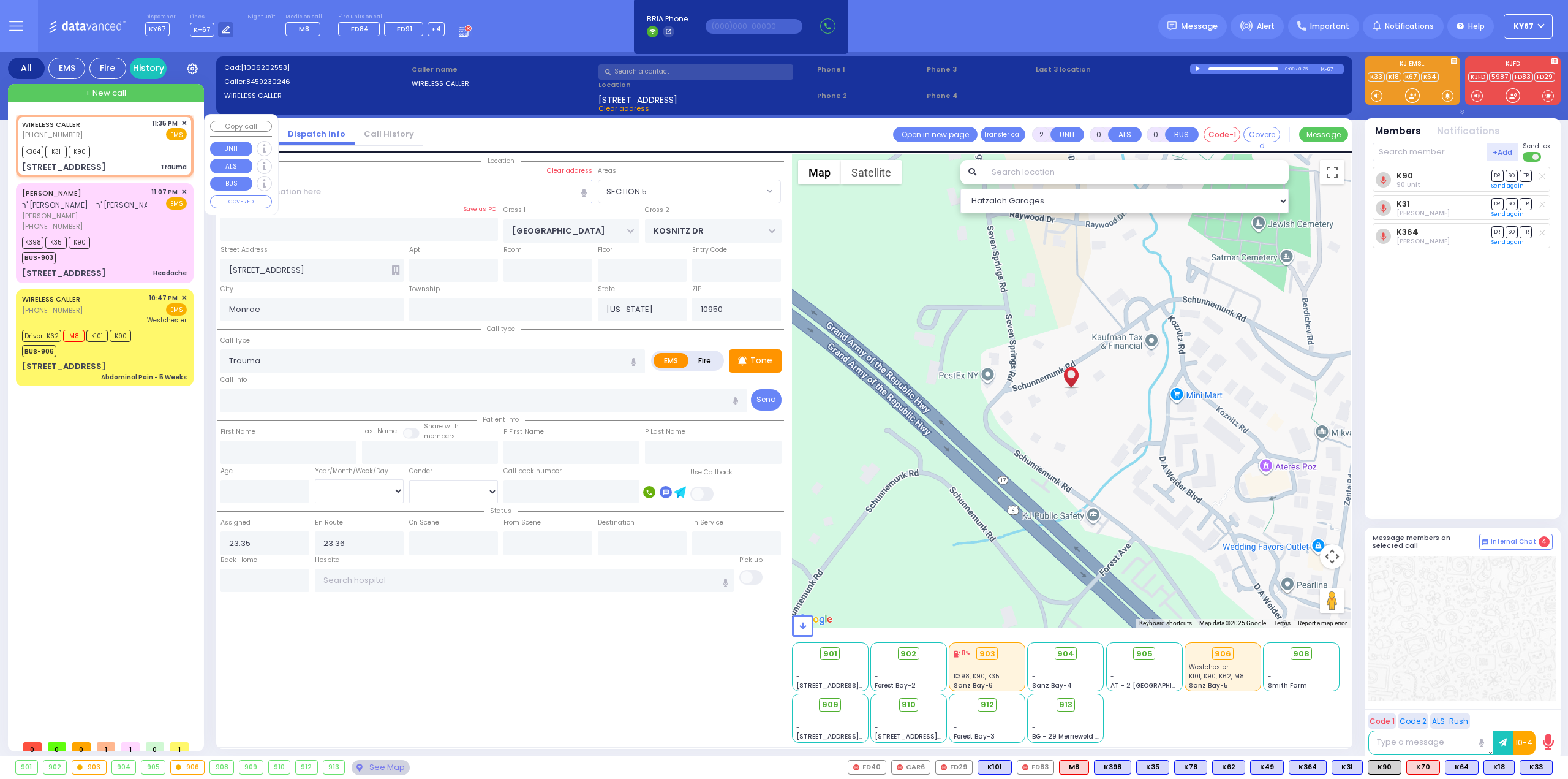
click at [101, 89] on span "+ New call" at bounding box center [106, 93] width 41 height 12
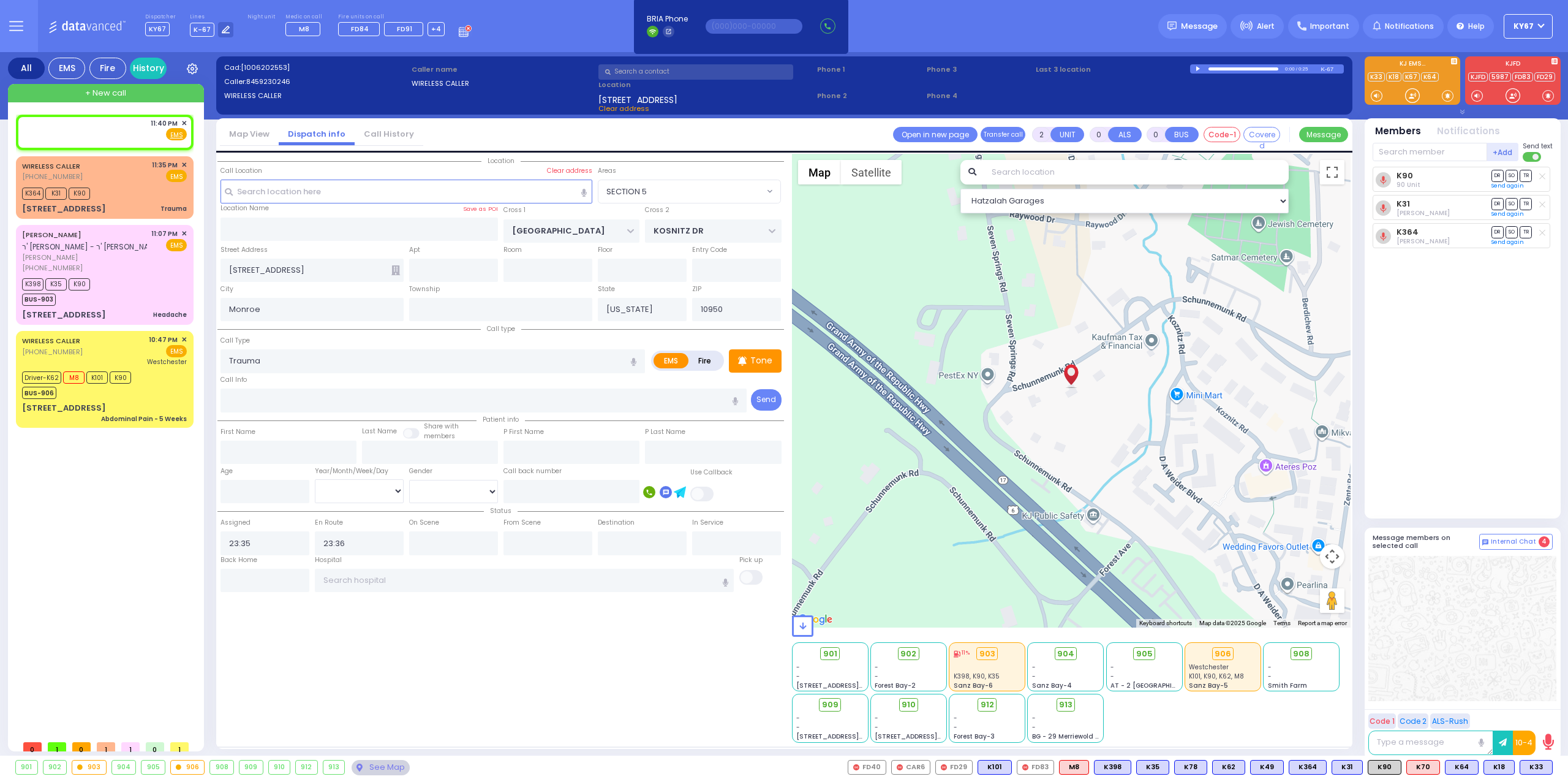
type input "1"
select select
radio input "true"
select select
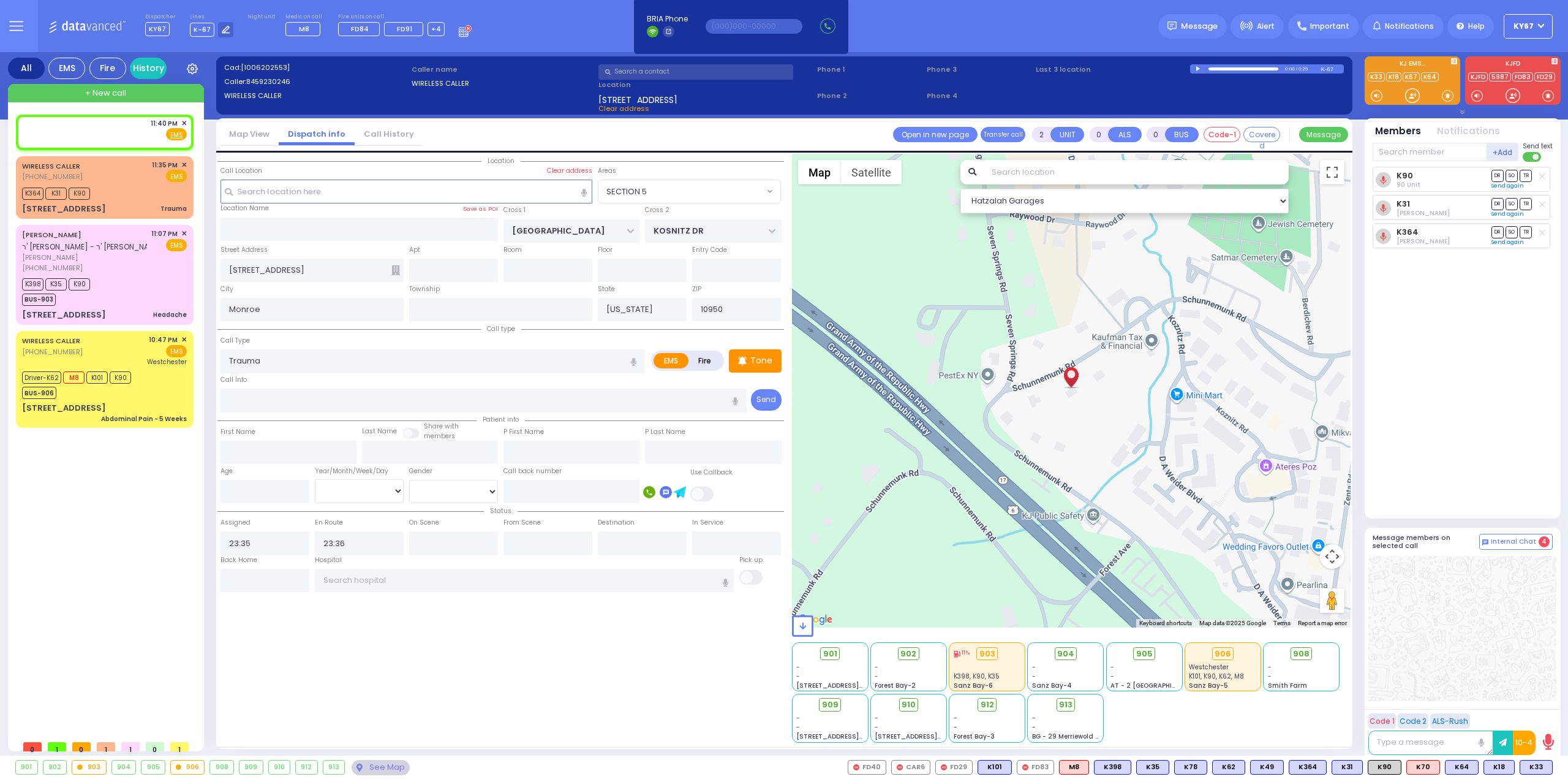
type input "23:40"
select select "Hatzalah Garages"
select select
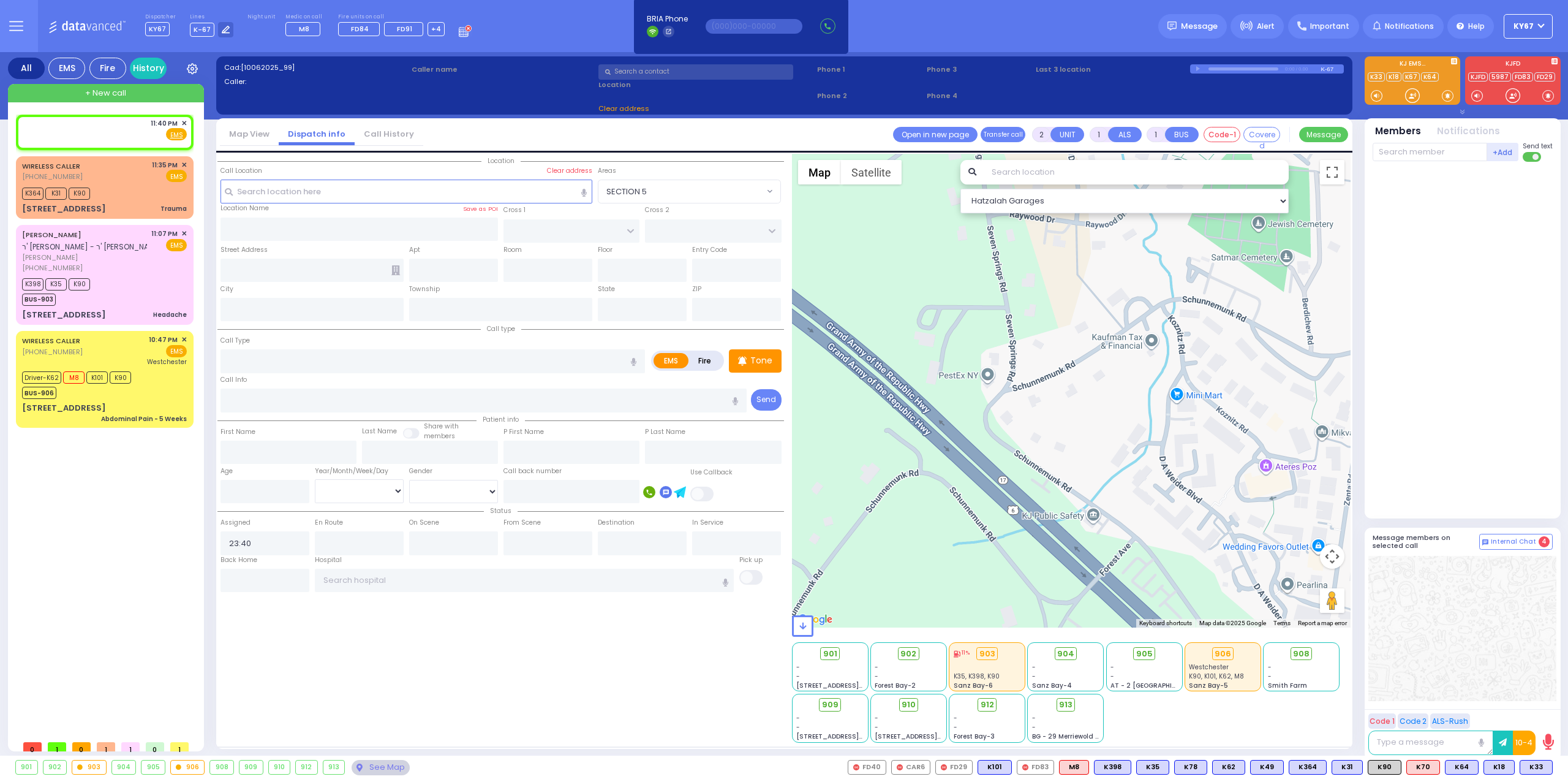
radio input "true"
select select
select select "Hatzalah Garages"
click at [1478, 768] on button at bounding box center [1474, 767] width 6 height 14
click at [1467, 713] on icon at bounding box center [1466, 713] width 13 height 13
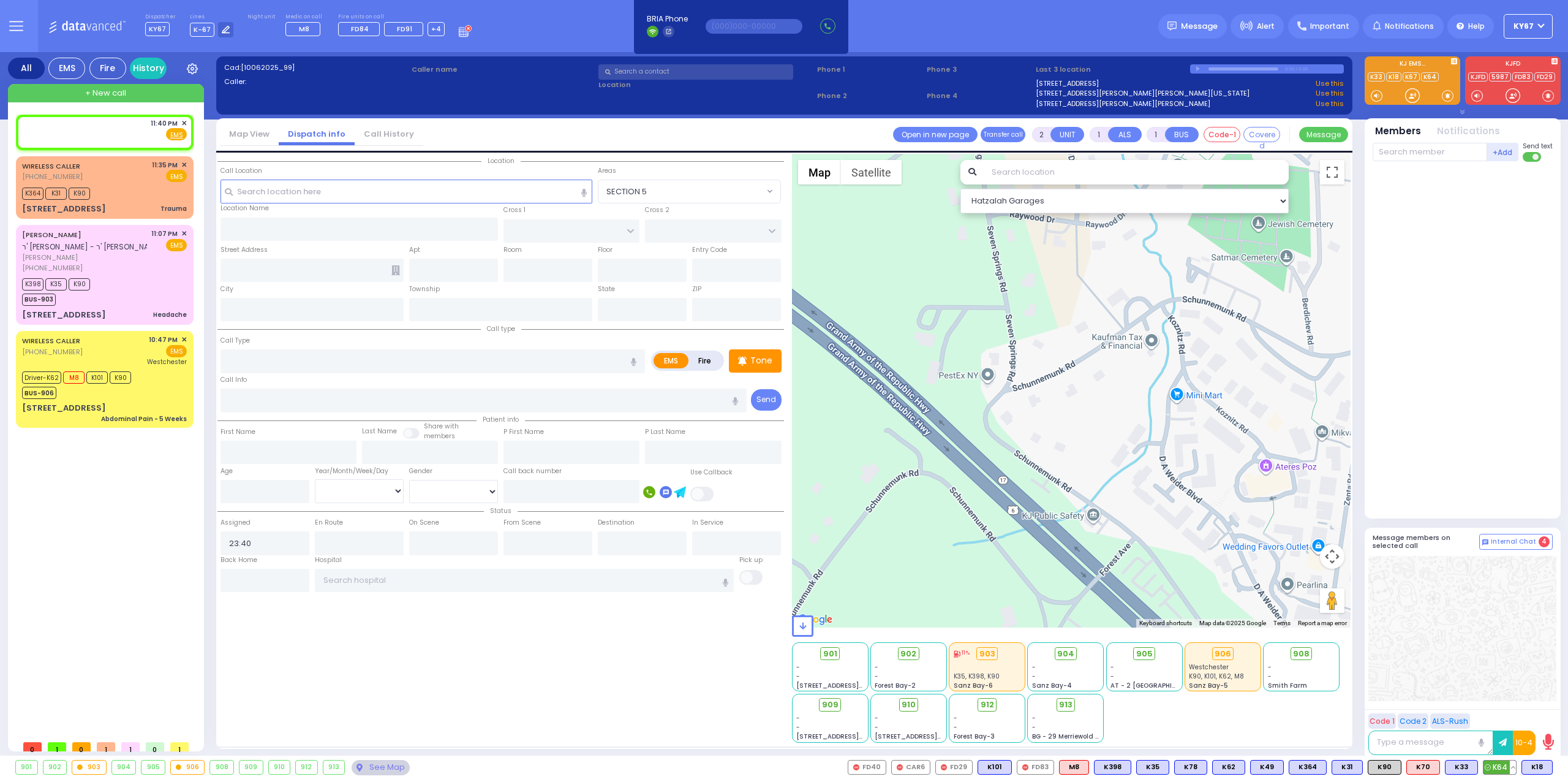
click at [1514, 768] on button at bounding box center [1513, 767] width 6 height 14
click at [1504, 714] on icon at bounding box center [1503, 713] width 13 height 13
click at [1507, 697] on icon at bounding box center [1503, 696] width 13 height 13
click at [467, 188] on input "text" at bounding box center [406, 191] width 372 height 24
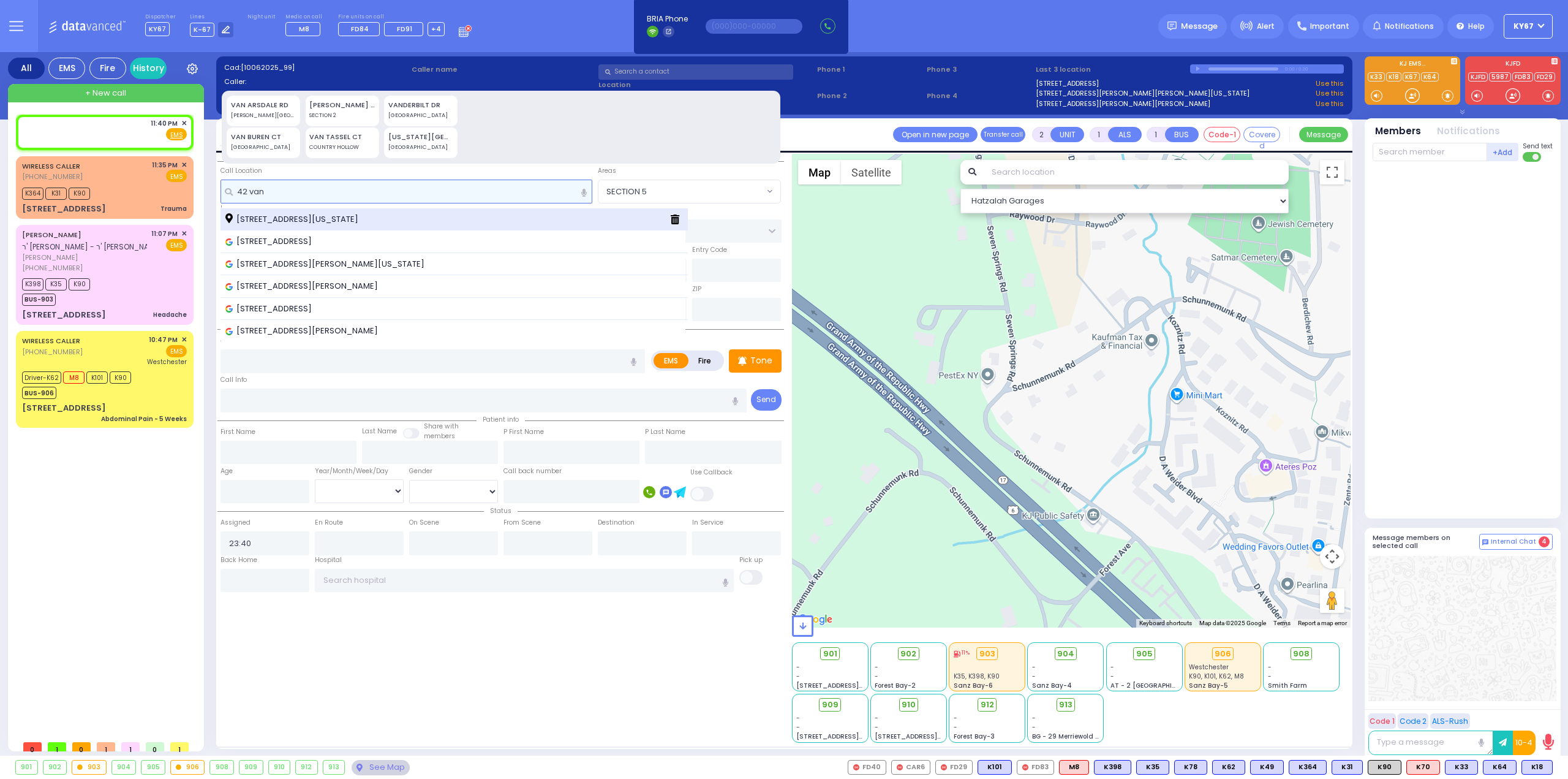
type input "42 van"
click at [478, 213] on div "[STREET_ADDRESS][US_STATE]" at bounding box center [443, 218] width 435 height 12
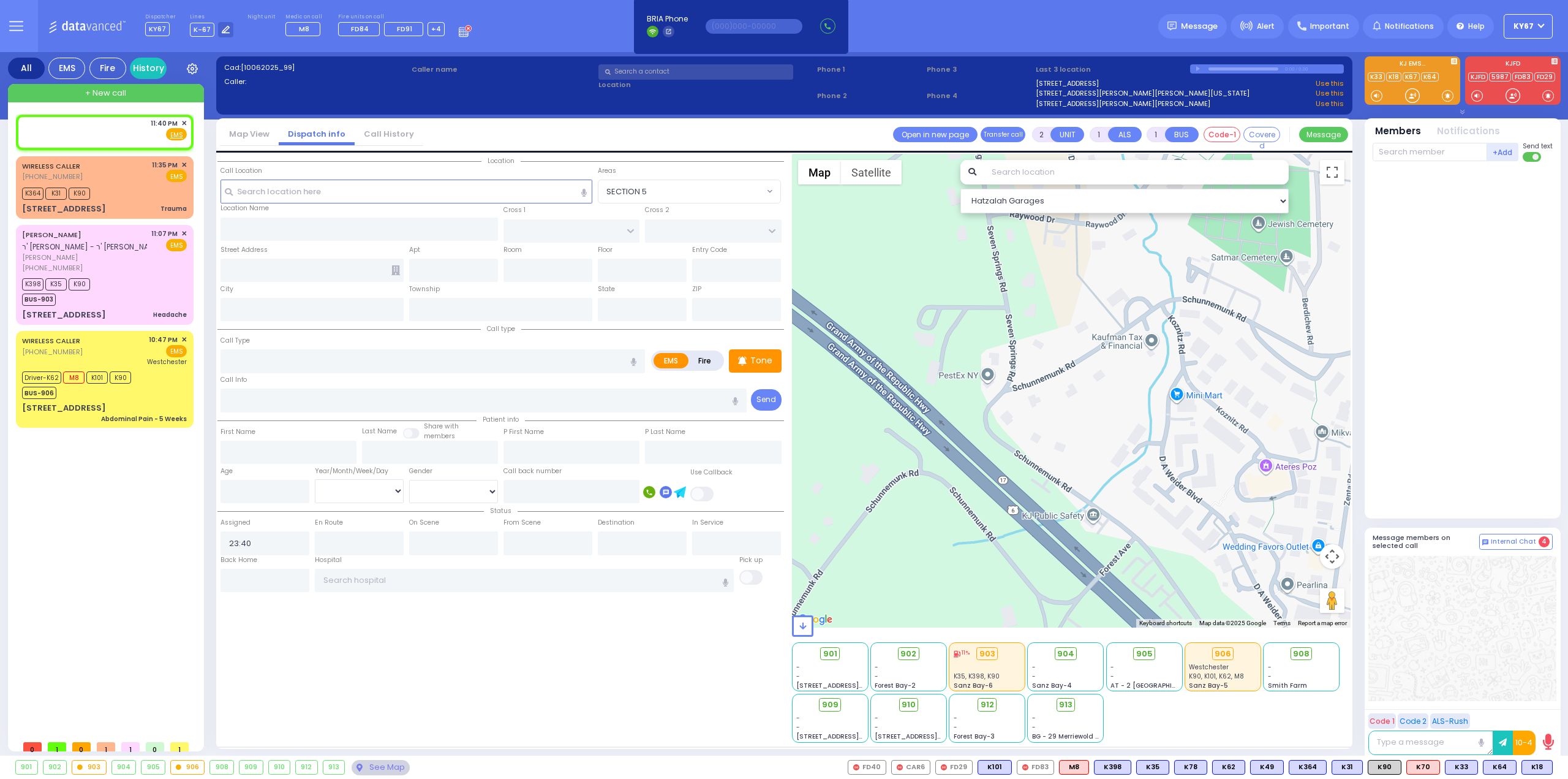
select select
radio input "true"
select select
select select "Hatzalah Garages"
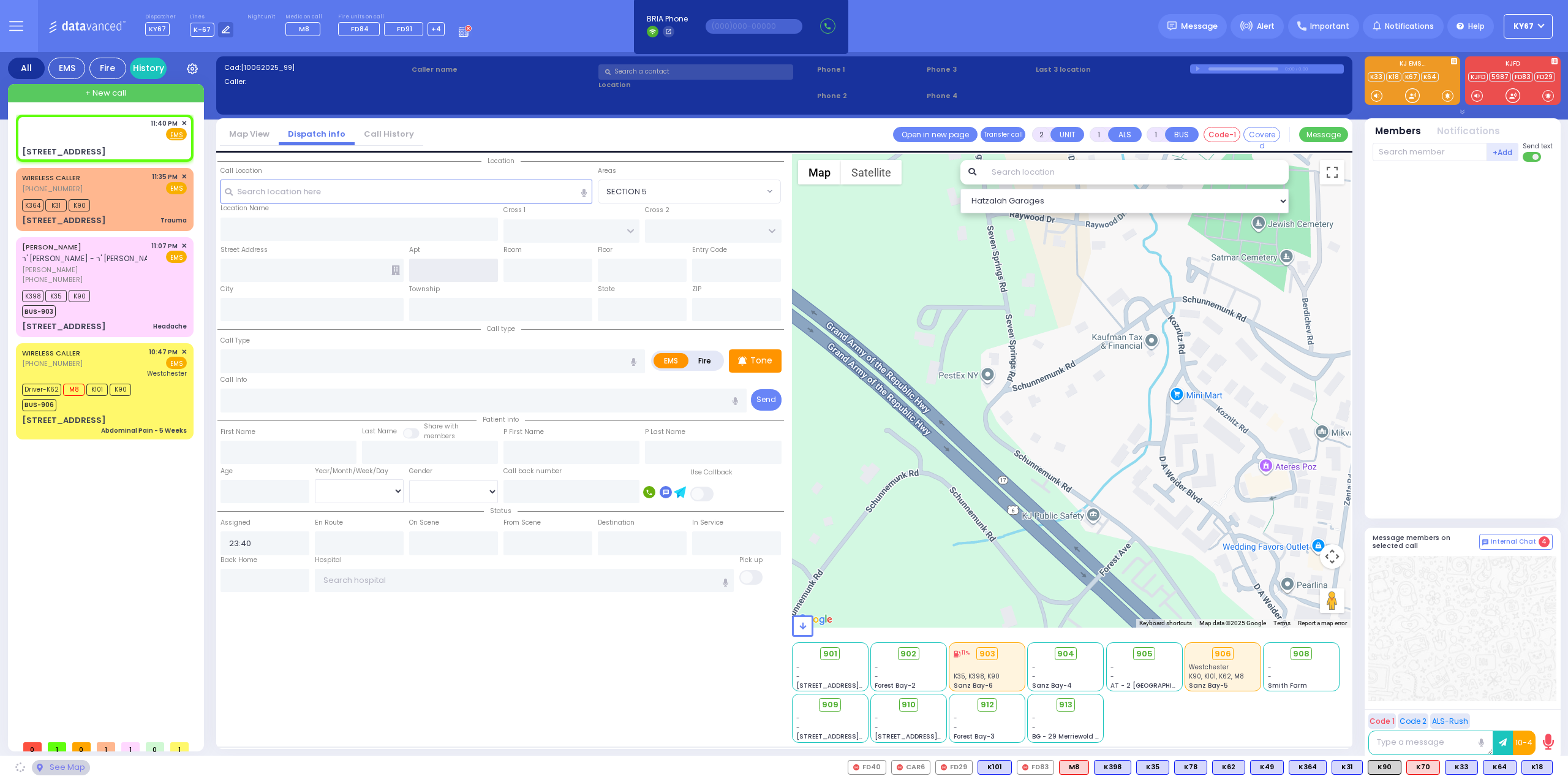
type input "[PERSON_NAME][GEOGRAPHIC_DATA]"
type input "MERIBETH LN"
type input "[STREET_ADDRESS]"
type input "MONROE"
type input "[US_STATE]"
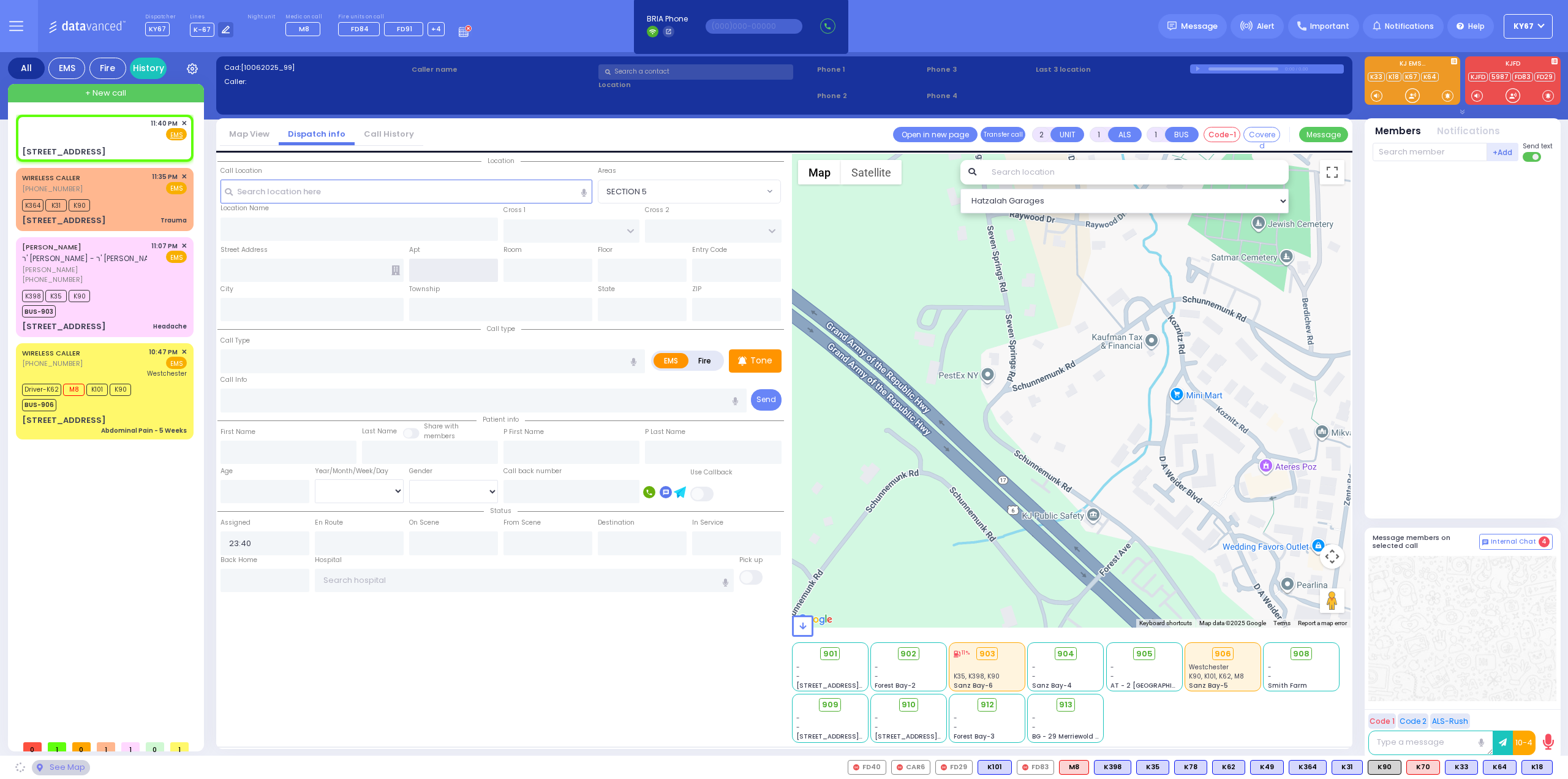
type input "10950"
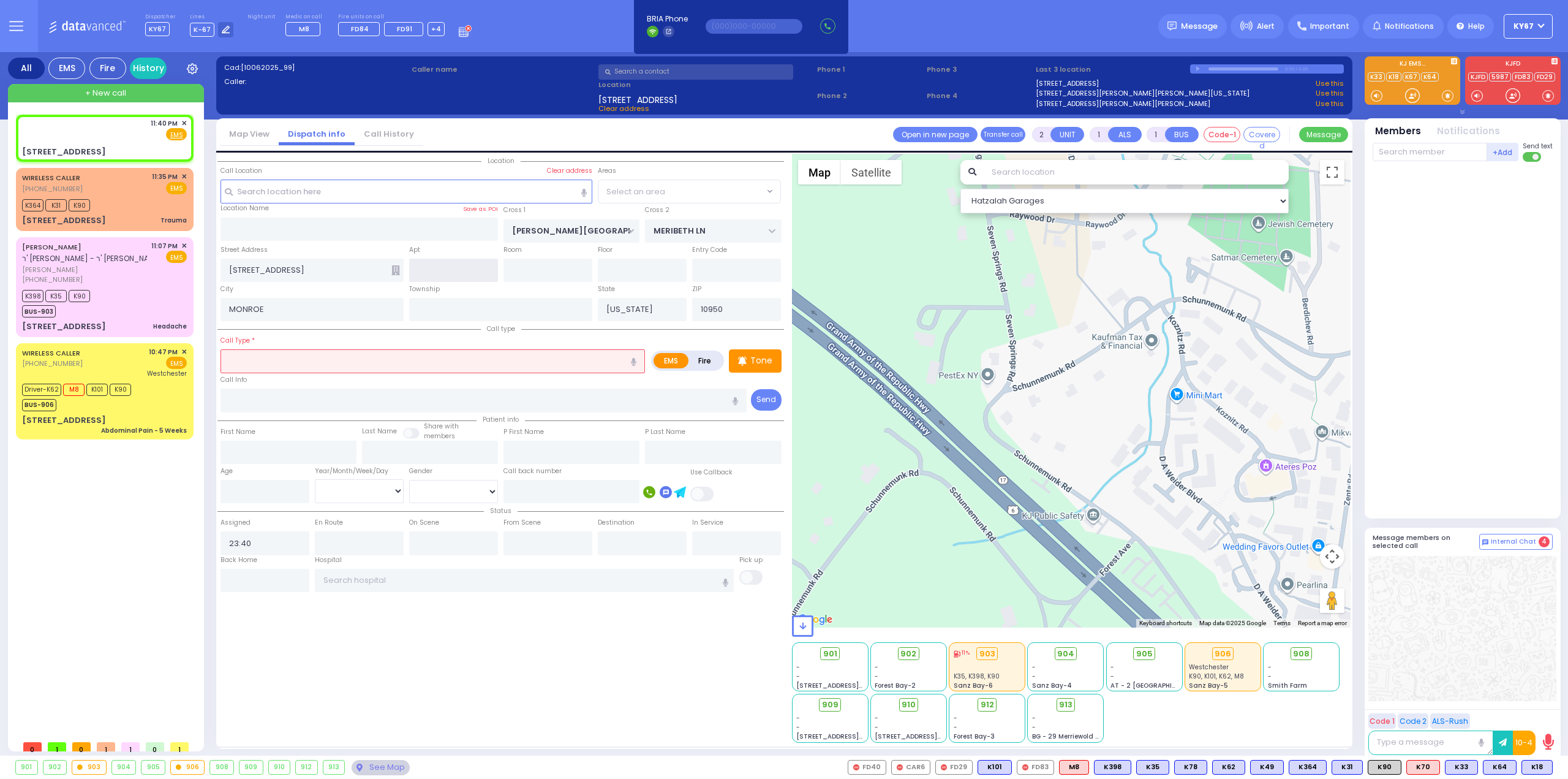
select select "[PERSON_NAME][GEOGRAPHIC_DATA]"
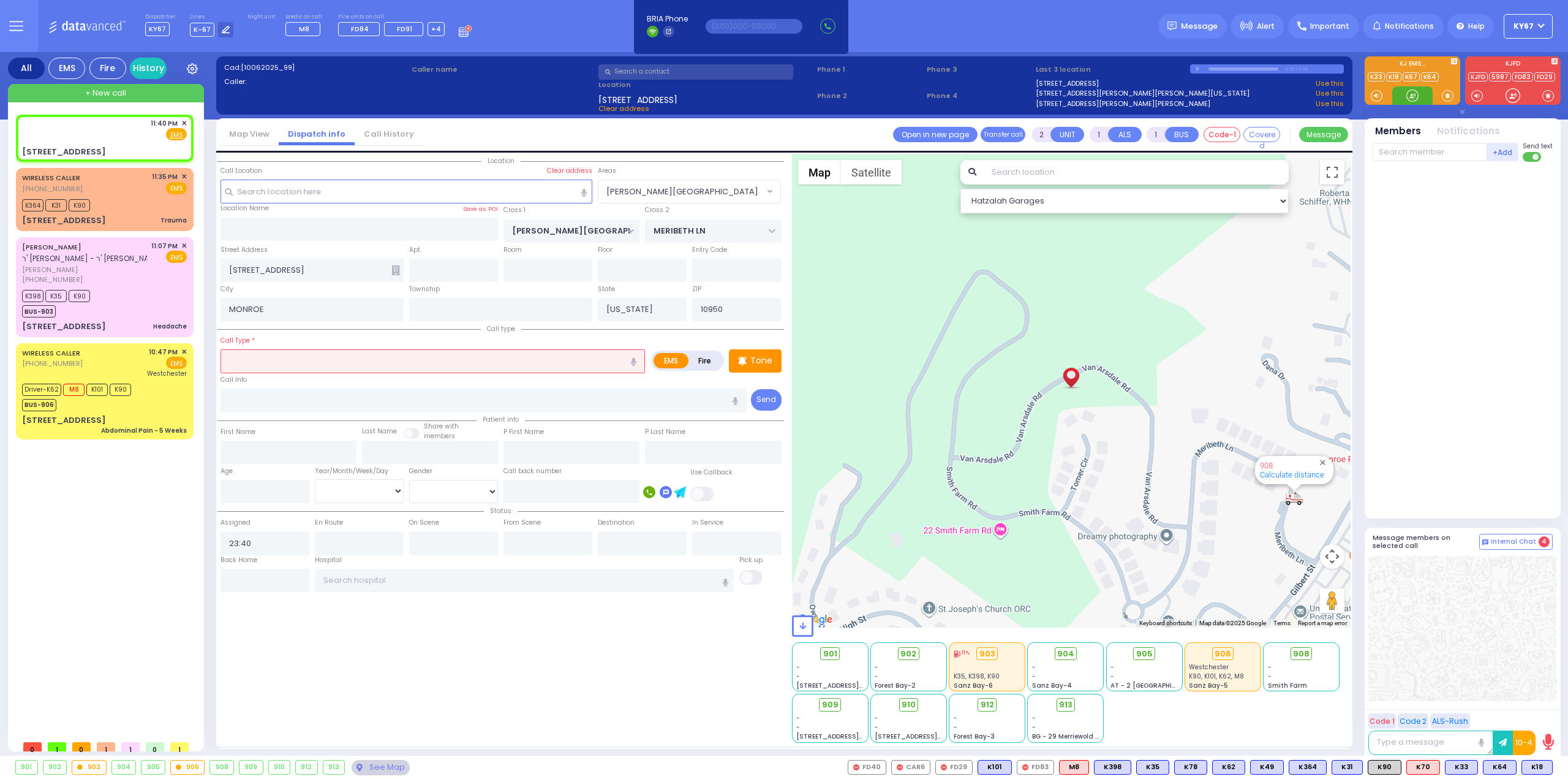
click at [334, 361] on input "text" at bounding box center [432, 361] width 425 height 24
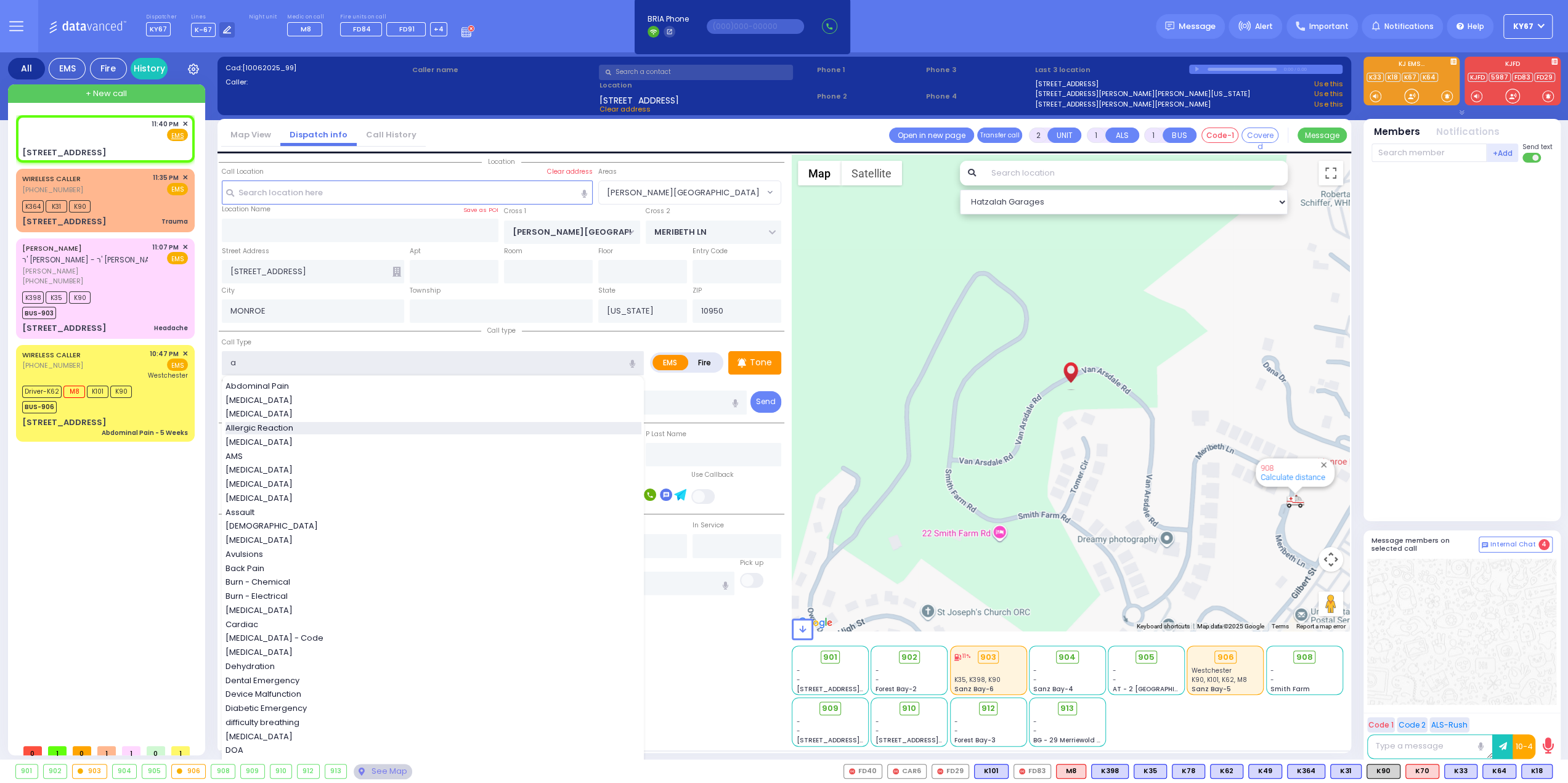
type input "Allergic Reaction"
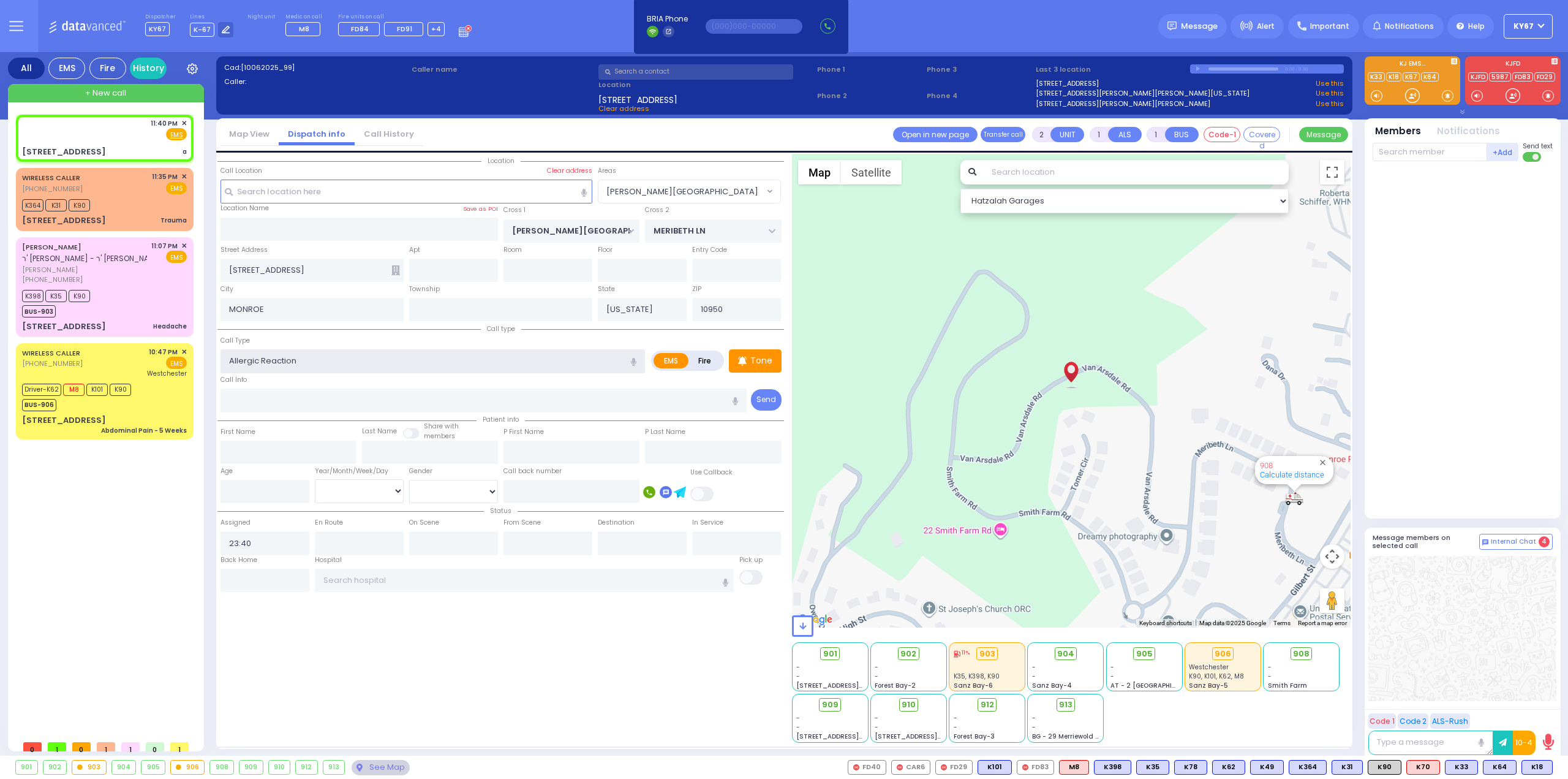
select select
radio input "true"
select select
select select "Hatzalah Garages"
select select "[PERSON_NAME][GEOGRAPHIC_DATA]"
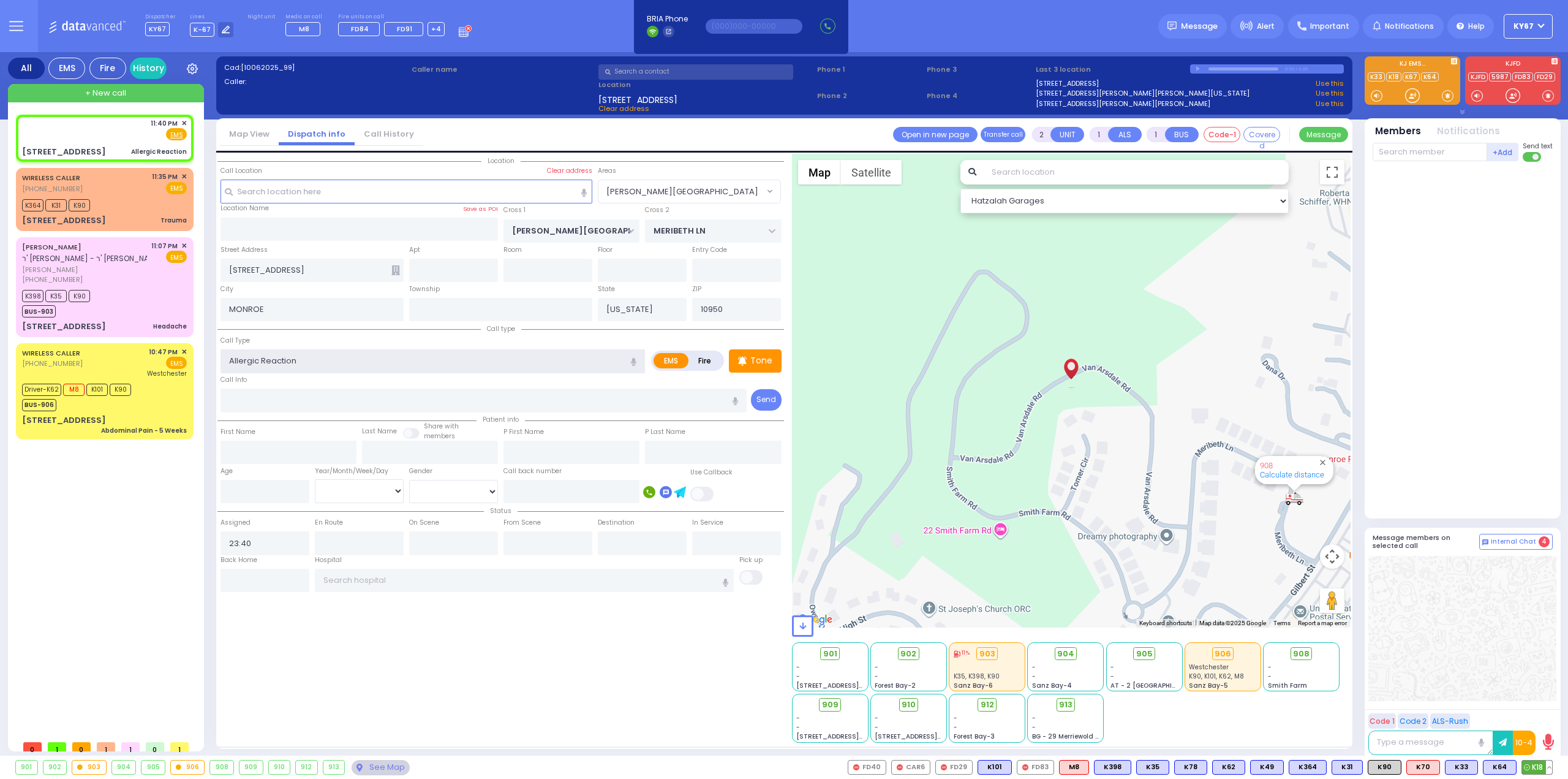
select select
radio input "true"
select select
click at [1540, 766] on span "K18" at bounding box center [1536, 767] width 30 height 14
select select "Hatzalah Garages"
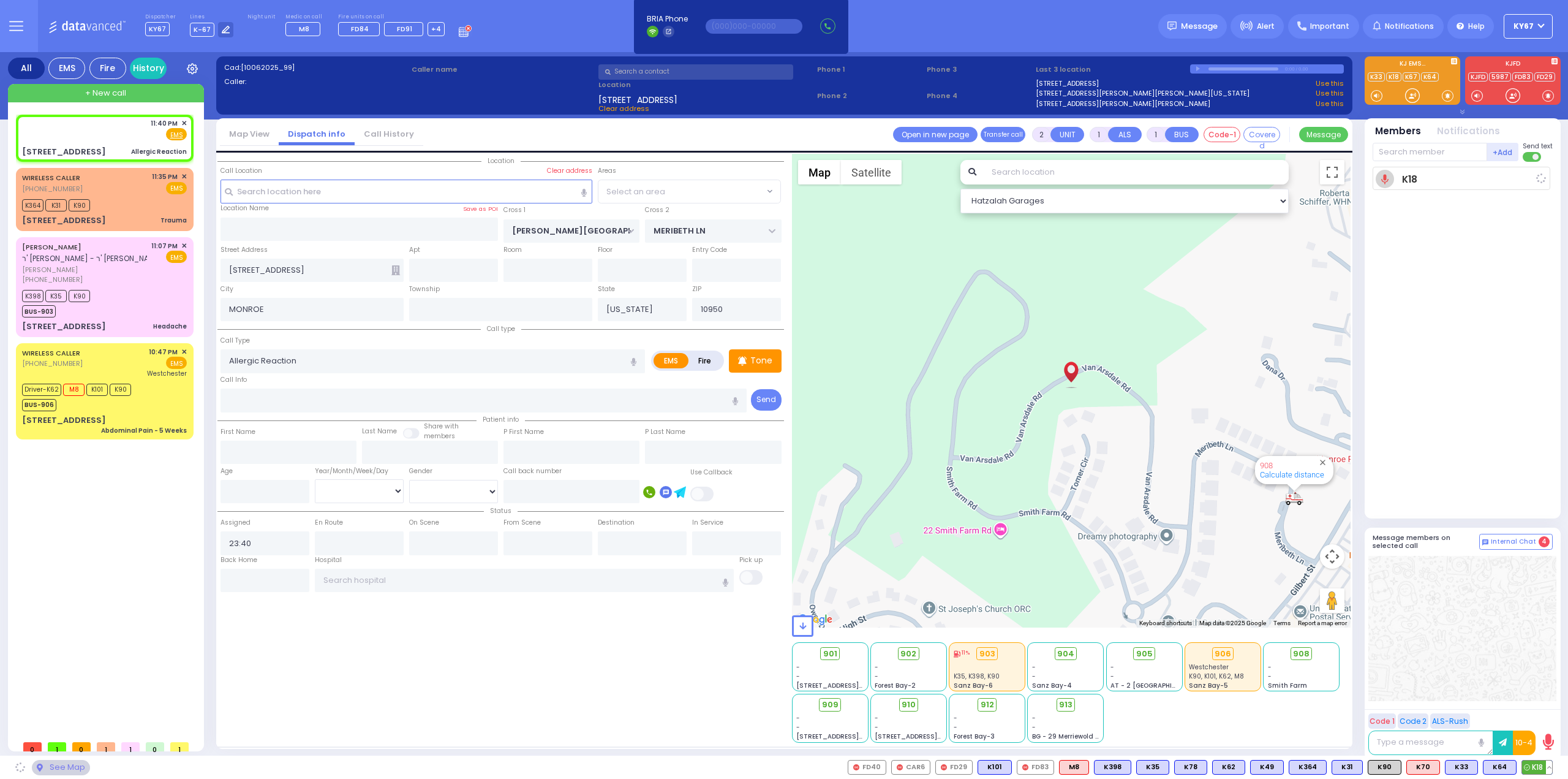
select select "[PERSON_NAME][GEOGRAPHIC_DATA]"
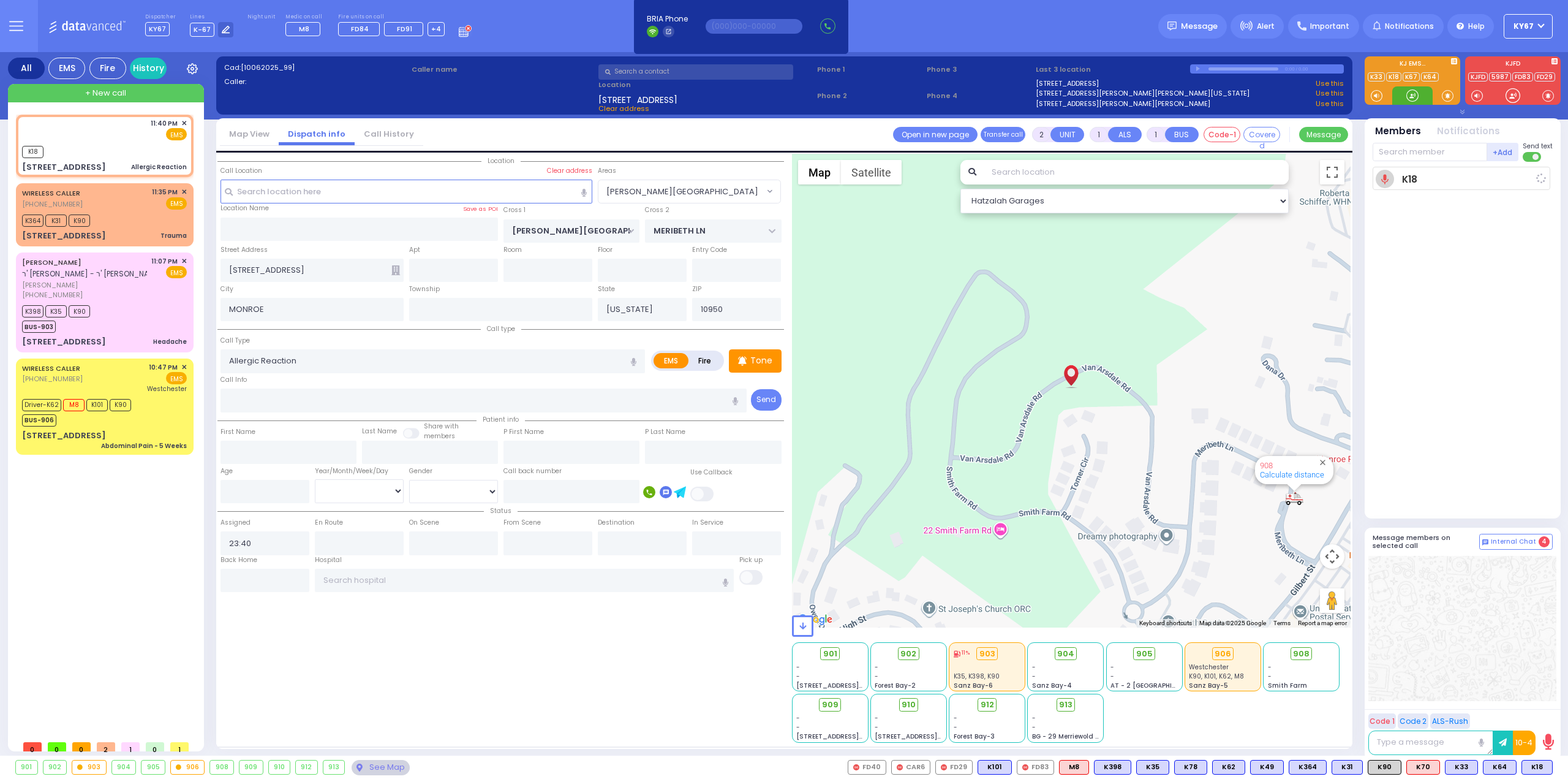
select select
radio input "true"
select select
type input "23:41"
select select "Hatzalah Garages"
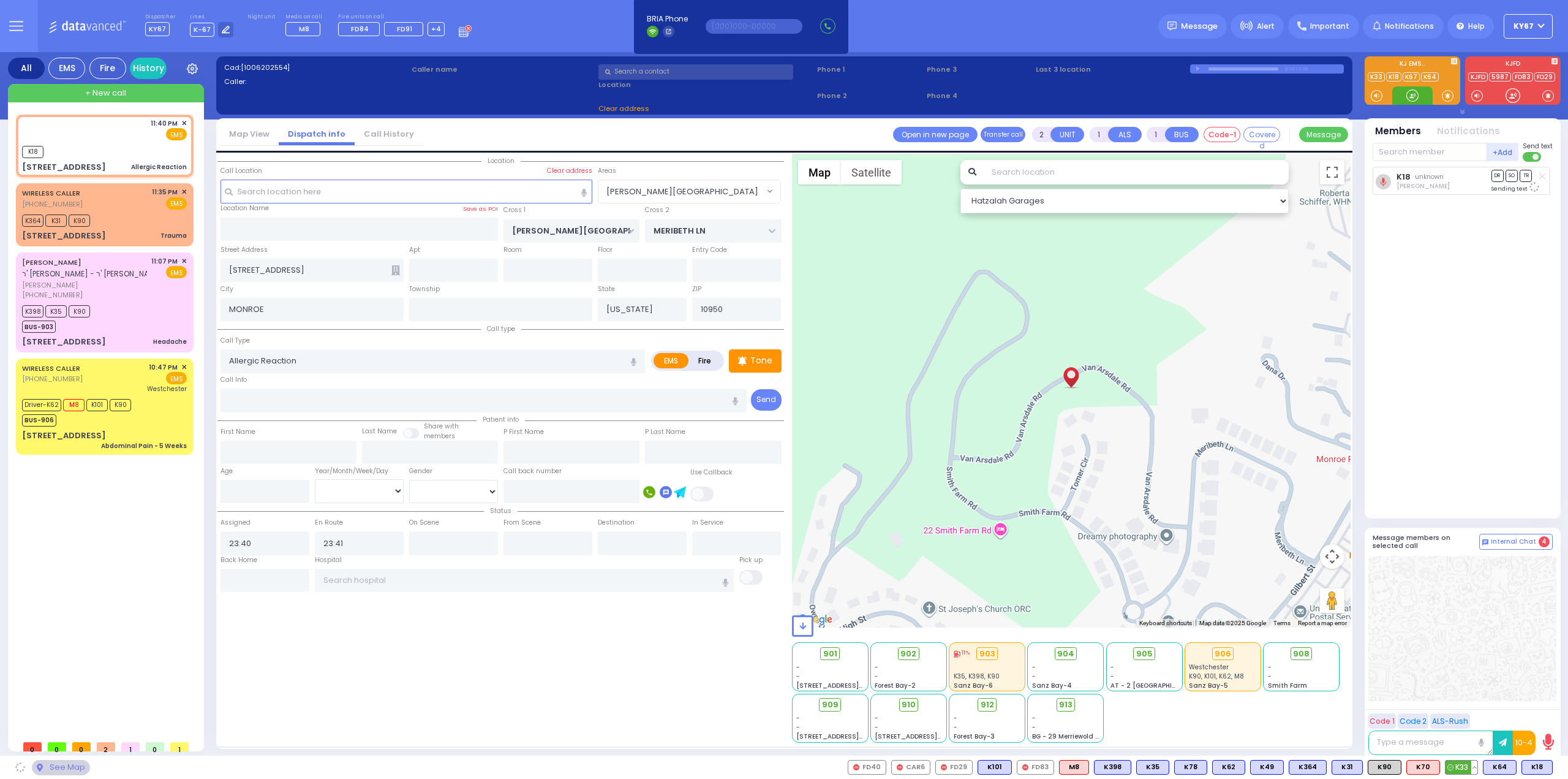
click at [1461, 766] on span "K33" at bounding box center [1461, 767] width 32 height 14
select select
radio input "true"
select select
select select "Hatzalah Garages"
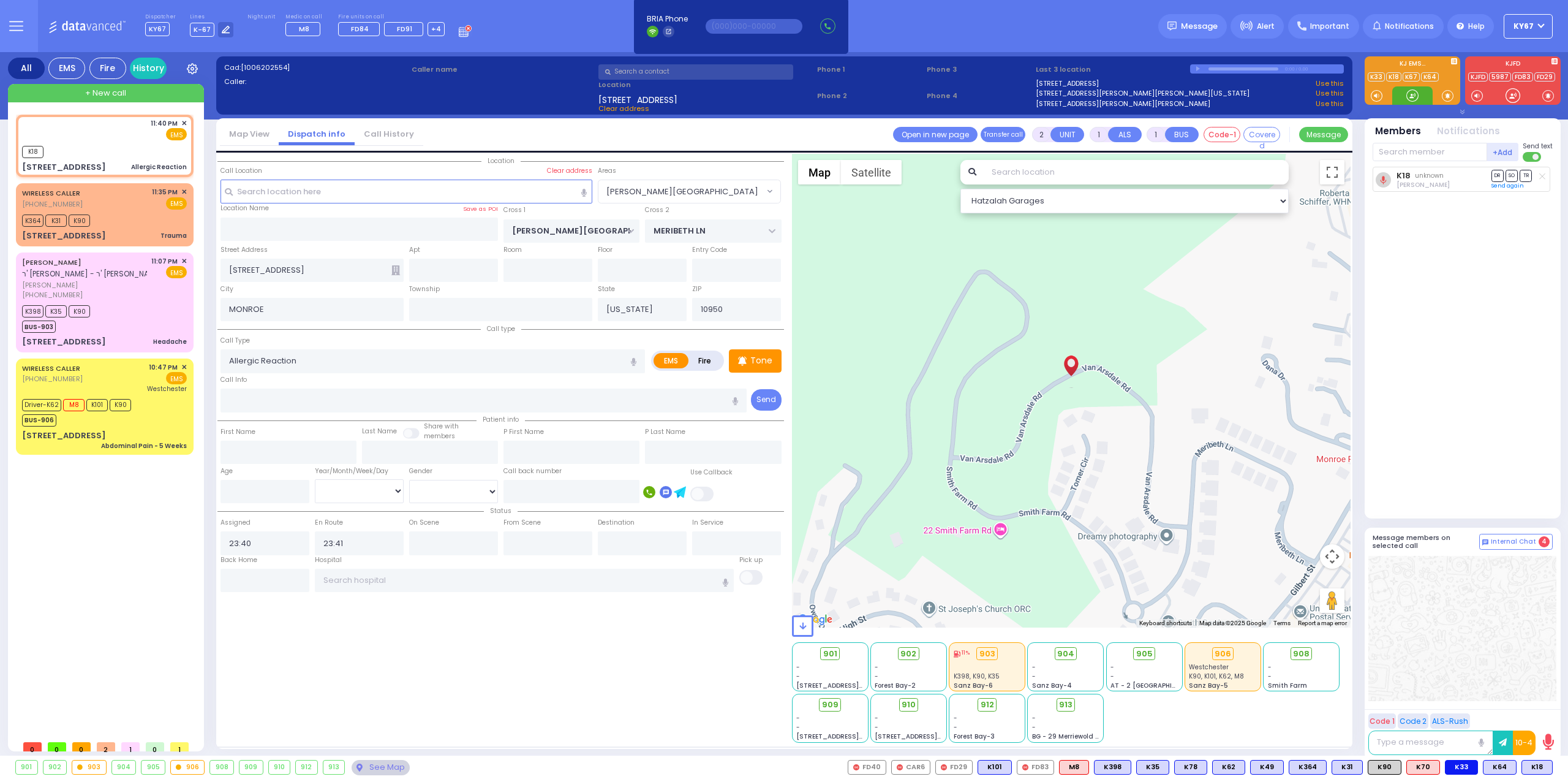
select select "[PERSON_NAME][GEOGRAPHIC_DATA]"
select select
radio input "true"
select select
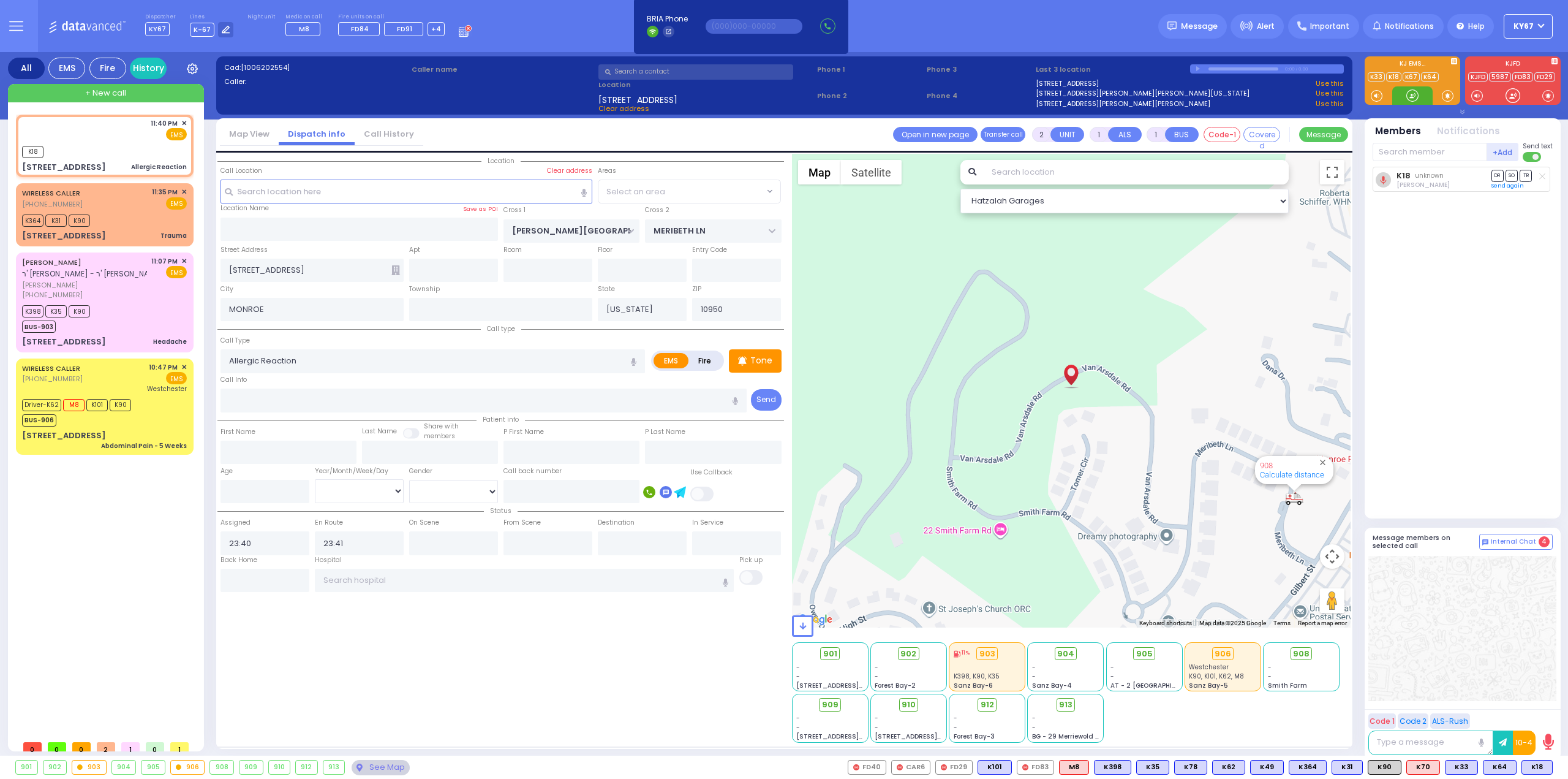
select select "Hatzalah Garages"
select select
radio input "true"
select select
click at [1388, 764] on span "K90" at bounding box center [1384, 767] width 33 height 14
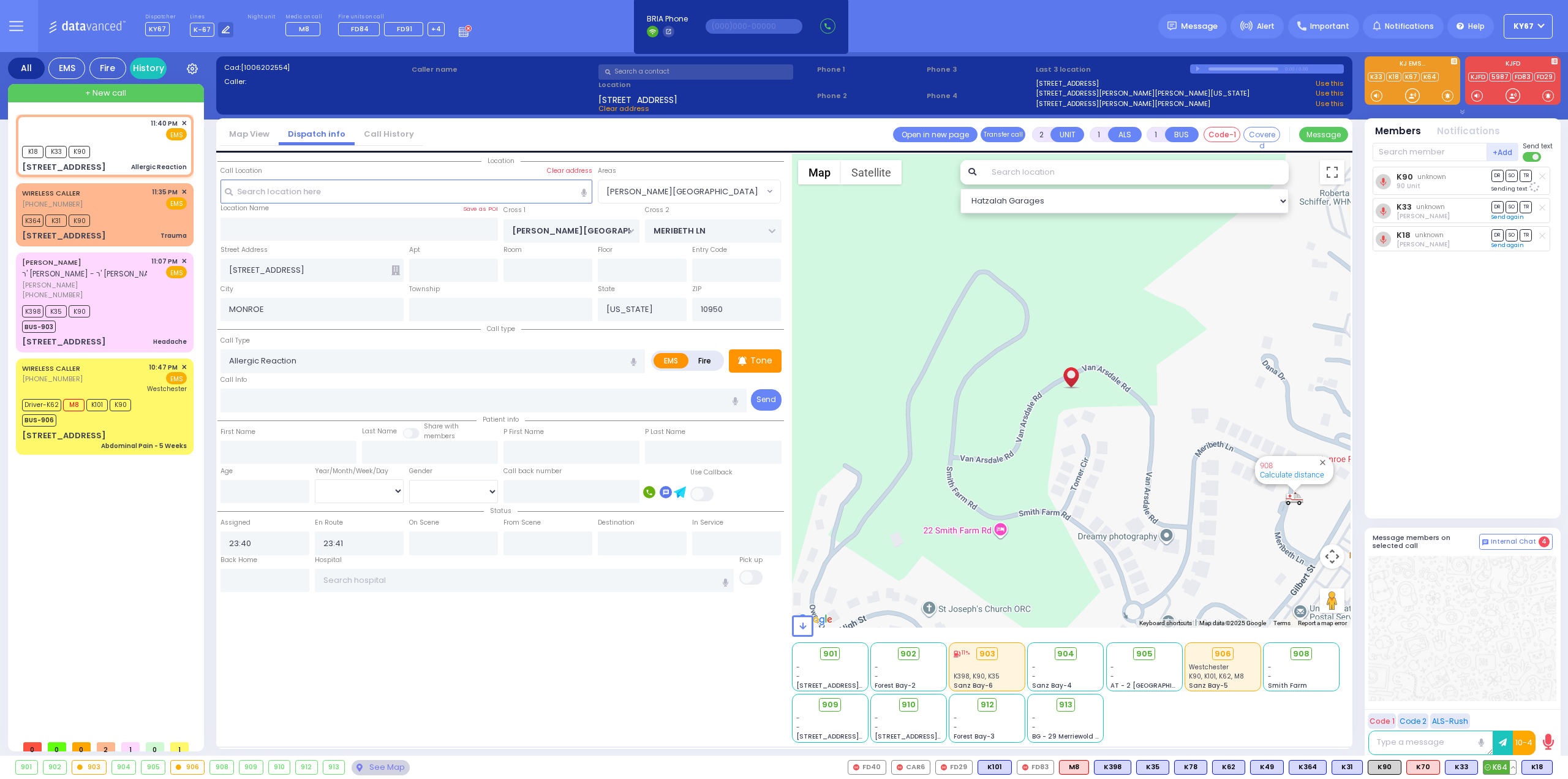
click at [1499, 768] on span "K64" at bounding box center [1500, 767] width 33 height 14
click at [146, 414] on div "Driver-K62 M8 K101 K90 BUS-906" at bounding box center [104, 411] width 165 height 31
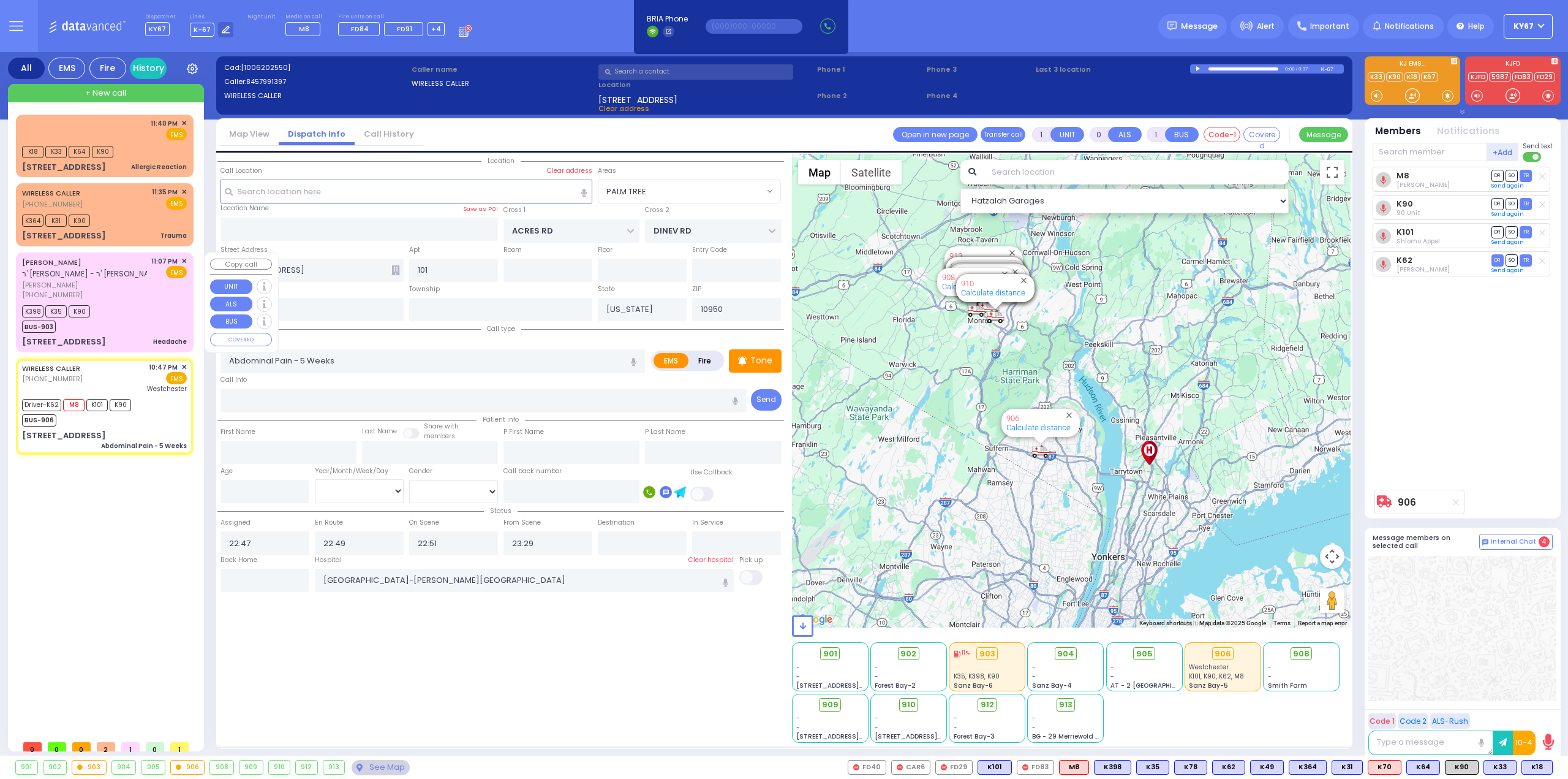
click at [144, 314] on div "K398 K35 K90 BUS-903" at bounding box center [104, 318] width 165 height 31
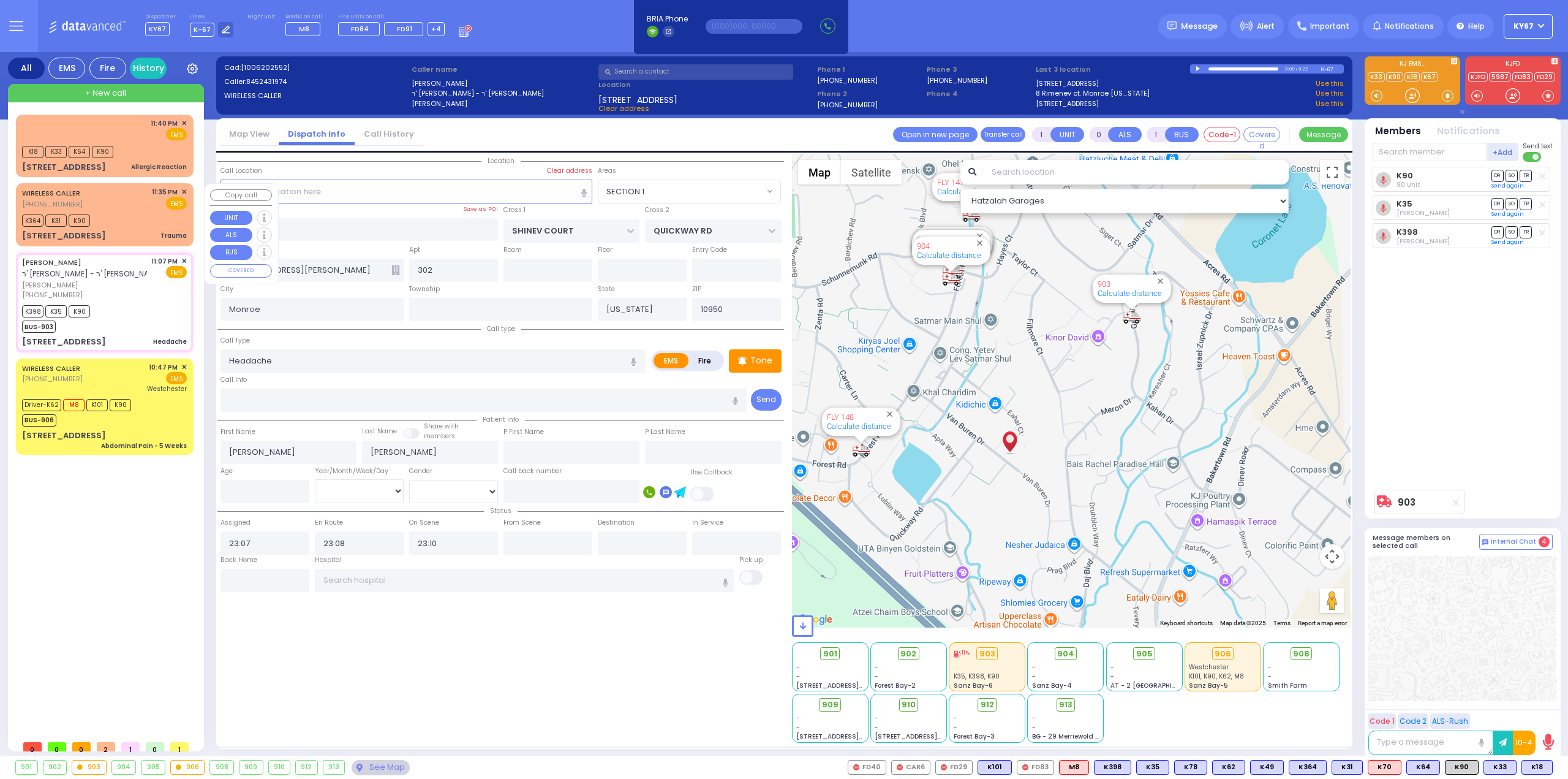
click at [138, 200] on div "WIRELESS CALLER [PHONE_NUMBER] 11:35 PM ✕ EMS" at bounding box center [104, 197] width 165 height 23
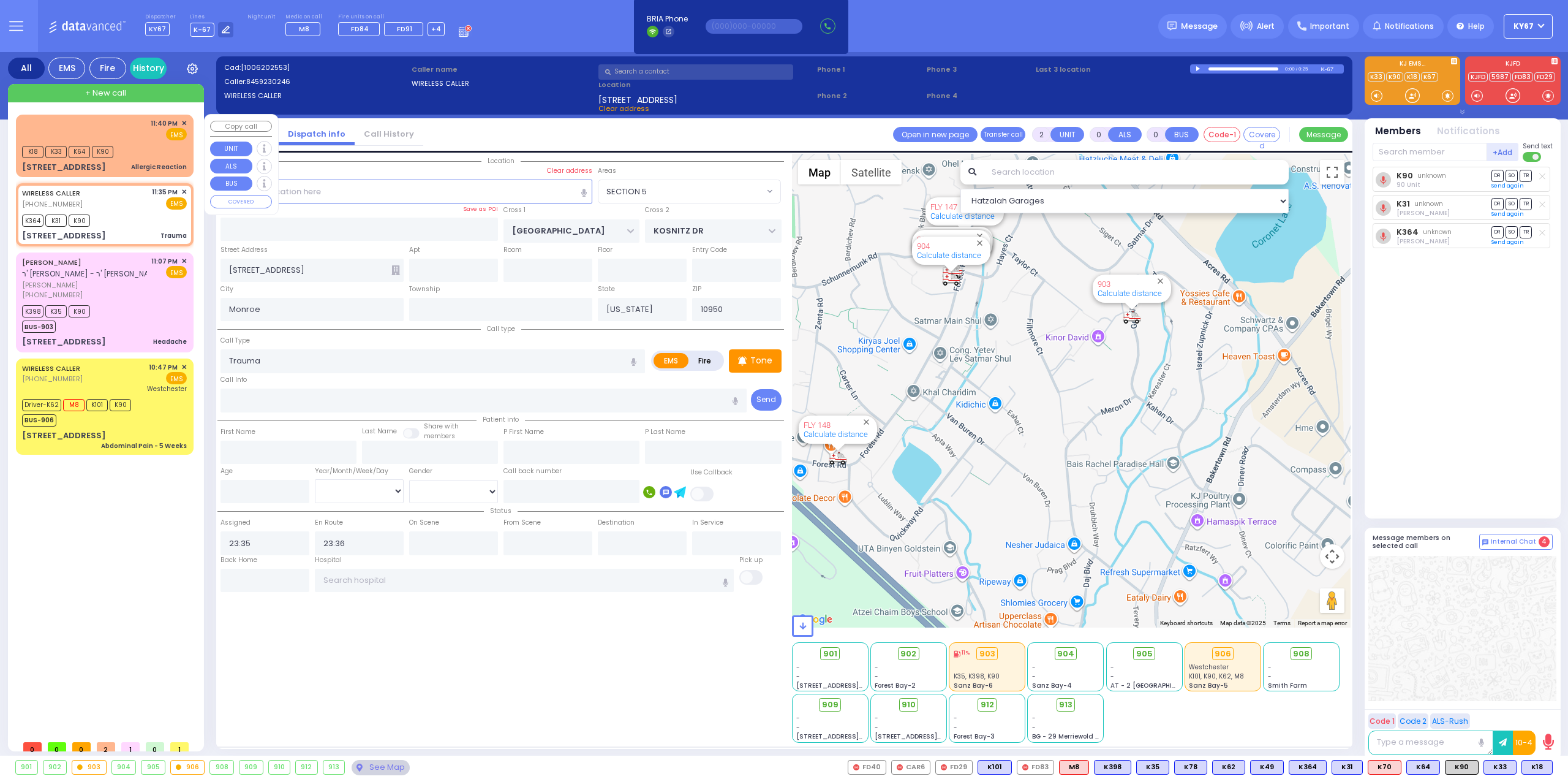
click at [132, 134] on div "11:40 PM ✕ EMS" at bounding box center [104, 129] width 165 height 23
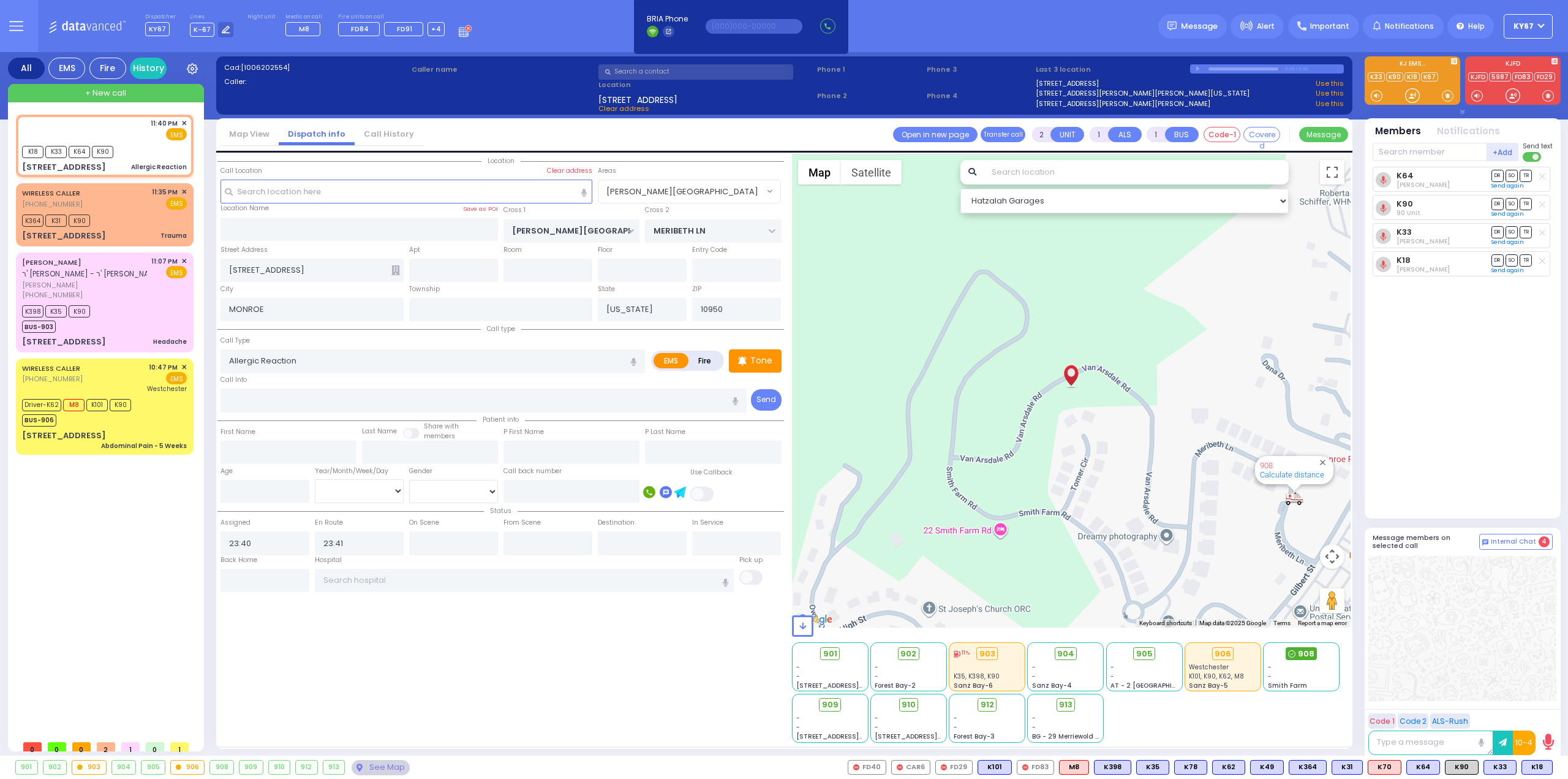
click at [1294, 651] on circle at bounding box center [1292, 653] width 6 height 6
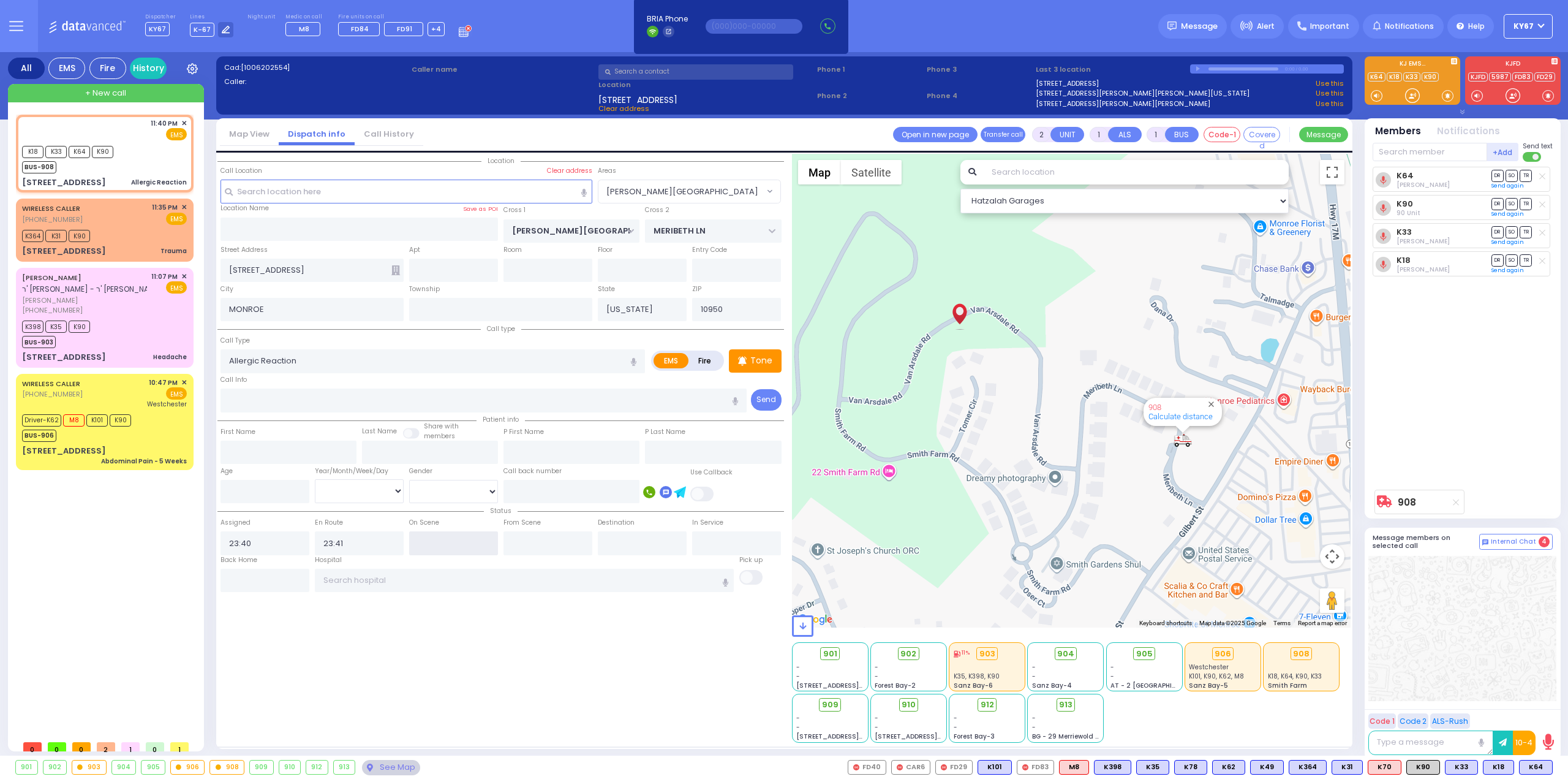
click at [433, 540] on input "text" at bounding box center [454, 543] width 89 height 24
click at [433, 541] on input "text" at bounding box center [454, 543] width 89 height 24
click at [506, 682] on div "Location ZIP" at bounding box center [500, 448] width 567 height 589
click at [123, 236] on div "K364 K31 K90" at bounding box center [104, 234] width 165 height 15
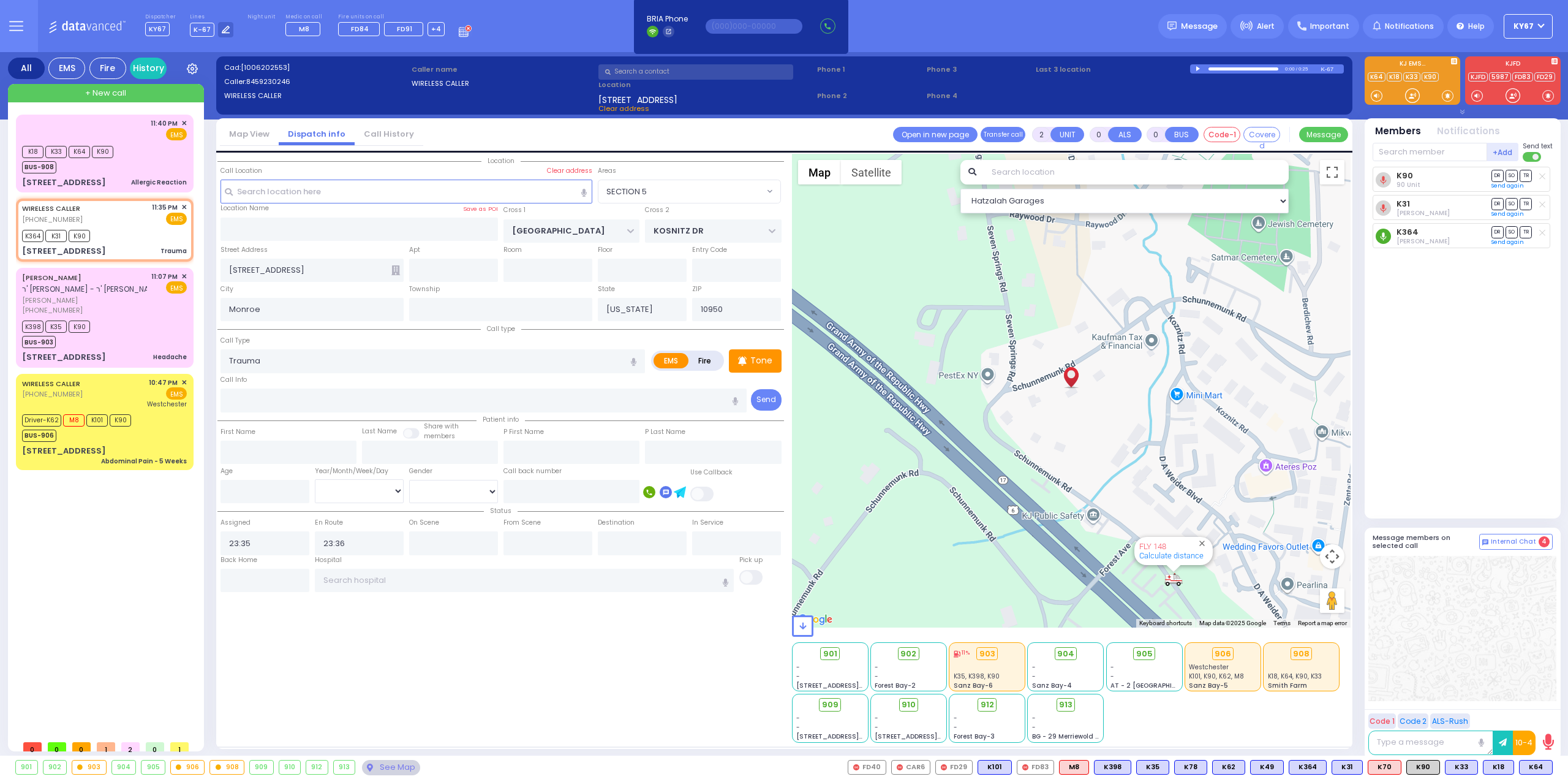
click at [1380, 234] on circle at bounding box center [1382, 236] width 15 height 15
click at [1382, 203] on icon at bounding box center [1382, 207] width 15 height 15
click at [120, 161] on div "K18 K33 K64 K90 BUS-908" at bounding box center [71, 158] width 99 height 31
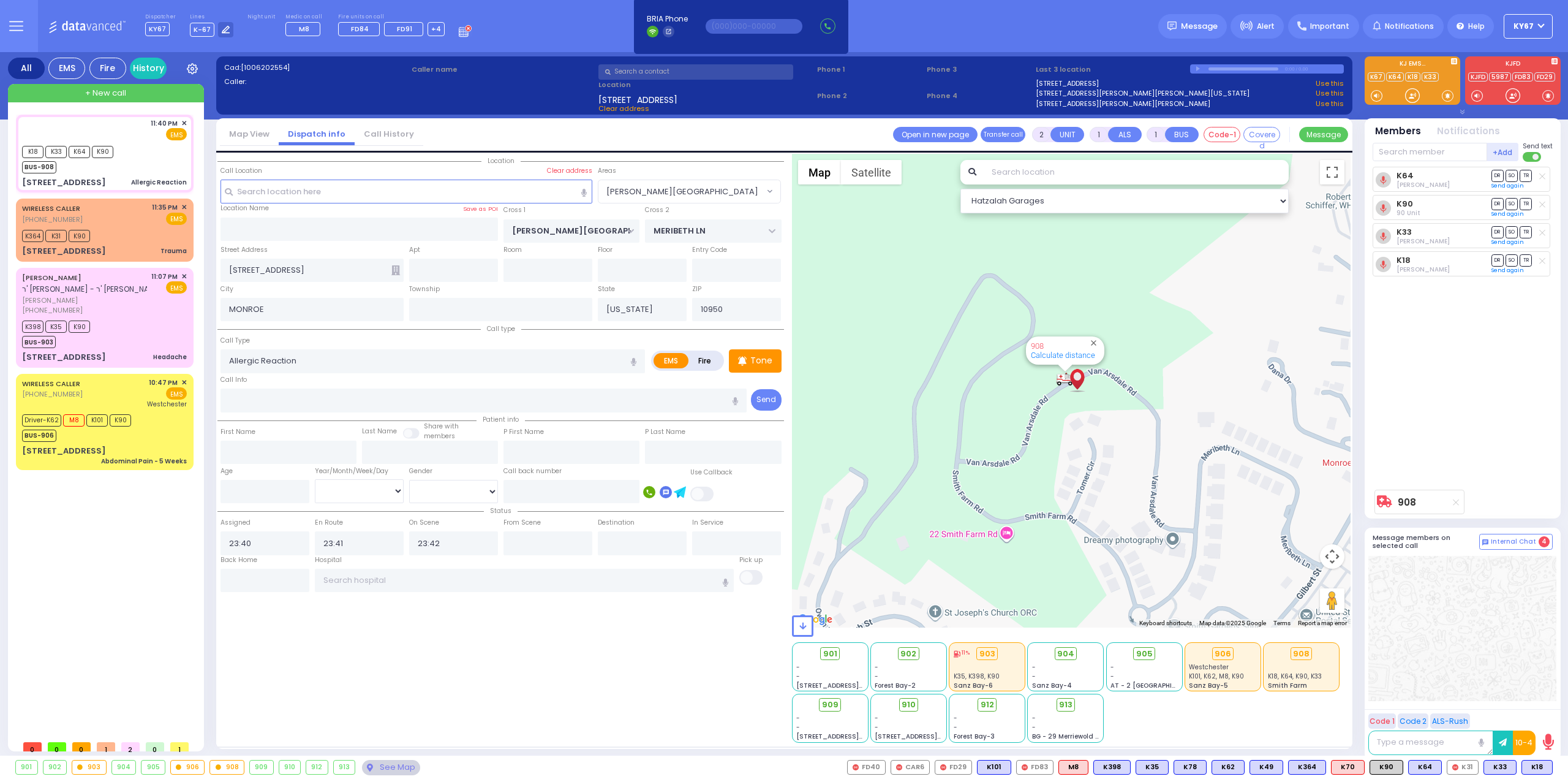
select select "[PERSON_NAME][GEOGRAPHIC_DATA]"
select select
click at [1515, 767] on button at bounding box center [1513, 767] width 6 height 14
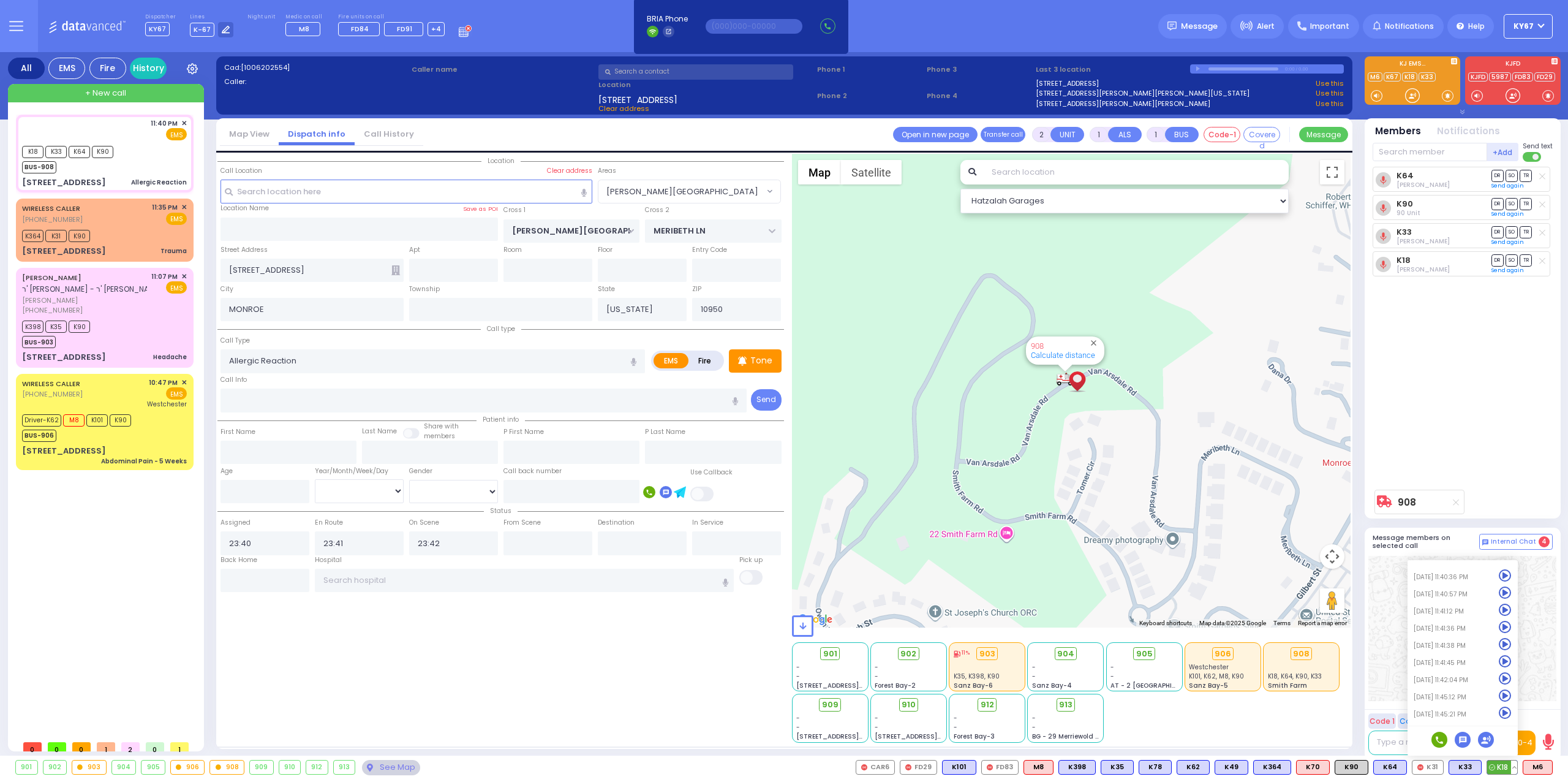
click at [1505, 713] on icon at bounding box center [1505, 713] width 13 height 13
click at [1540, 766] on span "M6" at bounding box center [1538, 767] width 29 height 14
select select
radio input "true"
select select
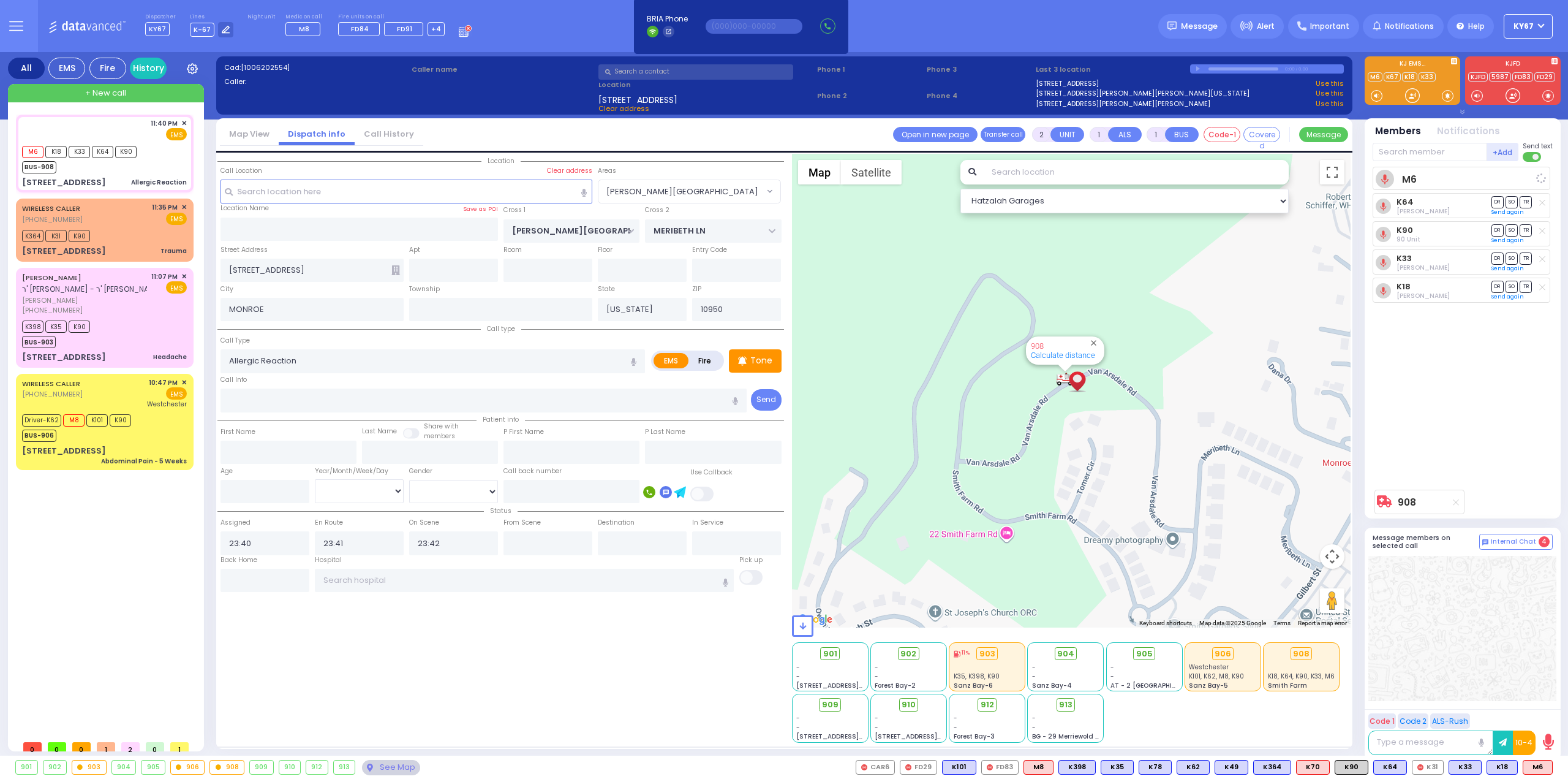
select select "Hatzalah Garages"
select select "[PERSON_NAME][GEOGRAPHIC_DATA]"
click at [114, 315] on div "[PHONE_NUMBER]" at bounding box center [84, 309] width 125 height 10
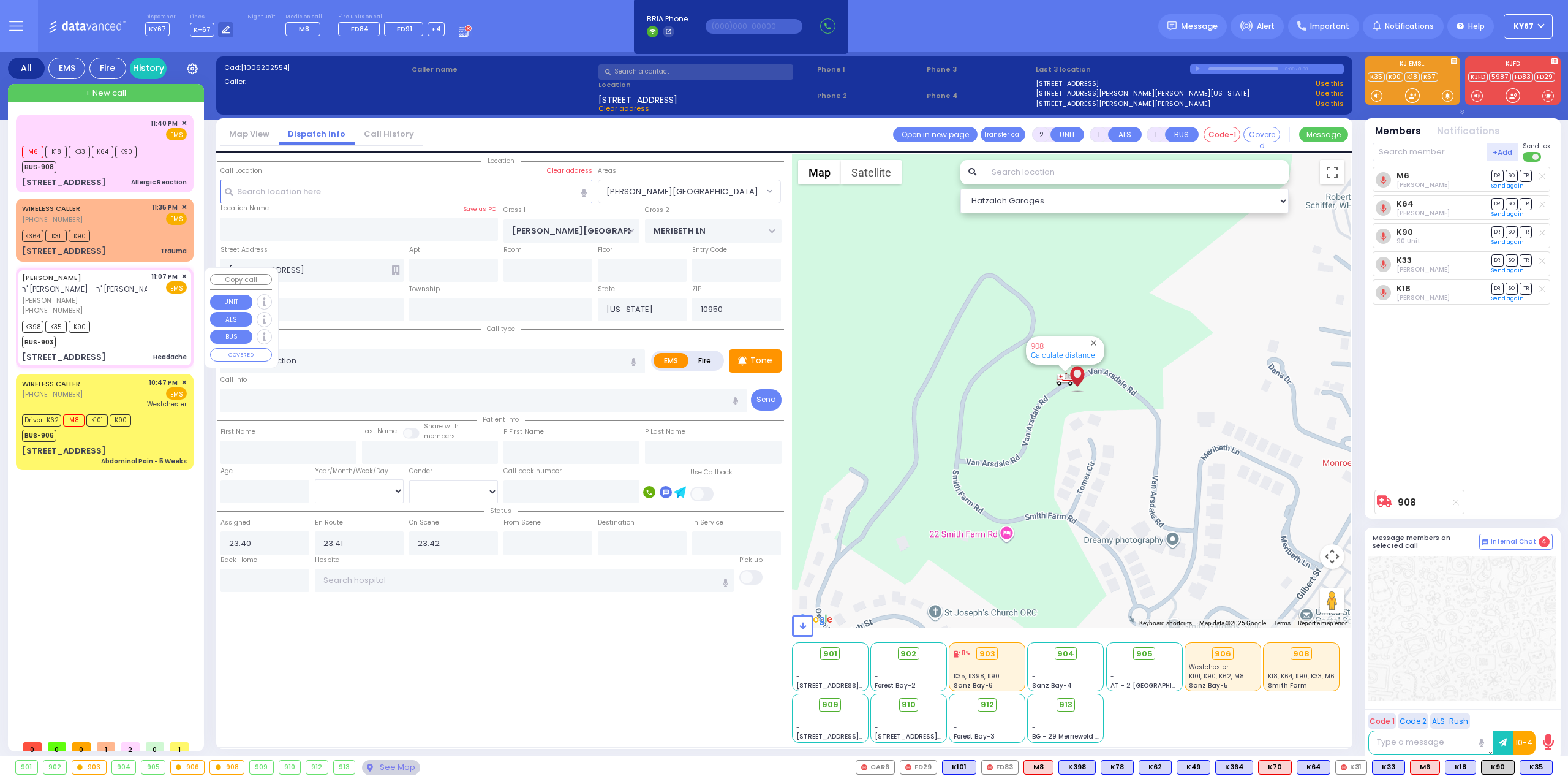
type input "1"
type input "0"
select select
type input "Headache"
radio input "true"
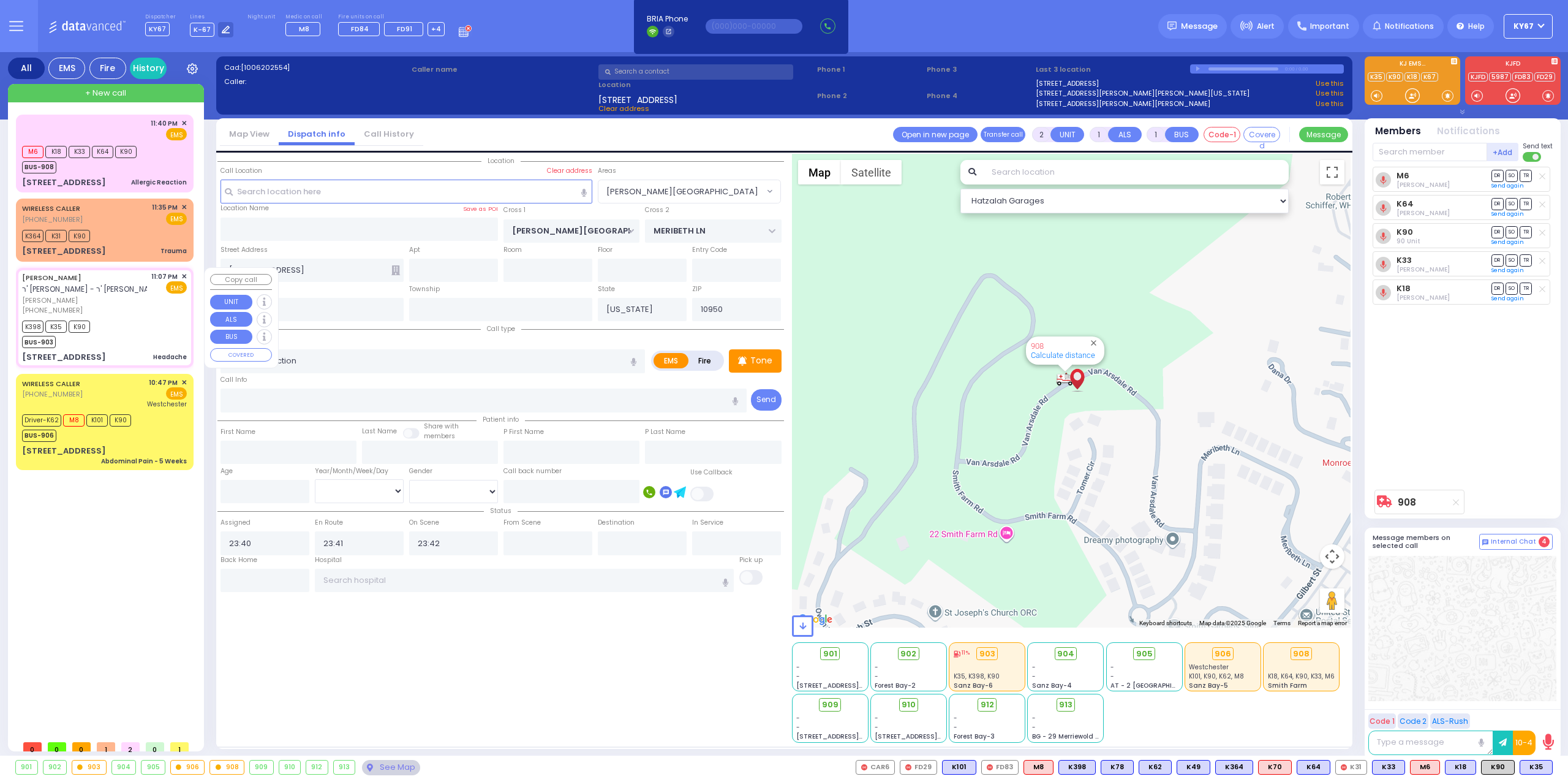
type input "[PERSON_NAME]"
select select
type input "23:07"
type input "23:08"
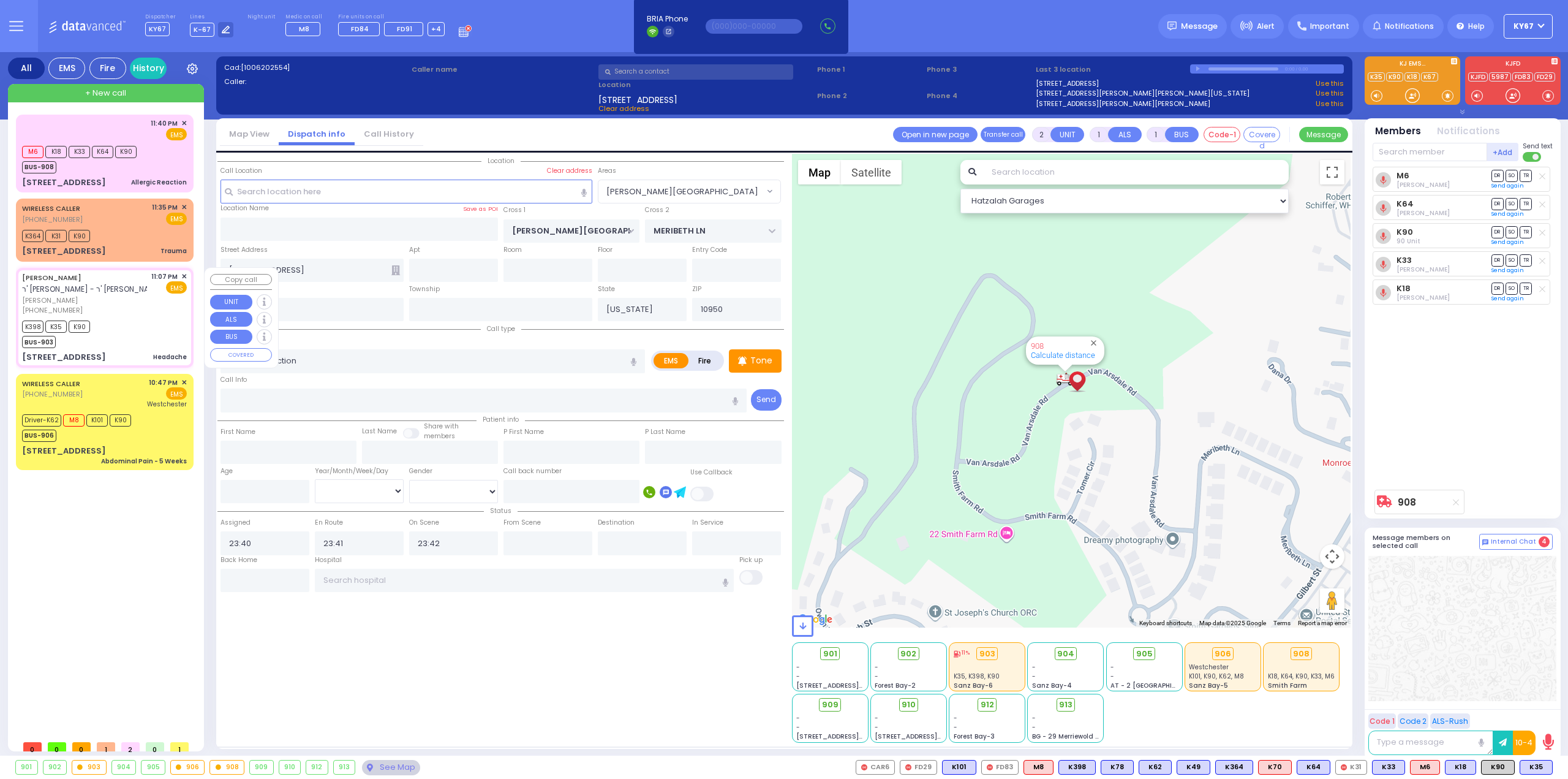
type input "23:10"
select select "Hatzalah Garages"
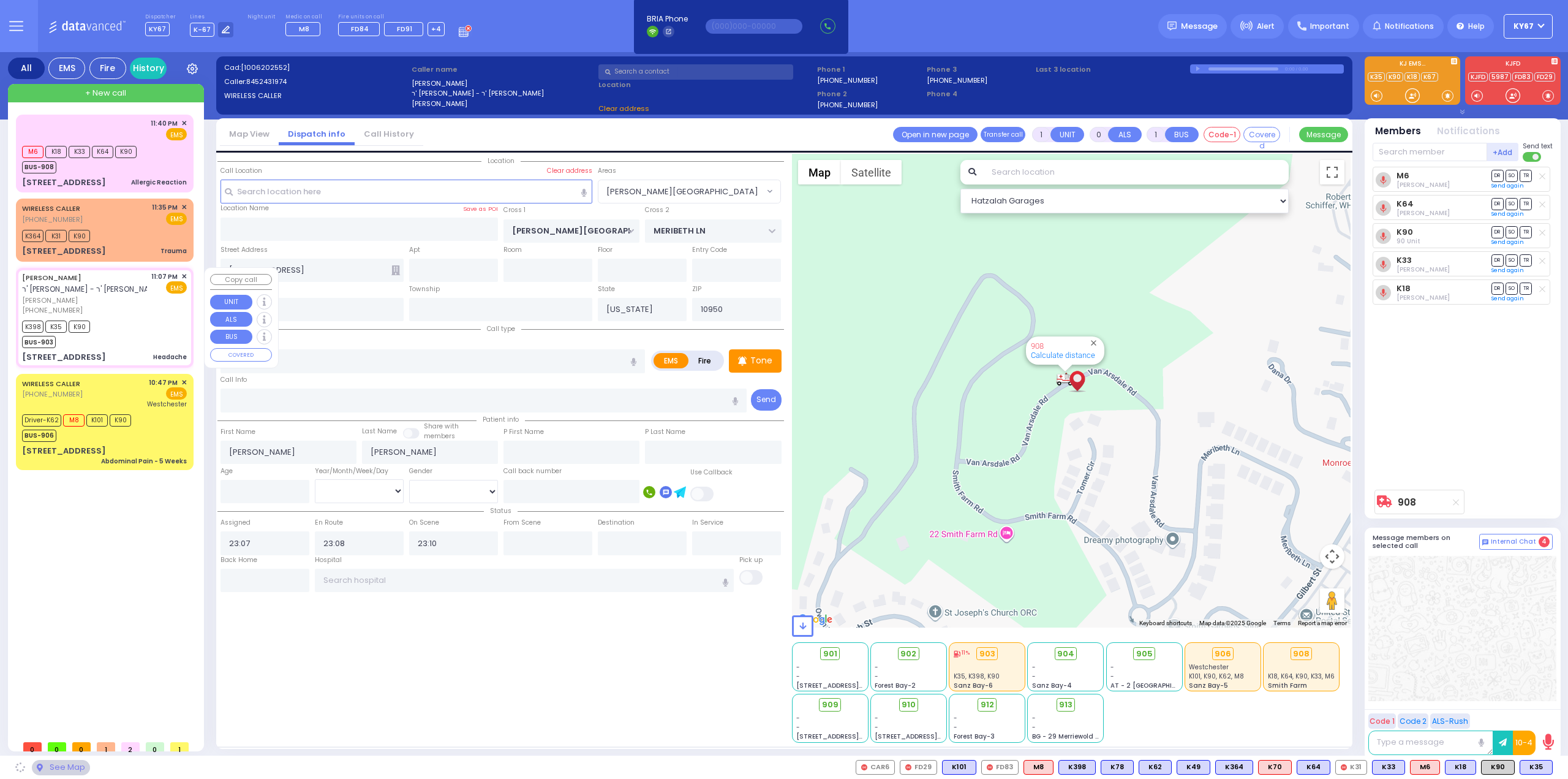
type input "SHINEV COURT"
type input "QUICKWAY RD"
type input "[STREET_ADDRESS][PERSON_NAME]"
type input "302"
type input "Monroe"
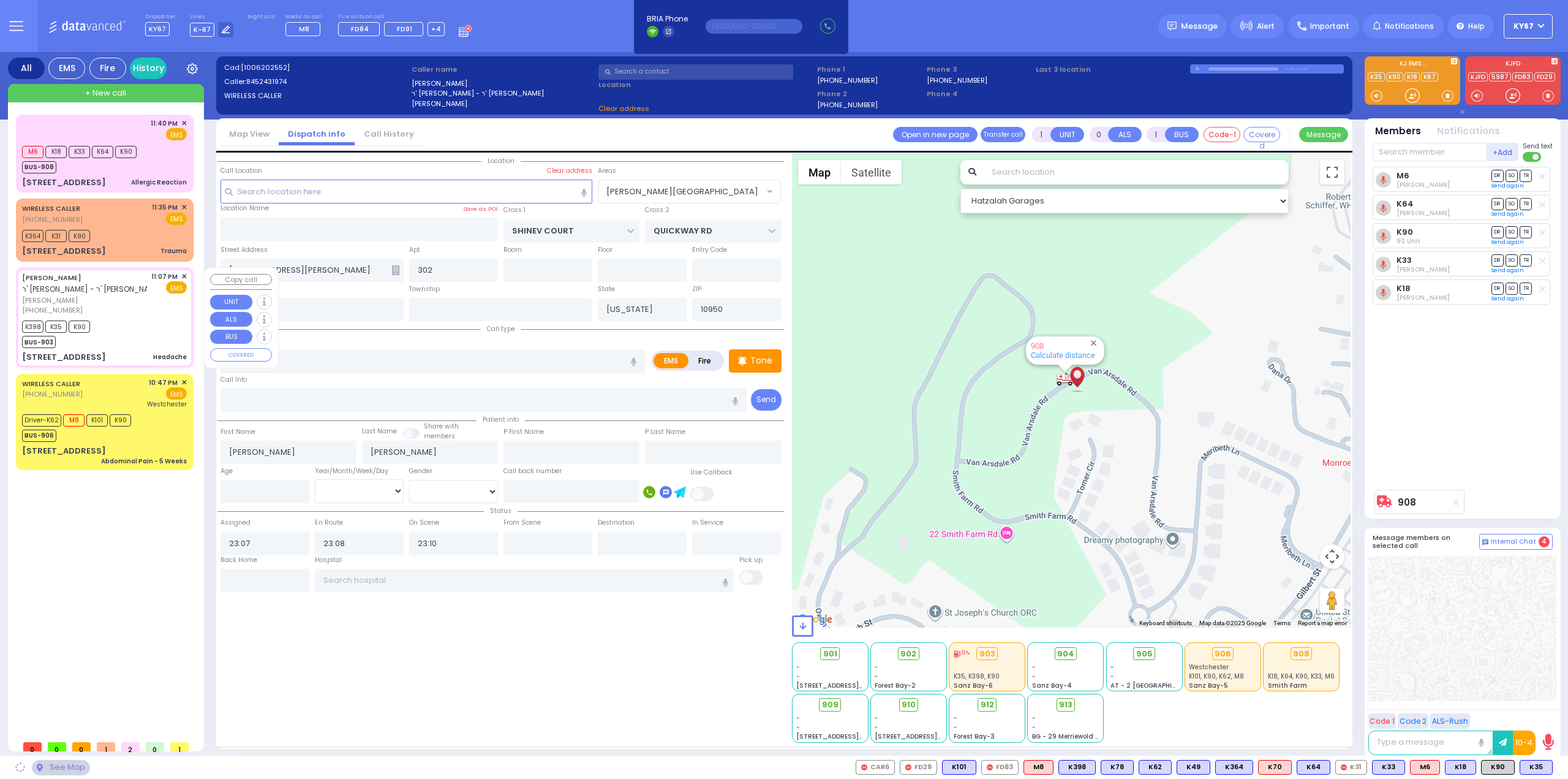
select select "SECTION 1"
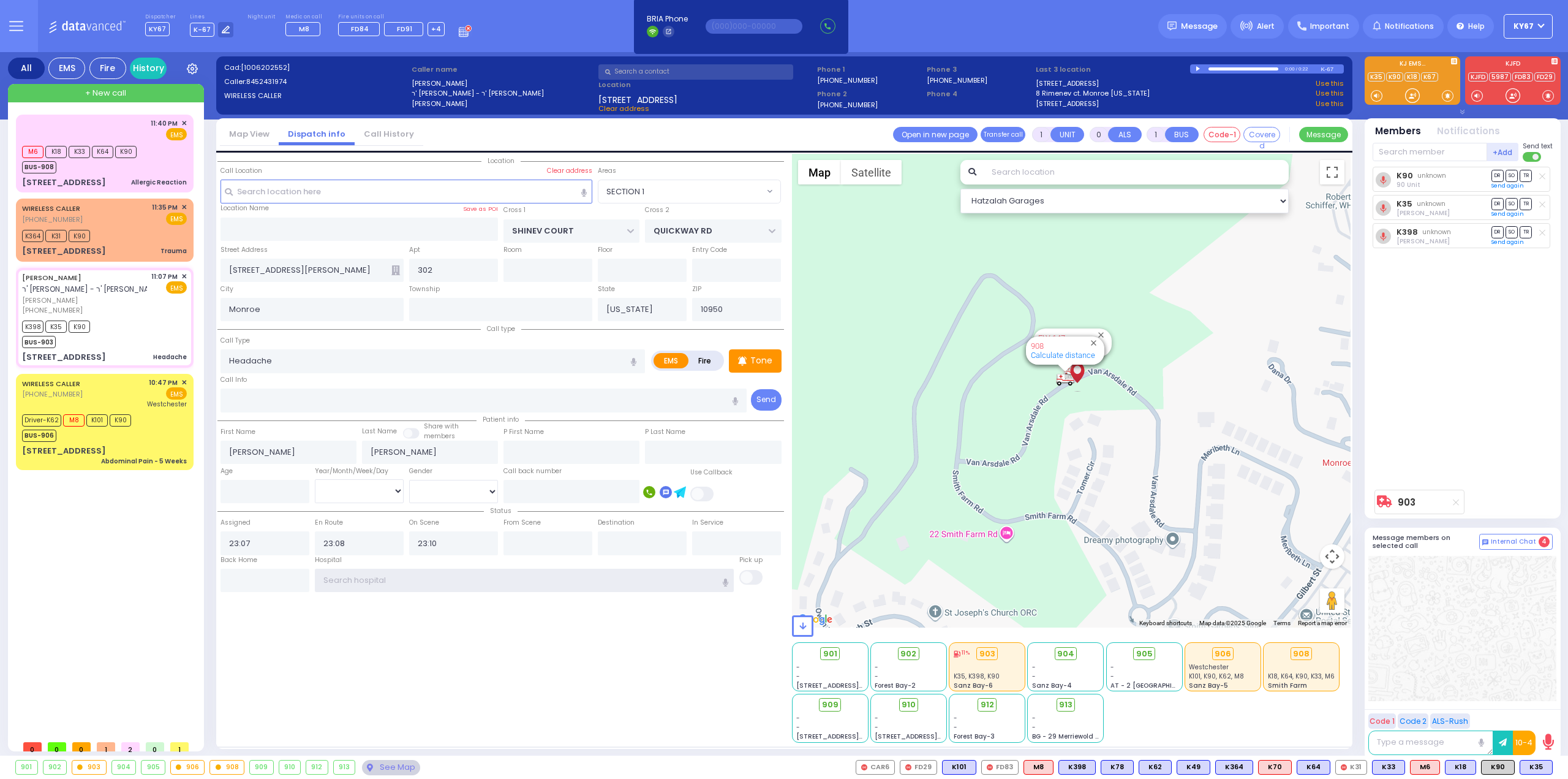
click at [402, 578] on input "text" at bounding box center [524, 581] width 419 height 24
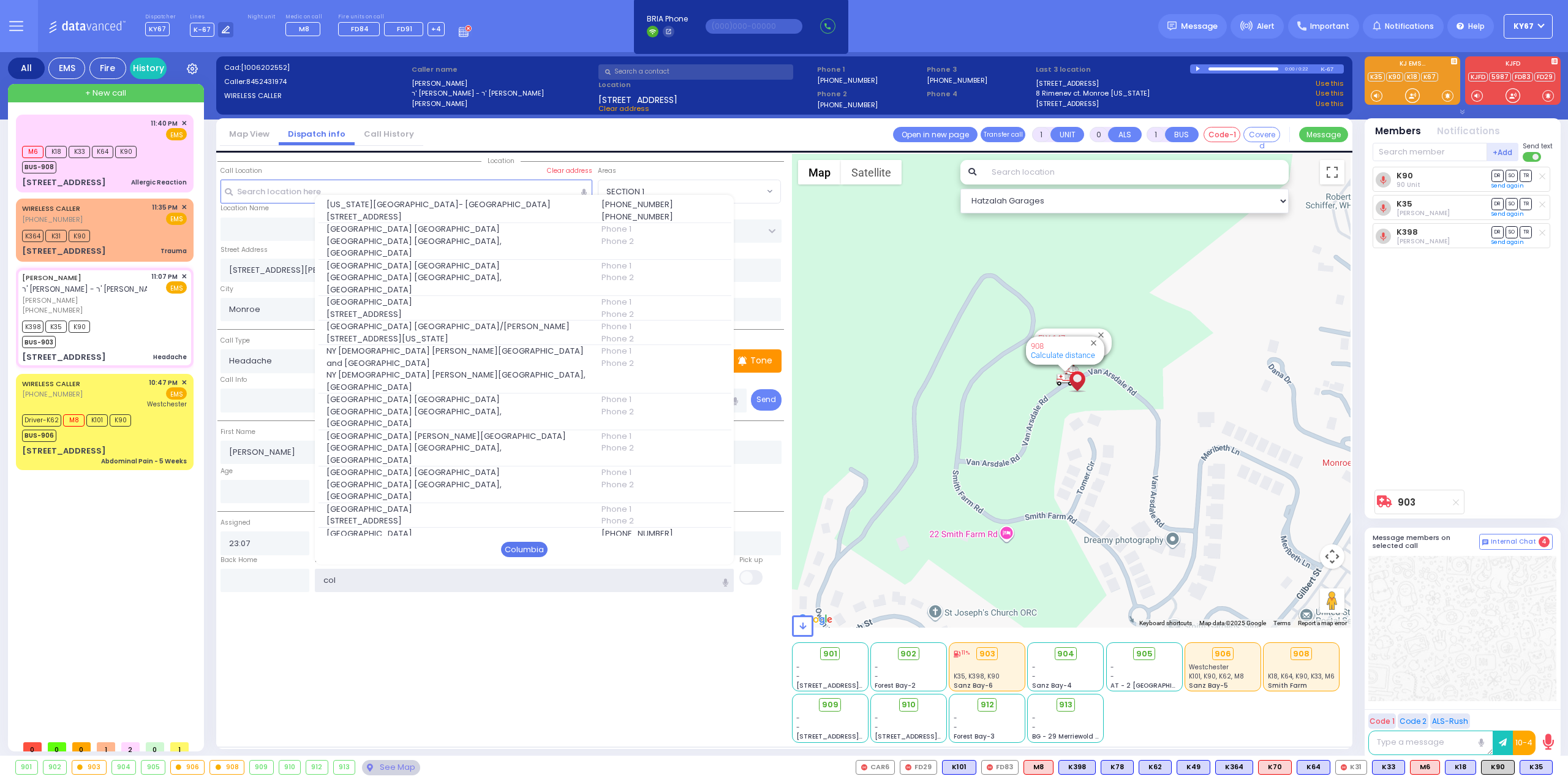
type input "col"
click at [538, 550] on div "Columbia" at bounding box center [524, 550] width 46 height 16
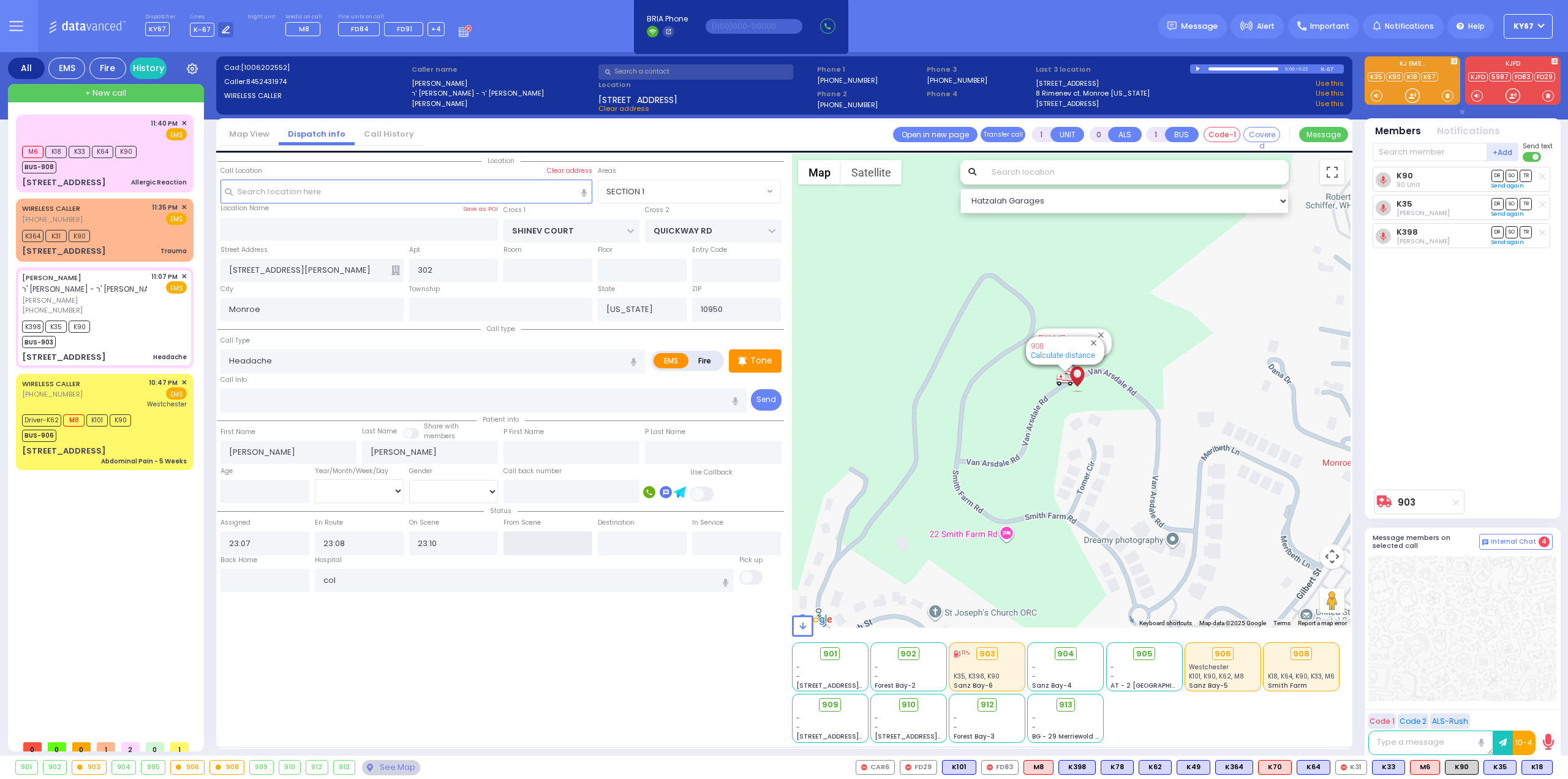
click at [536, 539] on input "text" at bounding box center [548, 543] width 89 height 24
type input "23:48"
select select
radio input "true"
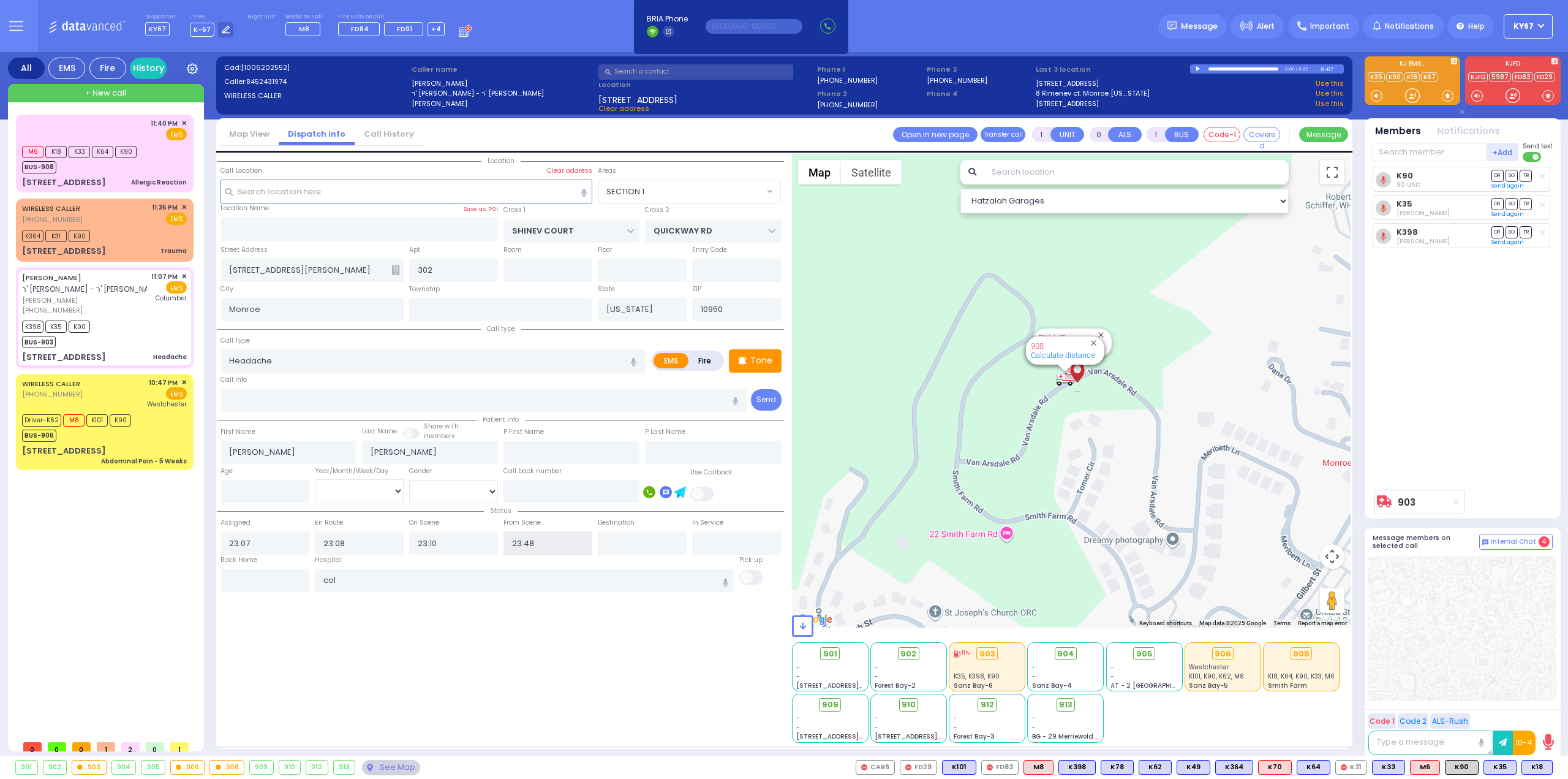
select select
type input "[US_STATE][GEOGRAPHIC_DATA]- [GEOGRAPHIC_DATA]"
select select "Hatzalah Garages"
select select "SECTION 1"
select select
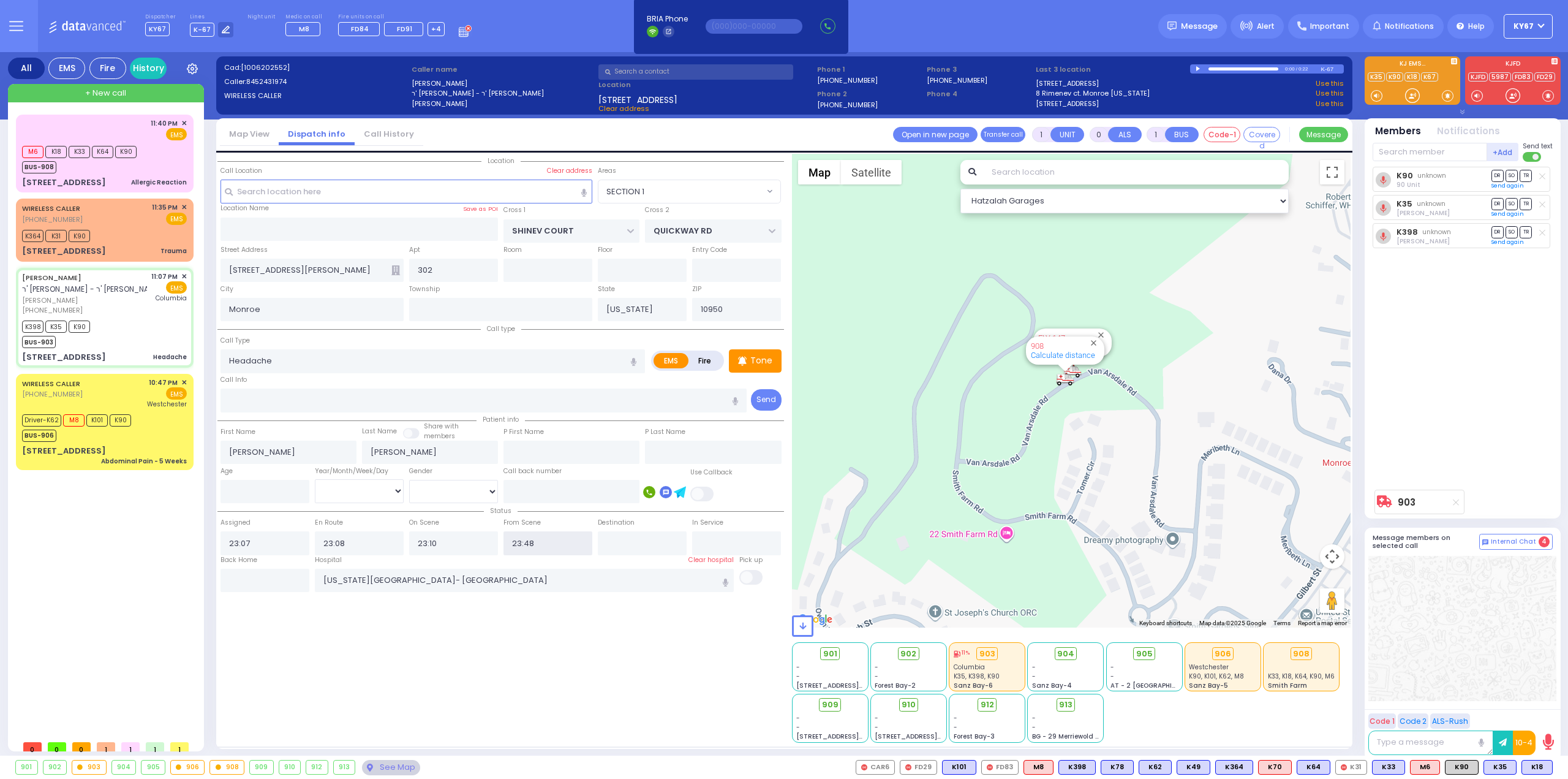
radio input "true"
select select
select select "Hatzalah Garages"
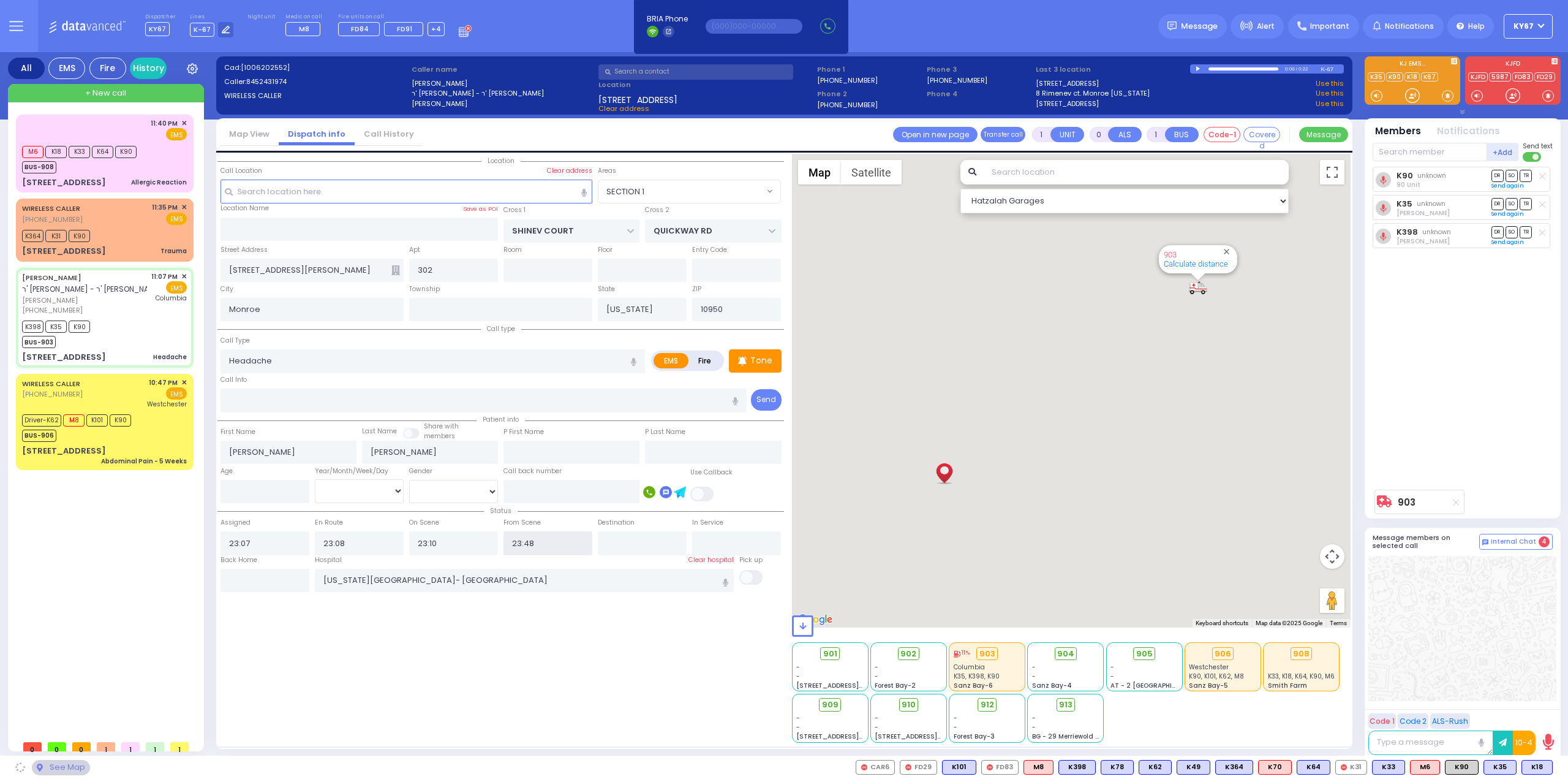
select select "SECTION 1"
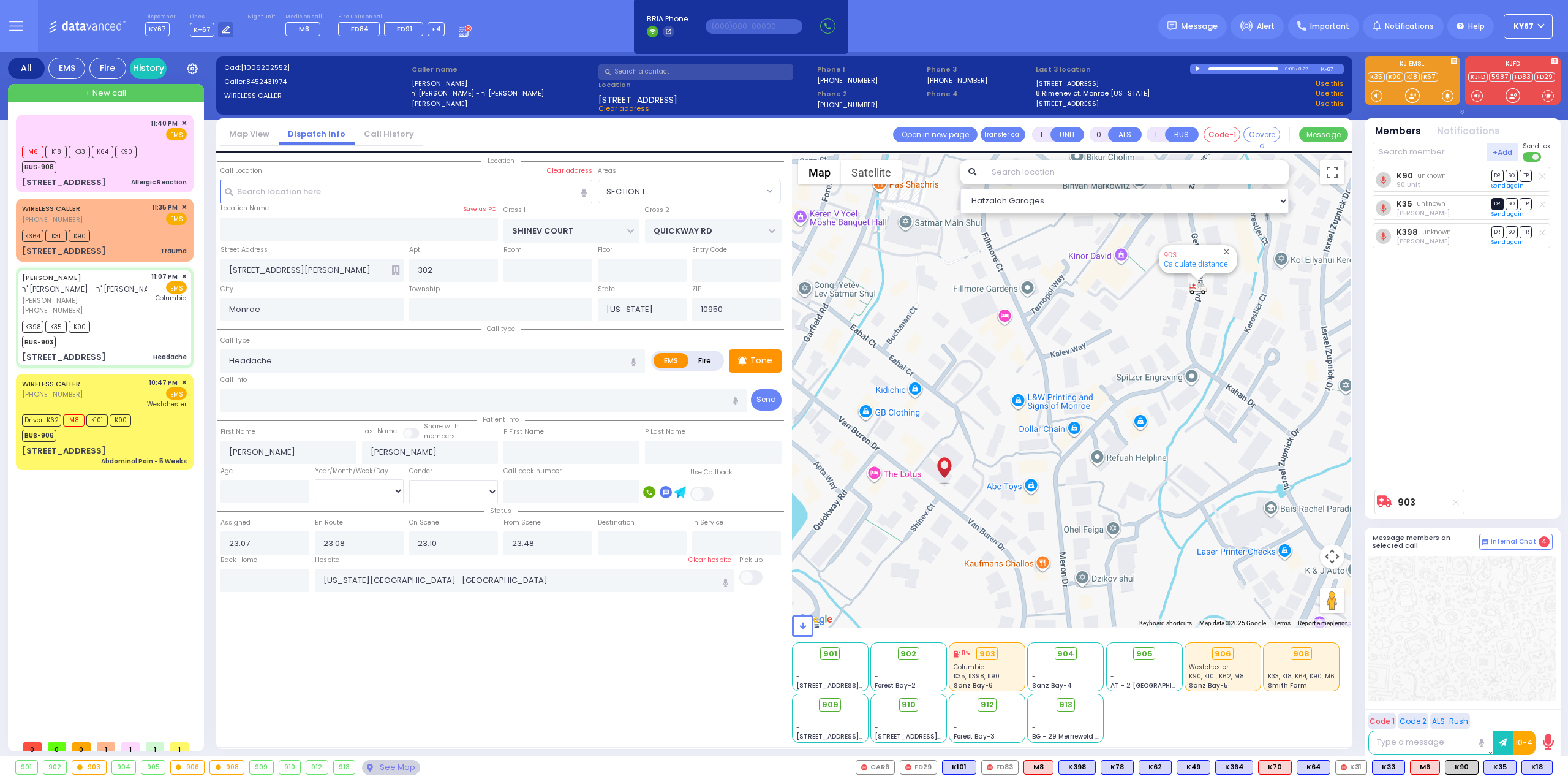
click at [1495, 202] on span "DR" at bounding box center [1497, 203] width 12 height 12
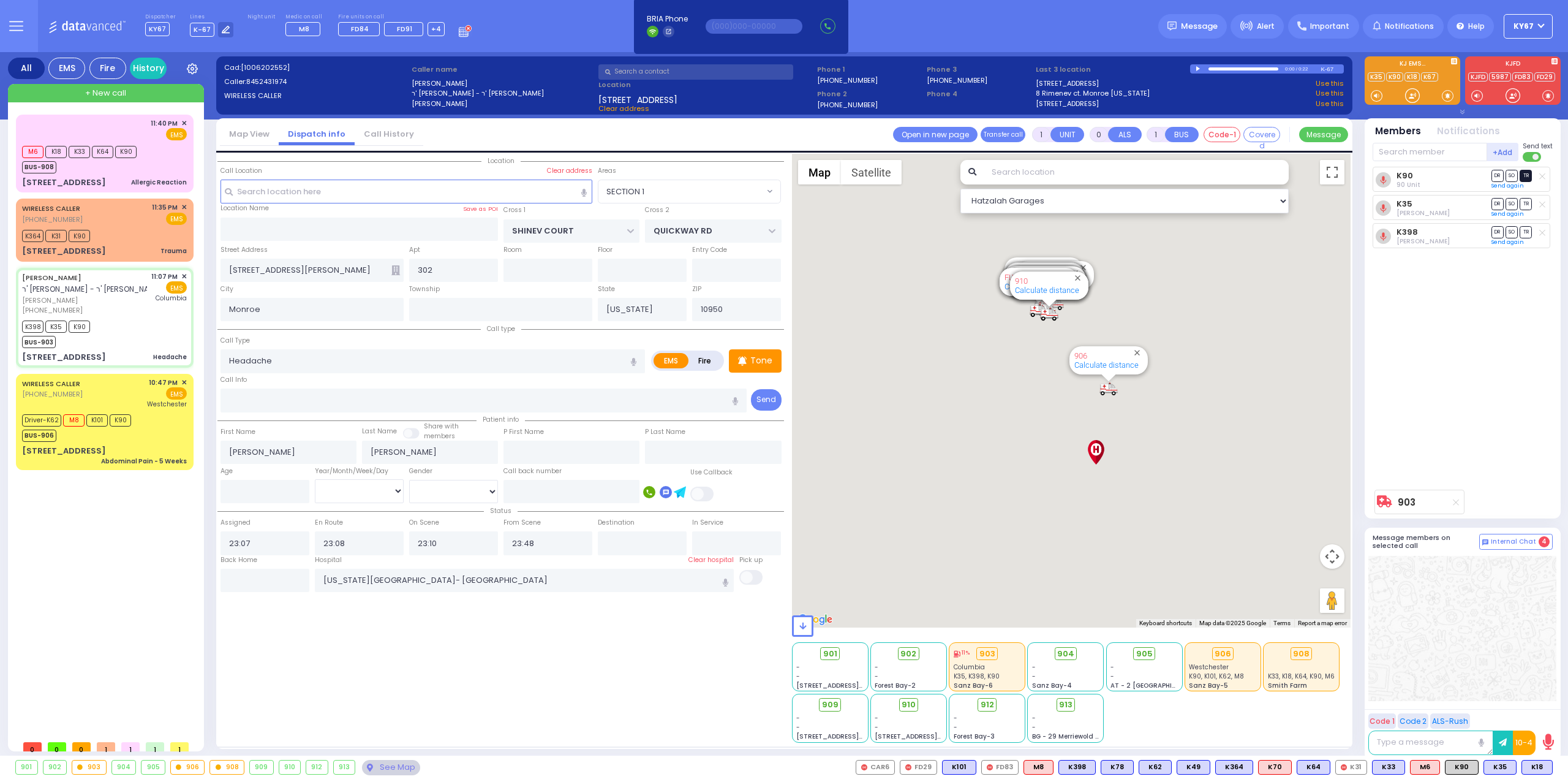
click at [1529, 175] on span "TR" at bounding box center [1525, 176] width 12 height 12
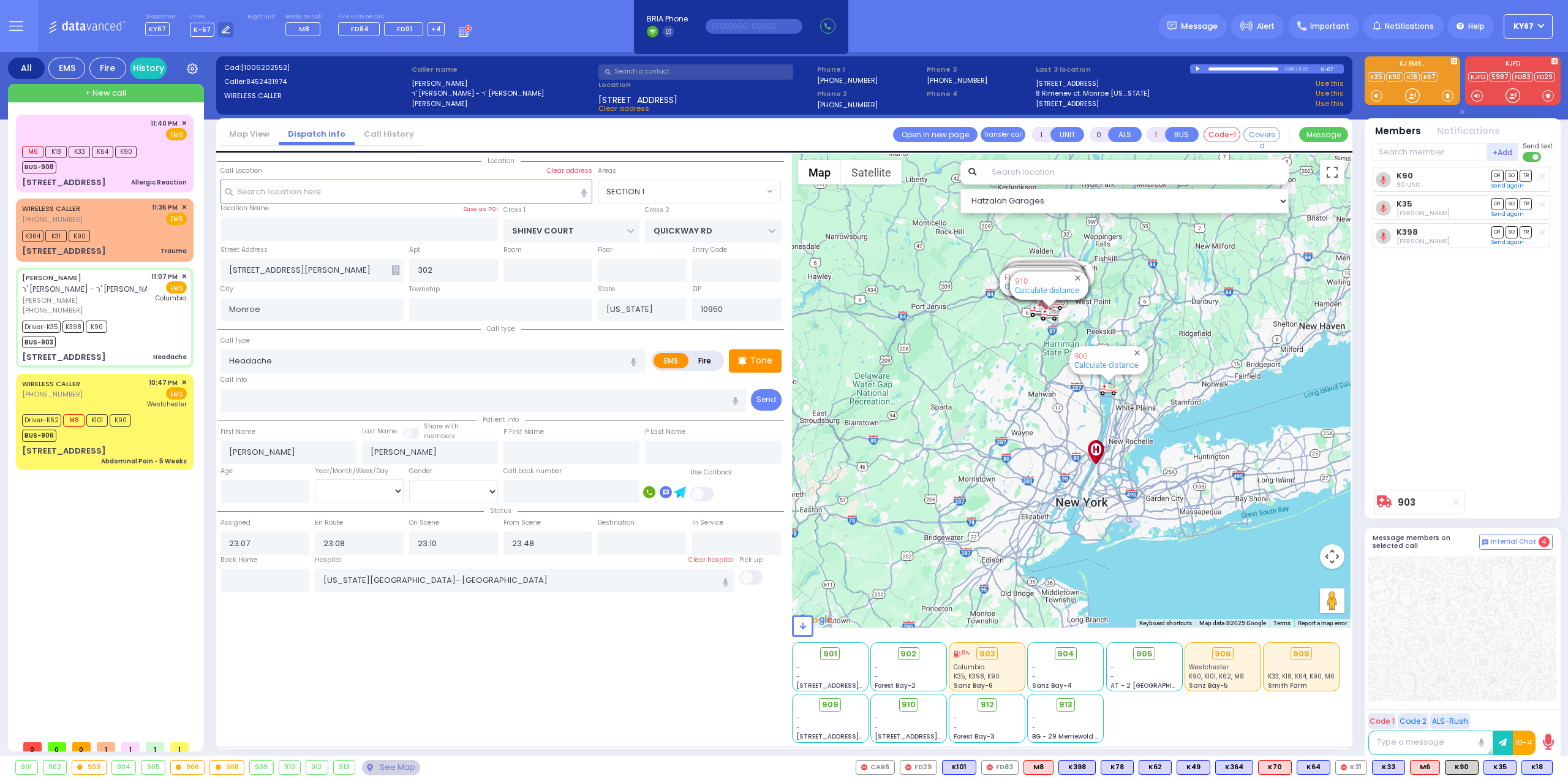
select select
radio input "true"
select select
select select "Hatzalah Garages"
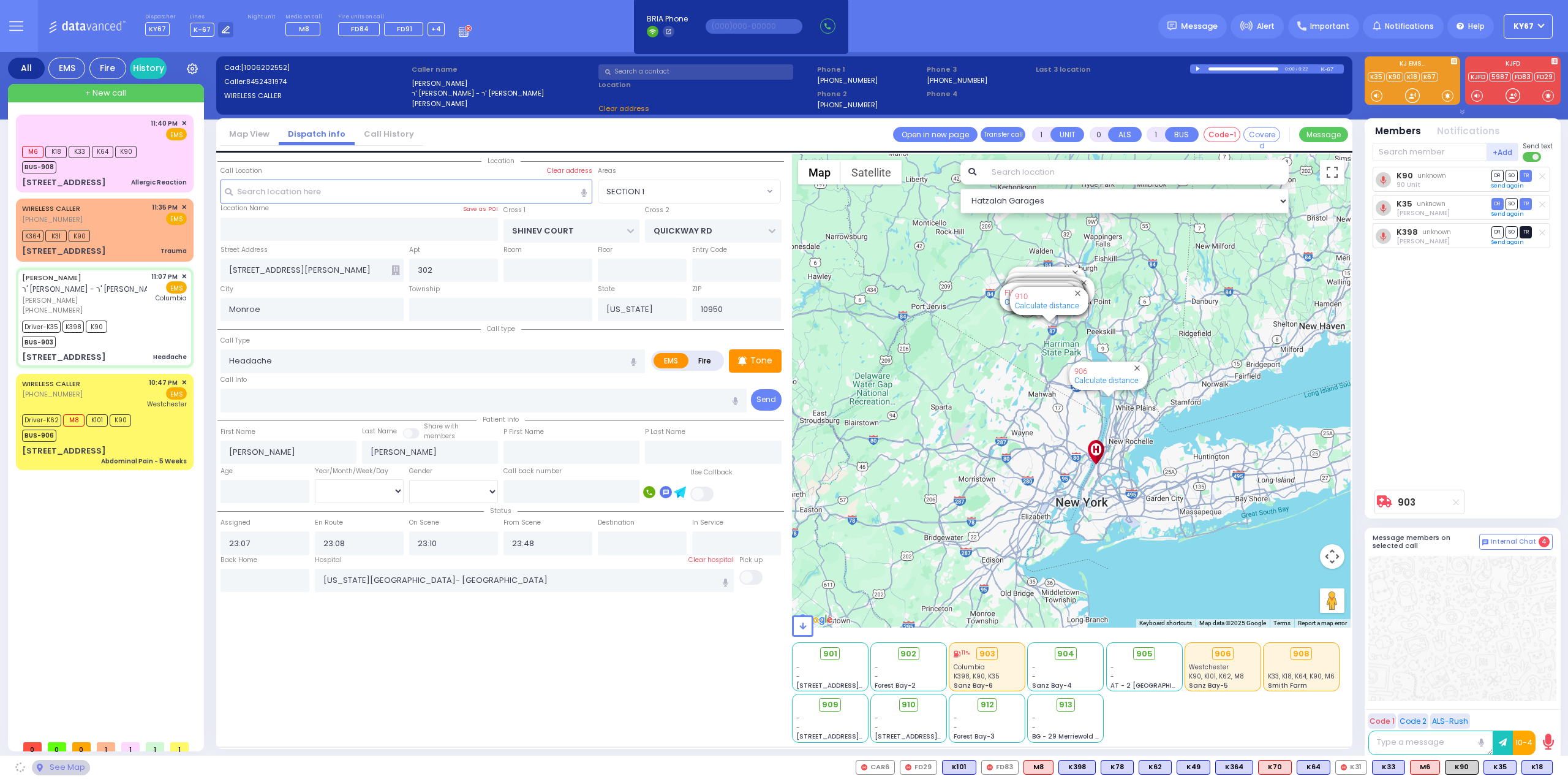
click at [1527, 230] on span "TR" at bounding box center [1525, 231] width 12 height 12
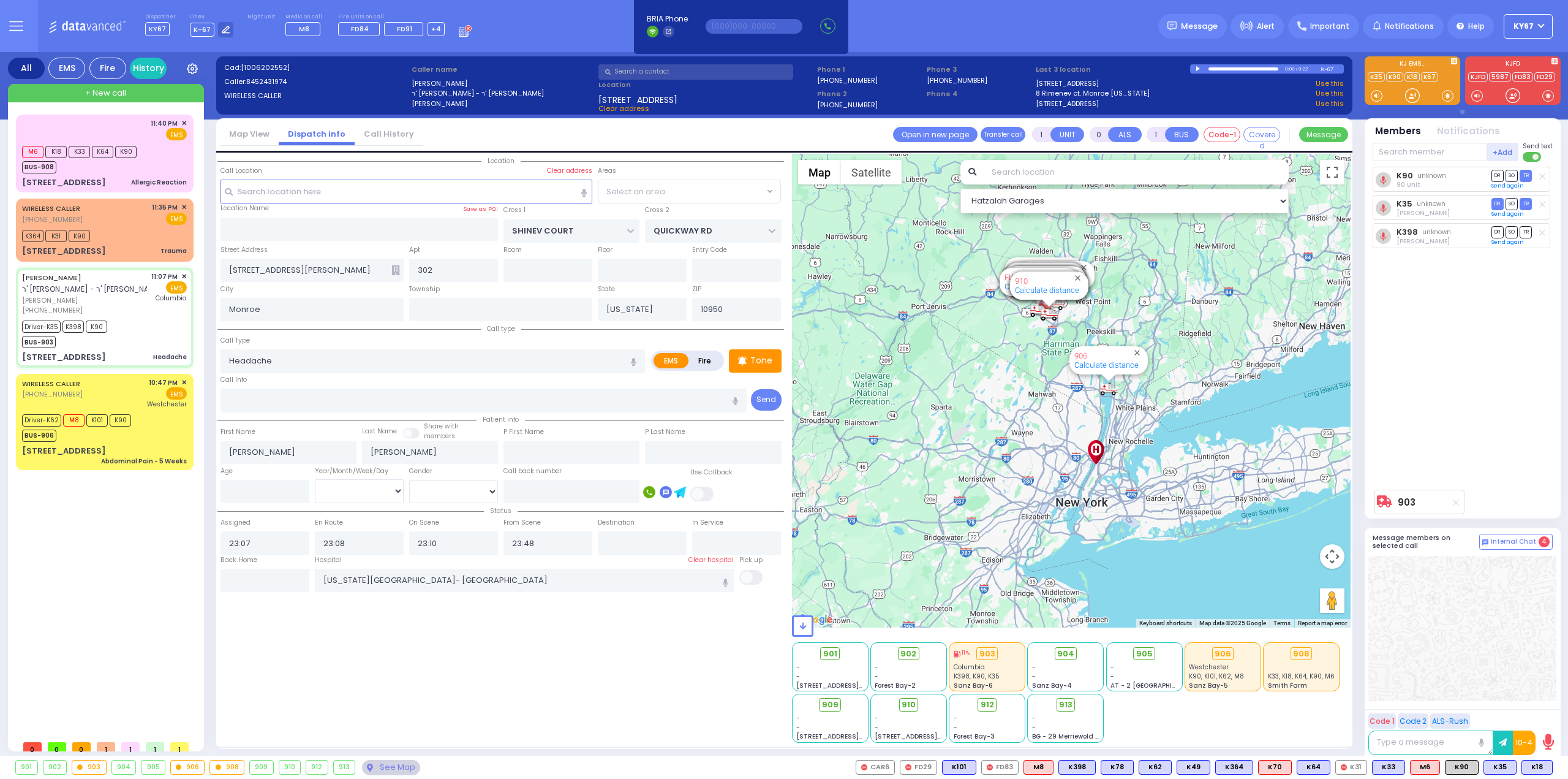
select select "SECTION 1"
select select
radio input "true"
select select
select select "Hatzalah Garages"
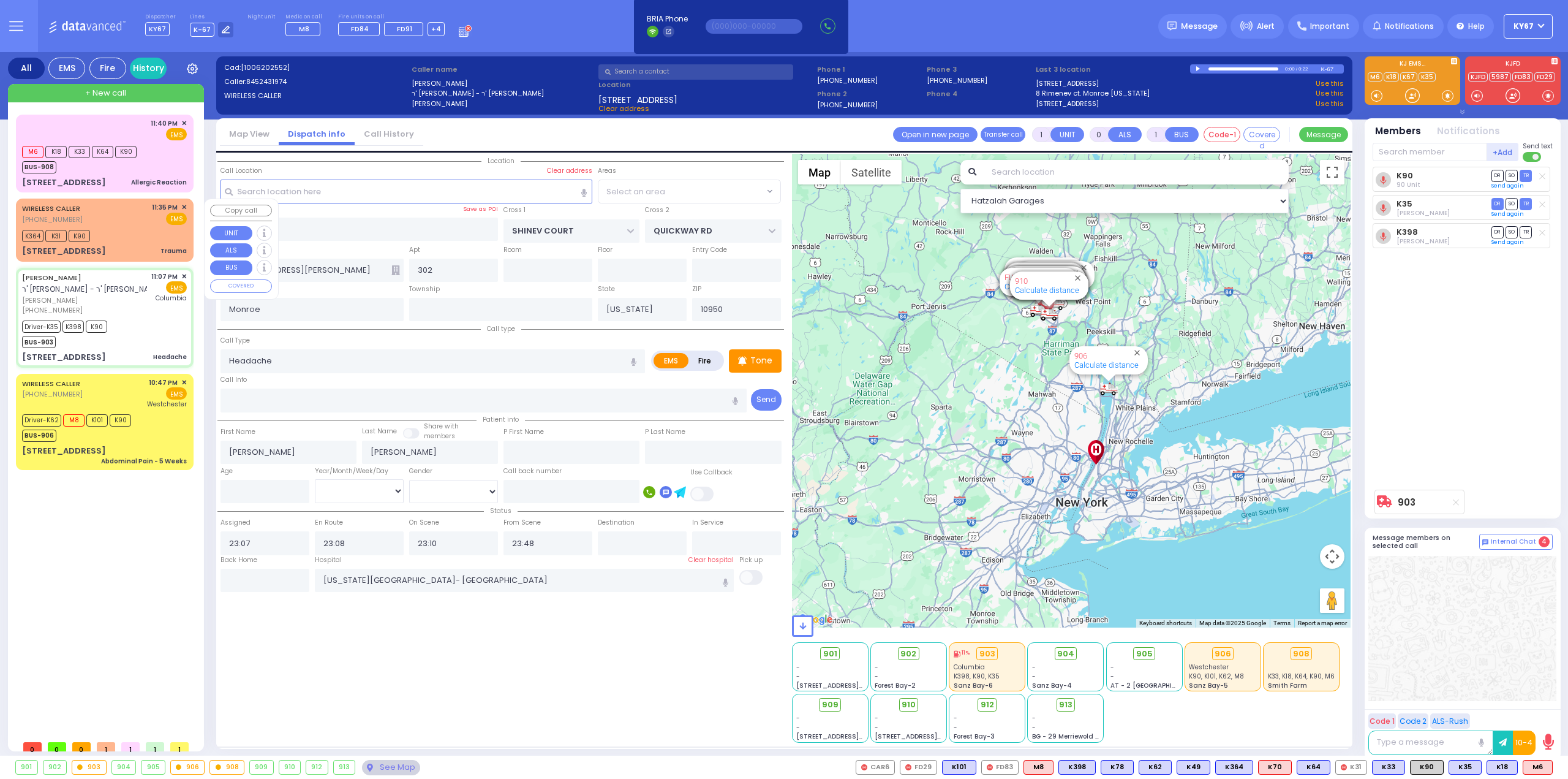
click at [183, 207] on span "✕" at bounding box center [184, 207] width 5 height 10
select select "SECTION 1"
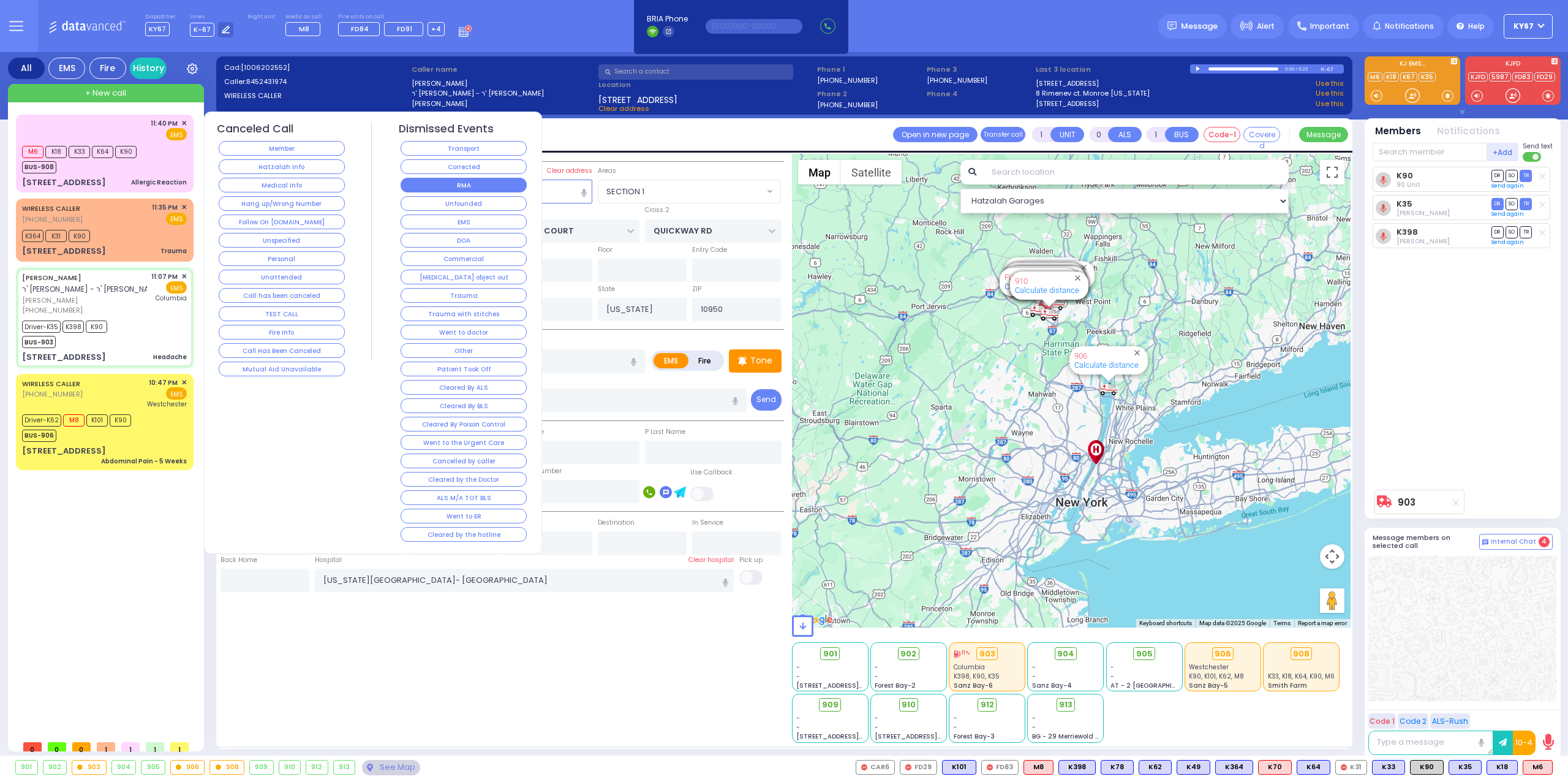
select select
radio input "true"
select select
select select "Hatzalah Garages"
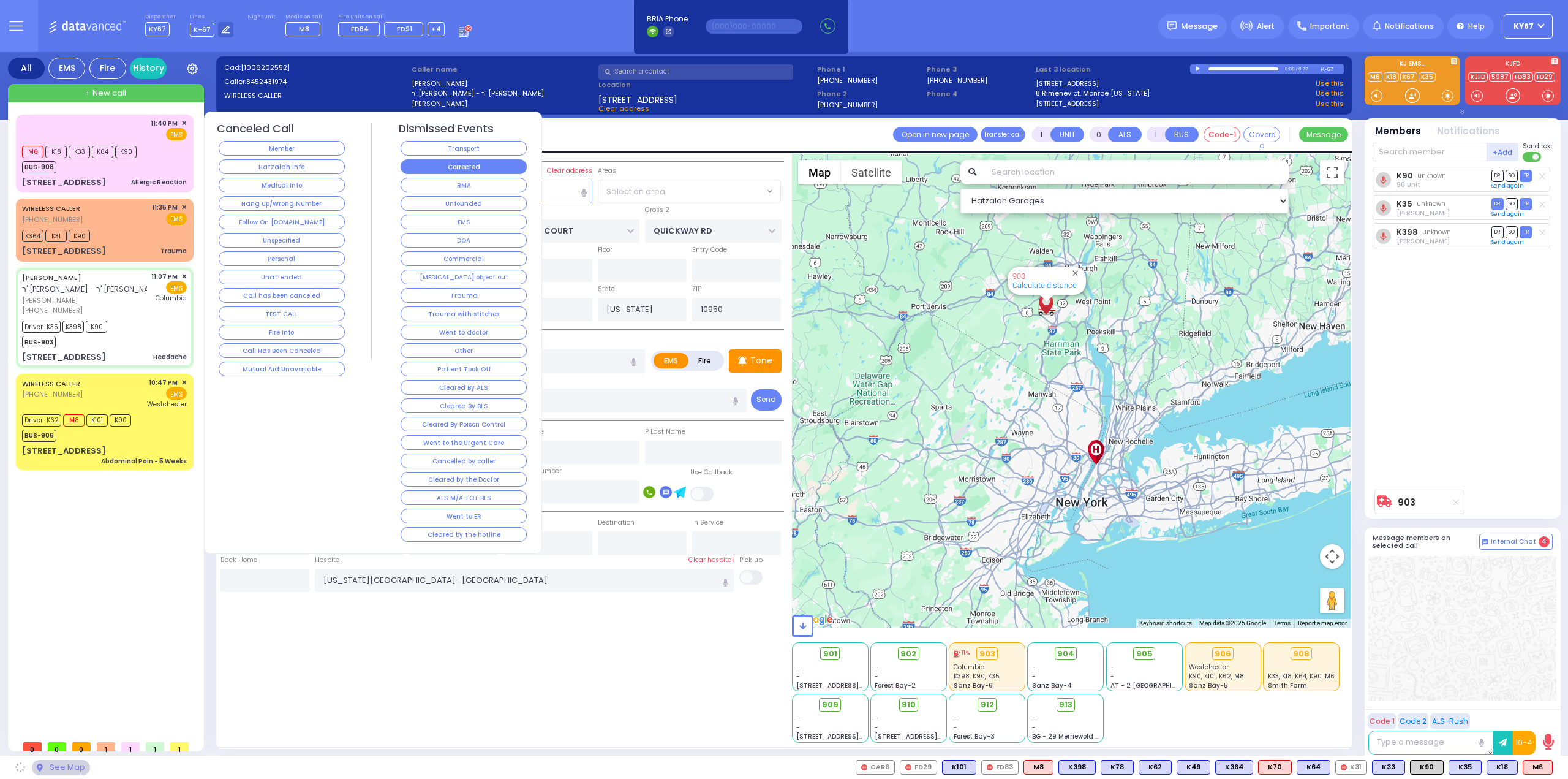
select select "SECTION 1"
click at [453, 167] on button "Corrected" at bounding box center [463, 167] width 126 height 15
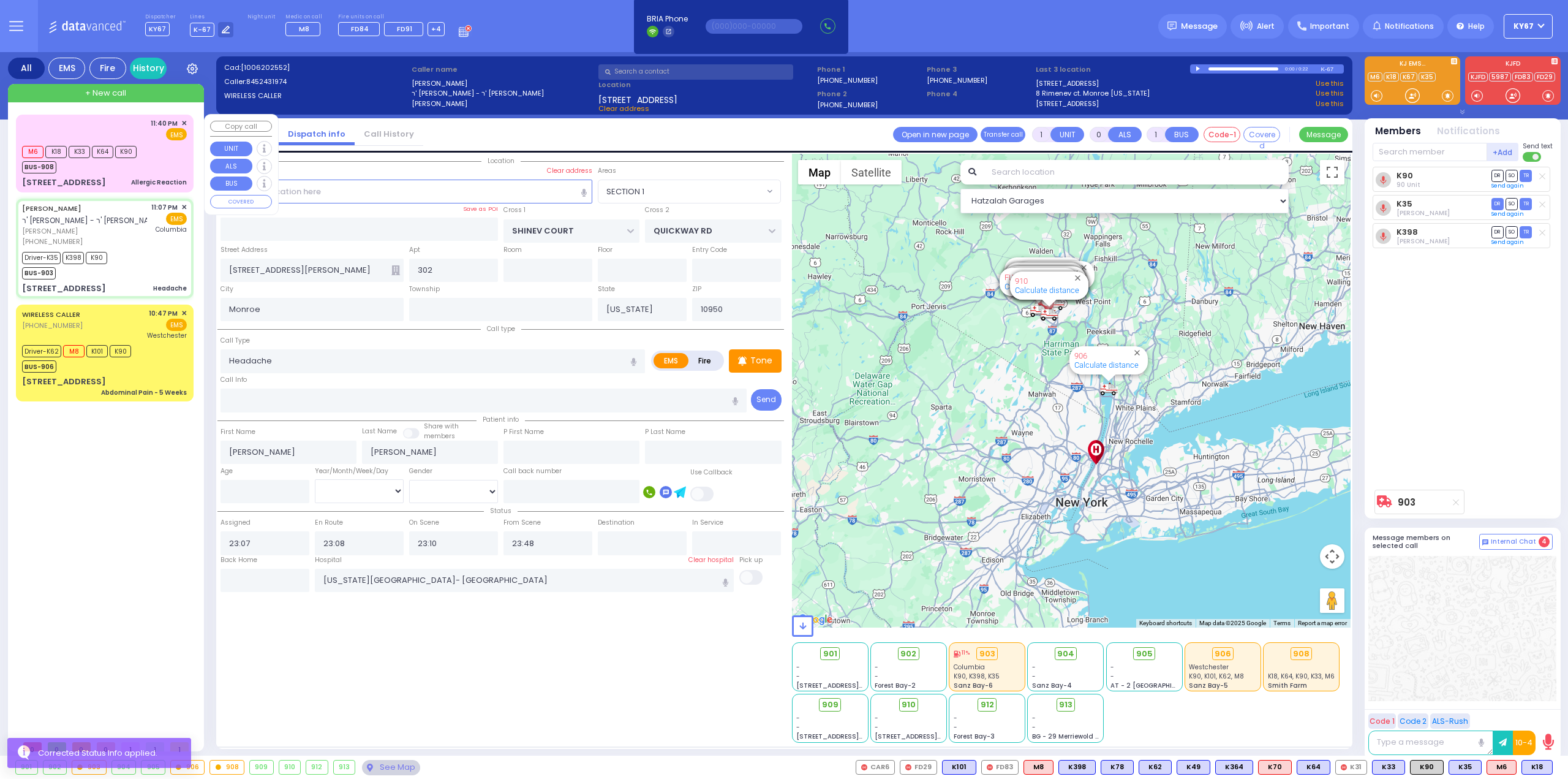
click at [81, 126] on div "11:40 PM ✕ EMS" at bounding box center [104, 129] width 165 height 23
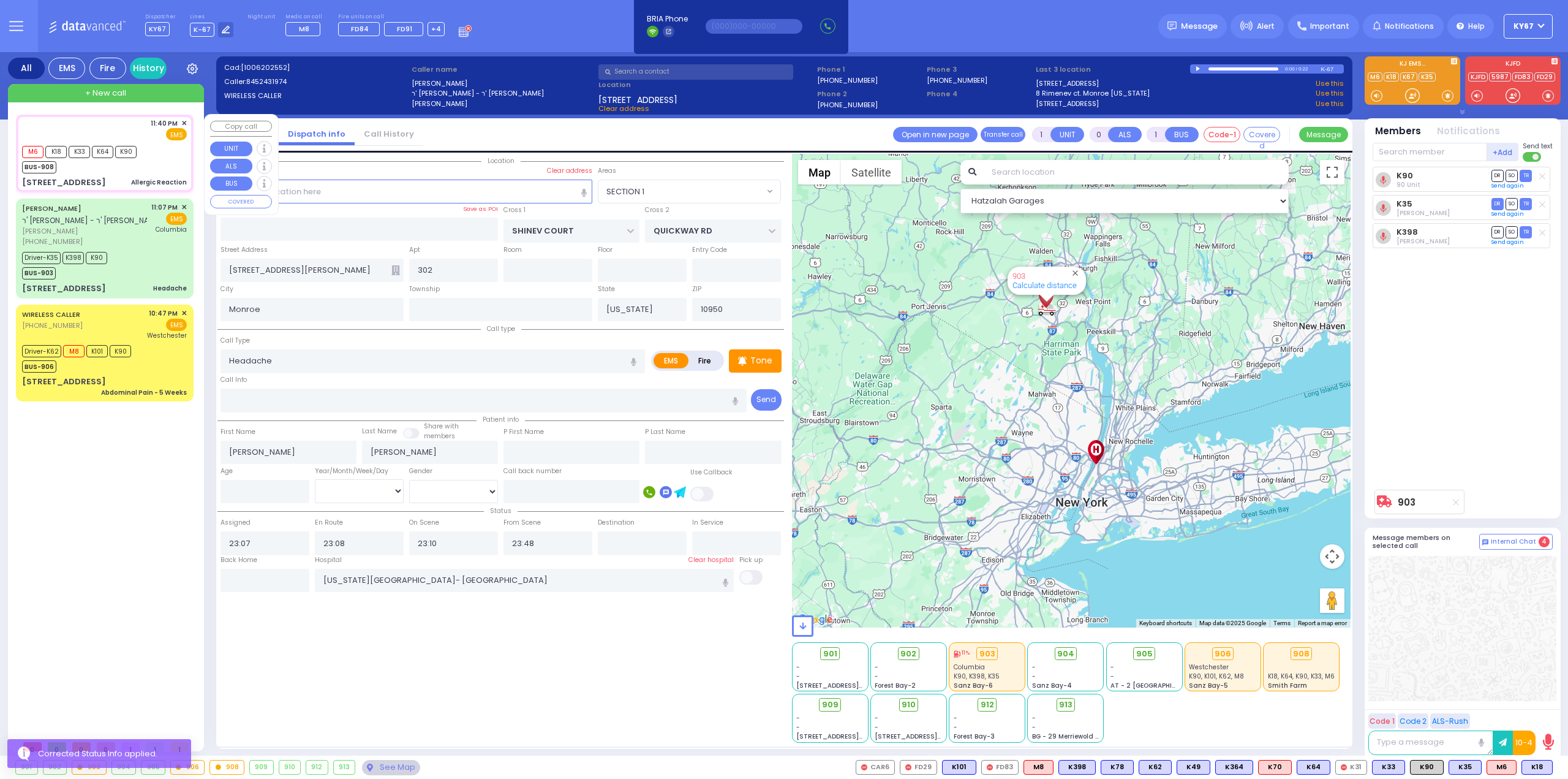
type input "2"
type input "1"
select select
type input "Allergic Reaction"
radio input "true"
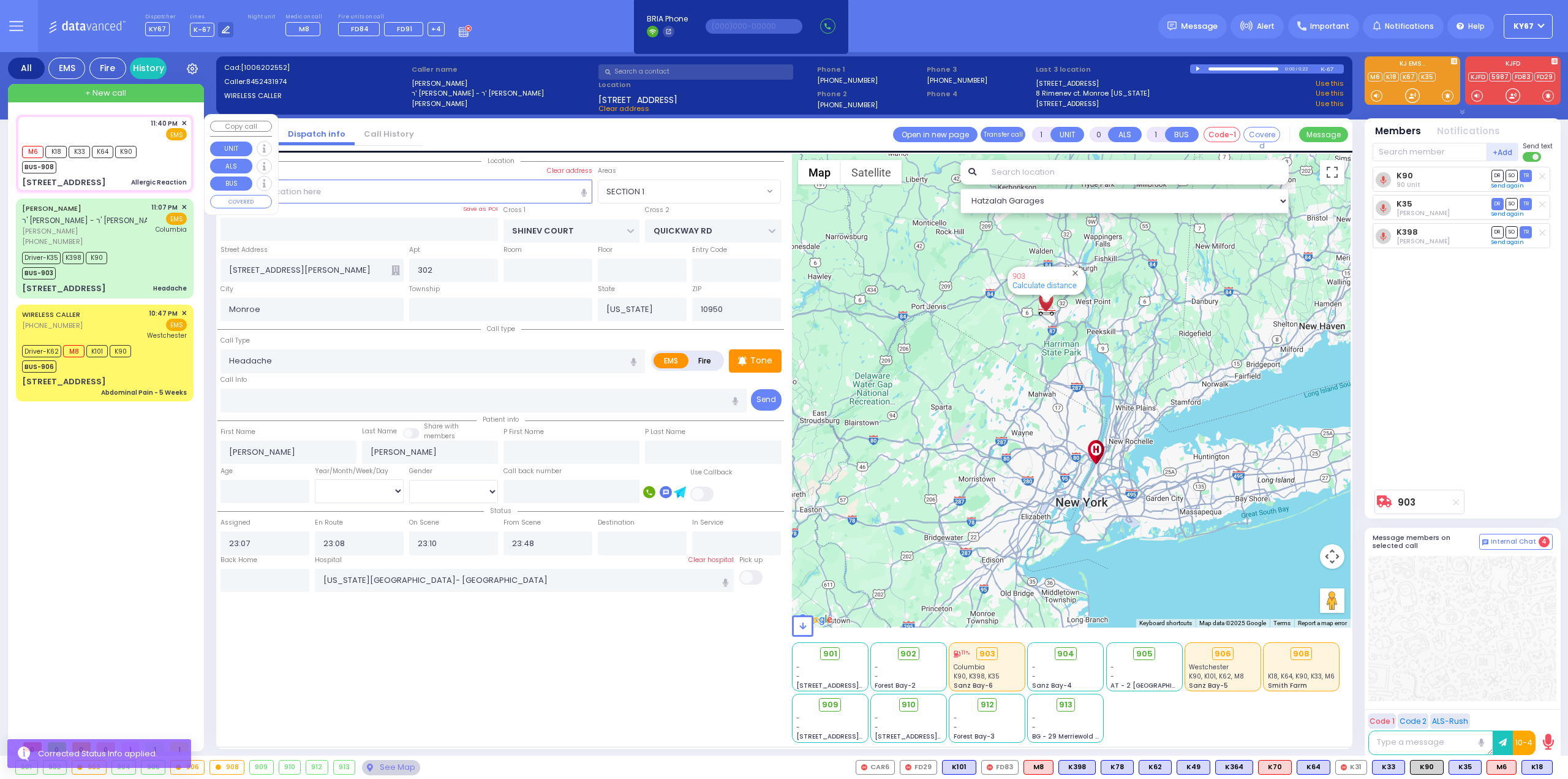
select select
type input "23:40"
type input "23:41"
type input "23:42"
select select "Hatzalah Garages"
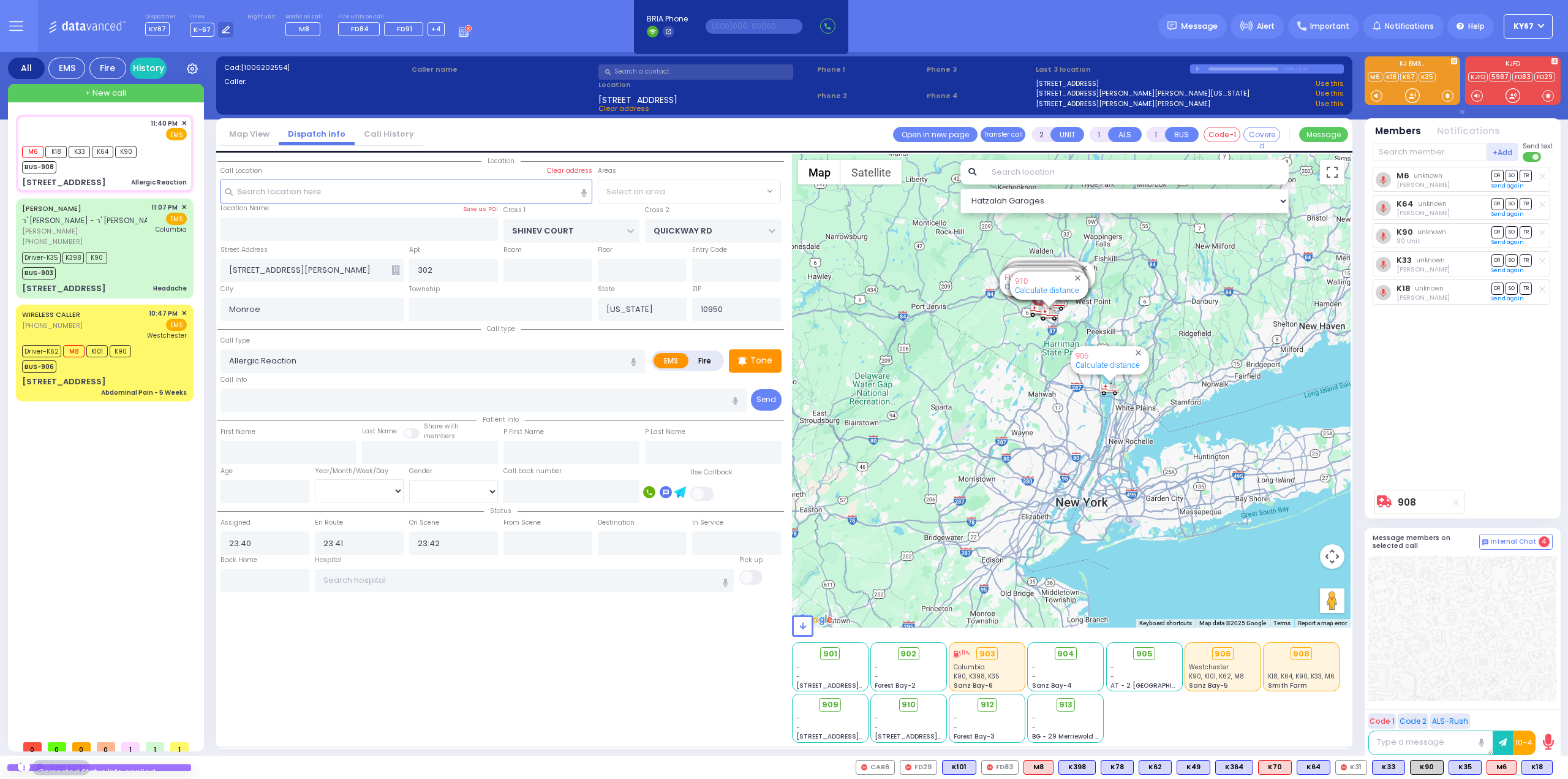
type input "[PERSON_NAME][GEOGRAPHIC_DATA]"
type input "MERIBETH LN"
type input "[STREET_ADDRESS]"
type input "MONROE"
select select "[PERSON_NAME][GEOGRAPHIC_DATA]"
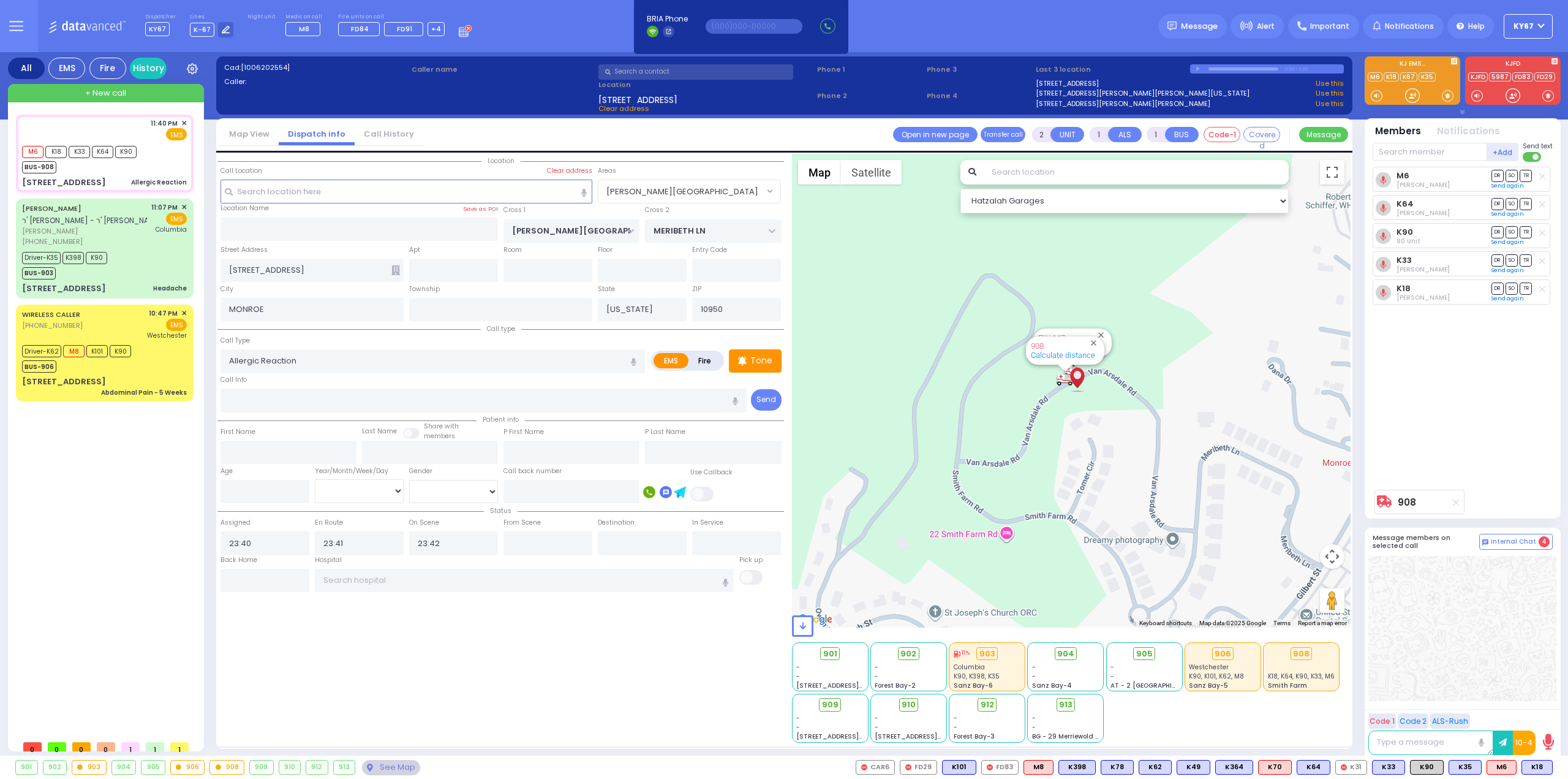
click at [517, 705] on div "Location ZIP" at bounding box center [500, 448] width 567 height 589
click at [382, 577] on input "text" at bounding box center [524, 581] width 419 height 24
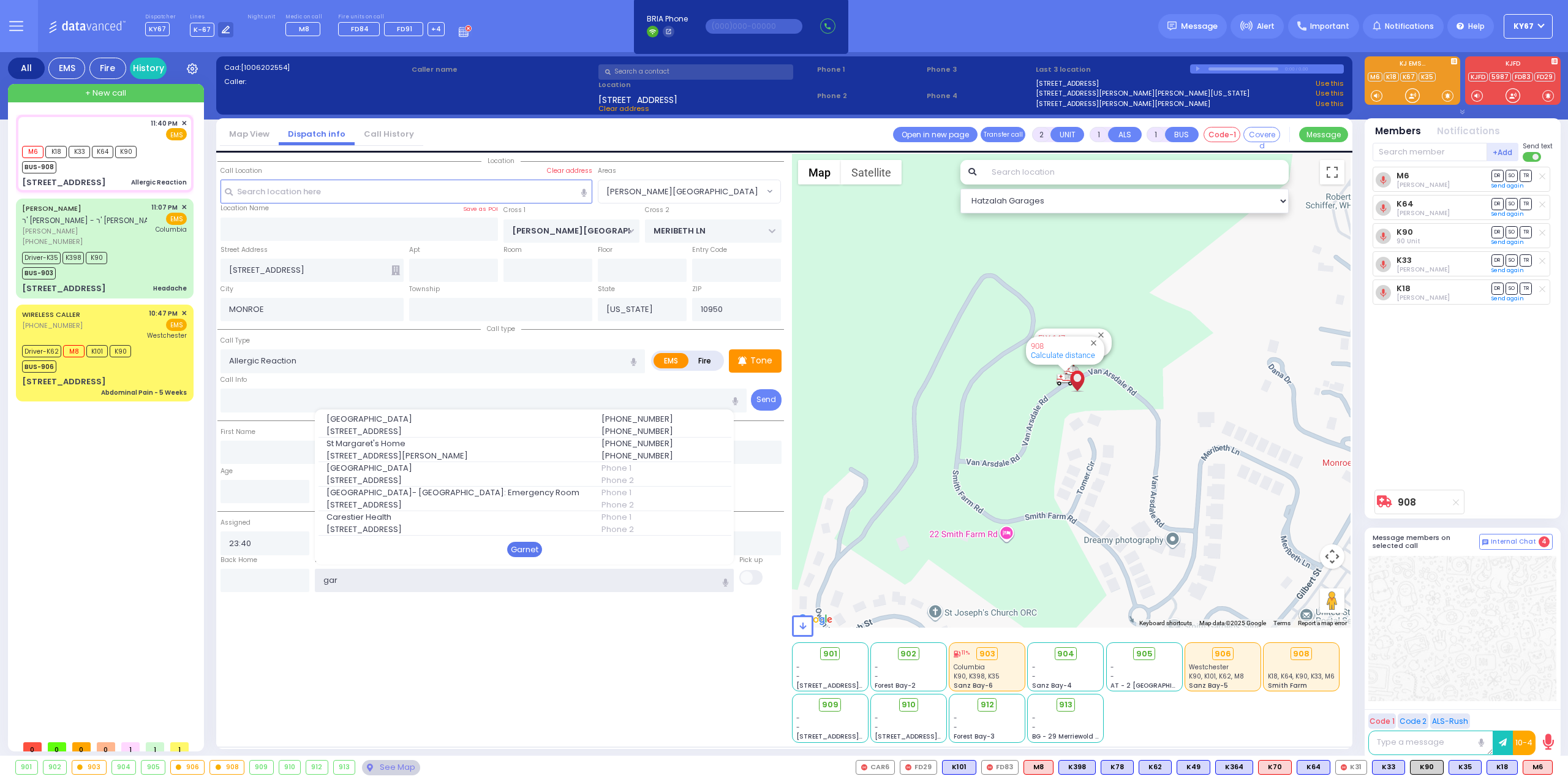
type input "gar"
click at [517, 547] on div "Garnet" at bounding box center [525, 550] width 35 height 16
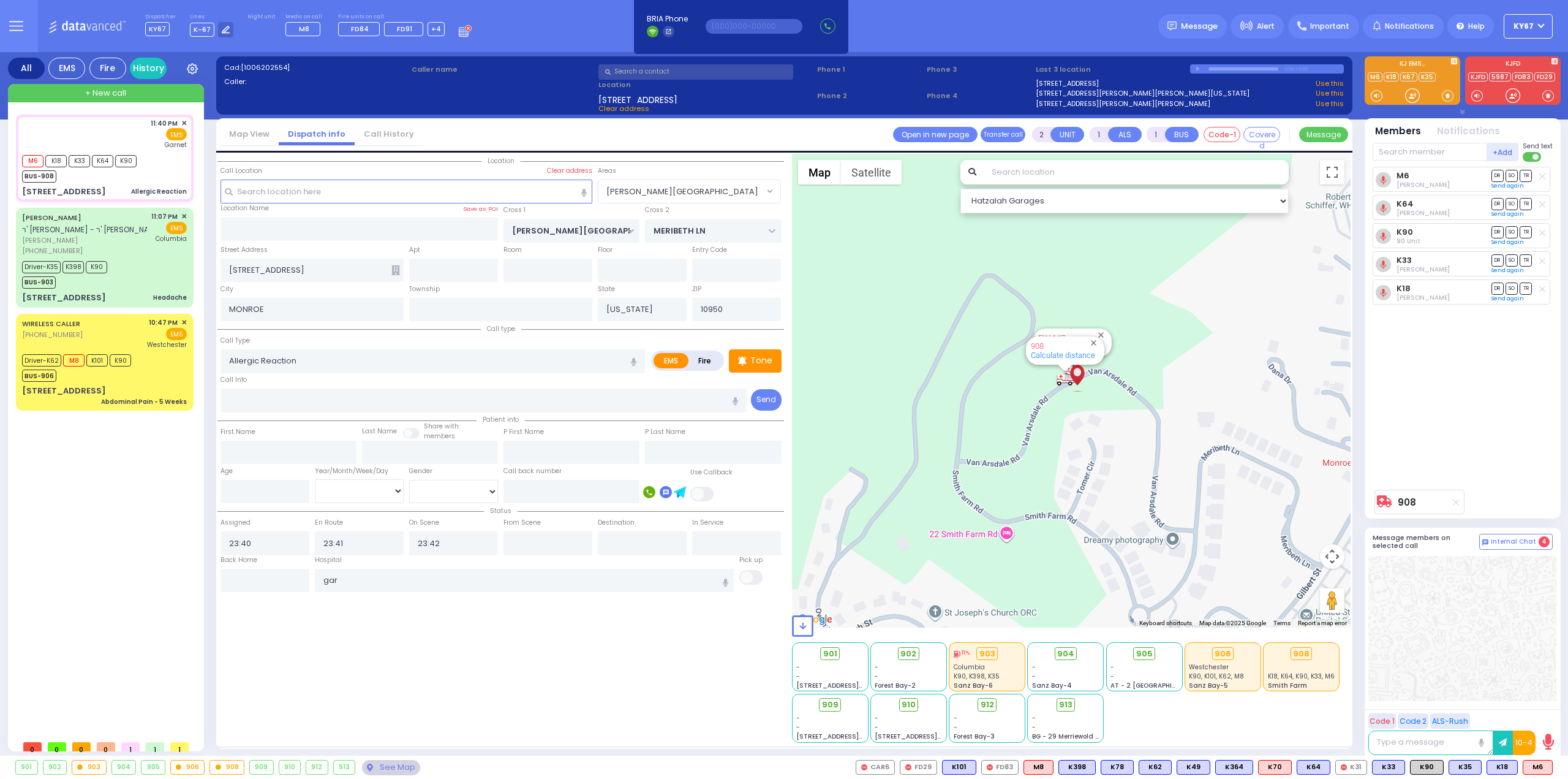
select select
radio input "true"
select select
type input "Orange Regional Medical Center"
select select "Hatzalah Garages"
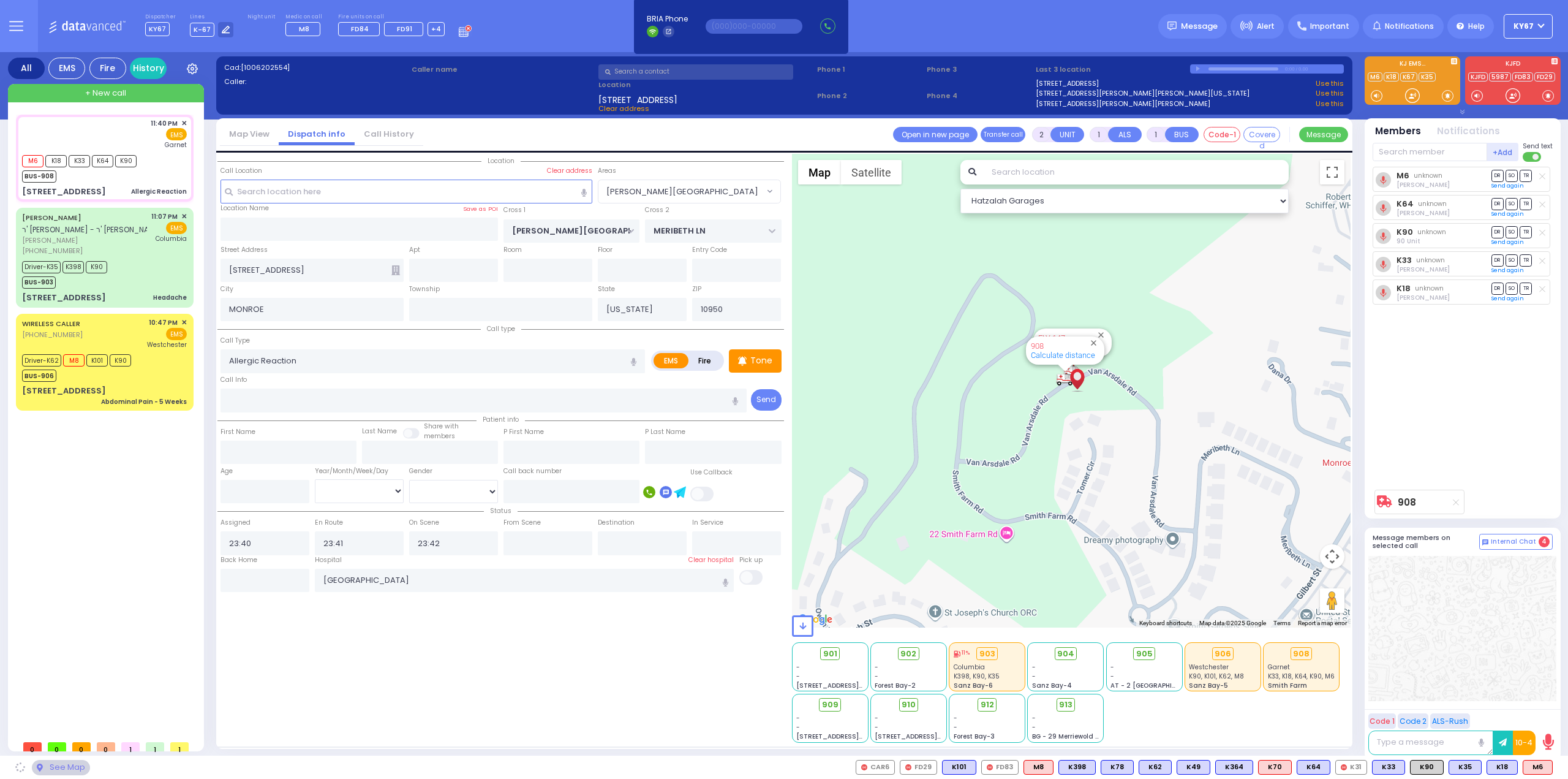
select select "[PERSON_NAME][GEOGRAPHIC_DATA]"
click at [531, 659] on div "Location ZIP" at bounding box center [500, 448] width 567 height 589
click at [1499, 262] on span "DR" at bounding box center [1497, 259] width 12 height 12
select select
radio input "true"
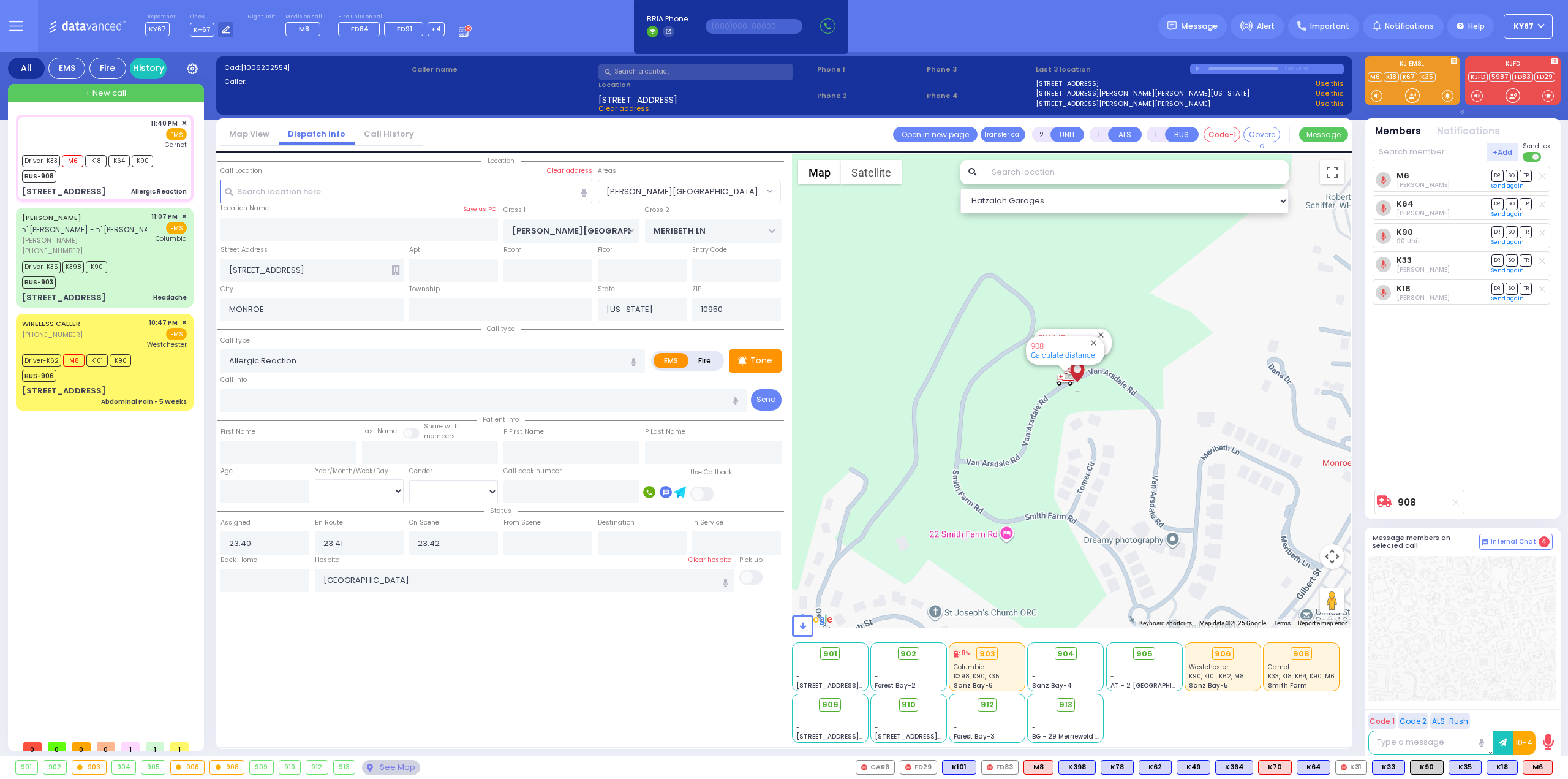
select select
select select "Hatzalah Garages"
select select "[PERSON_NAME][GEOGRAPHIC_DATA]"
click at [1528, 288] on span "TR" at bounding box center [1525, 288] width 12 height 12
click at [1530, 229] on span "TR" at bounding box center [1525, 231] width 12 height 12
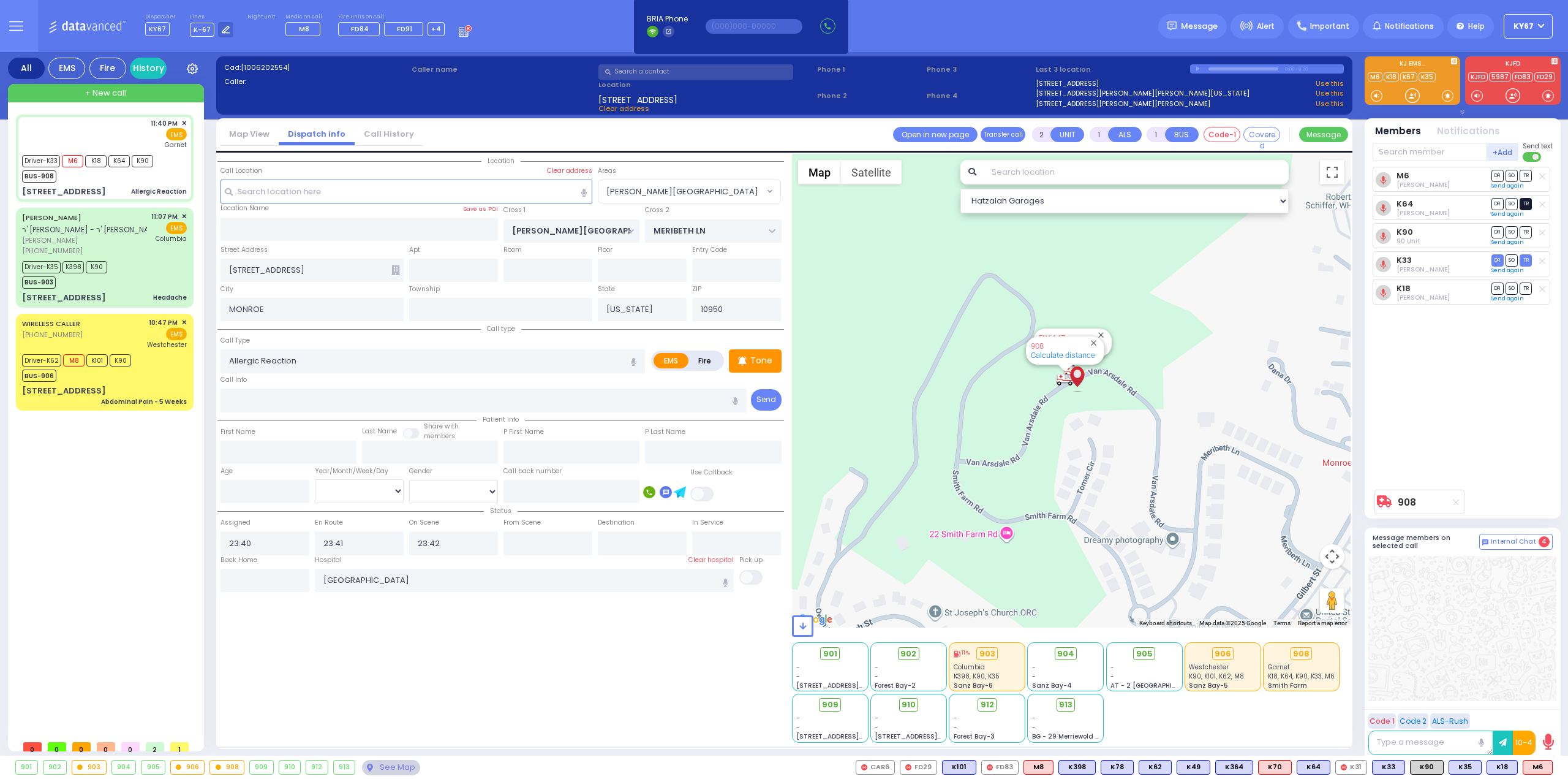
select select
radio input "true"
select select
type input "23:49"
select select "Hatzalah Garages"
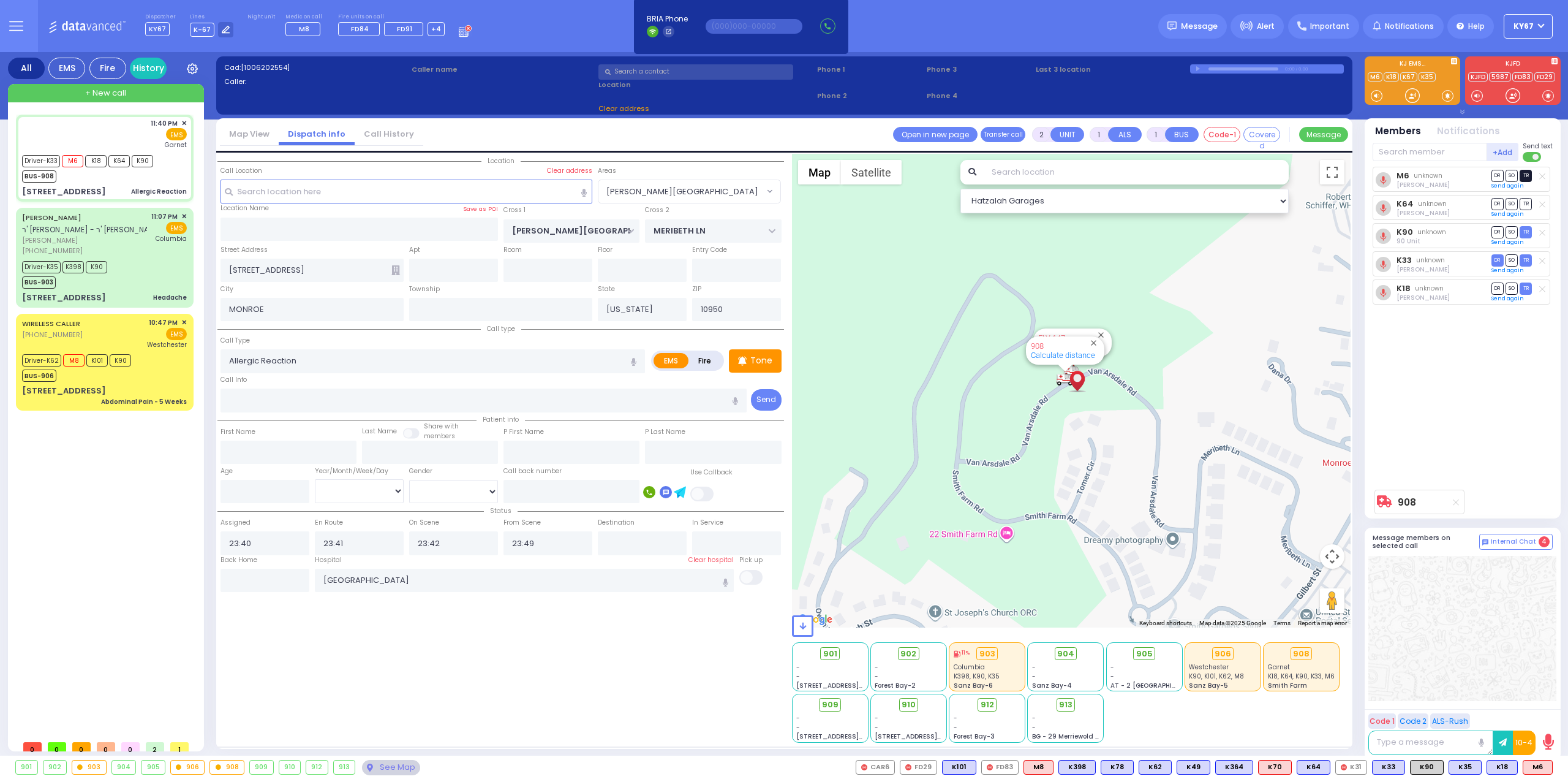
click at [1527, 172] on span "TR" at bounding box center [1525, 176] width 12 height 12
radio input "true"
select select
select select "[PERSON_NAME][GEOGRAPHIC_DATA]"
select select "Hatzalah Garages"
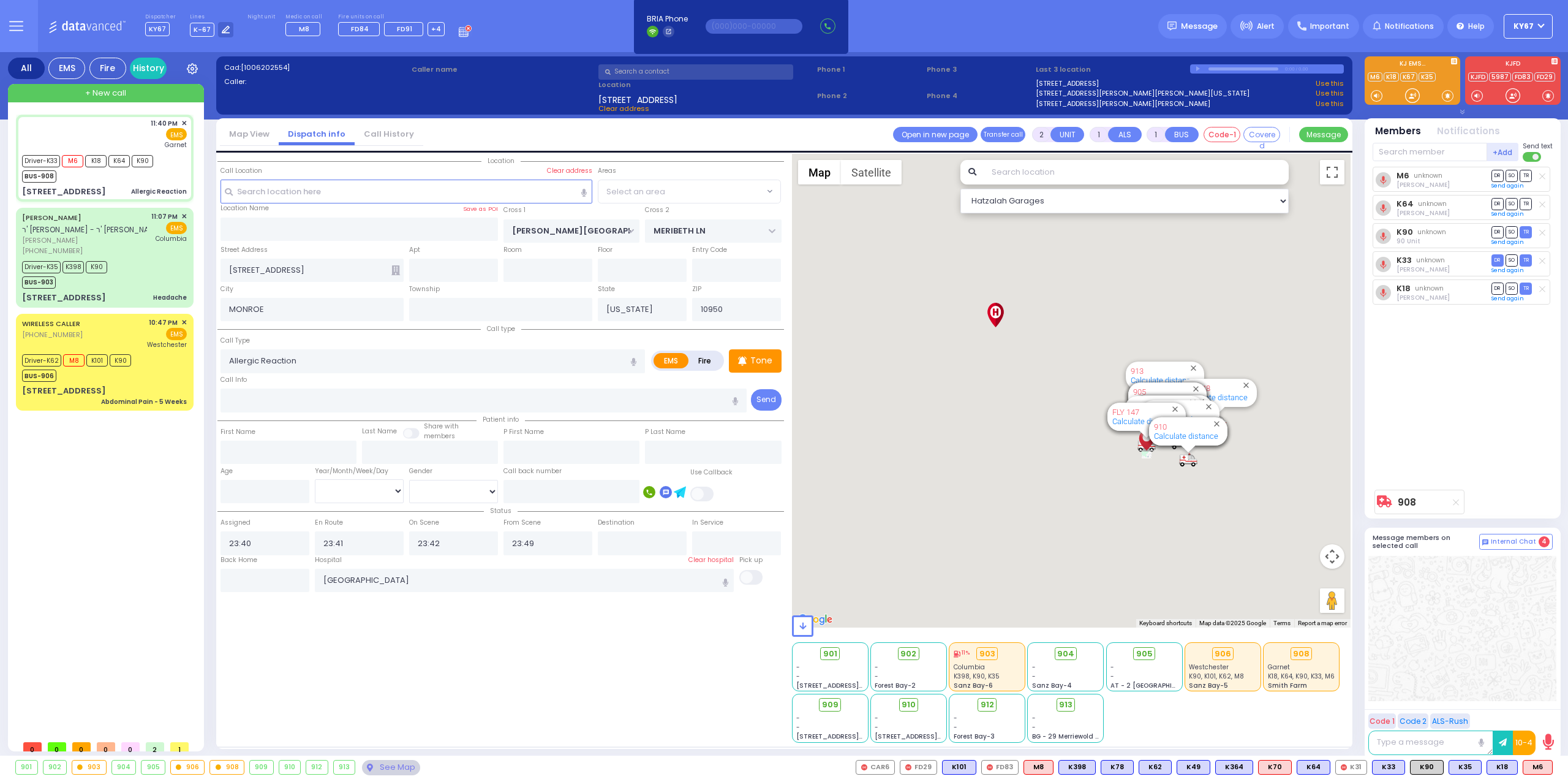
select select "[PERSON_NAME][GEOGRAPHIC_DATA]"
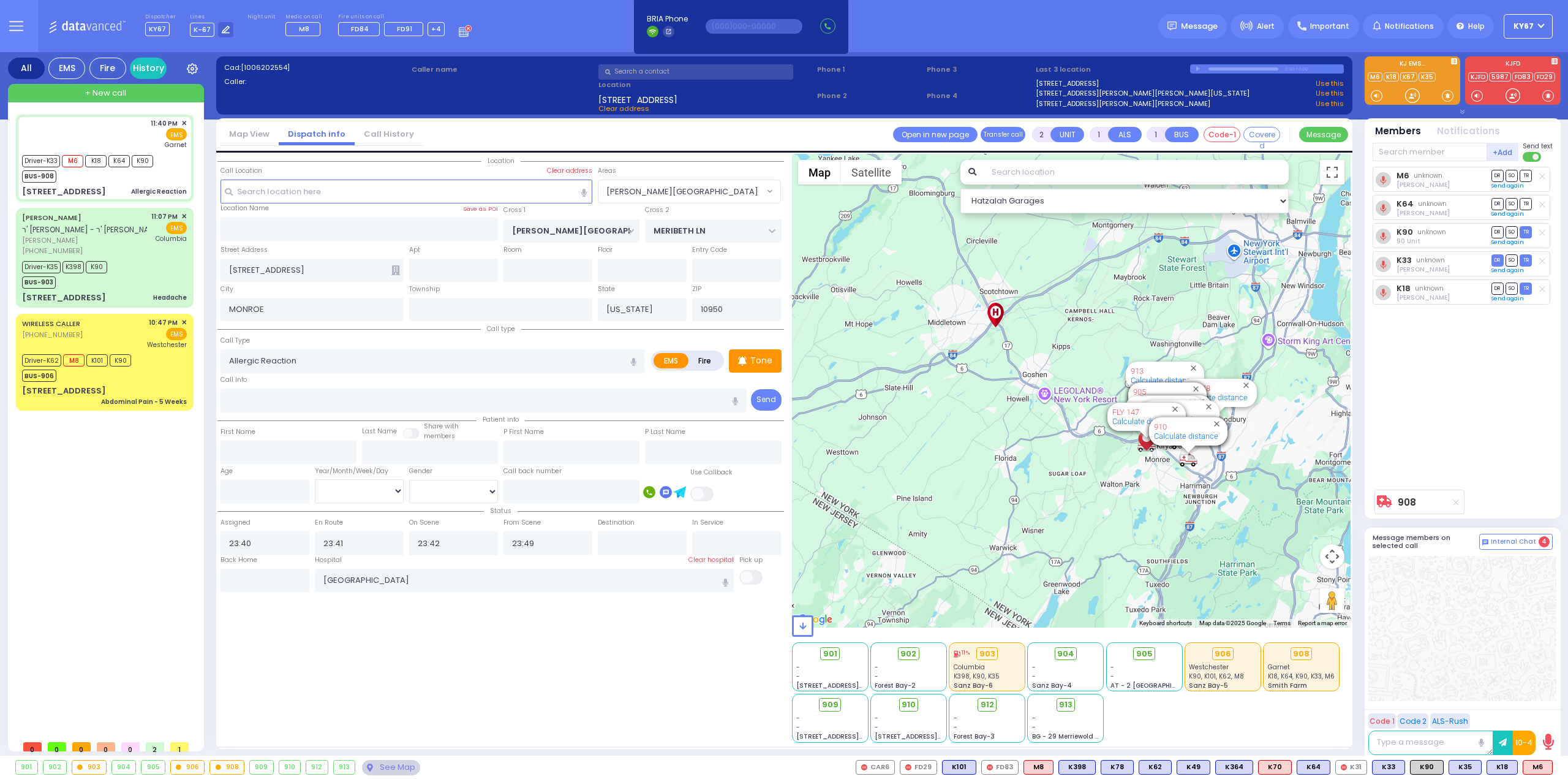
click at [1511, 204] on span "SO" at bounding box center [1511, 203] width 12 height 12
select select
radio input "true"
select select
select select "Hatzalah Garages"
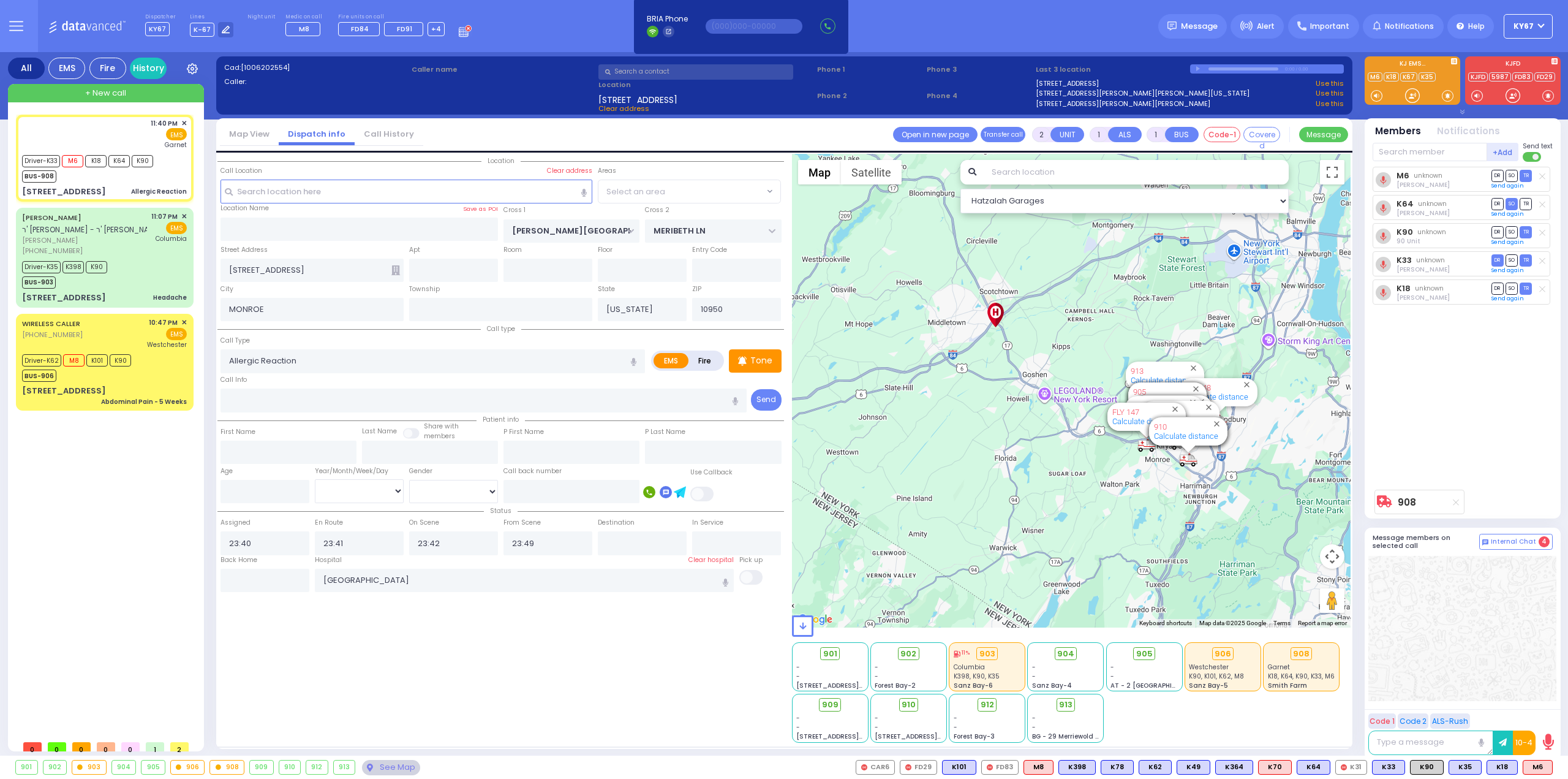
radio input "true"
select select
select select "Hatzalah Garages"
select select "[PERSON_NAME][GEOGRAPHIC_DATA]"
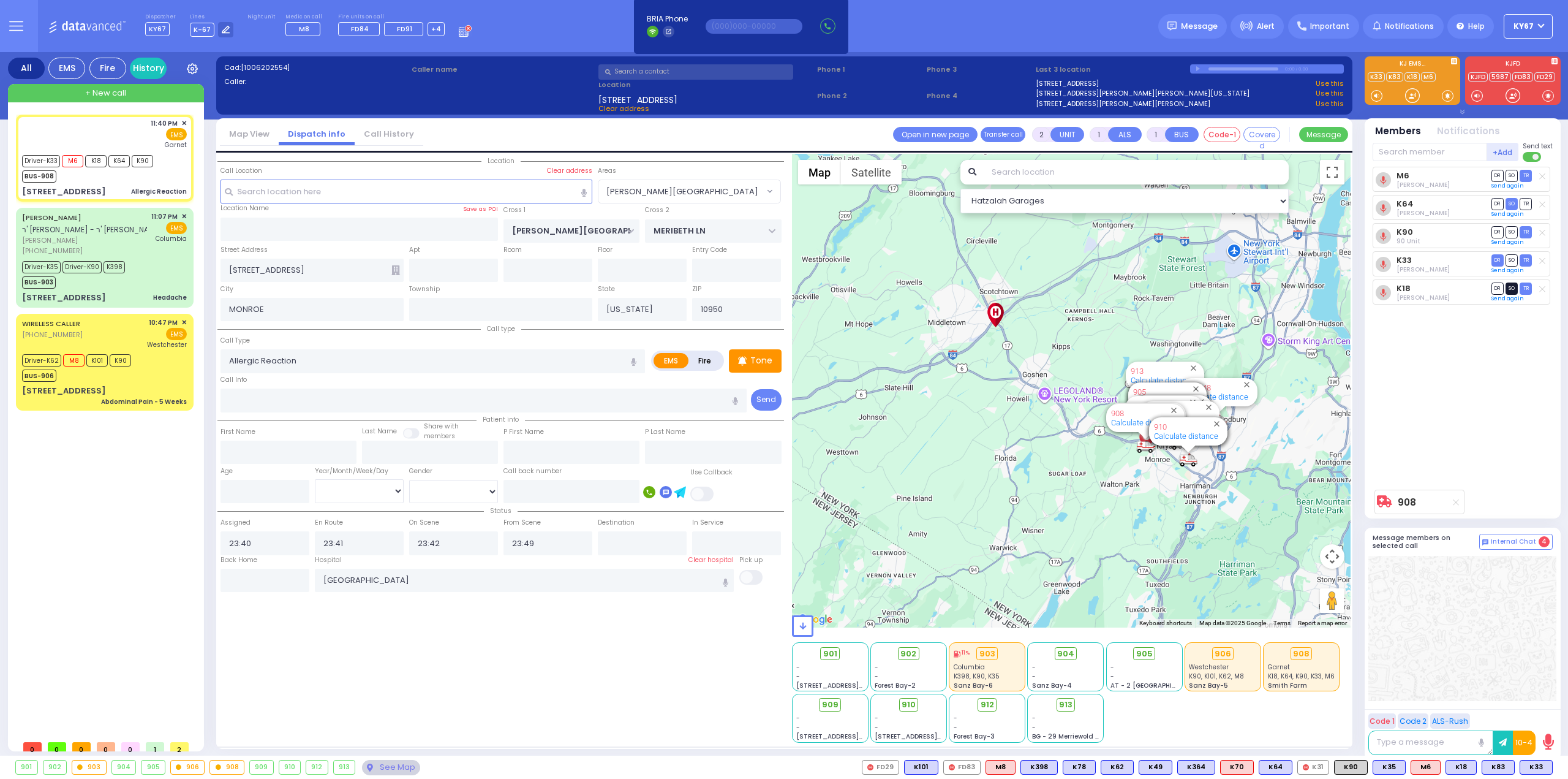
click at [1512, 288] on span "SO" at bounding box center [1511, 288] width 12 height 12
select select
radio input "true"
select select
select select "Hatzalah Garages"
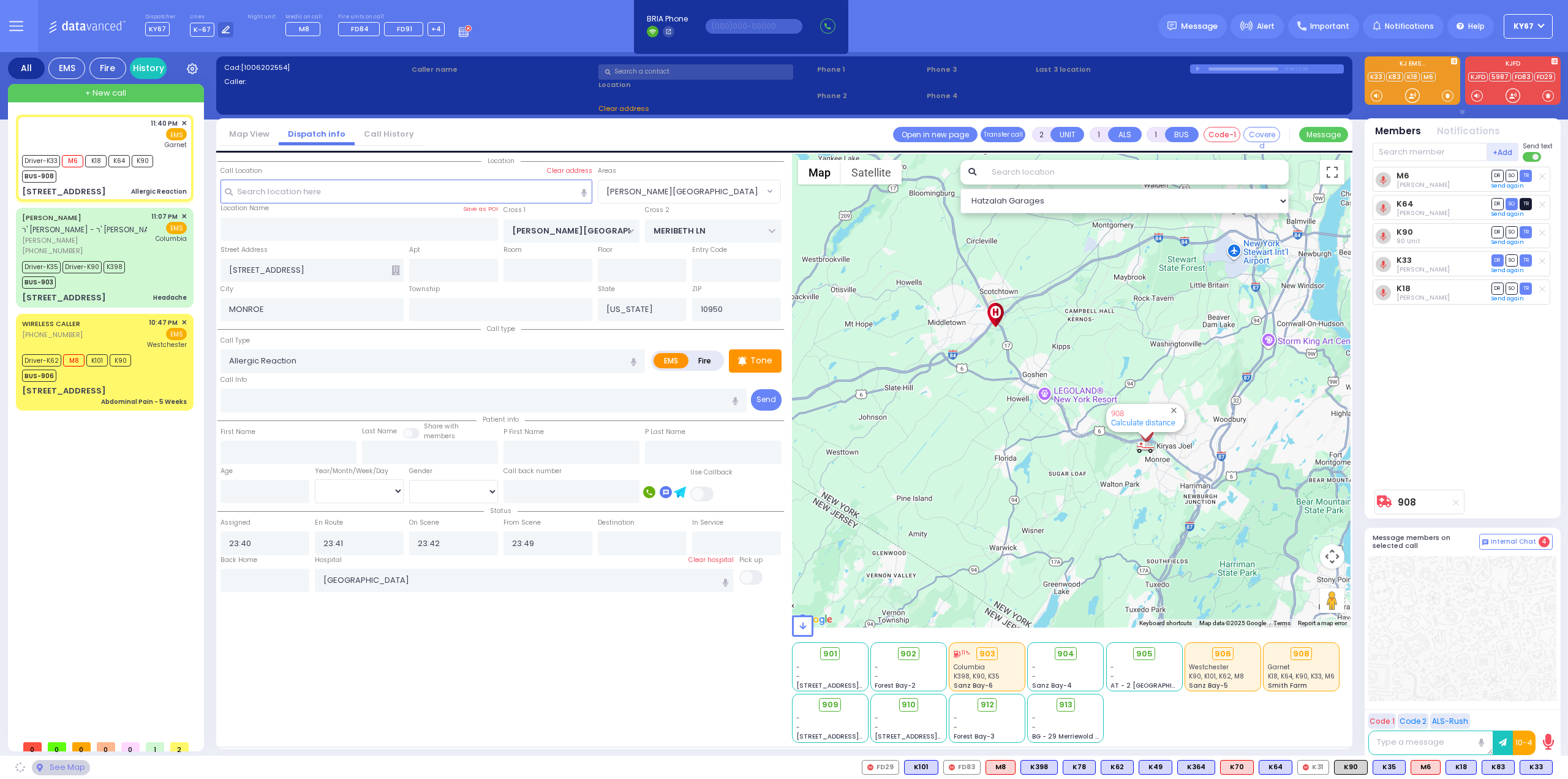
select select "[PERSON_NAME][GEOGRAPHIC_DATA]"
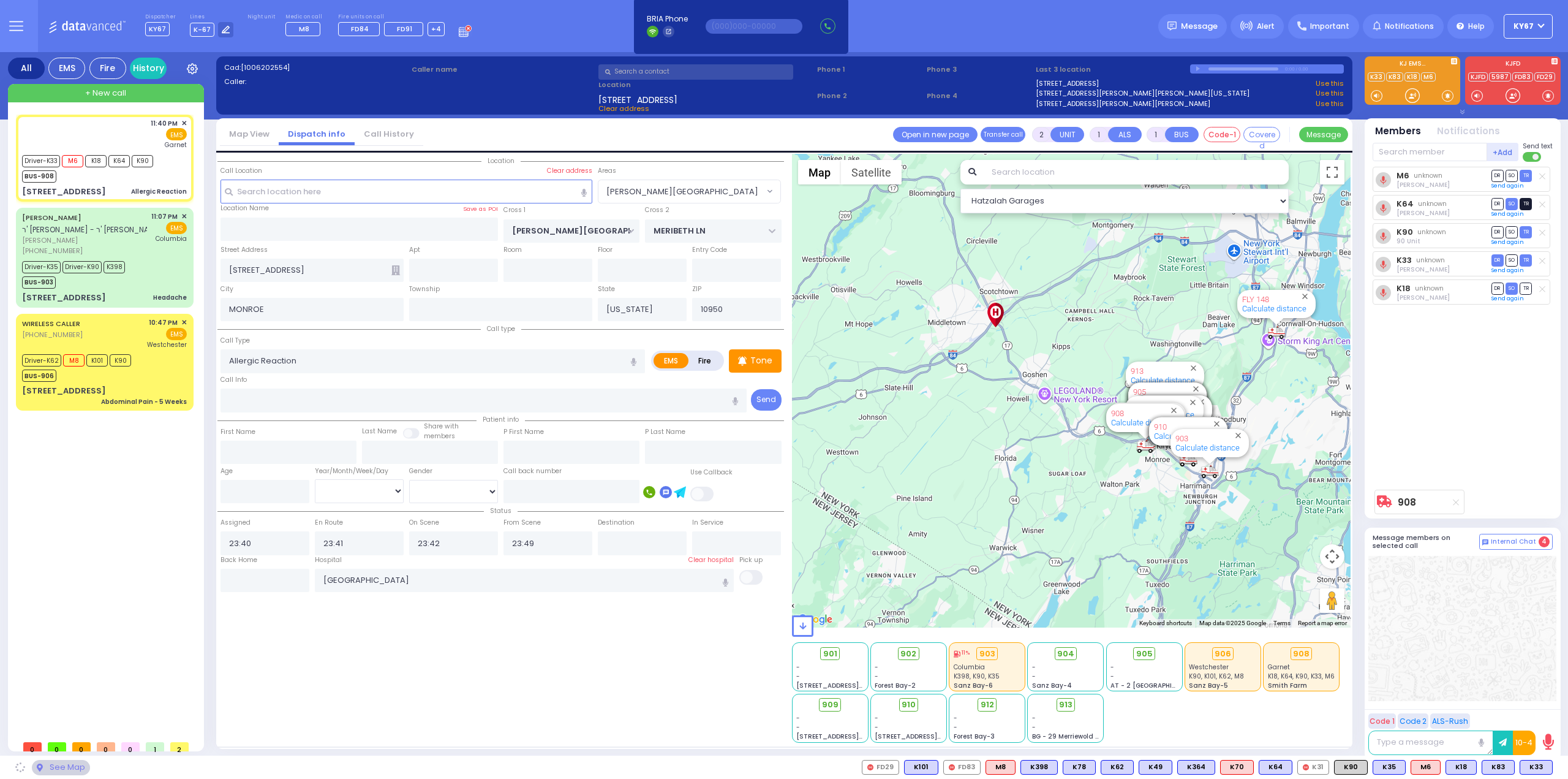
click at [1525, 198] on span "TR" at bounding box center [1525, 203] width 12 height 12
select select
radio input "true"
select select
select select "Hatzalah Garages"
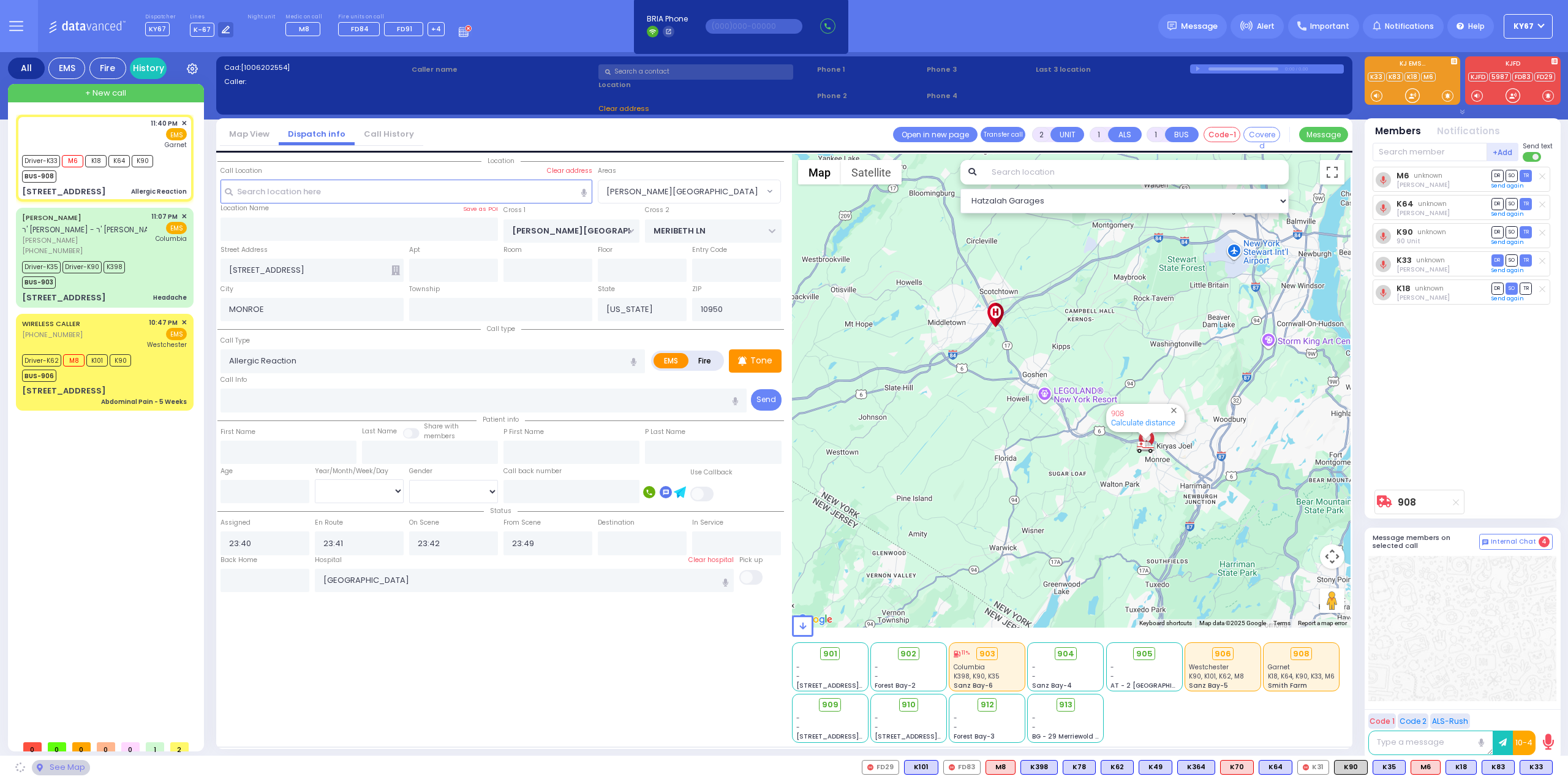
select select "[PERSON_NAME][GEOGRAPHIC_DATA]"
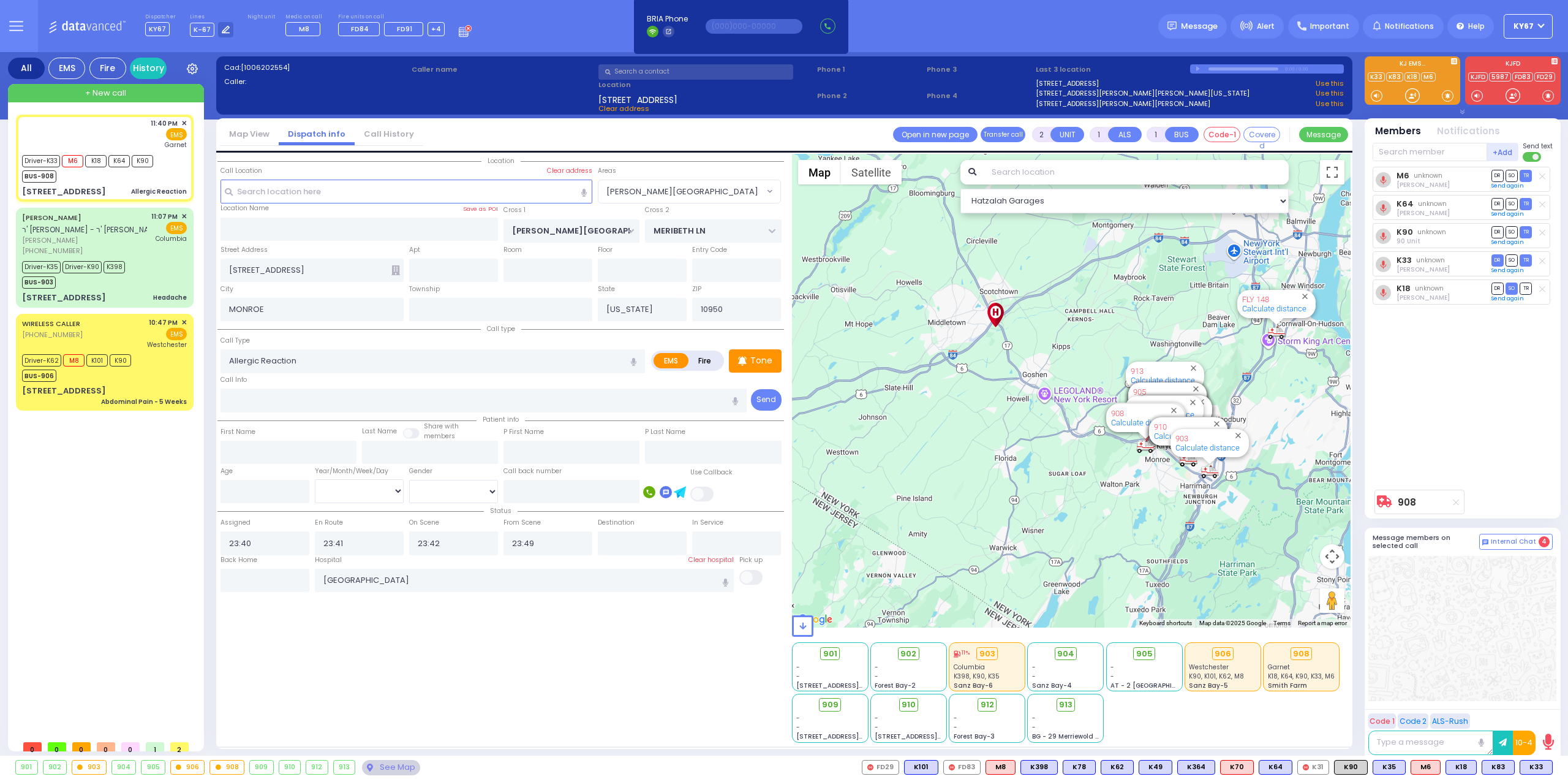
click at [1491, 432] on div "M6 unknown Shloma Zwibel DR SO TR Sending text" at bounding box center [1463, 325] width 183 height 317
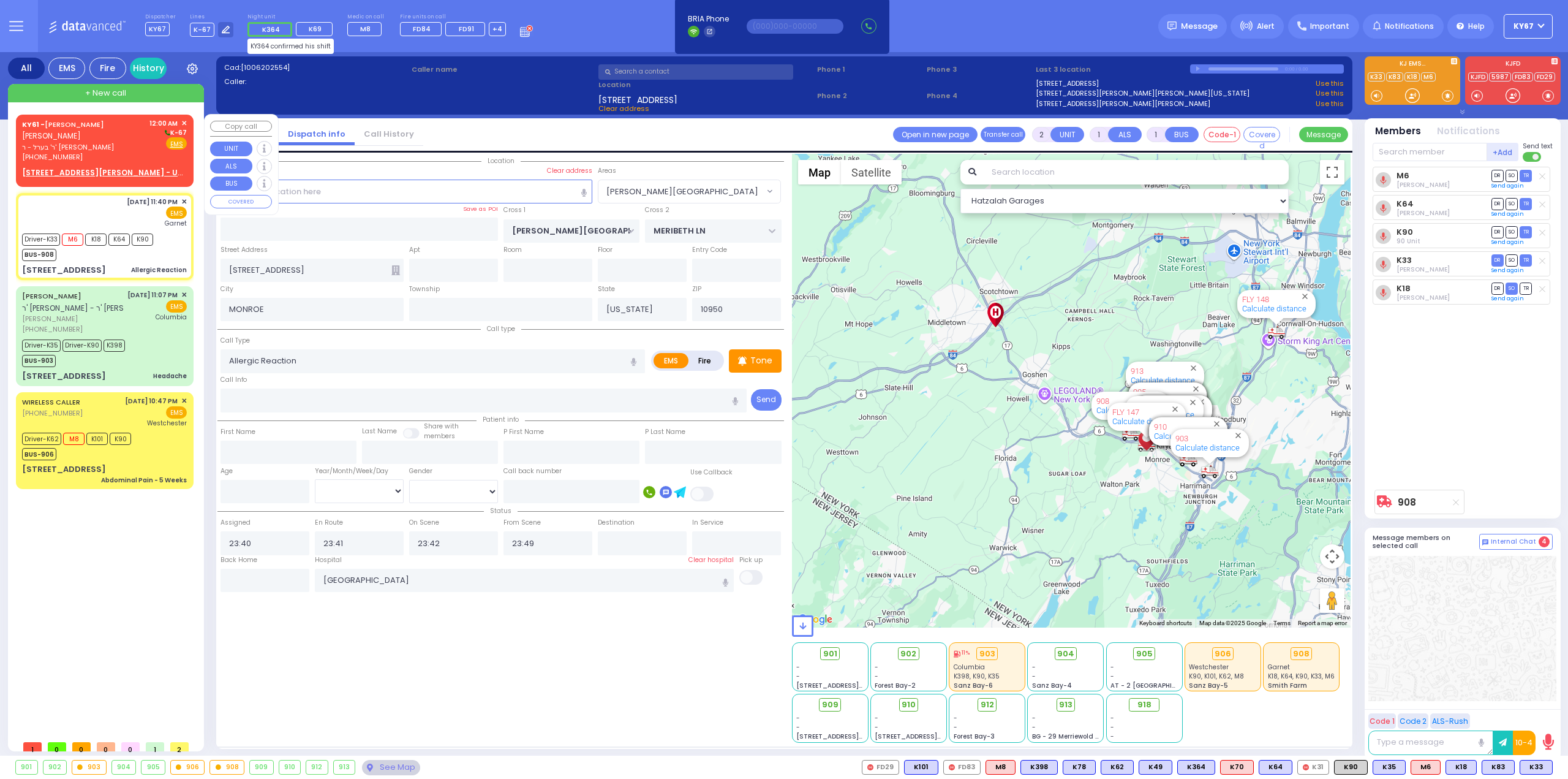
click at [108, 140] on div "KY61 - ARON ZEV POLACHECK אהרן זאב פאלאטשעק" at bounding box center [83, 130] width 123 height 24
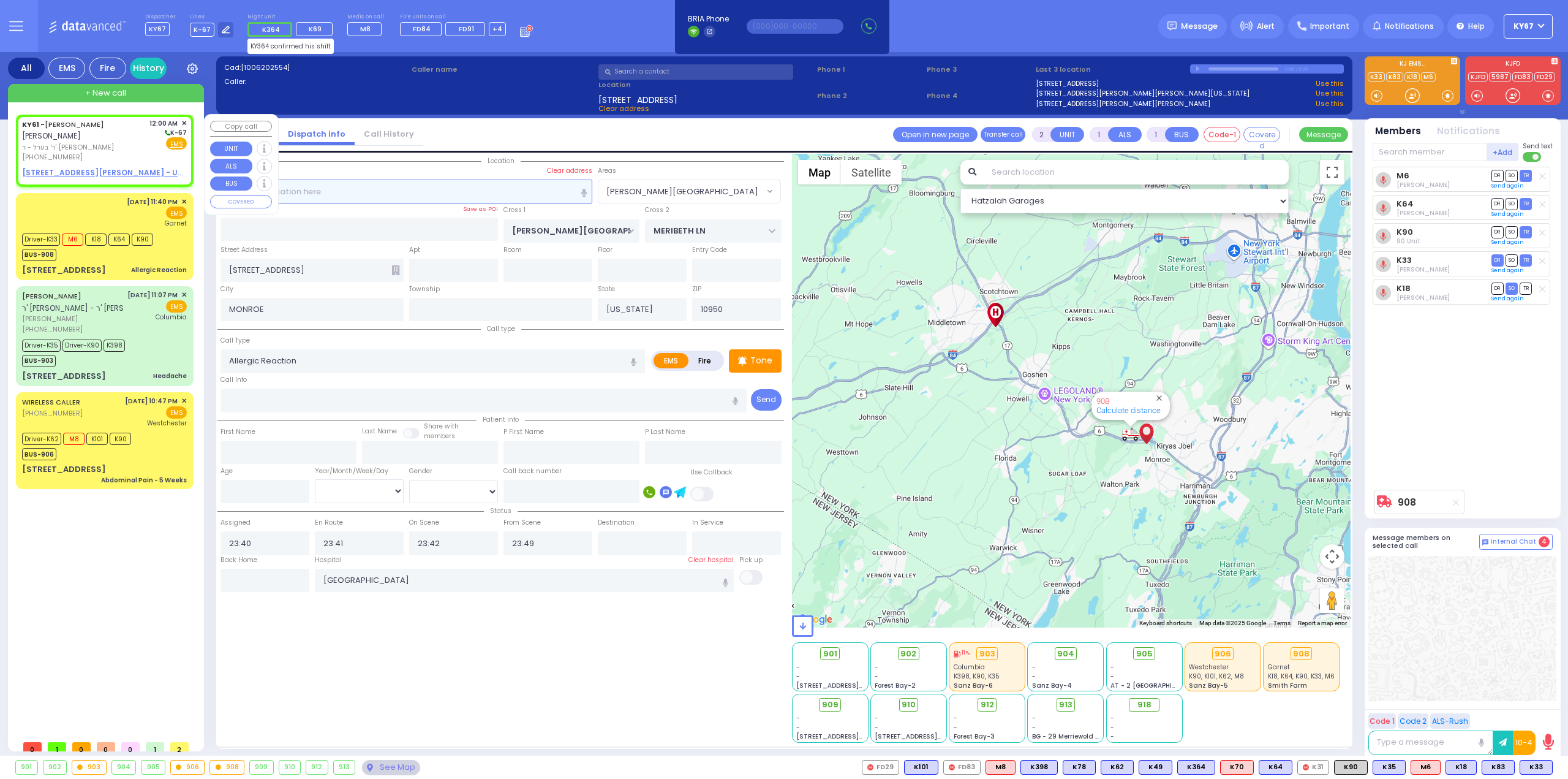
select select
radio input "true"
type input "ARON ZEV"
type input "POLACHECK"
select select
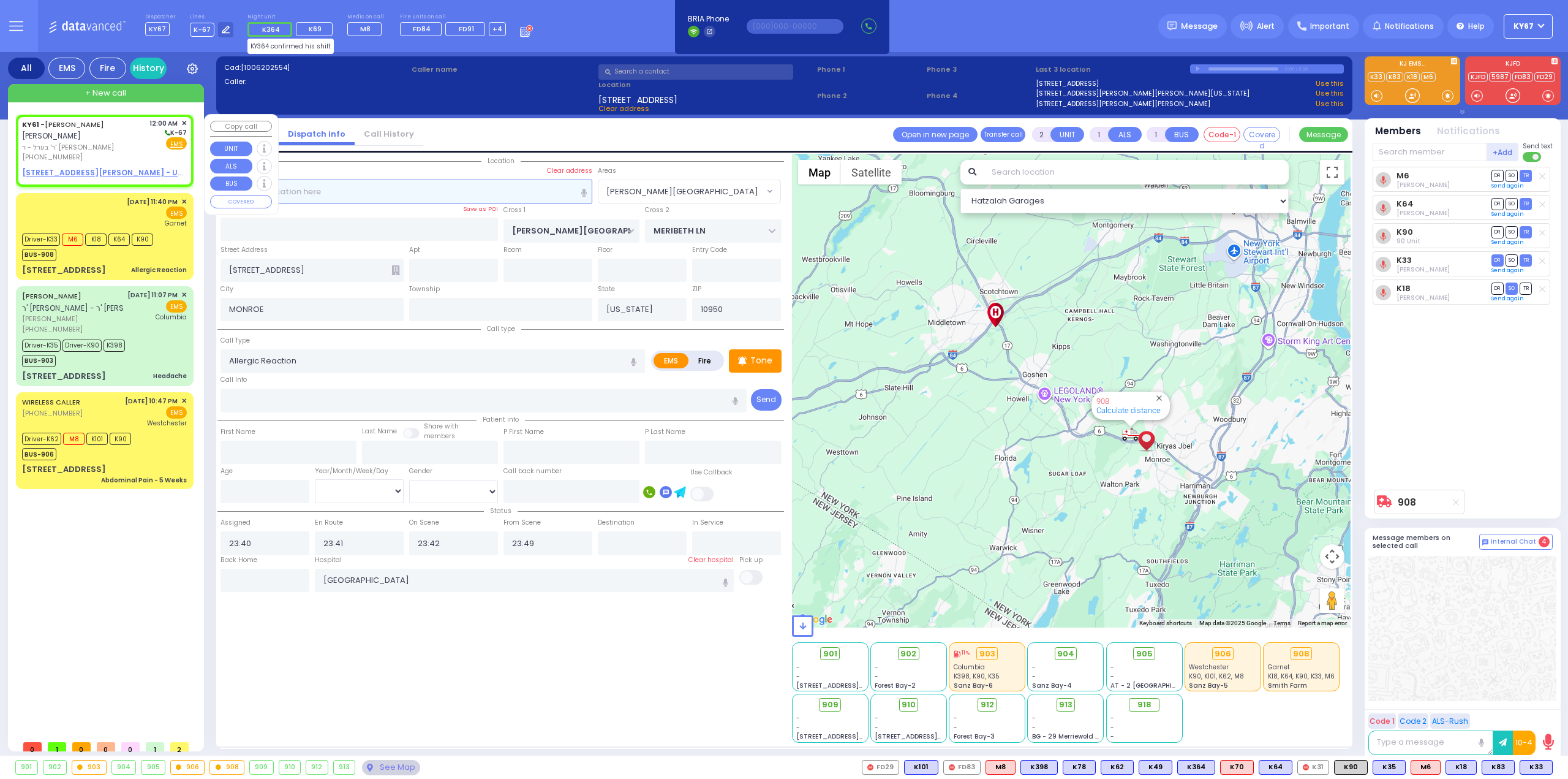
type input "00:00"
select select "Hatzalah Garages"
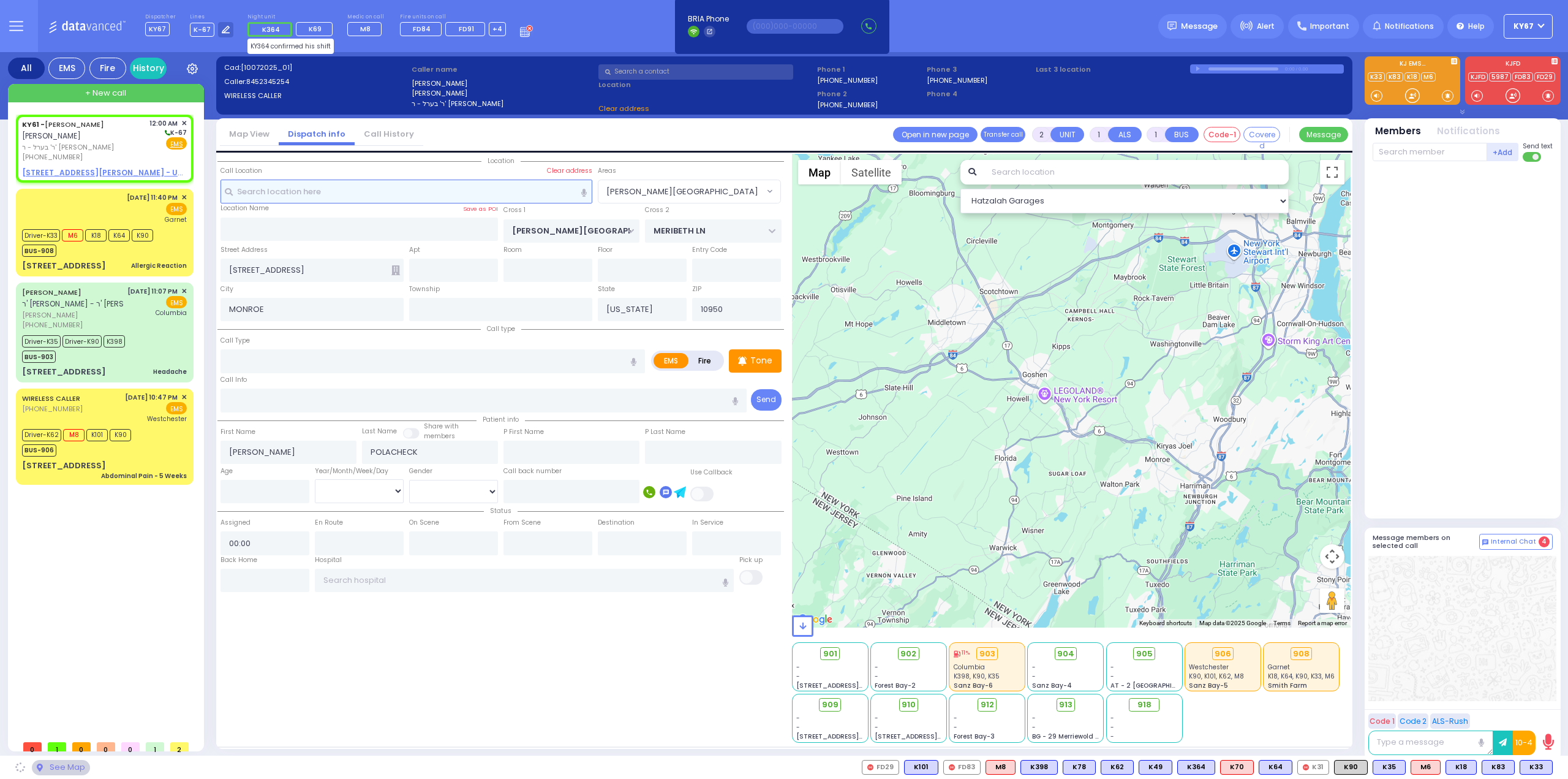
click at [417, 190] on input "text" at bounding box center [406, 191] width 372 height 24
select select
radio input "true"
select select
select select "Hatzalah Garages"
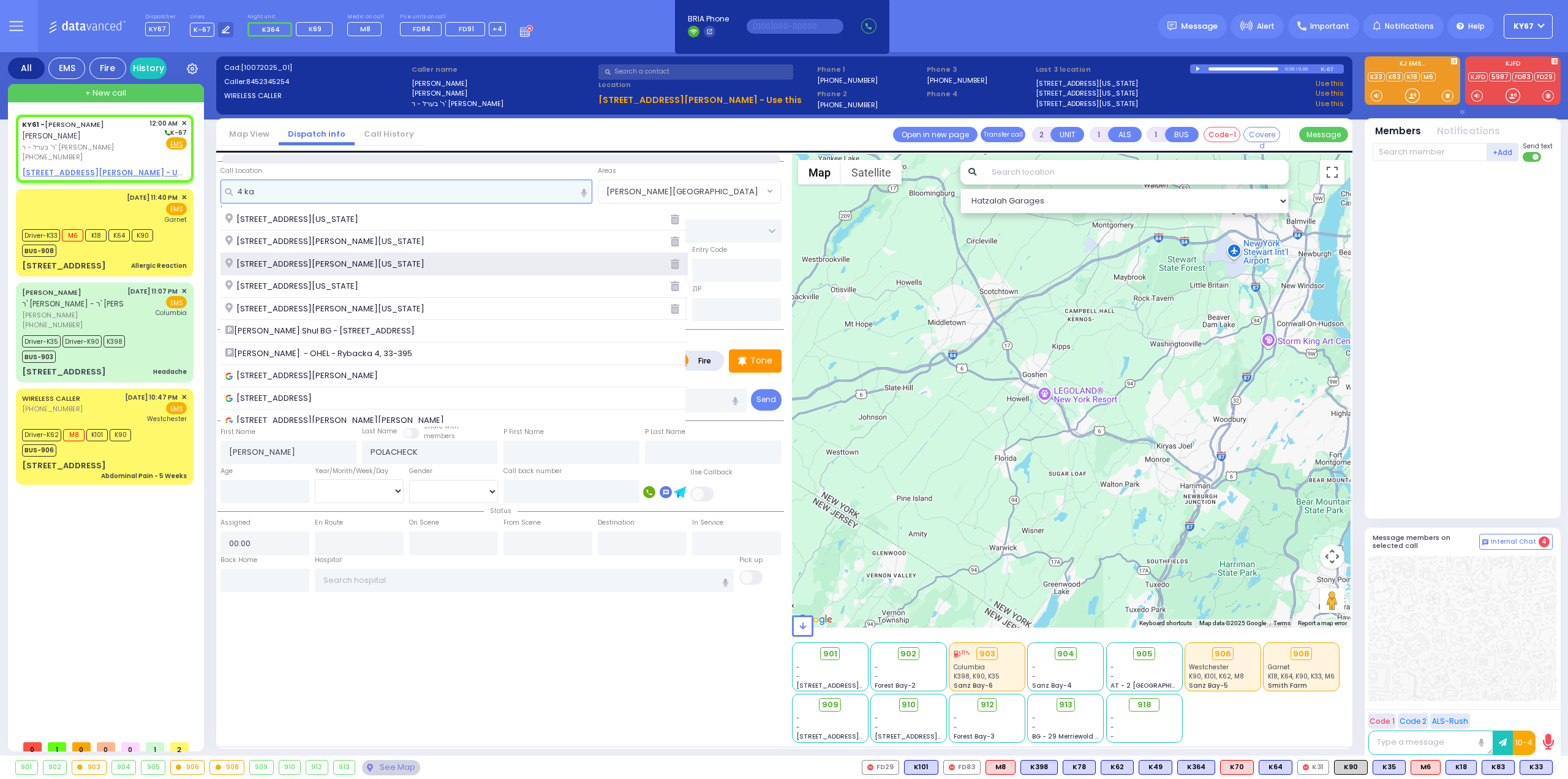
type input "4 ka"
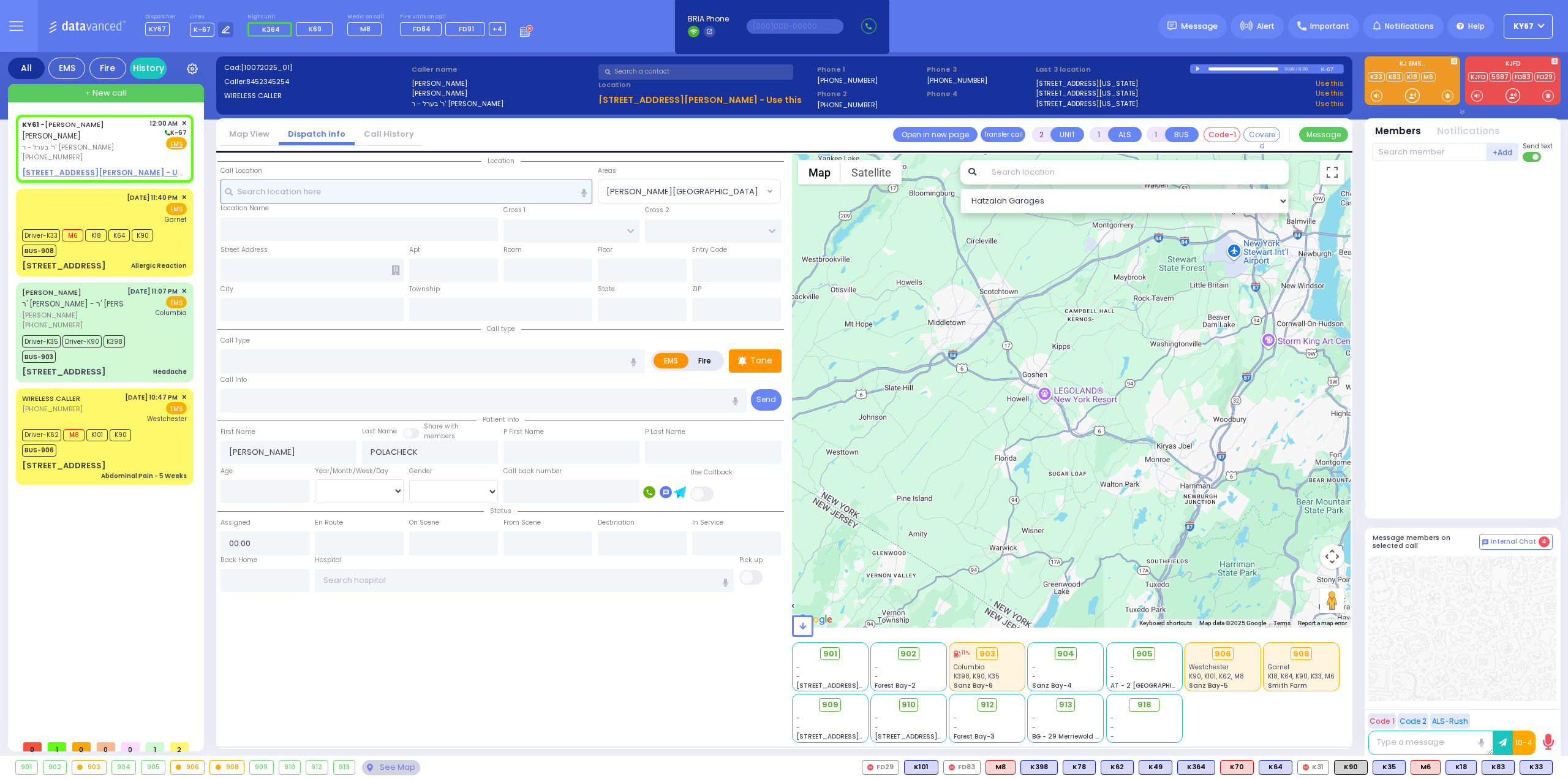
click at [334, 190] on input "text" at bounding box center [406, 191] width 372 height 24
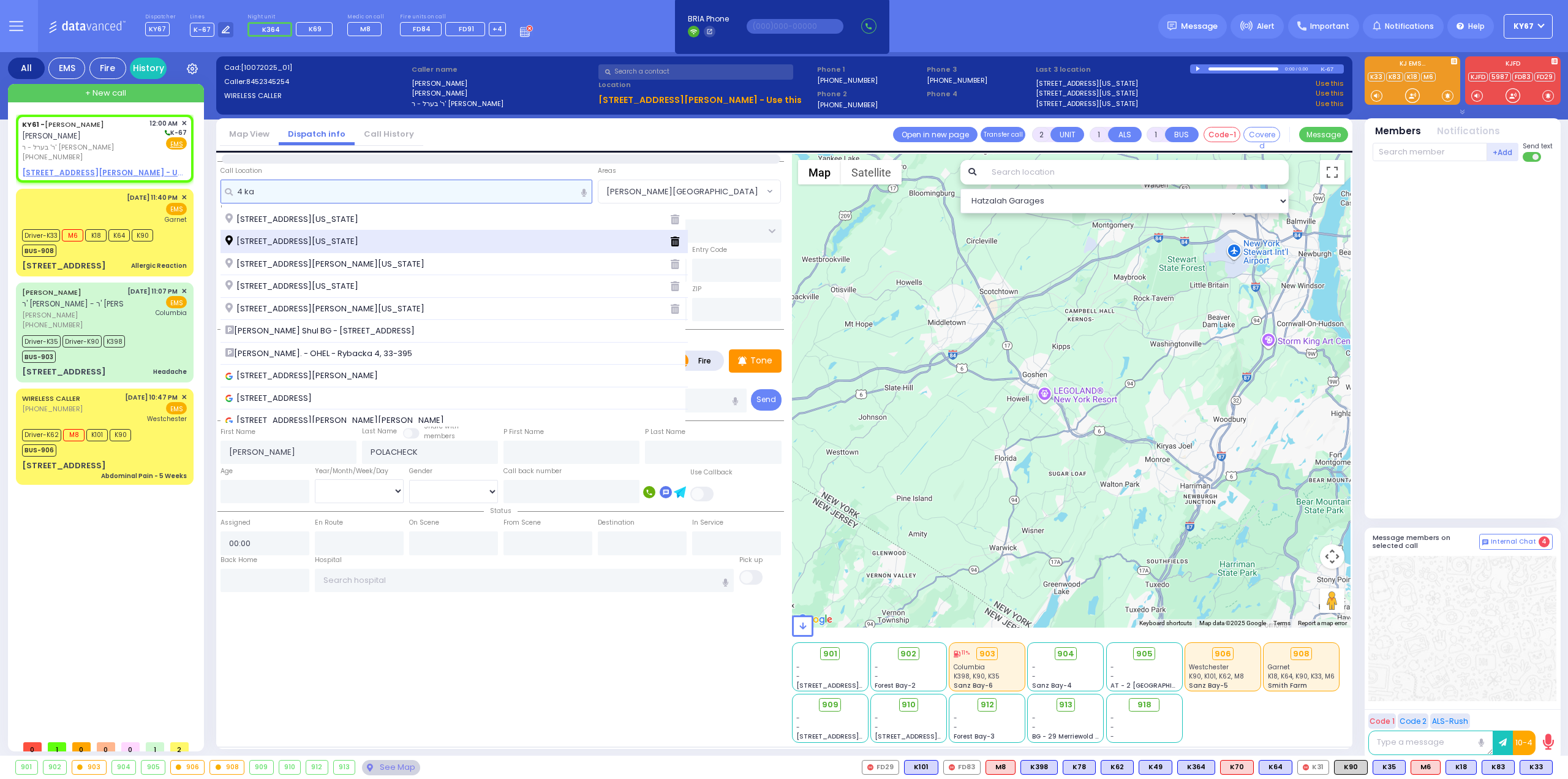
type input "4 ka"
click at [286, 241] on span "4 Kashonov Way MONROE New York 10950" at bounding box center [294, 241] width 137 height 12
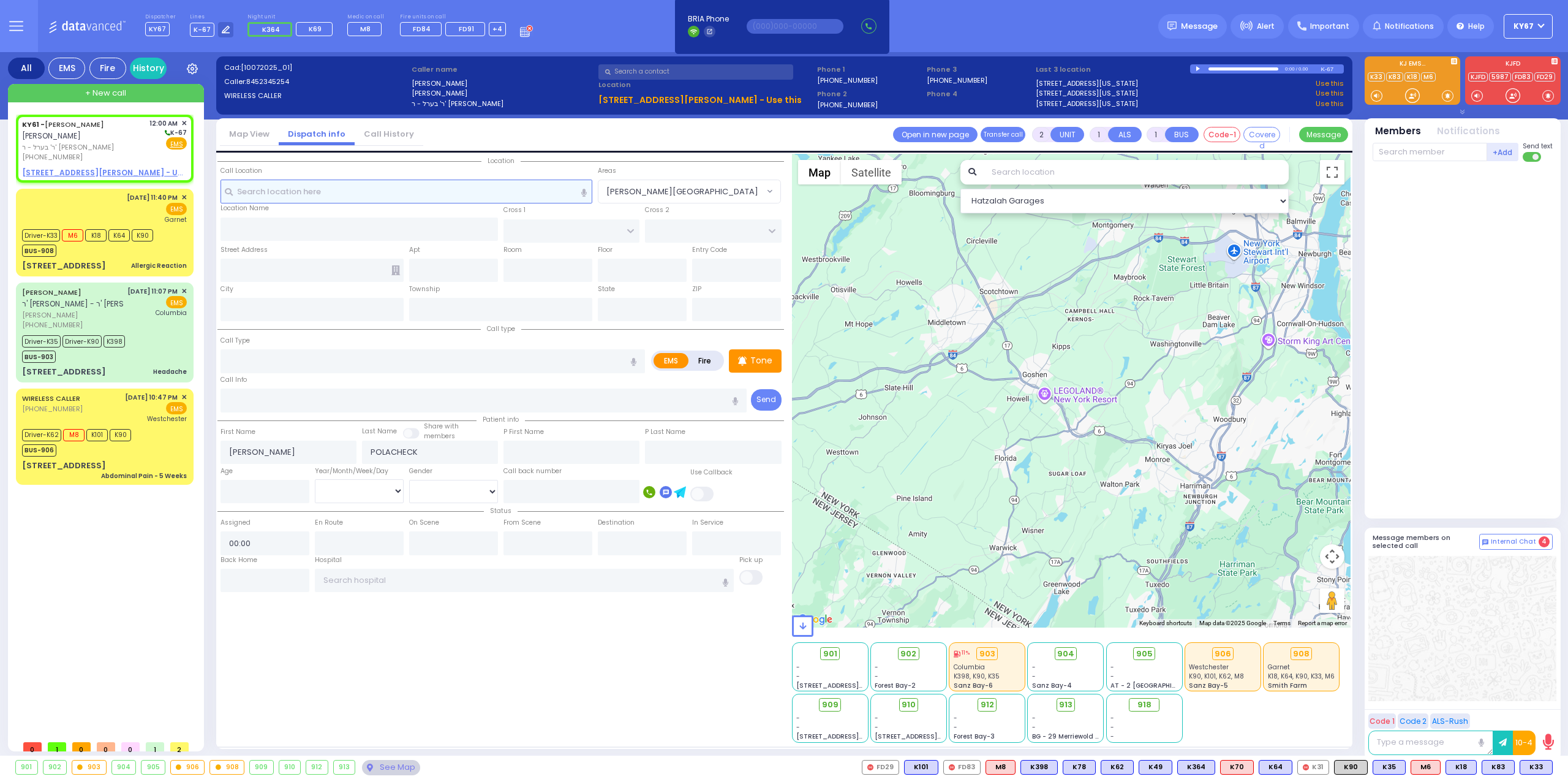
click at [287, 190] on input "text" at bounding box center [406, 191] width 372 height 24
click at [75, 137] on span "אהרן זאב פאלאטשעק" at bounding box center [51, 135] width 59 height 10
select select
radio input "true"
select select
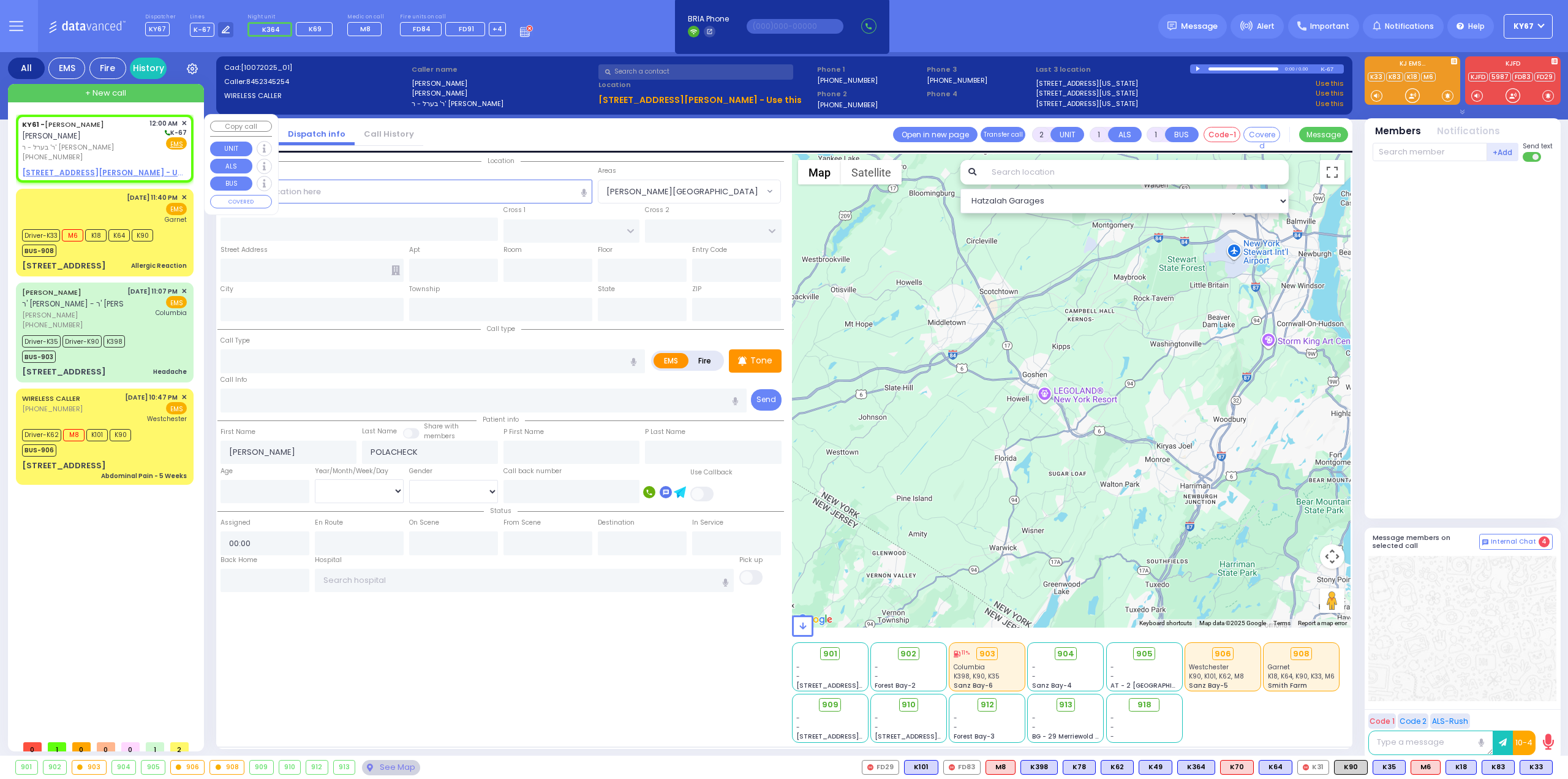
select select "Hatzalah Garages"
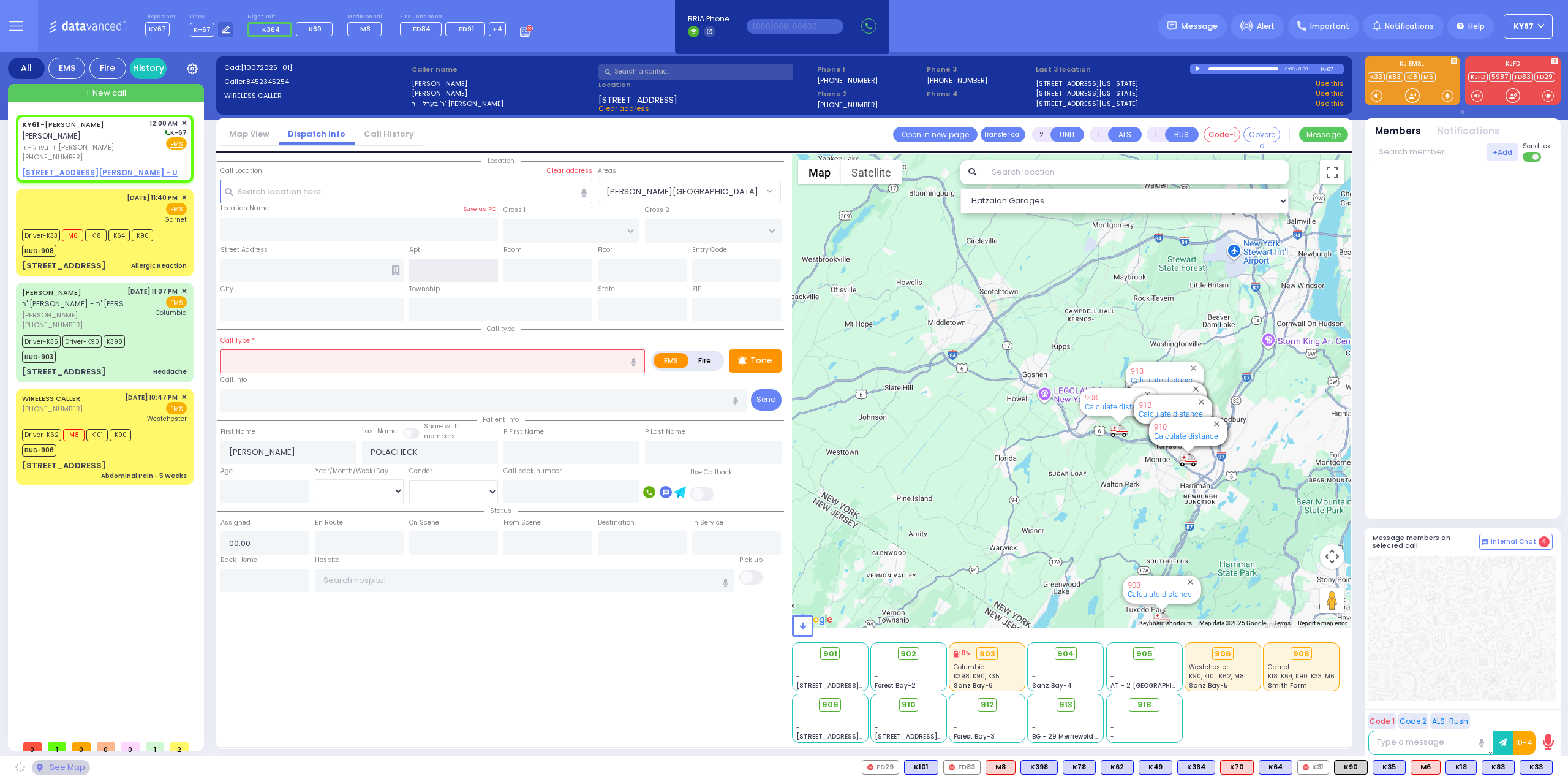
type input "4 Kashonov Way"
type input "MONROE"
type input "[US_STATE]"
type input "10950"
click at [413, 192] on input "text" at bounding box center [406, 191] width 372 height 24
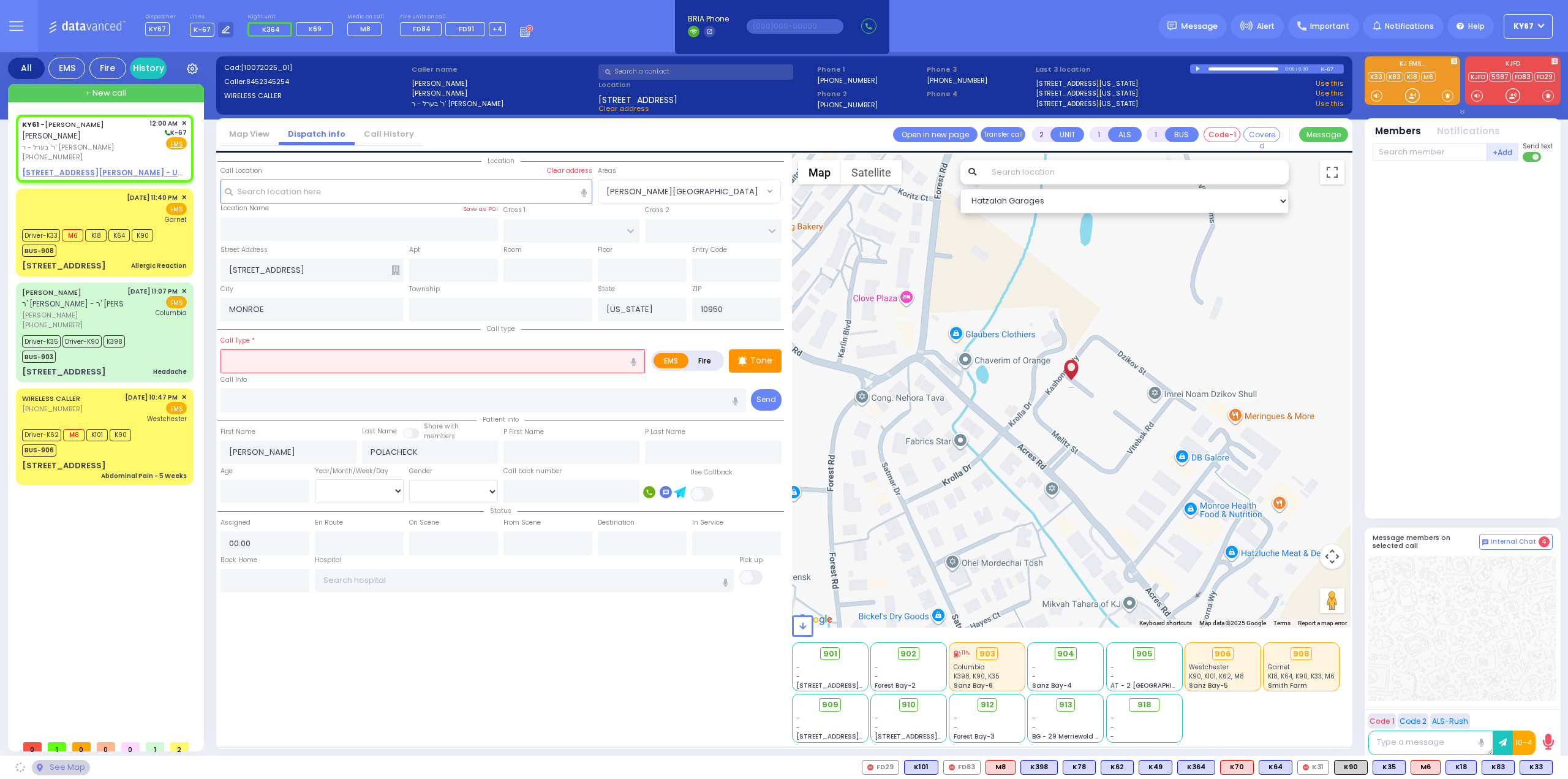
click at [304, 360] on input "text" at bounding box center [432, 361] width 425 height 24
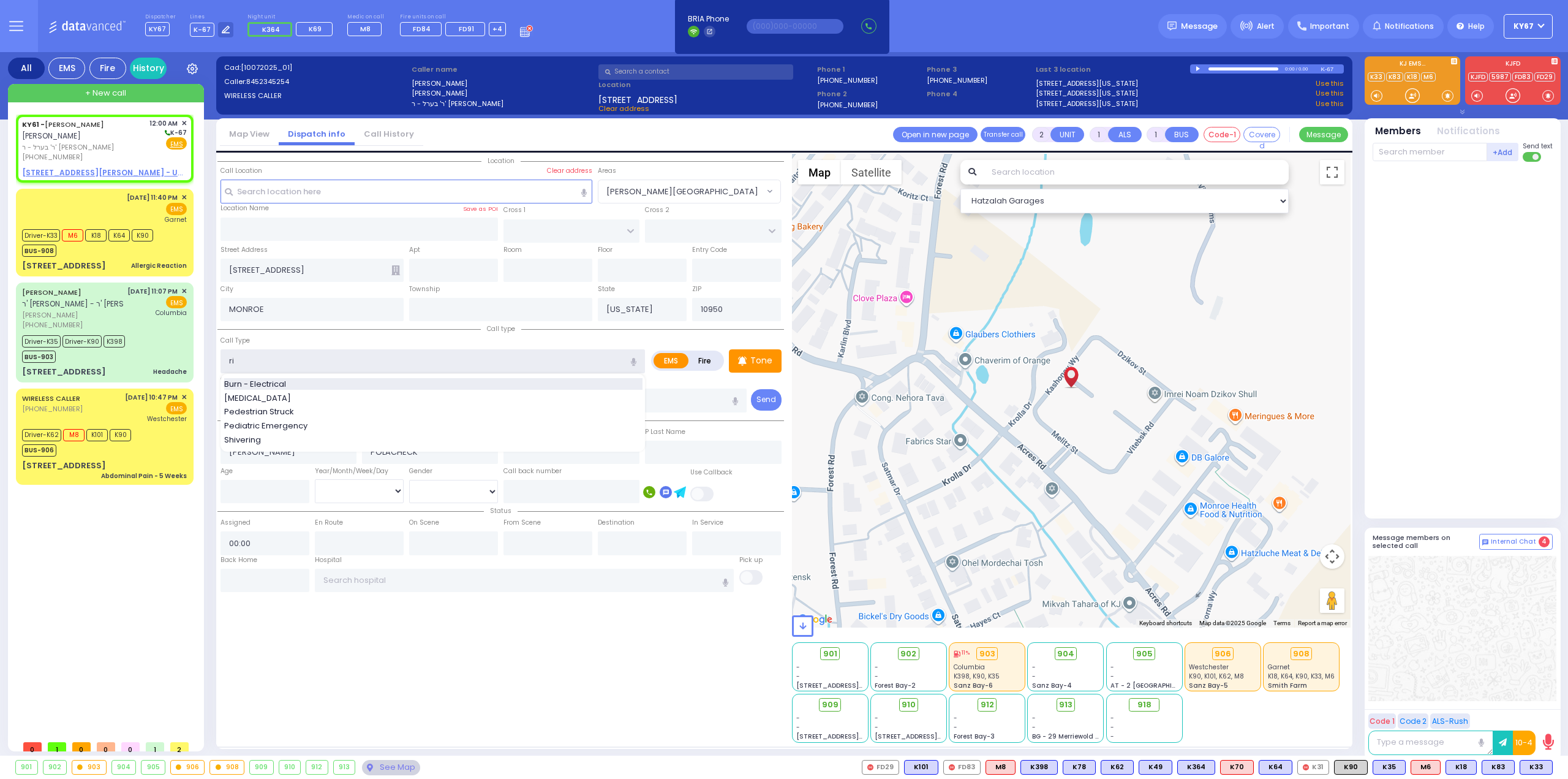
type input "r"
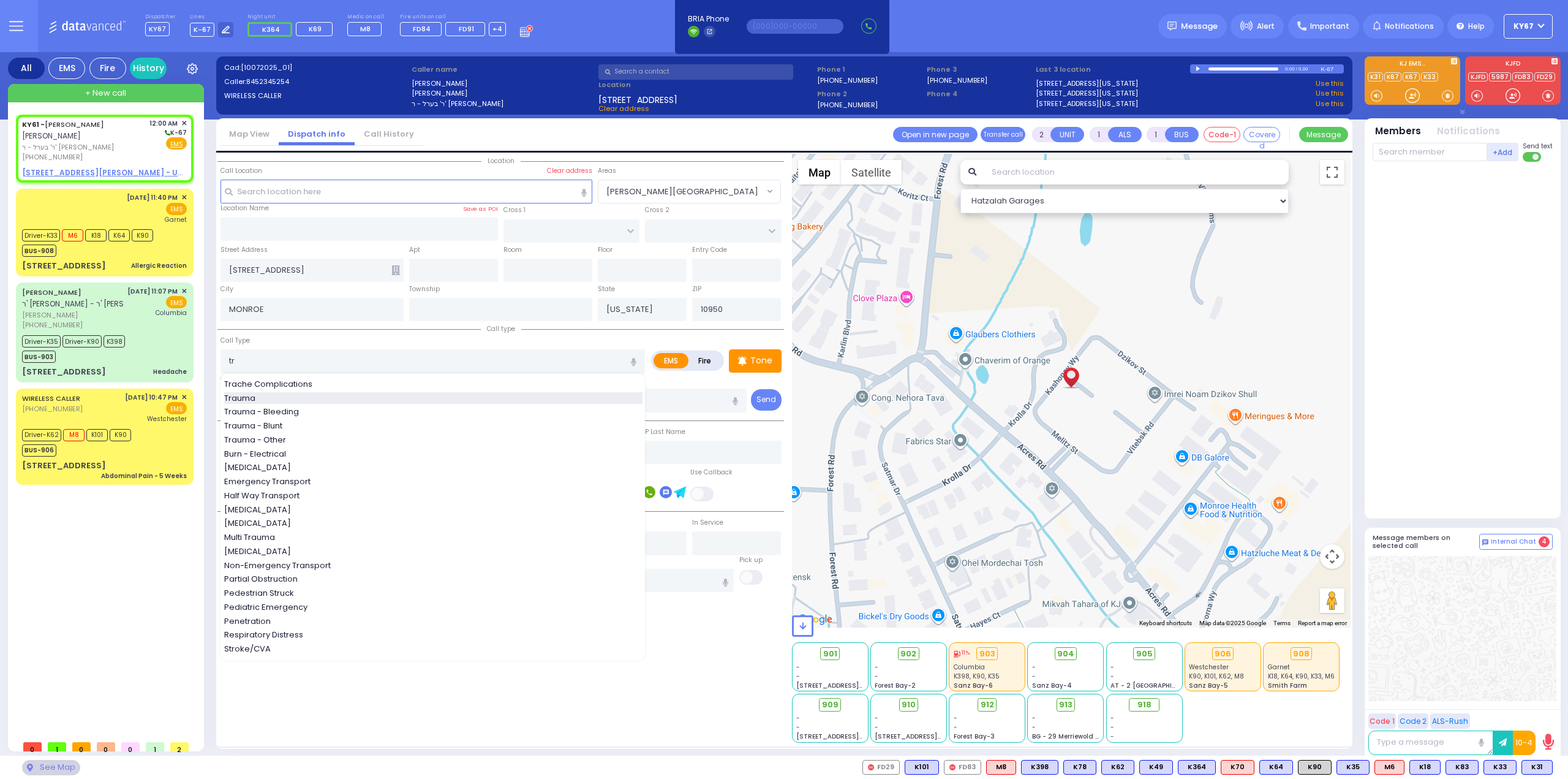
click at [266, 392] on div "Trauma" at bounding box center [433, 398] width 418 height 12
type input "Trauma"
type input "0"
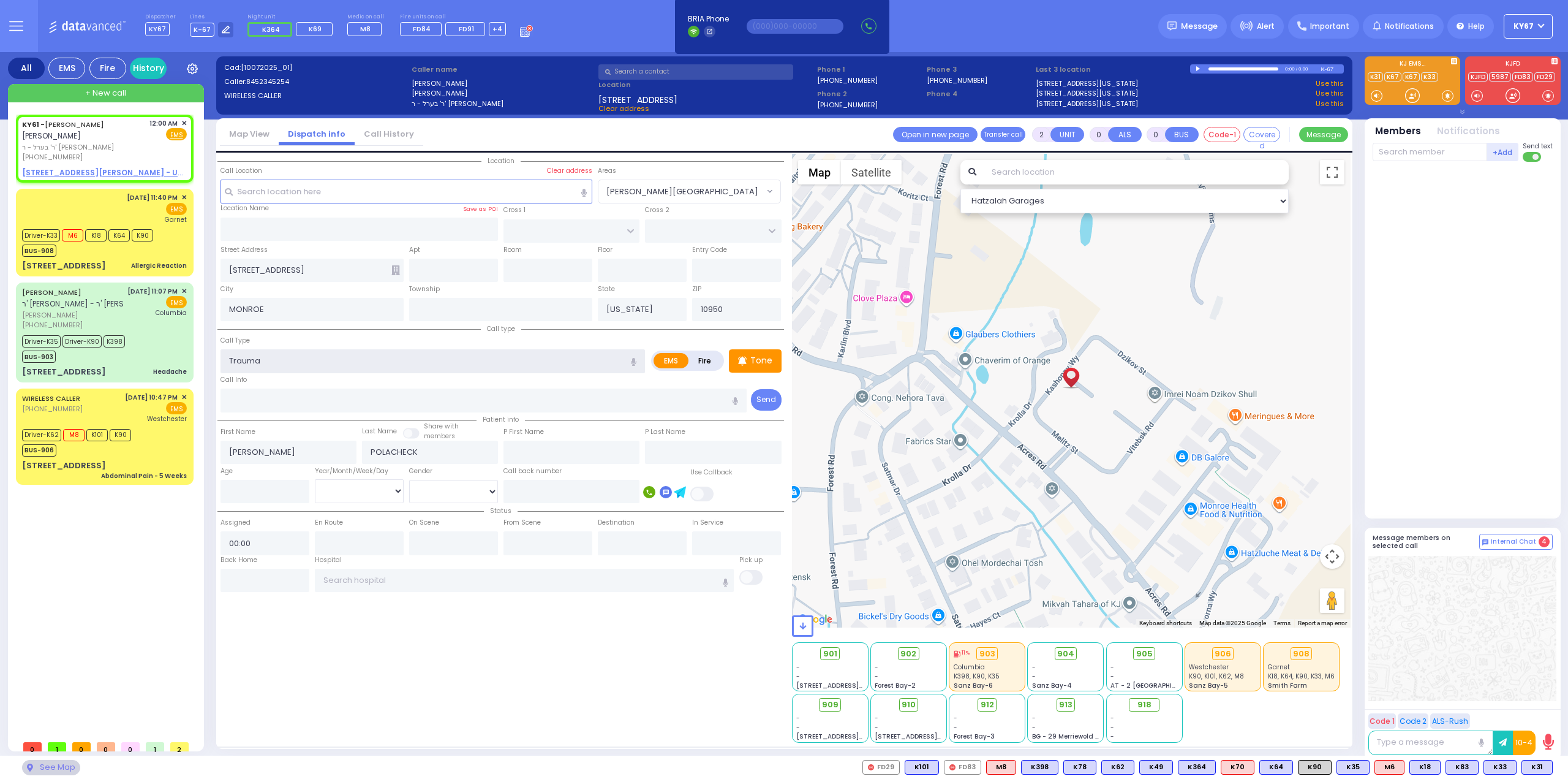
select select
radio input "true"
select select
select select "Hatzalah Garages"
select select
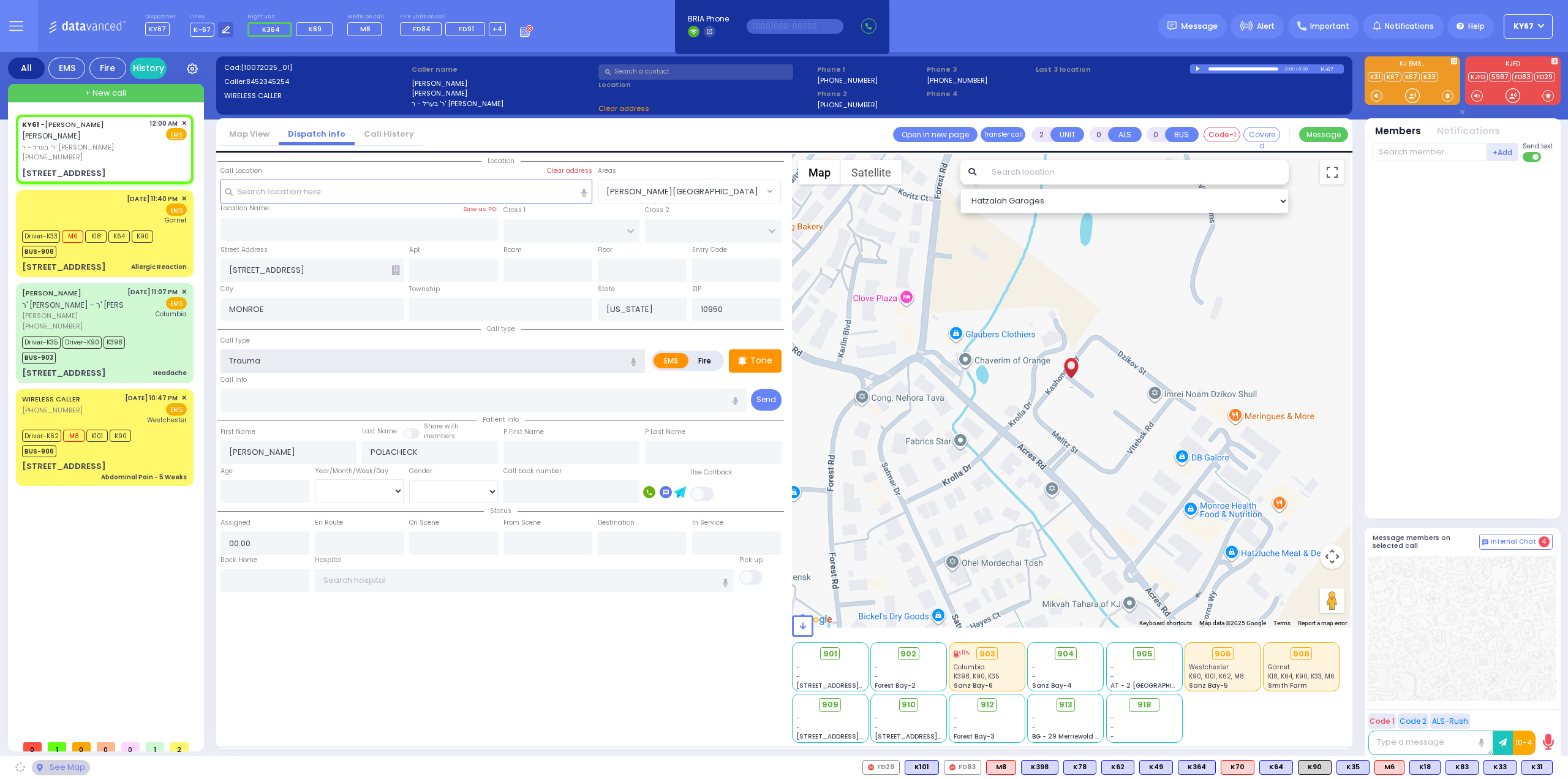
radio input "true"
select select
select select "Hatzalah Garages"
click at [441, 271] on input "text" at bounding box center [454, 270] width 89 height 24
type input "2"
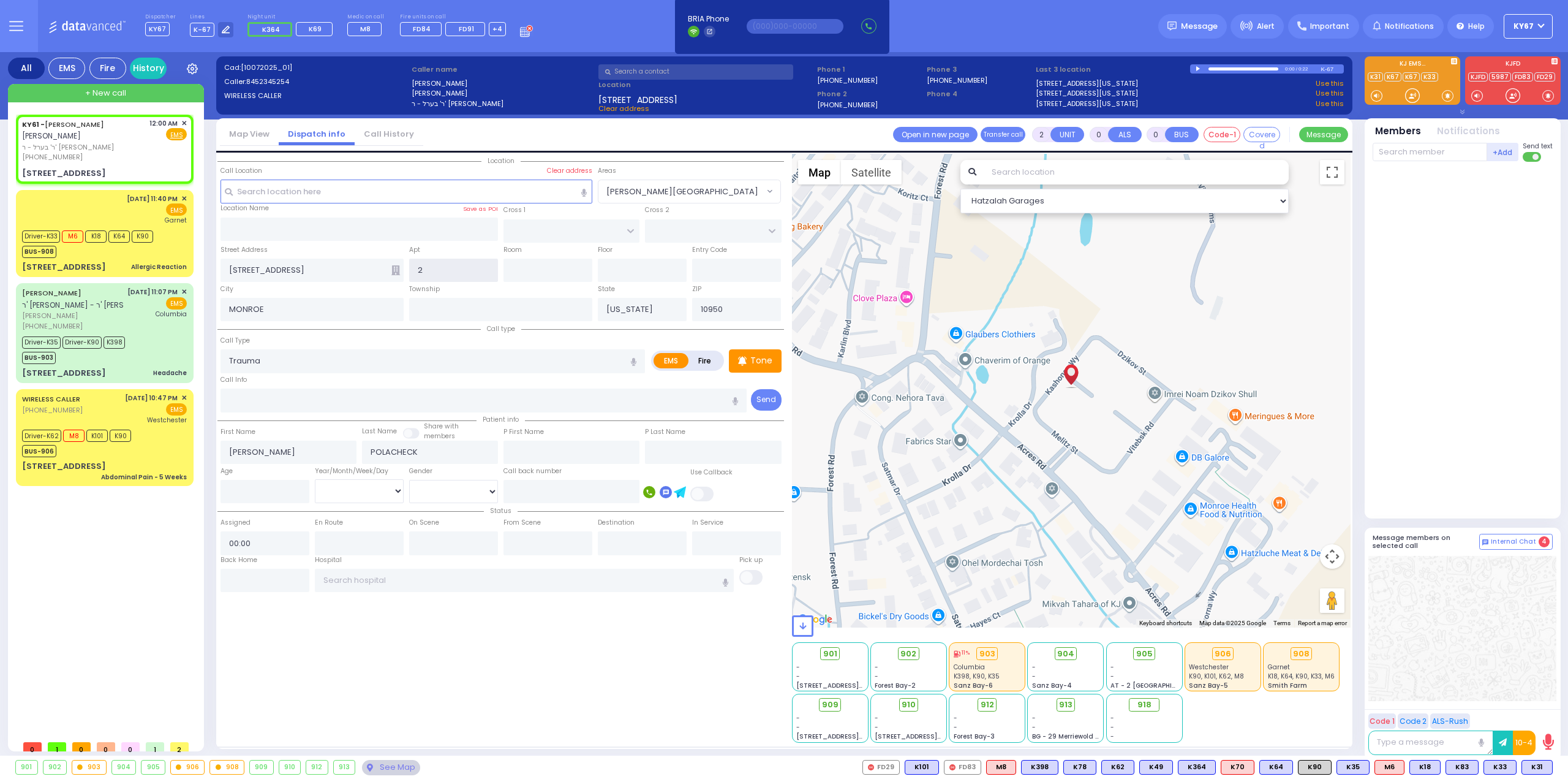
select select
type input "20"
radio input "true"
select select
select select "Hatzalah Garages"
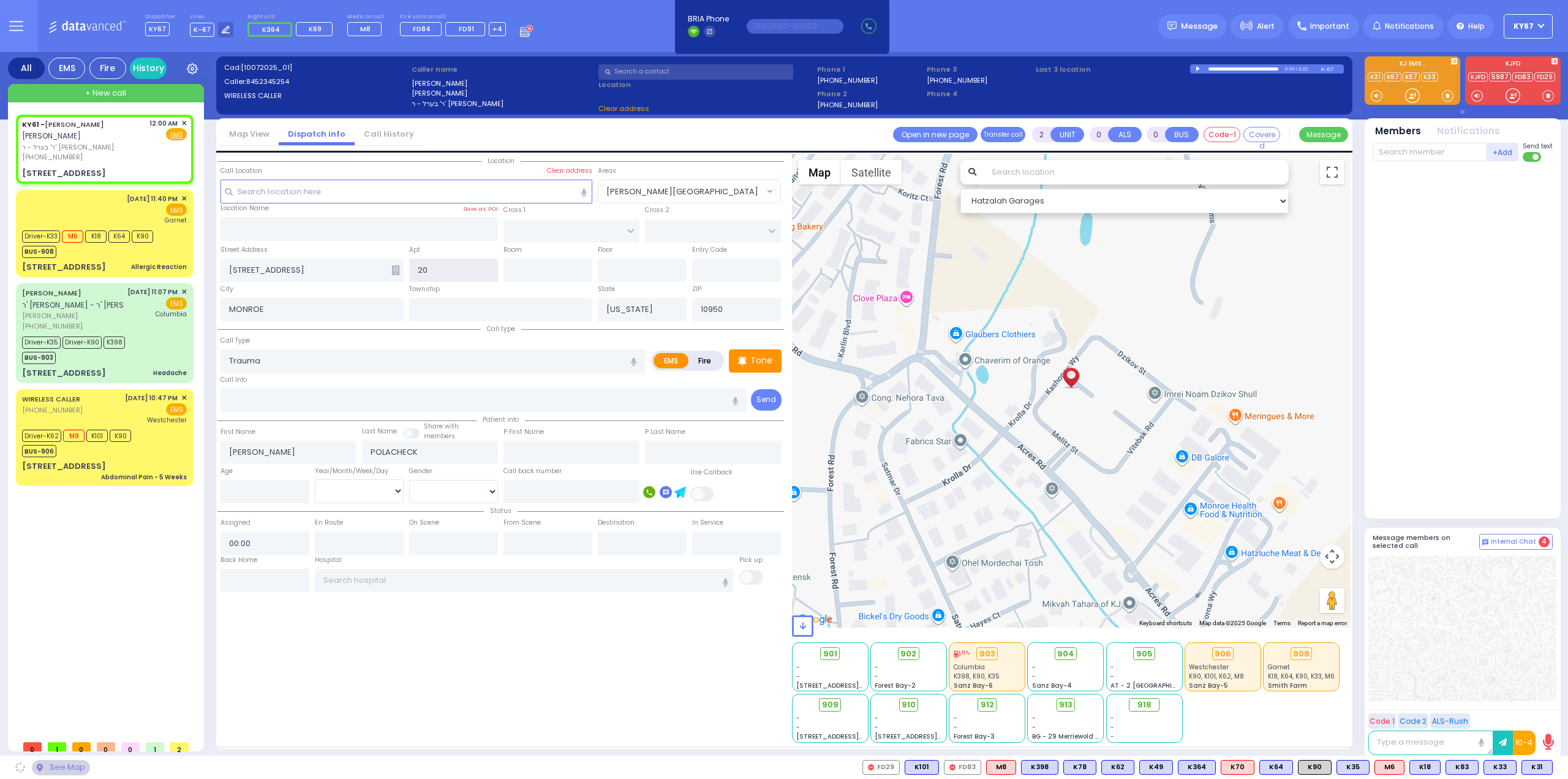
type input "202"
click at [520, 669] on div "KAHAN DR SECTION 4 KALEV WAY SECTION 3 KARLIN BLVD SECTION 5 KARLSBURG RD SECTI…" at bounding box center [500, 448] width 567 height 589
select select
radio input "true"
select select
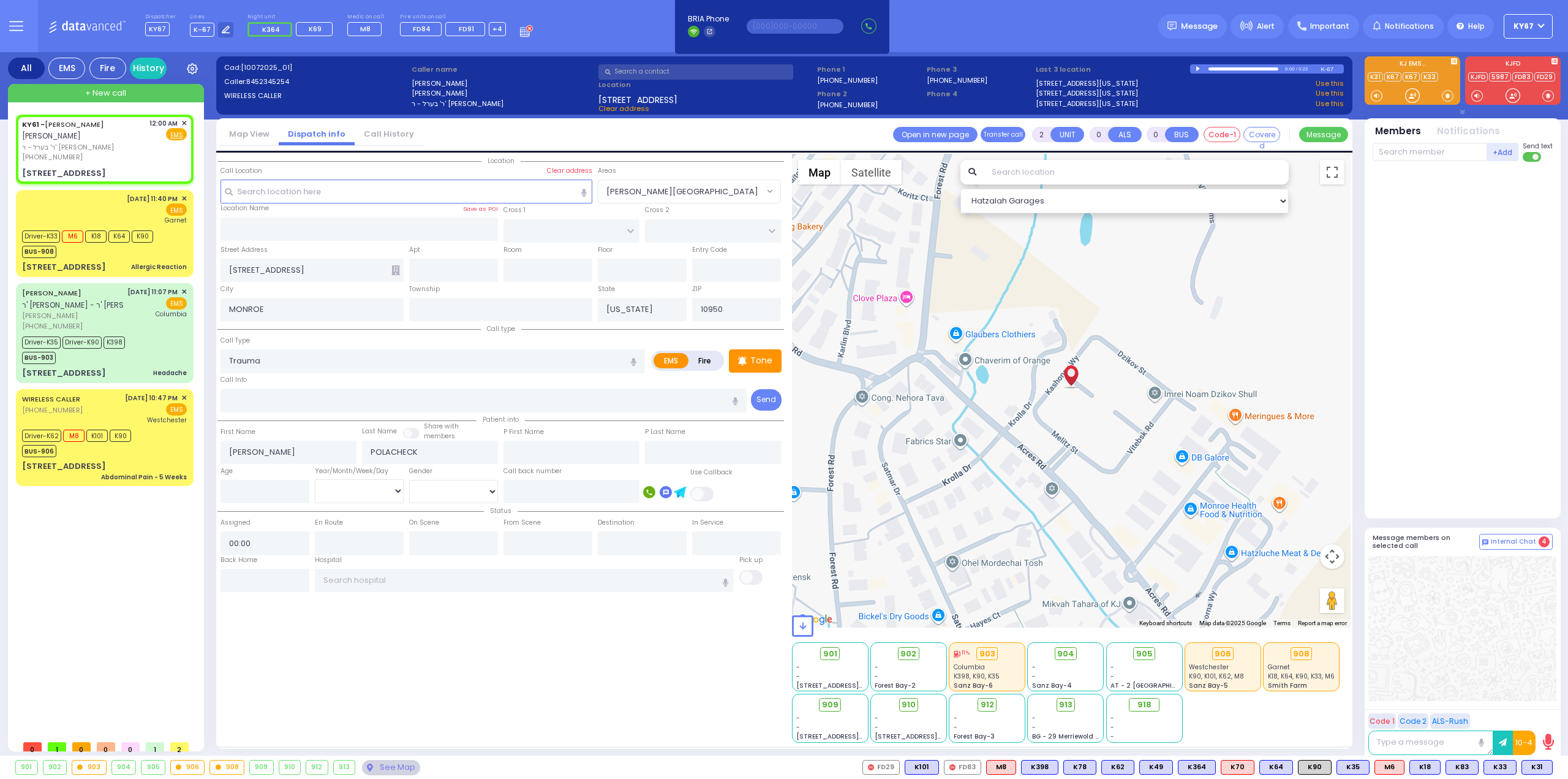
select select "Hatzalah Garages"
select select
radio input "true"
select select
select select "Hatzalah Garages"
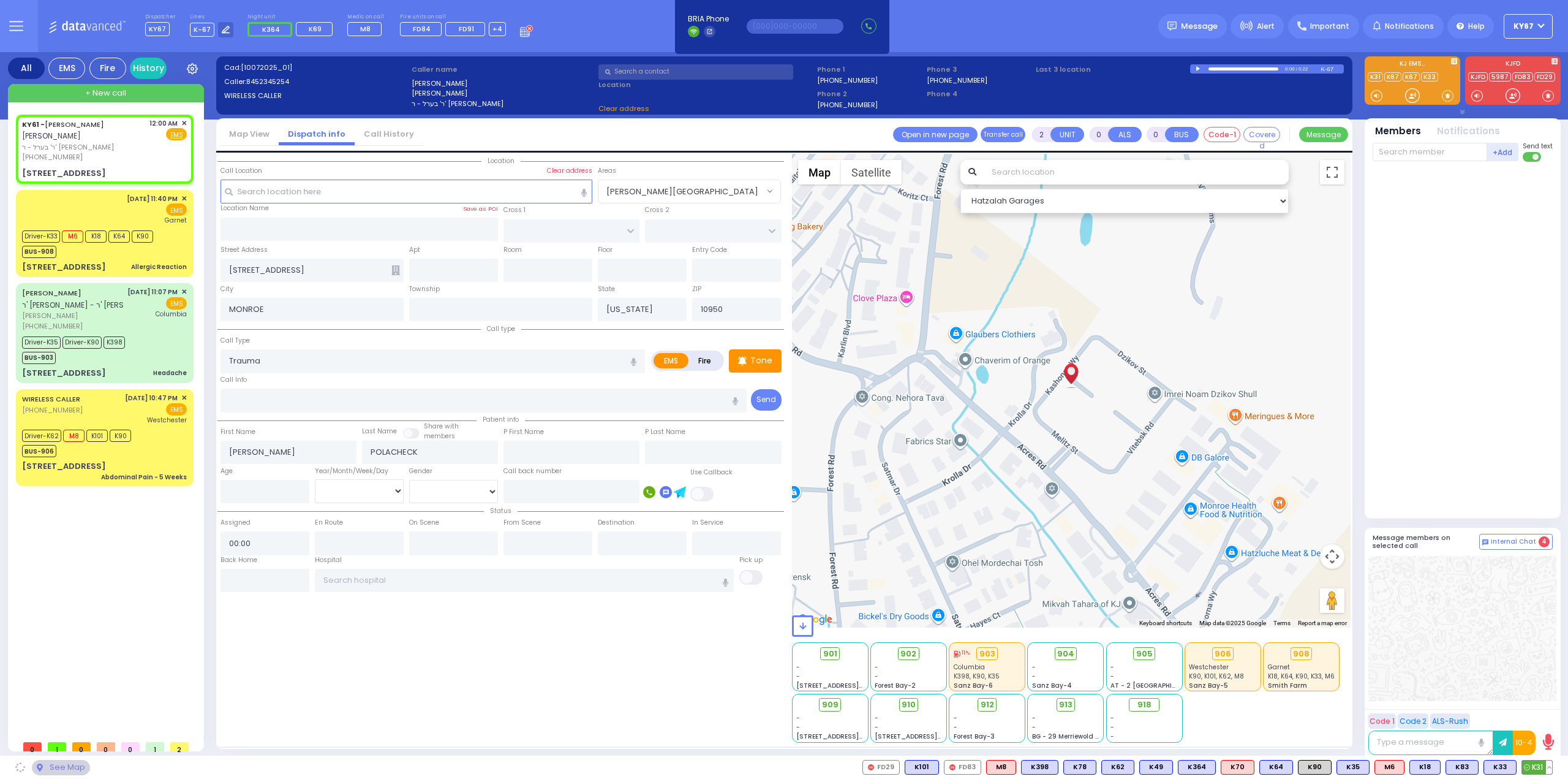
click at [1550, 768] on button at bounding box center [1549, 767] width 6 height 14
click at [1544, 714] on icon at bounding box center [1540, 713] width 13 height 13
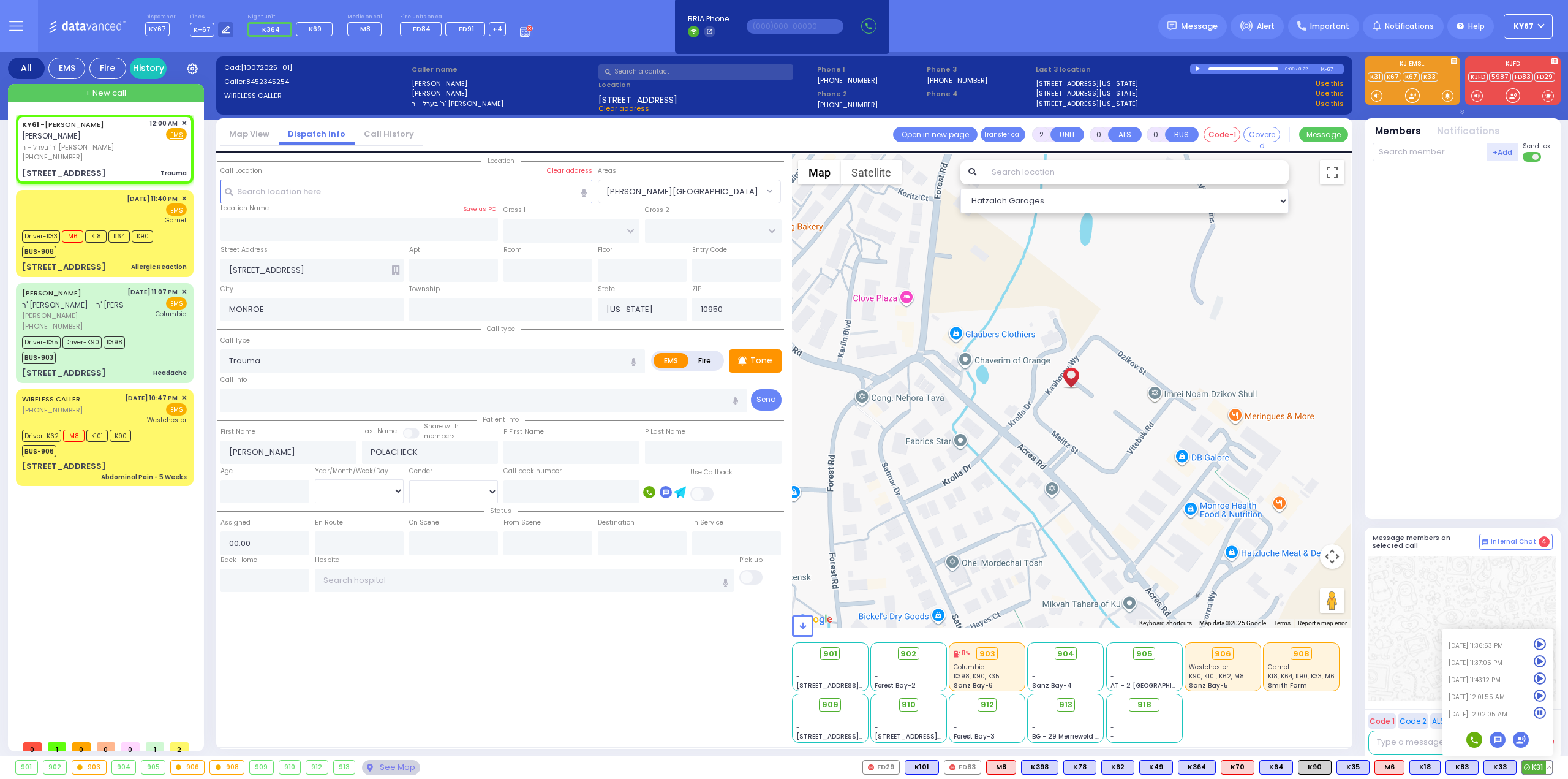
select select
radio input "true"
select select
select select "Hatzalah Garages"
select select
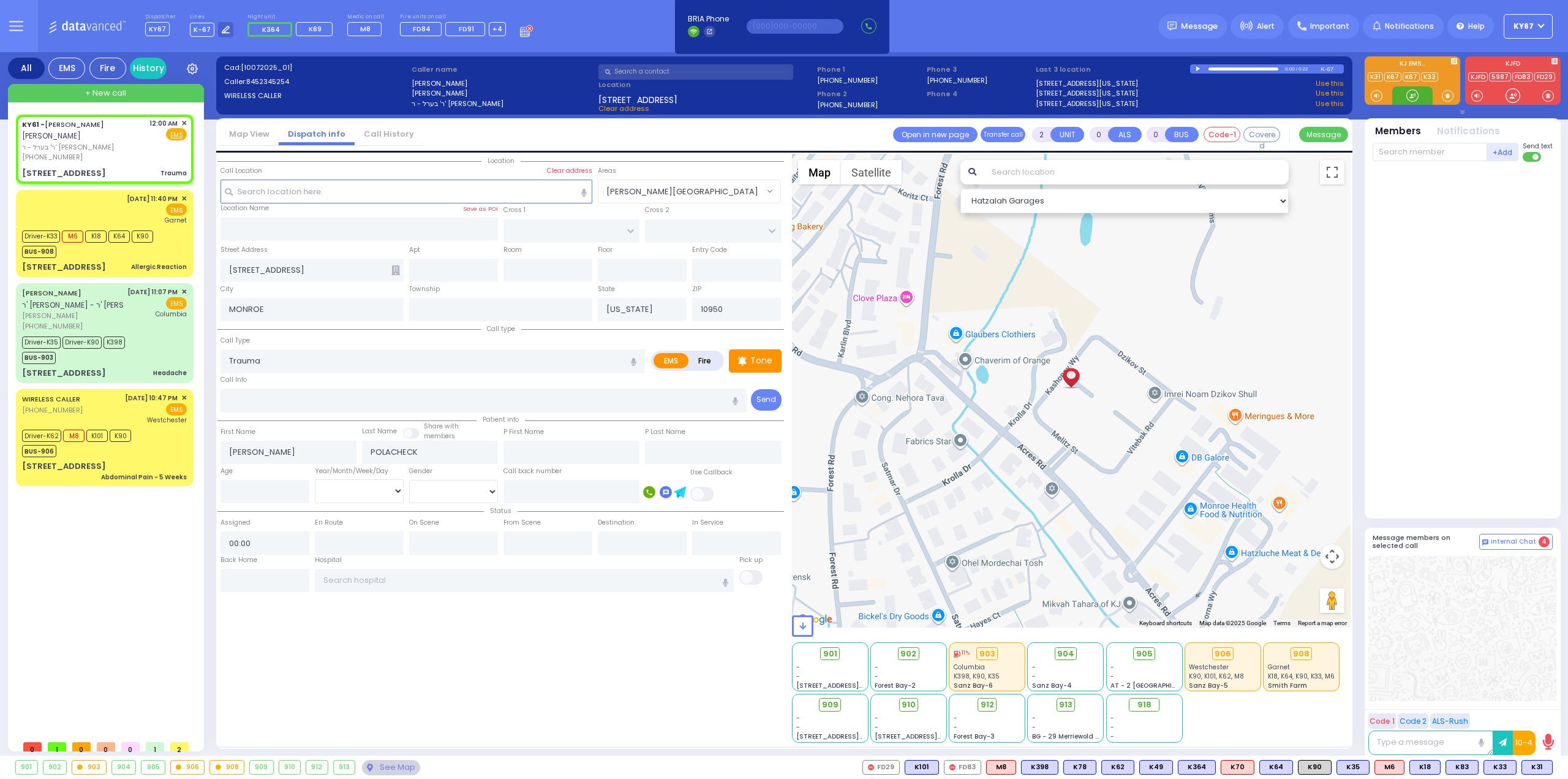
radio input "true"
select select
select select "Hatzalah Garages"
click at [449, 256] on div "Apt" at bounding box center [453, 262] width 95 height 39
click at [444, 268] on input "text" at bounding box center [454, 270] width 89 height 24
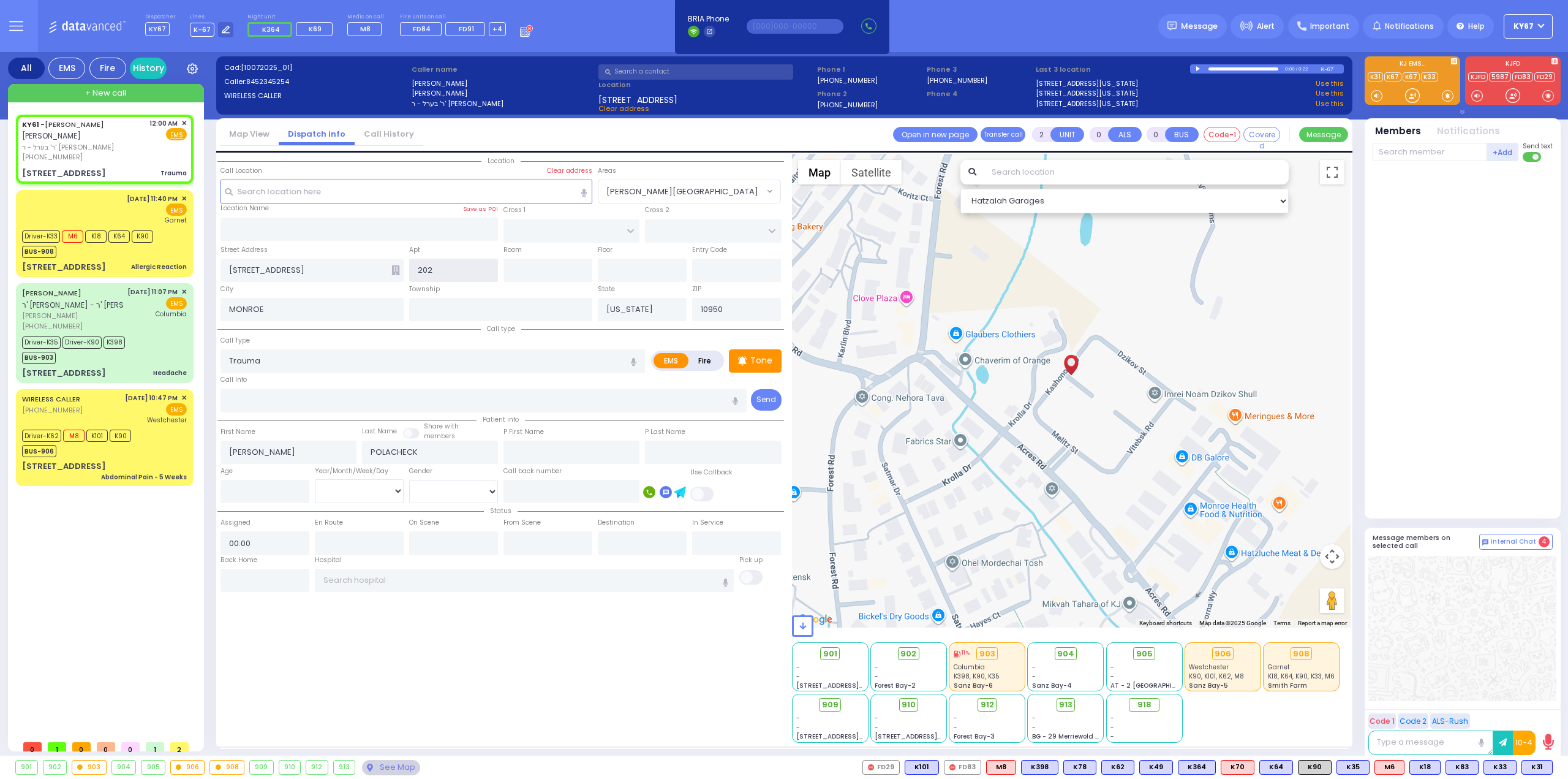
type input "202"
click at [711, 687] on div "KAHAN DR SECTION 4 KALEV WAY SECTION 3 KARLIN BLVD SECTION 5 KARLSBURG RD SECTI…" at bounding box center [500, 448] width 567 height 589
select select
radio input "true"
select select
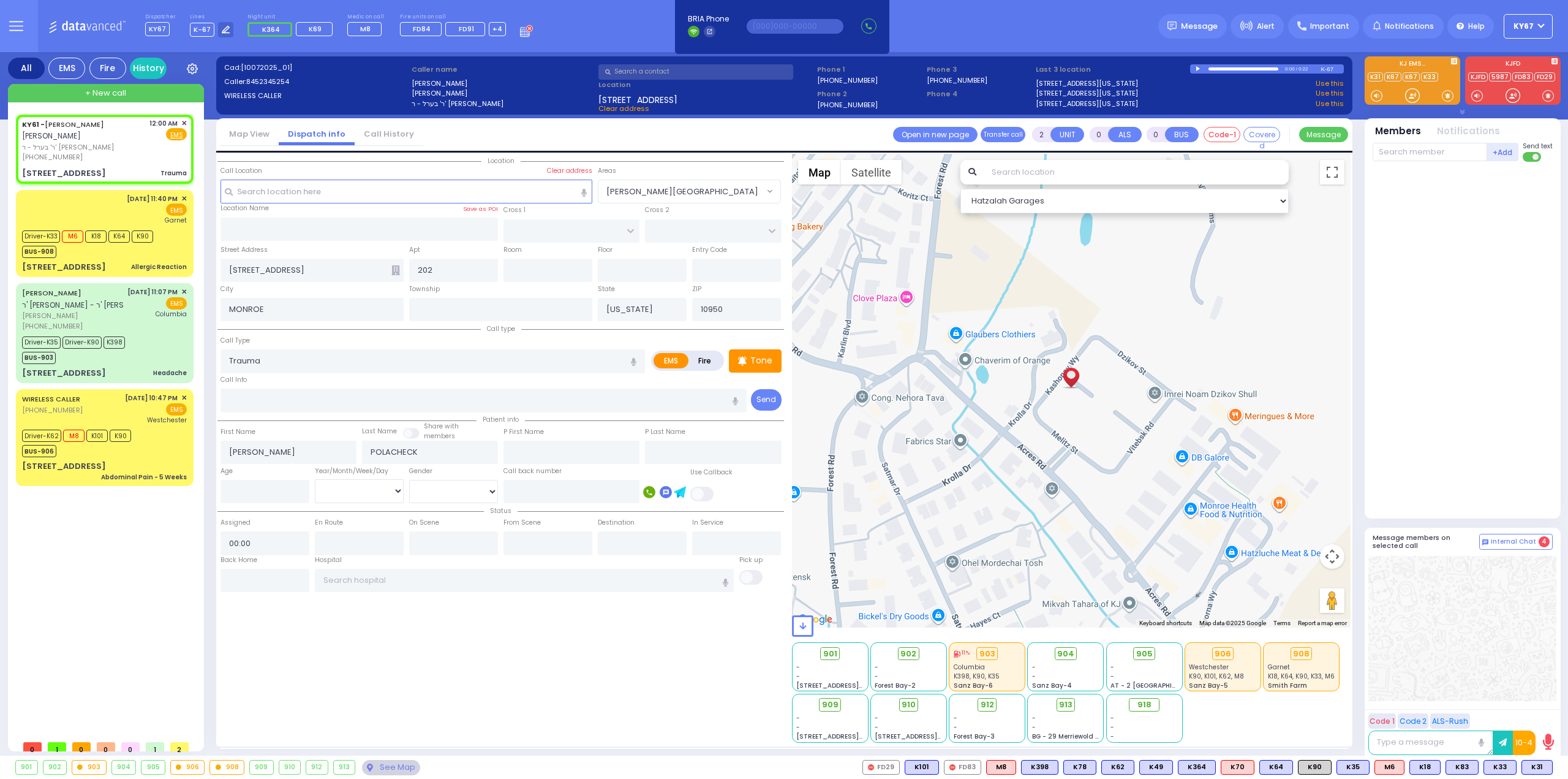
select select "Hatzalah Garages"
click at [1426, 157] on input "text" at bounding box center [1430, 152] width 115 height 18
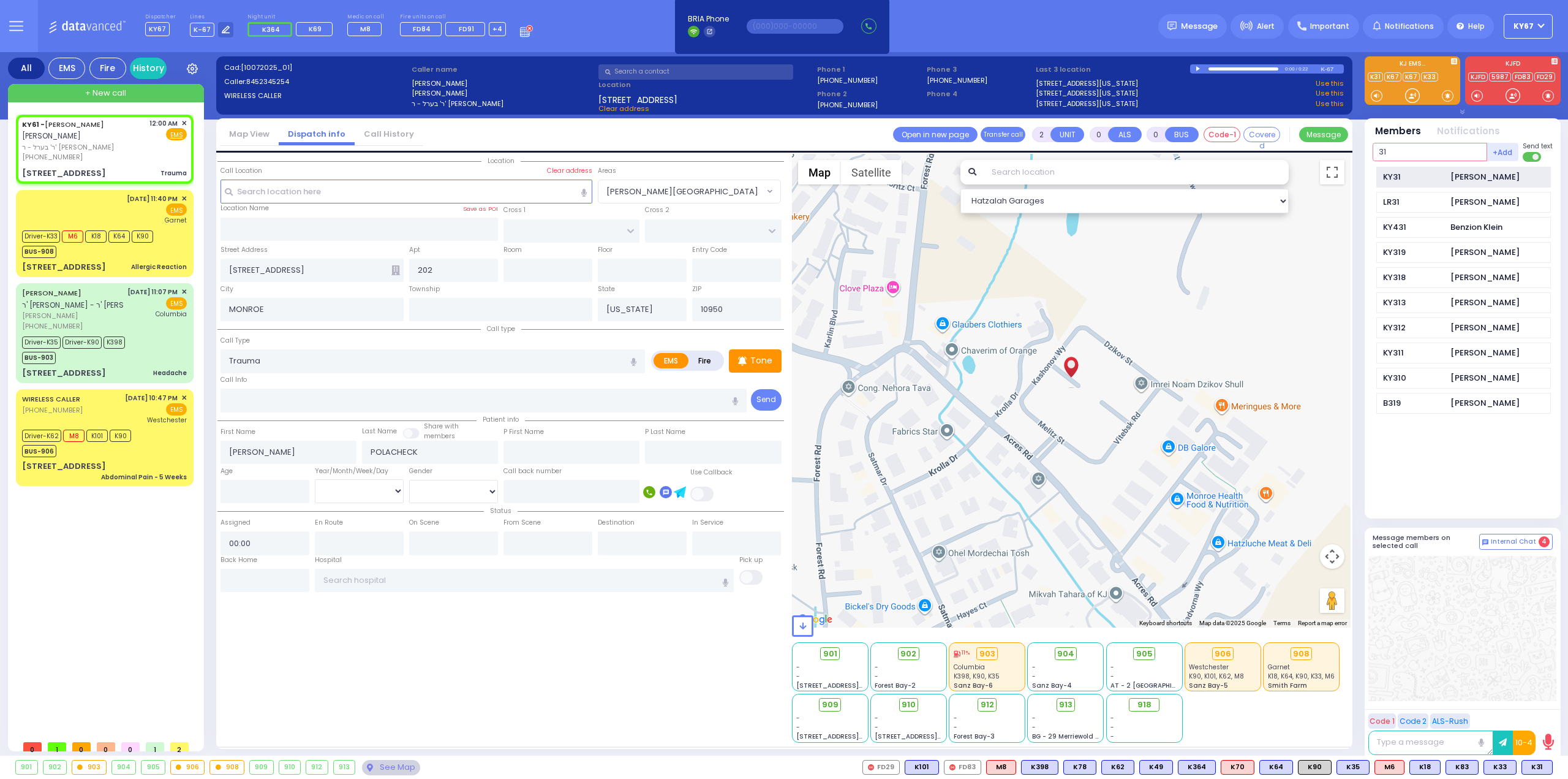
type input "31"
click at [1432, 169] on div "KY31 Yisroel Feldman" at bounding box center [1463, 177] width 175 height 22
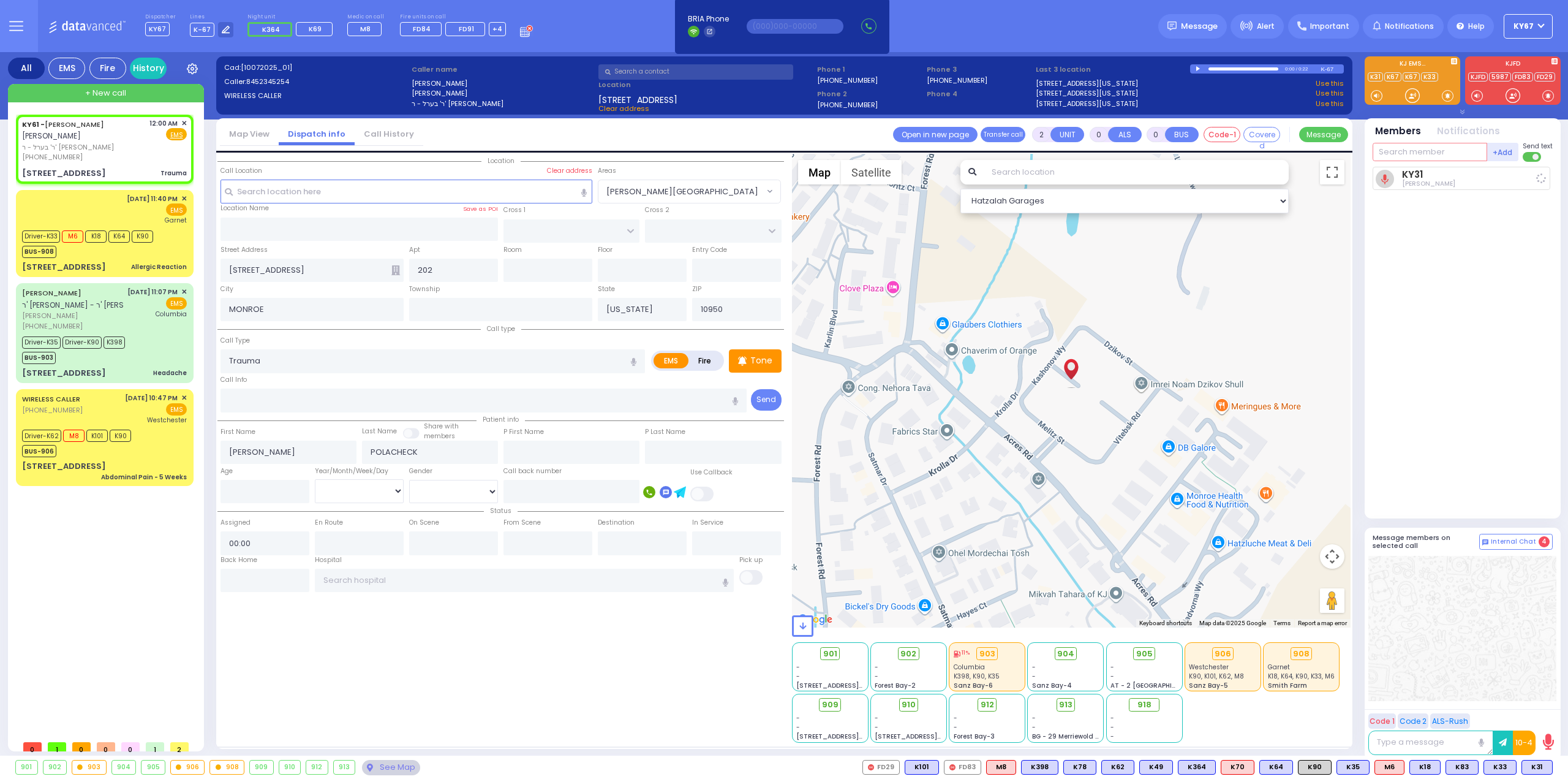
click at [1418, 152] on input "text" at bounding box center [1430, 152] width 115 height 18
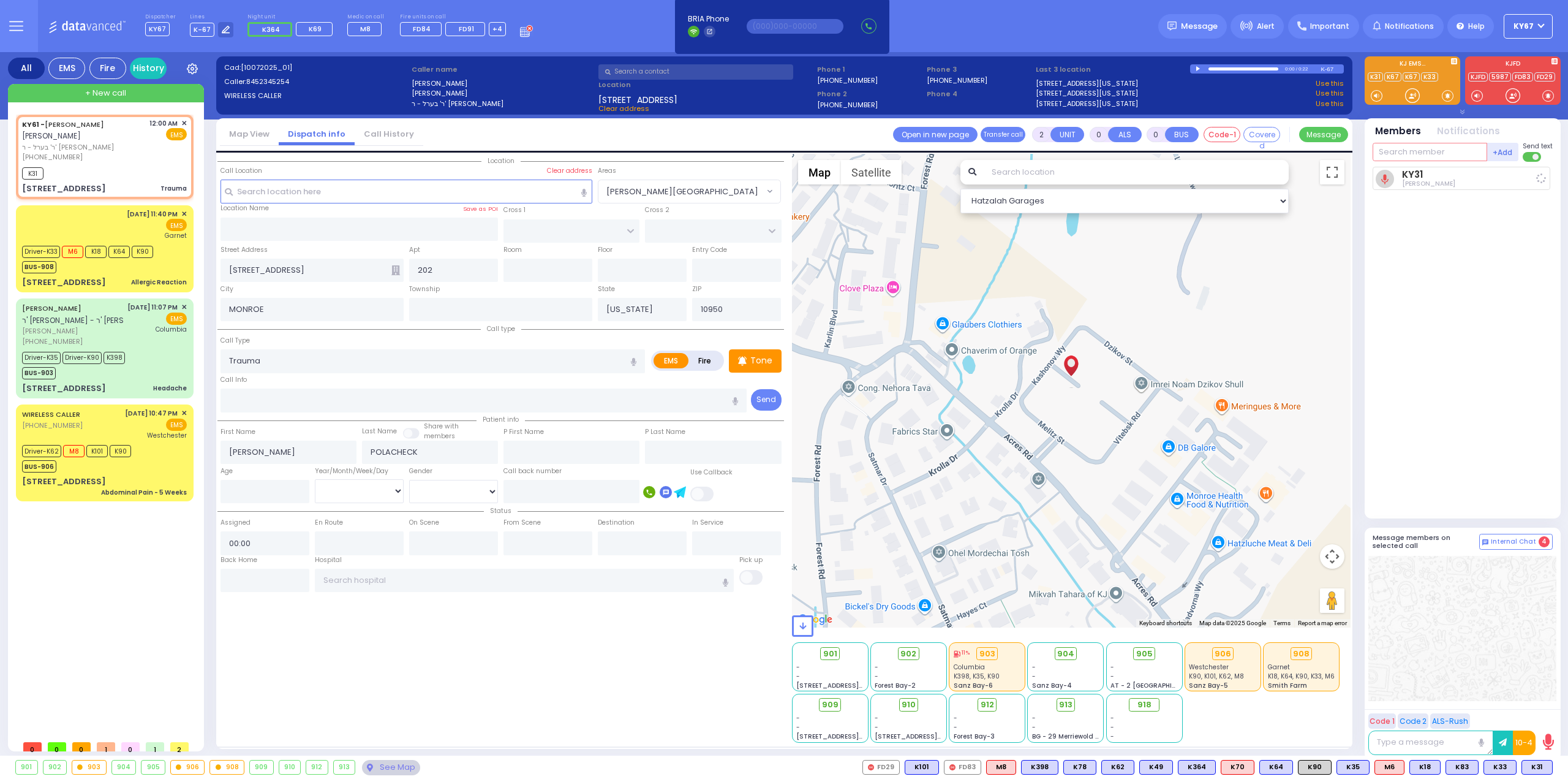
type input "3"
select select
radio input "true"
select select
type input "00:02"
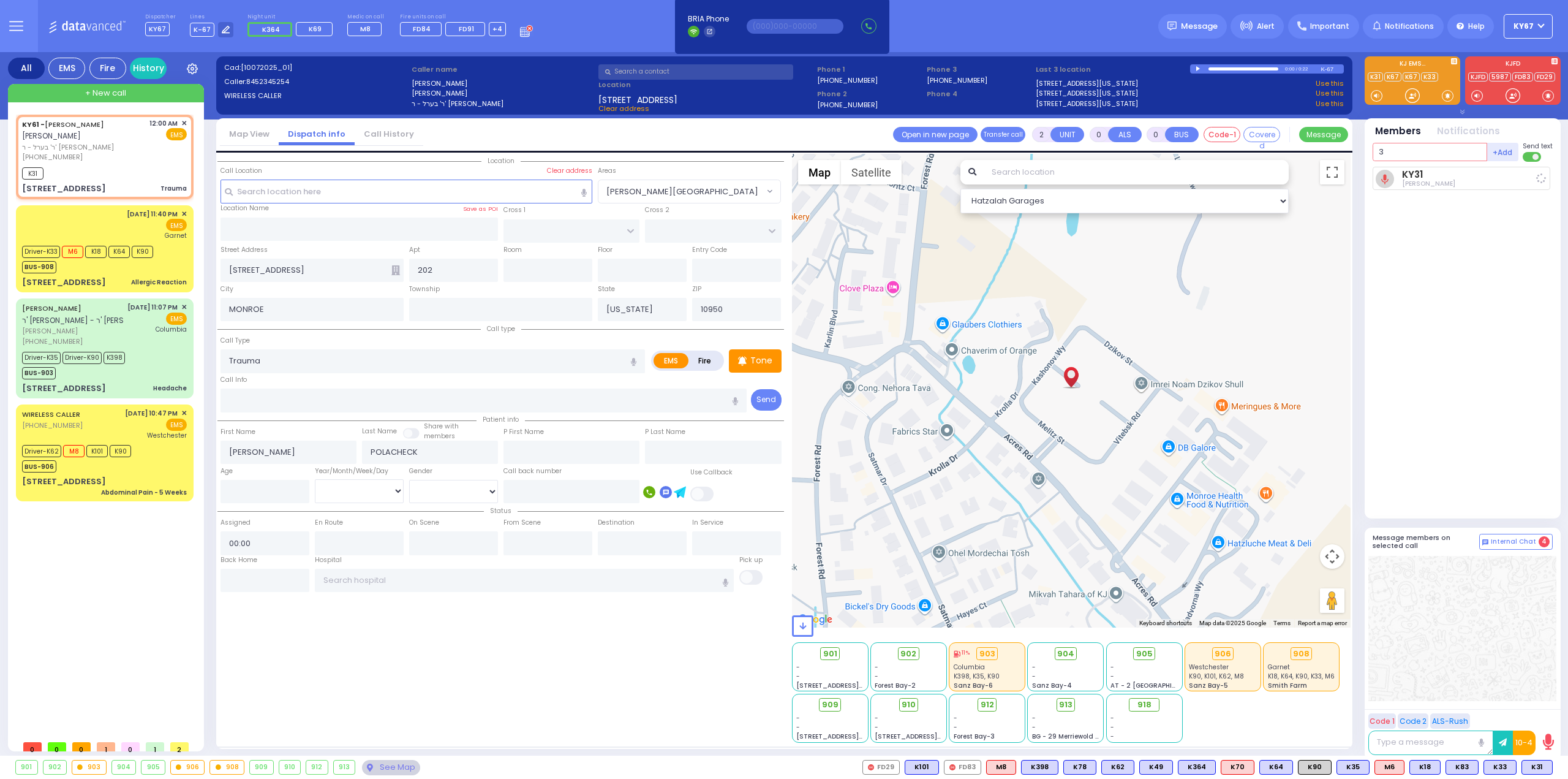
type input "30"
select select "Hatzalah Garages"
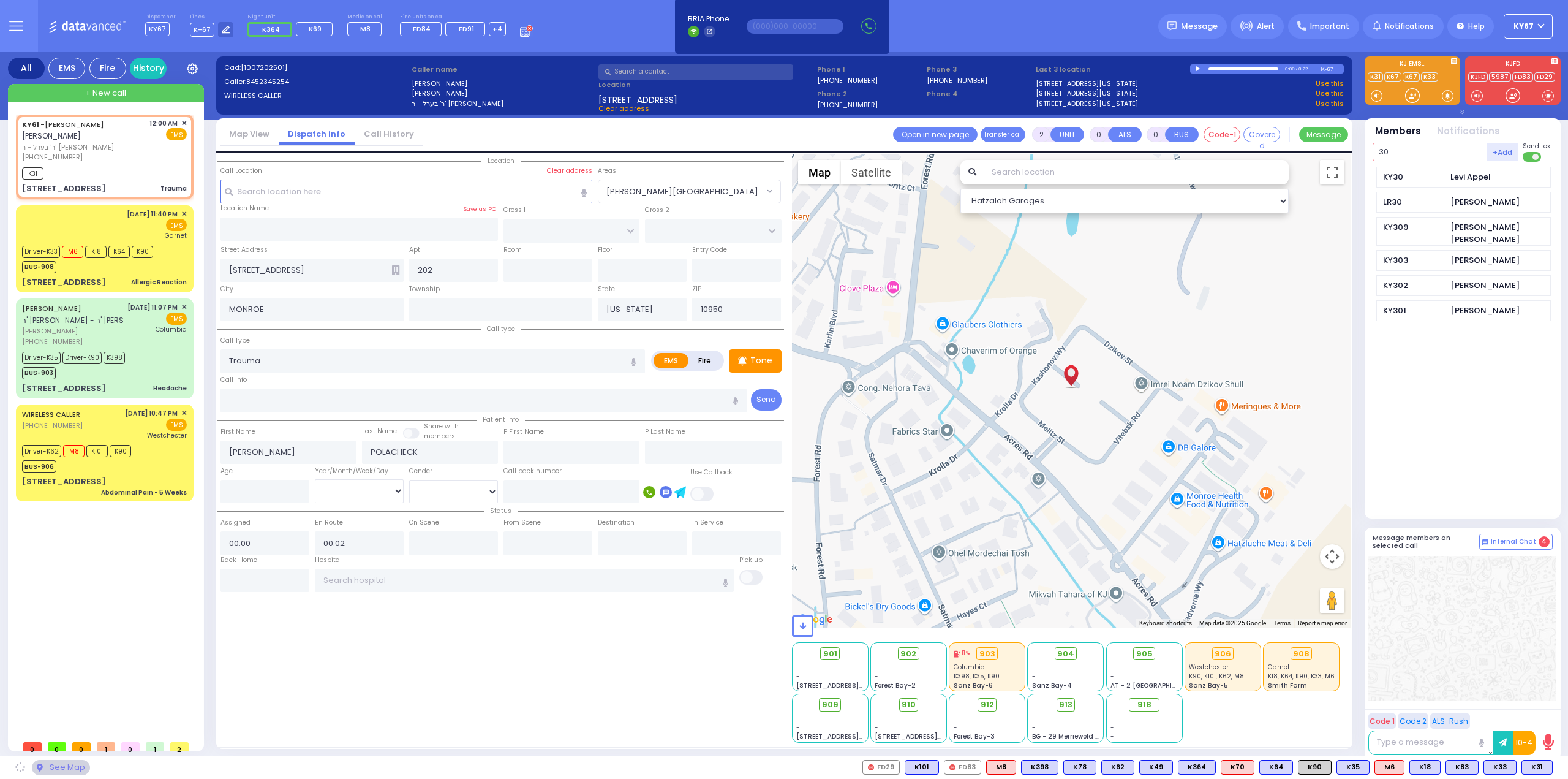
type input "3"
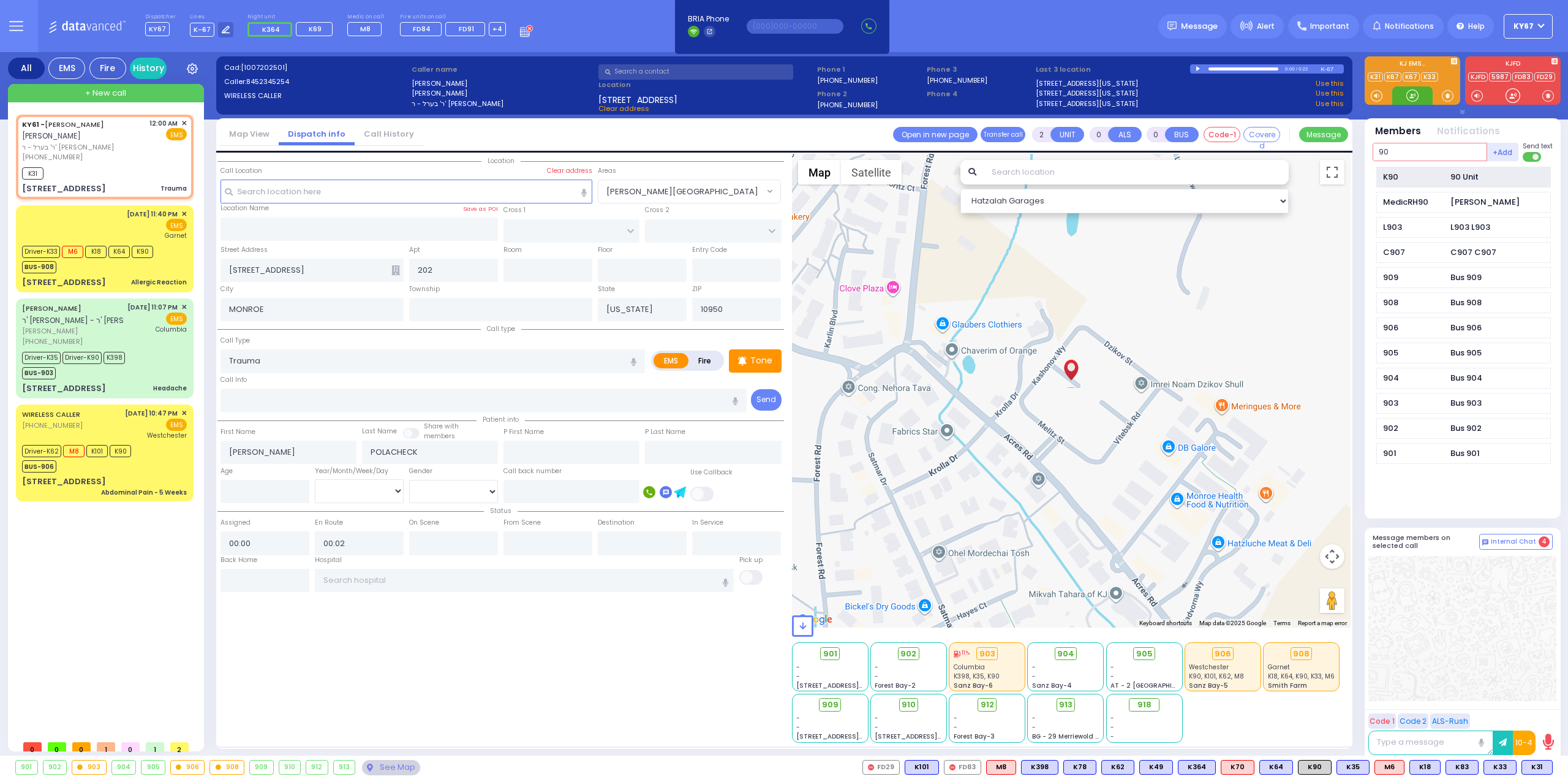
type input "90"
click at [1435, 176] on div "K90" at bounding box center [1412, 177] width 61 height 12
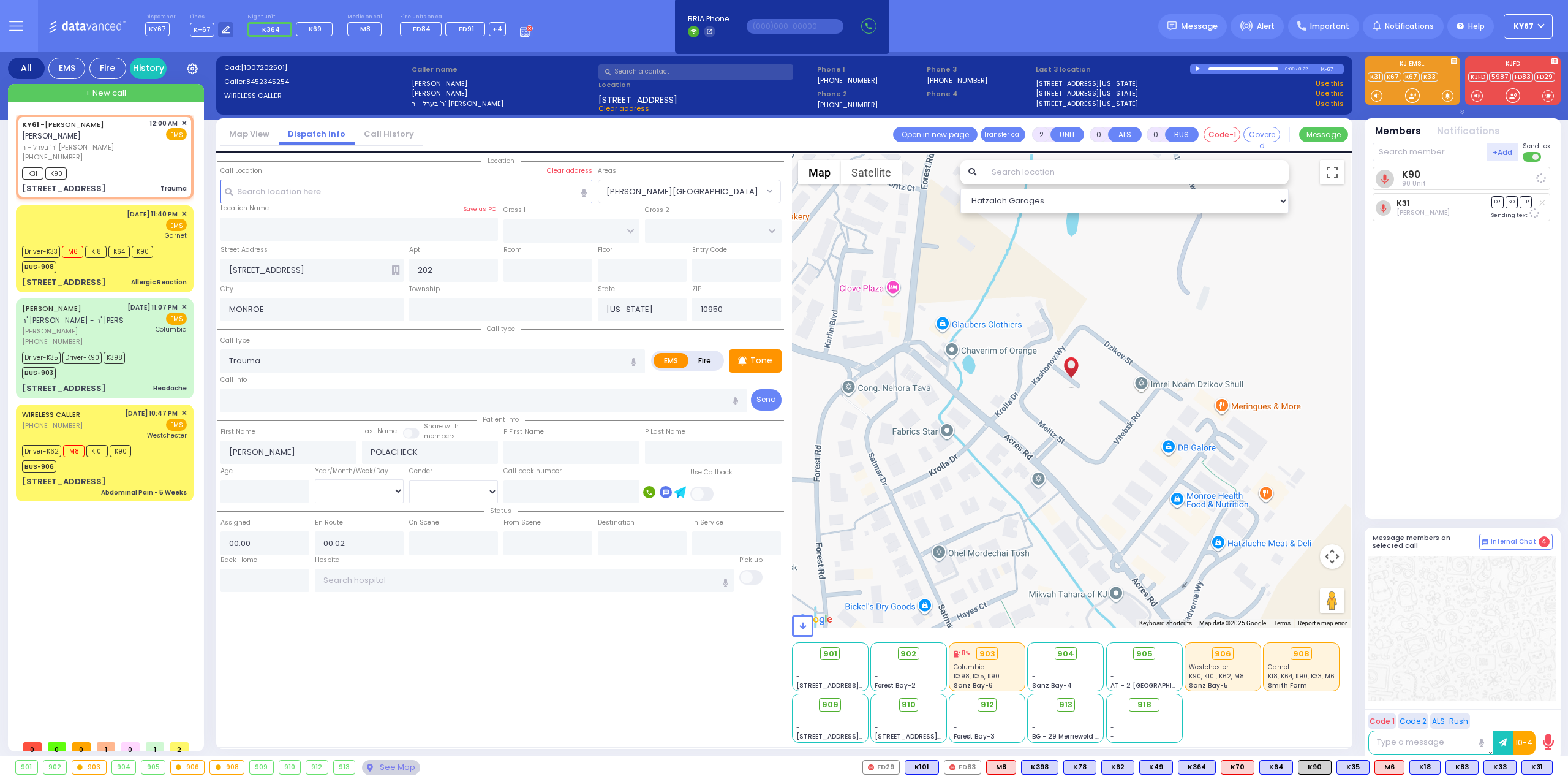
drag, startPoint x: 1433, startPoint y: 315, endPoint x: 1219, endPoint y: 316, distance: 214.0
click at [1433, 315] on div "K90 90 Unit K31 DR SO TR" at bounding box center [1463, 337] width 183 height 341
select select
click at [1442, 154] on input "text" at bounding box center [1430, 152] width 115 height 18
click at [1386, 210] on circle at bounding box center [1382, 207] width 15 height 15
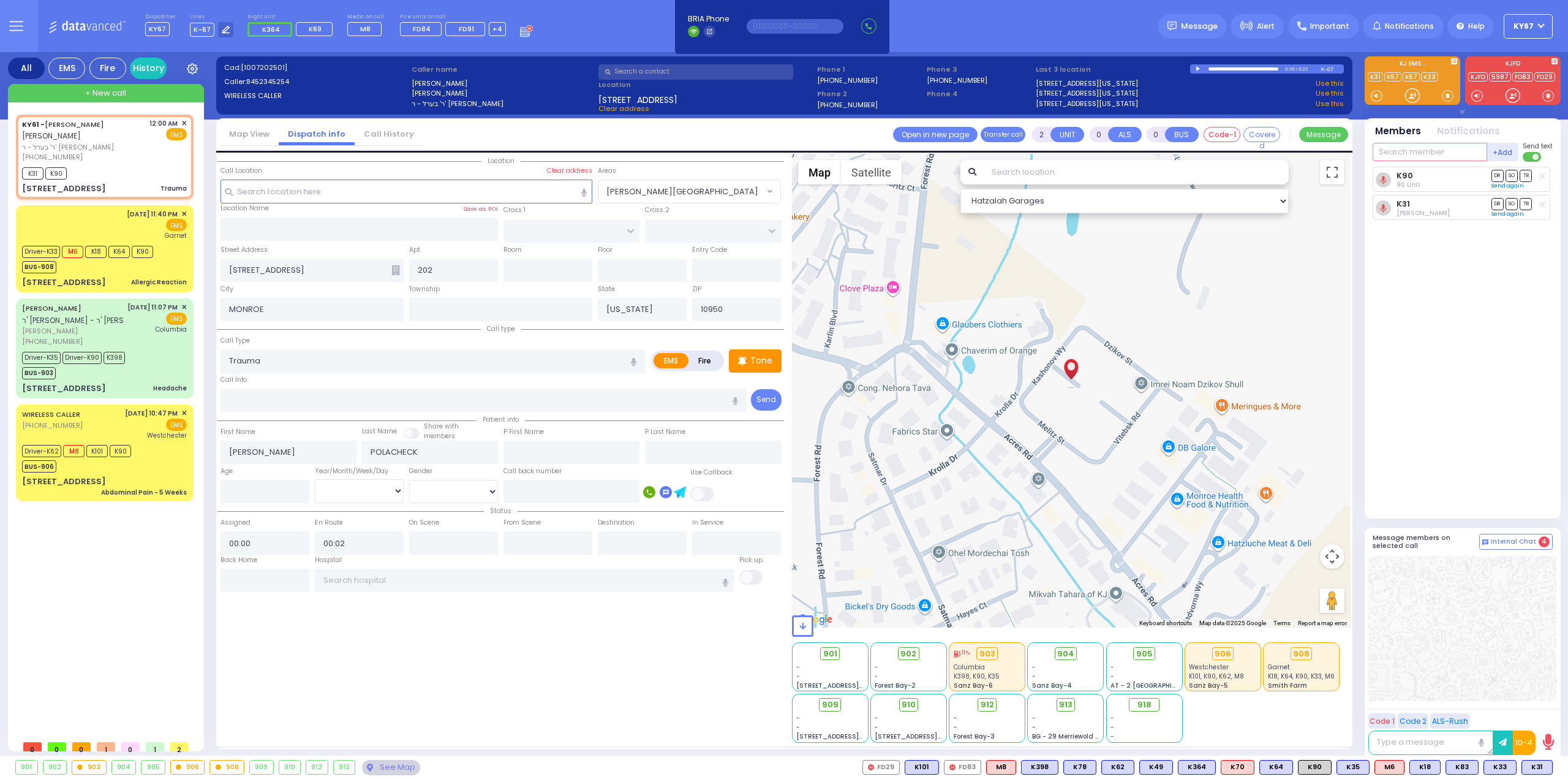
click at [1400, 149] on input "text" at bounding box center [1430, 152] width 115 height 18
click at [1405, 150] on input "text" at bounding box center [1430, 152] width 115 height 18
click at [1548, 765] on button at bounding box center [1549, 767] width 6 height 14
click at [1432, 603] on div at bounding box center [1462, 629] width 188 height 146
click at [1497, 622] on div at bounding box center [1462, 629] width 188 height 146
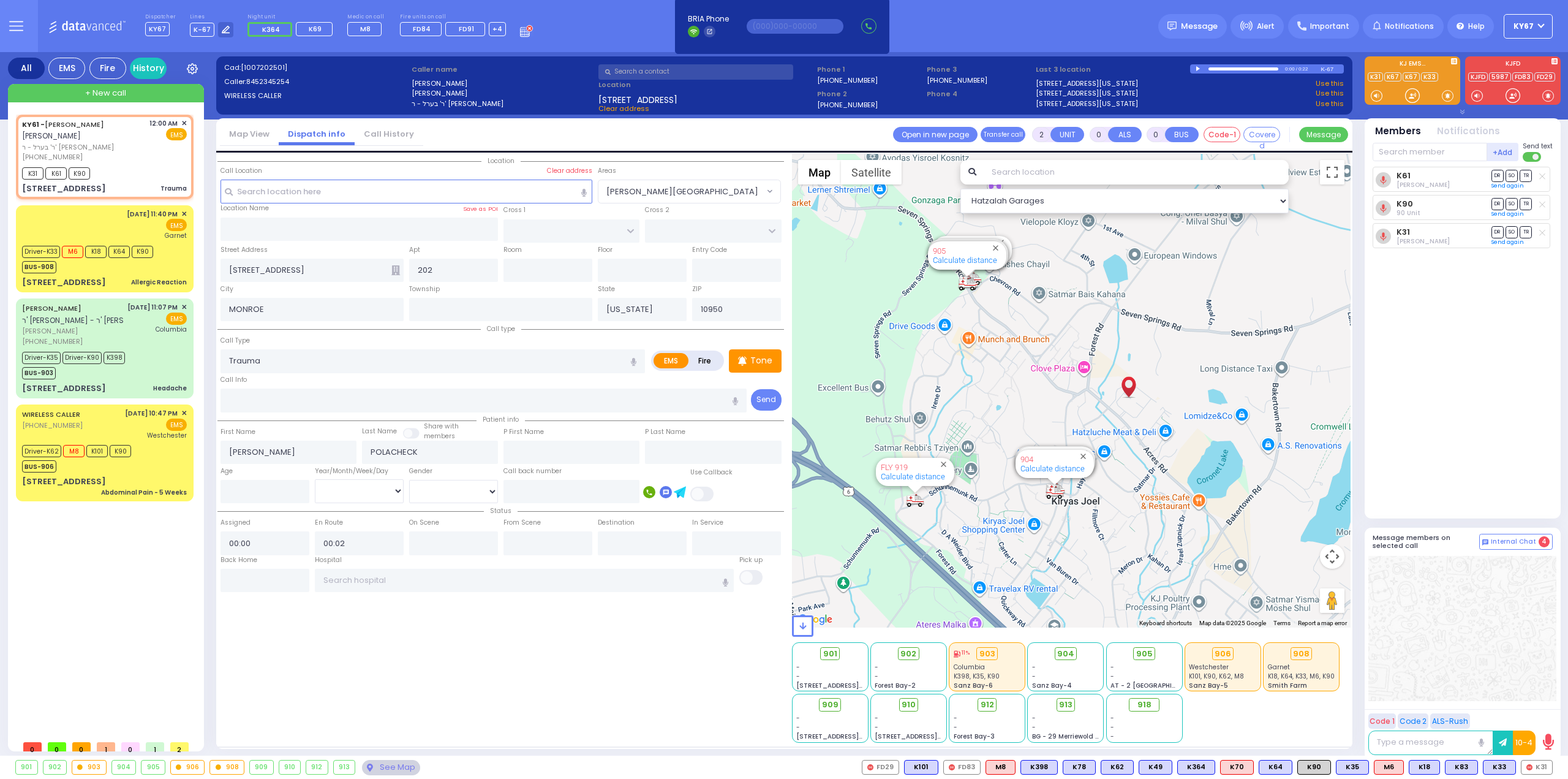
select select
click at [183, 122] on span "✕" at bounding box center [184, 123] width 5 height 10
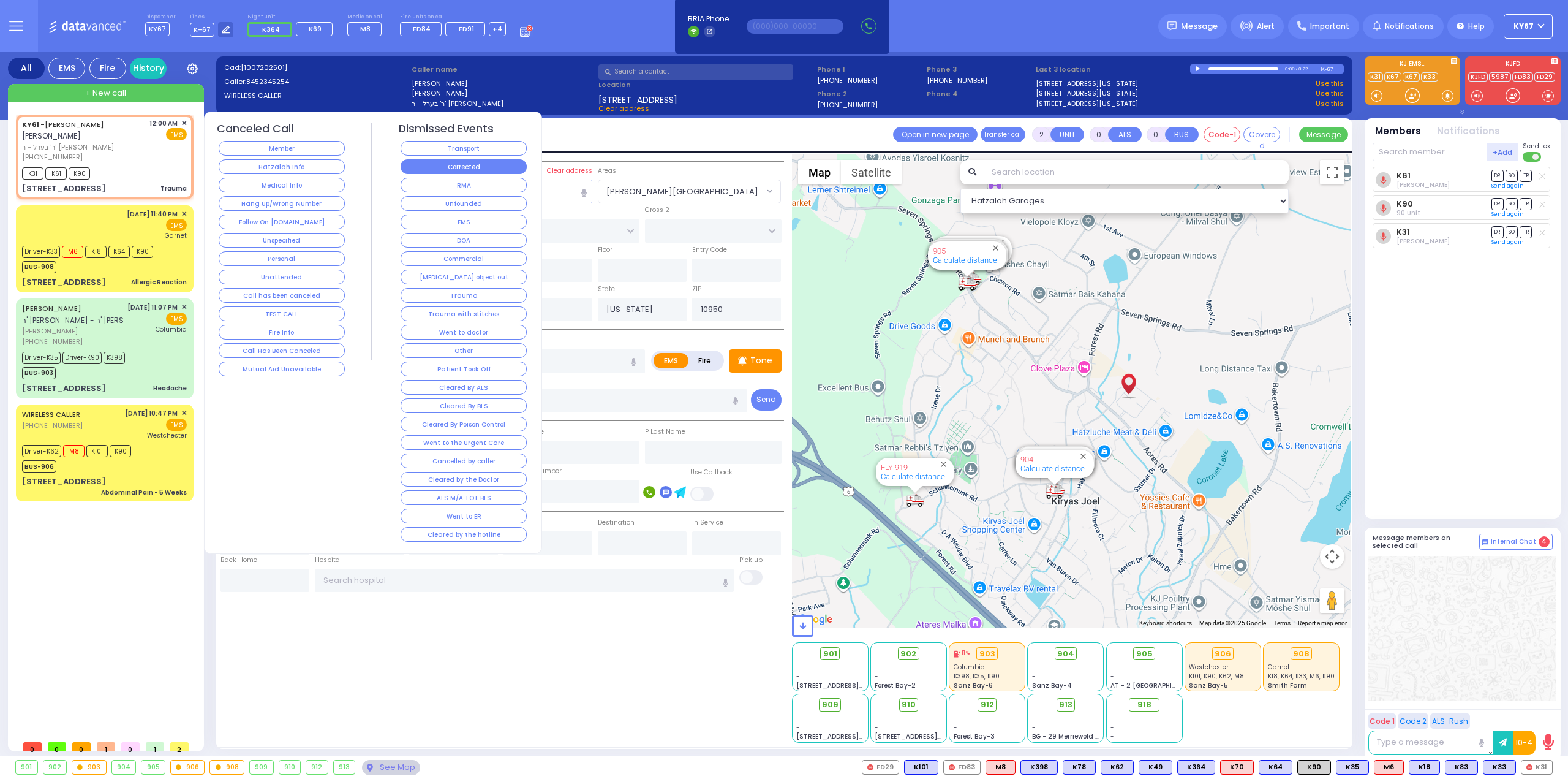
click at [467, 168] on button "Corrected" at bounding box center [463, 167] width 126 height 15
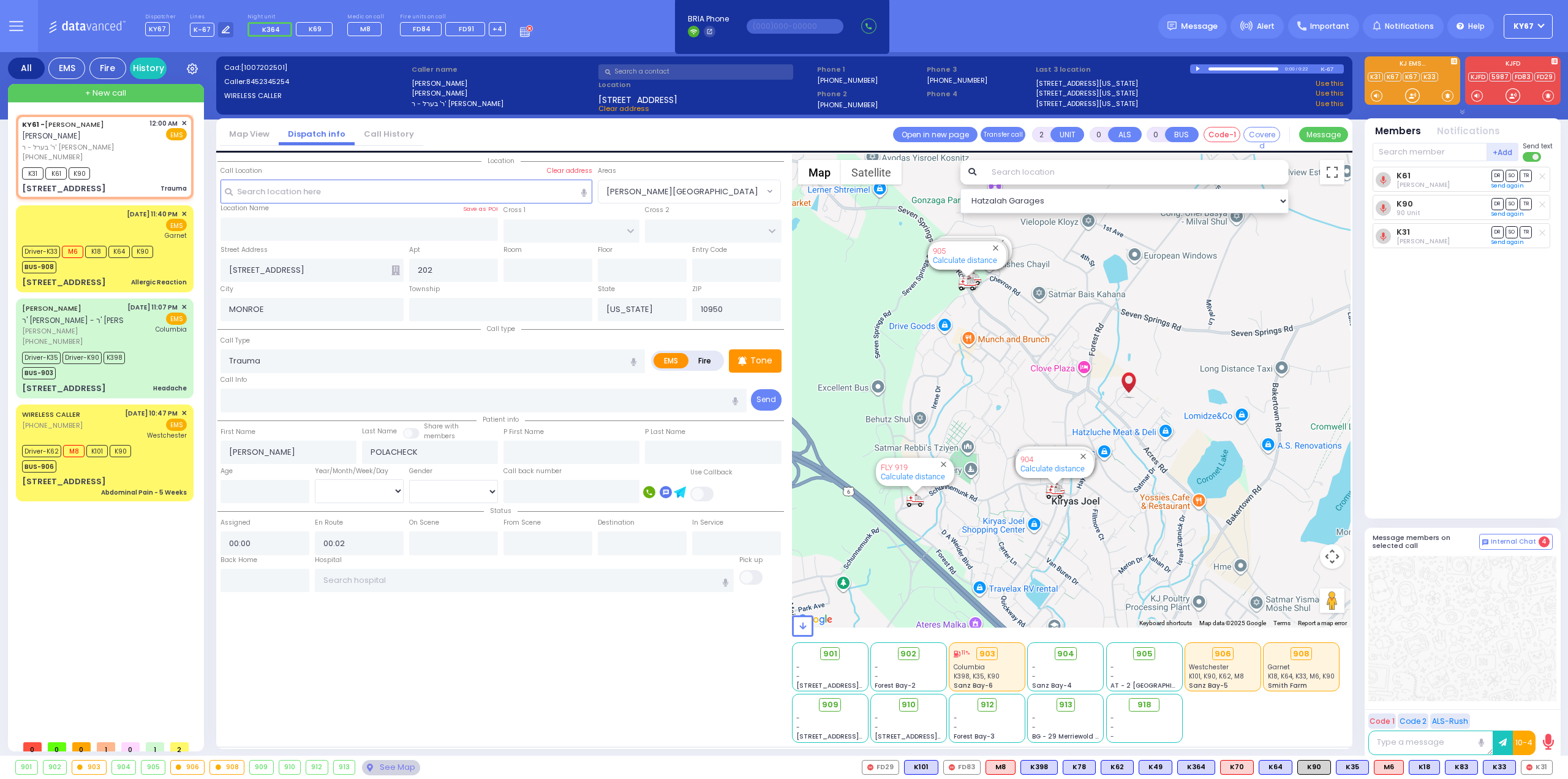
select select
radio input "true"
select select
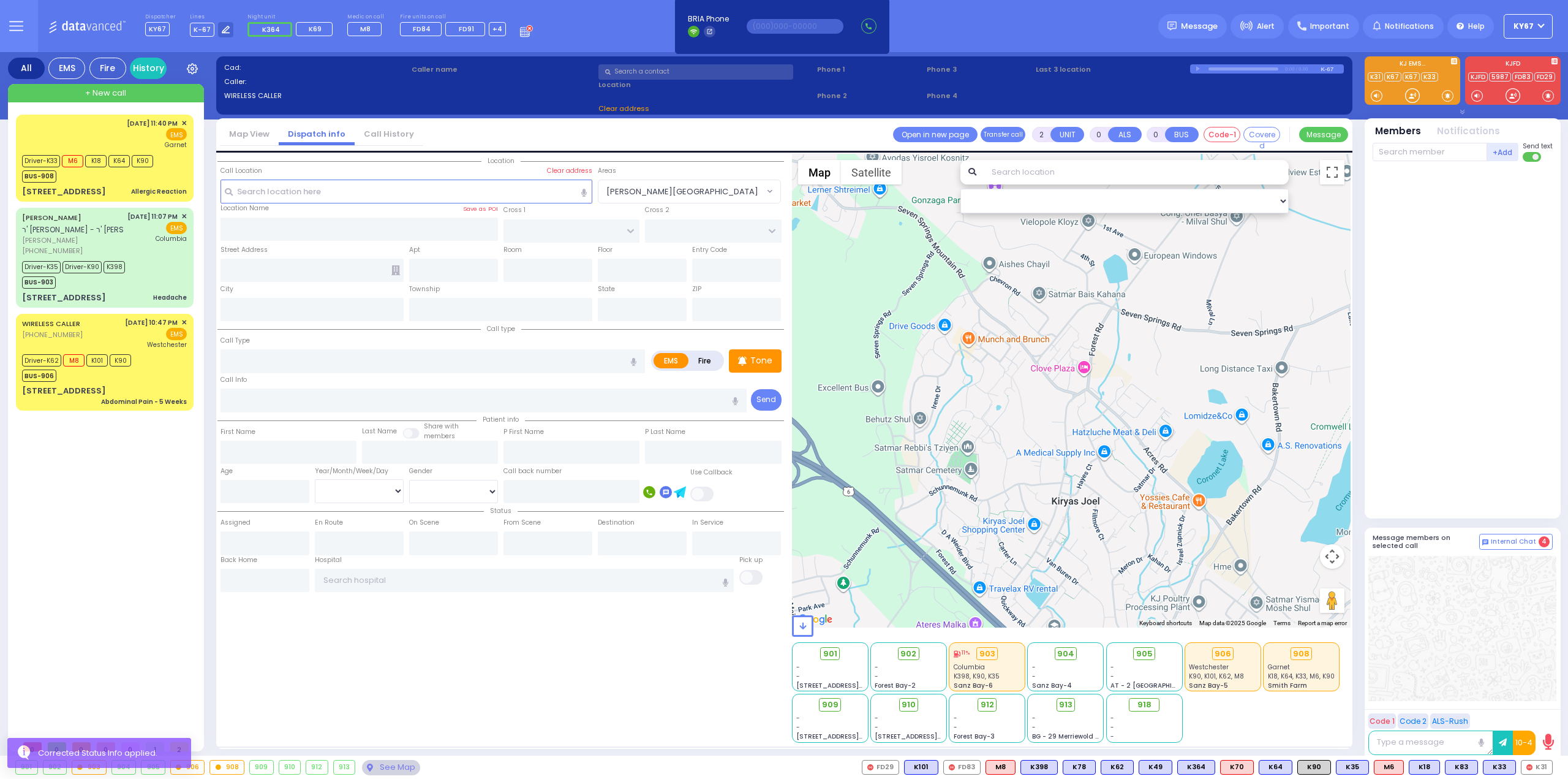
click at [337, 702] on div "KAHAN DR SECTION 4 KALEV WAY SECTION 3 KARLIN BLVD SECTION 5 KARLSBURG RD SECTI…" at bounding box center [500, 448] width 567 height 589
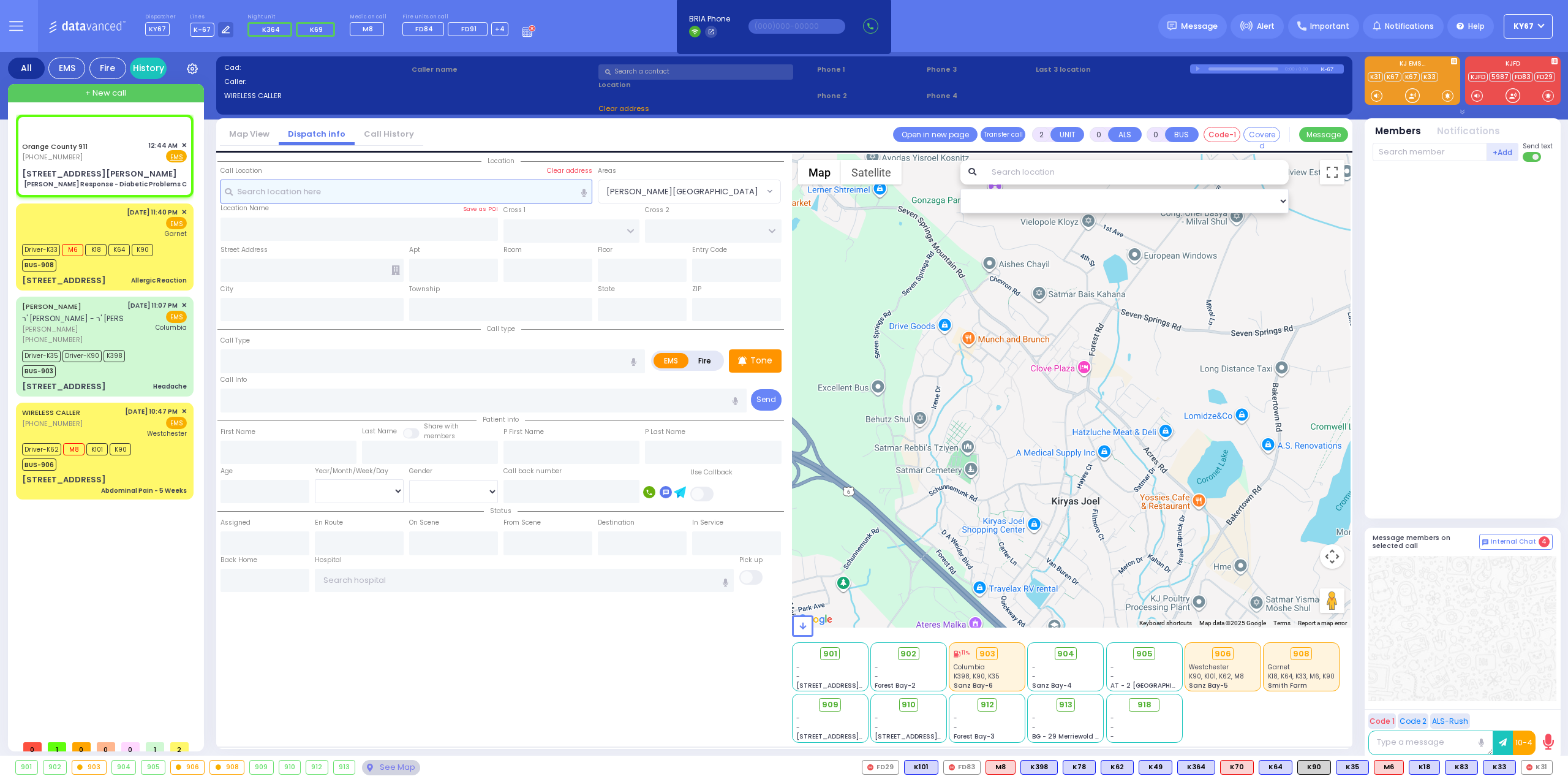
type input "6"
select select
type input "Charlie Response - Diabetic Problems C"
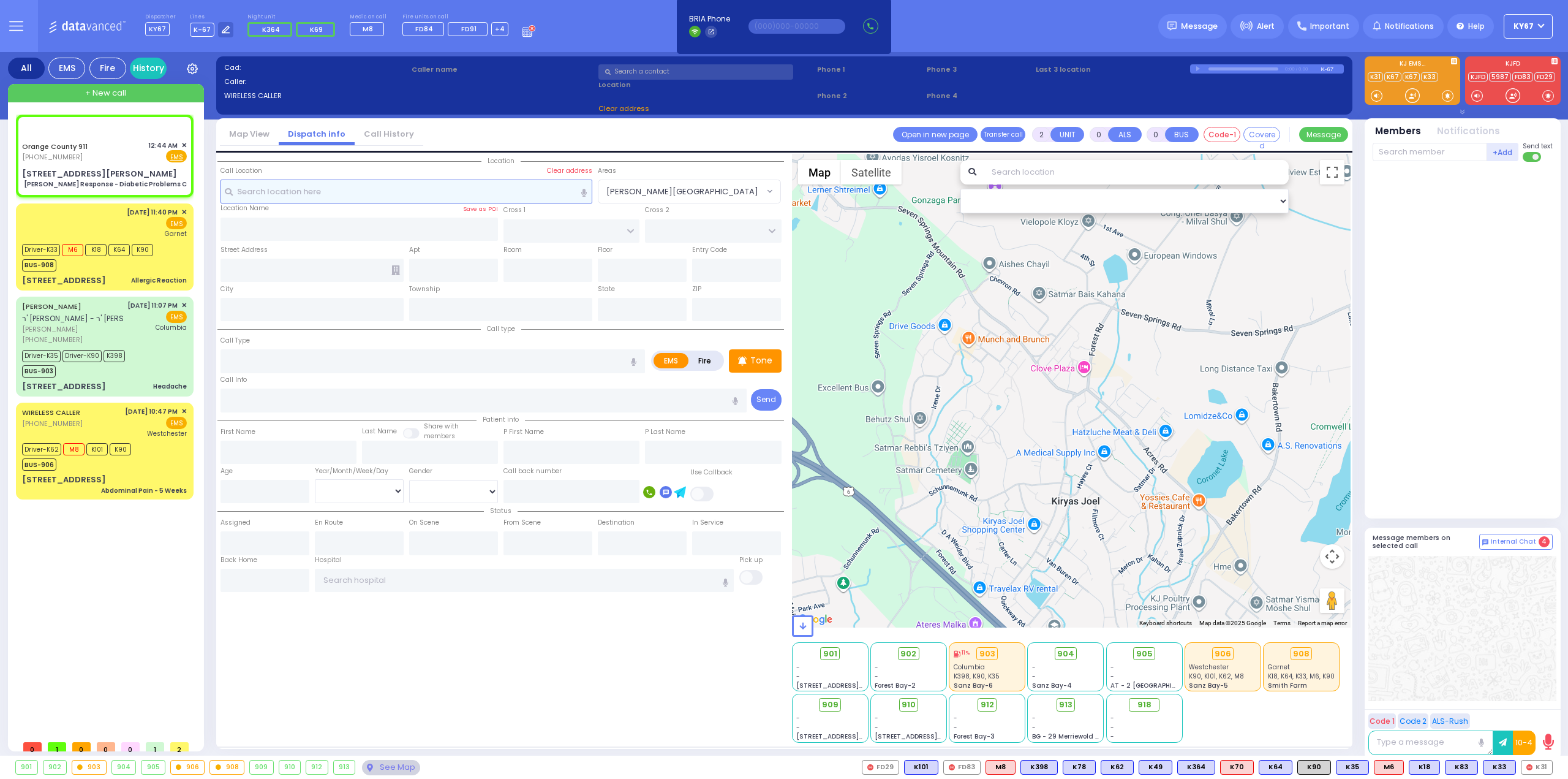
radio input "true"
type input "Nature: : Charlie Response - Diabetic Problems C Address: : 301 Arlin Rd APT BL…"
select select
select select "Hatzalah Garages"
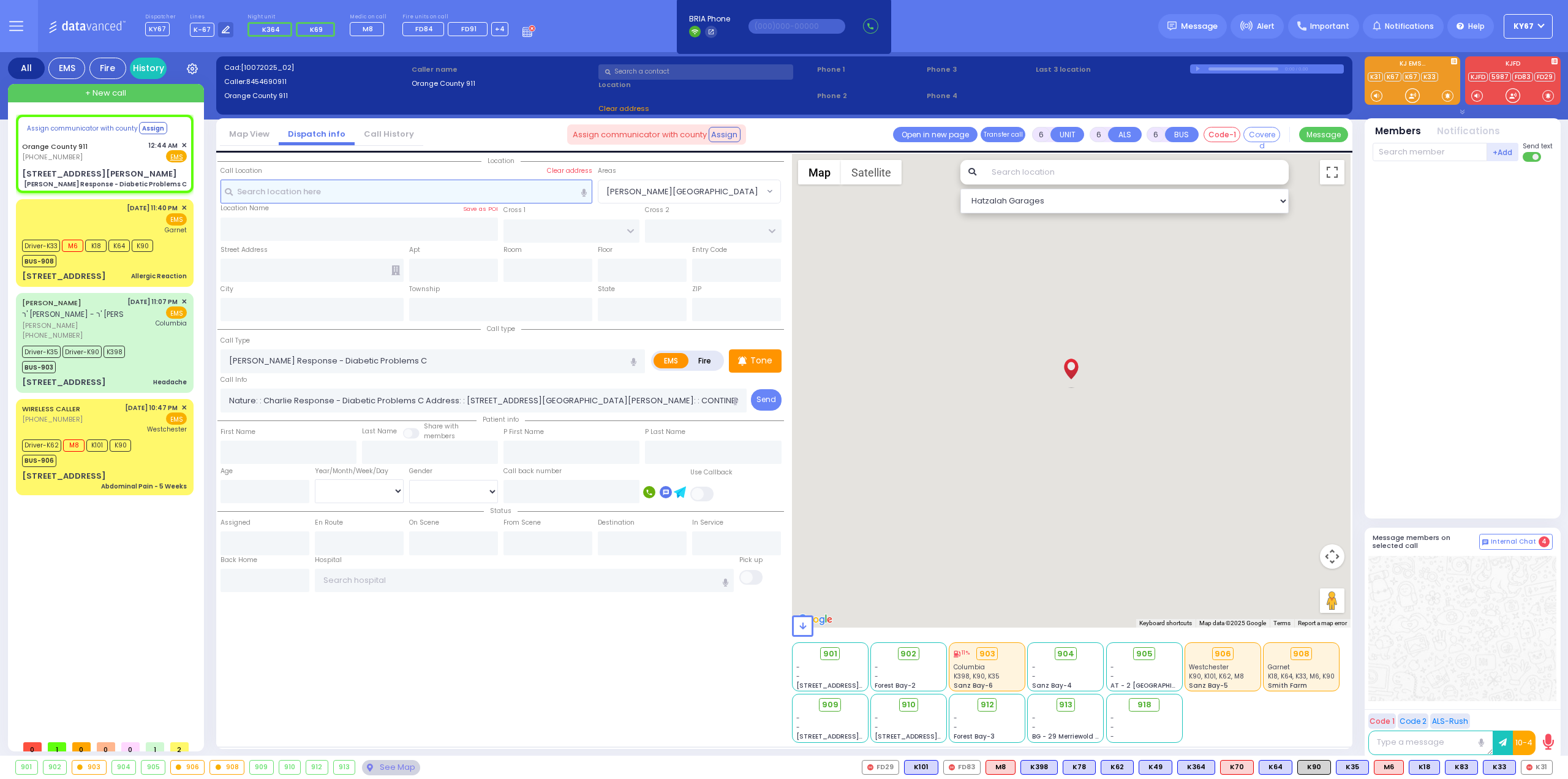
select select
radio input "true"
select select
select select "Hatzalah Garages"
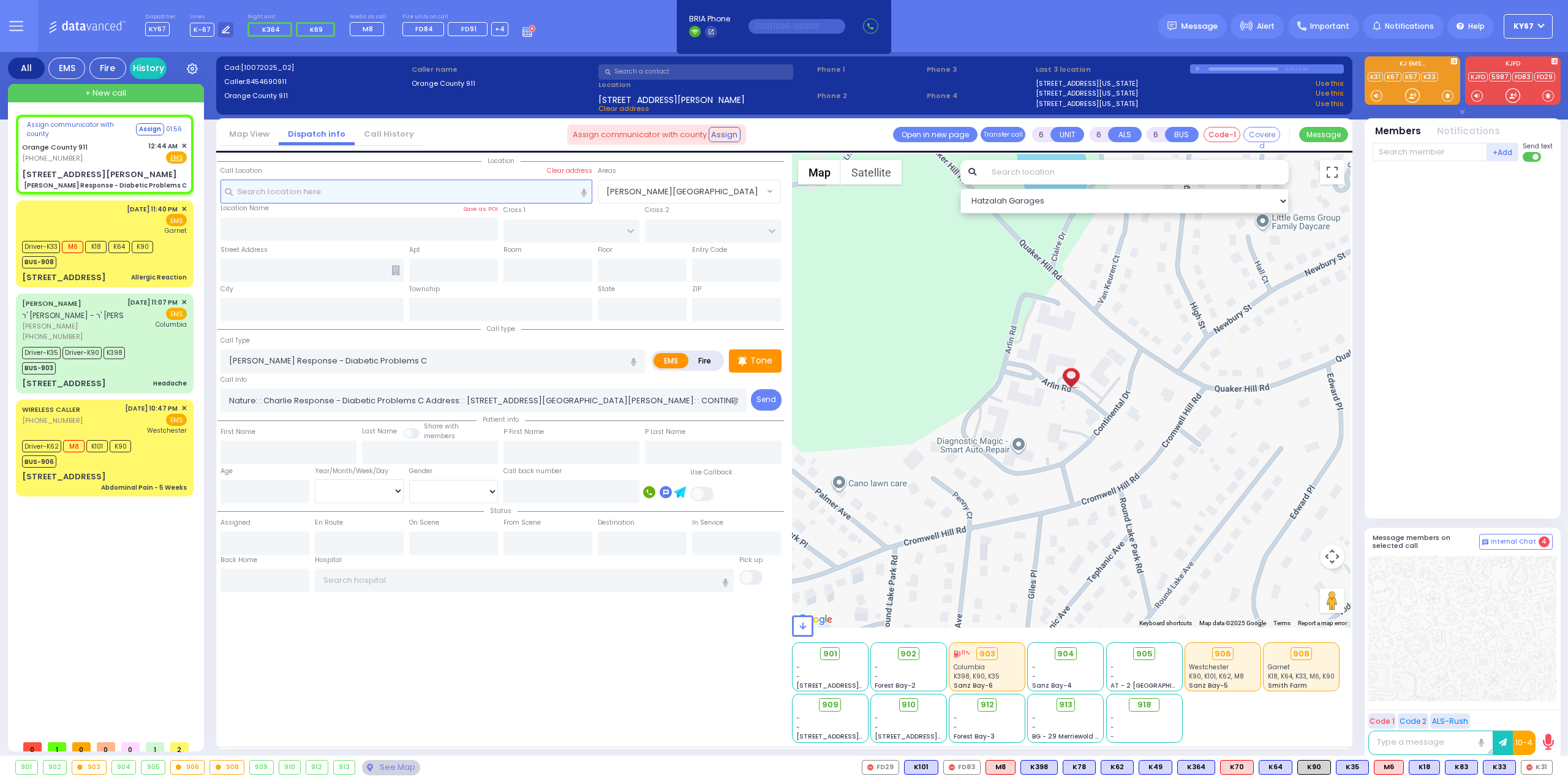
type input "301 Arlin Rd"
type input "Monroe"
type input "[US_STATE]"
type input "10950"
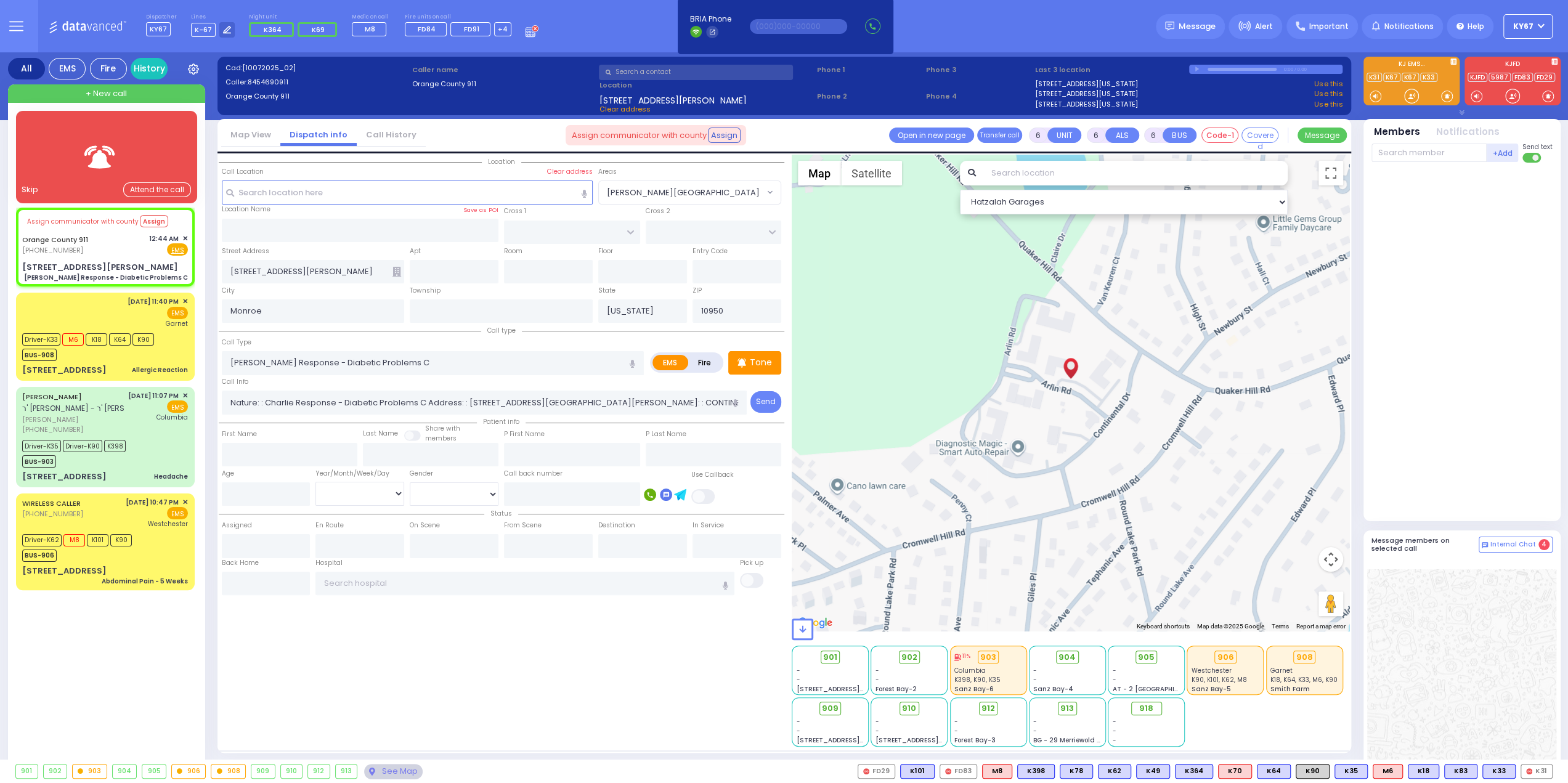
click at [81, 161] on img at bounding box center [101, 157] width 49 height 31
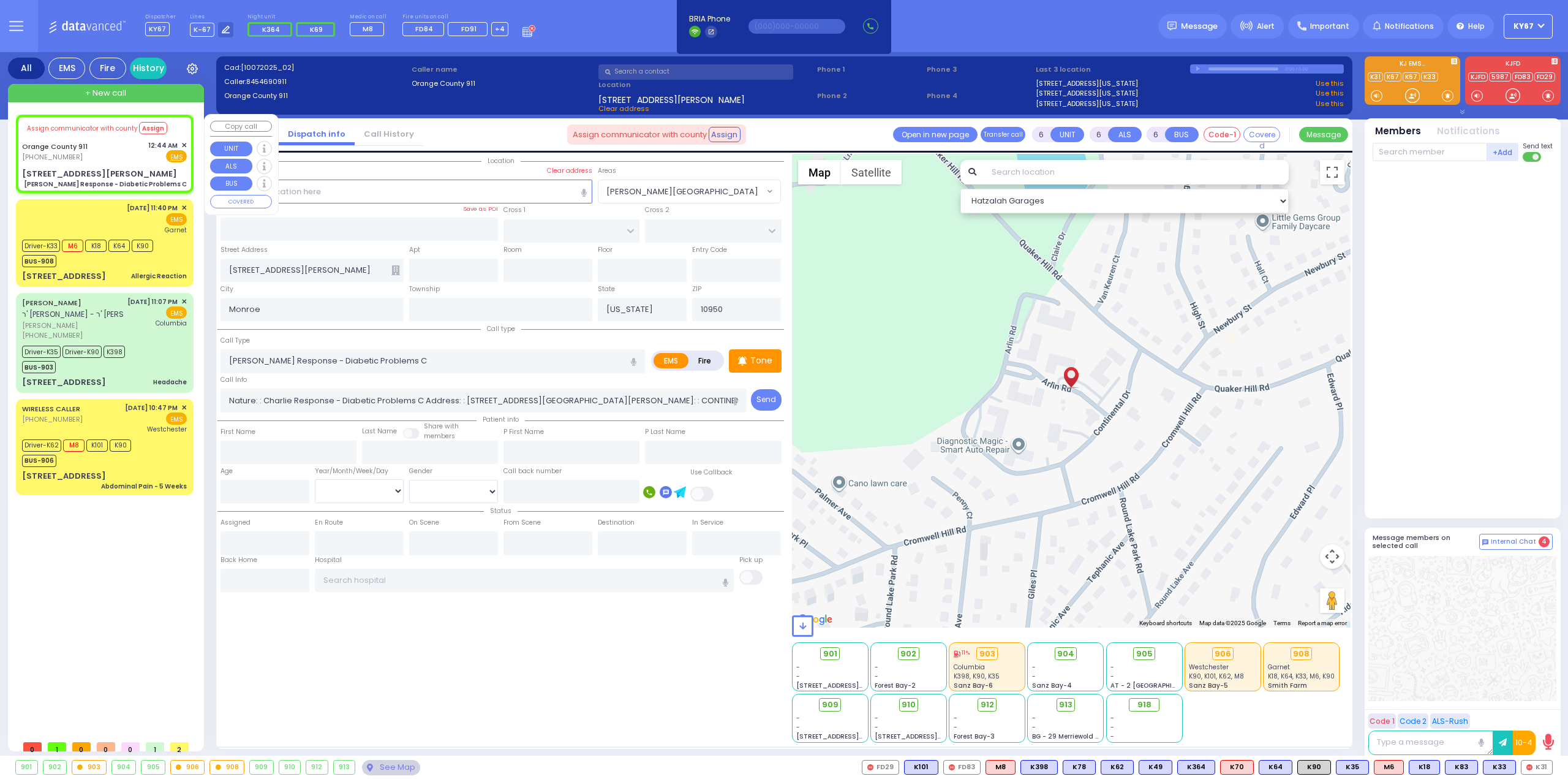
click at [186, 145] on div "Assign communicator with county Assign Orange County 911 (845) 469-0911 12:44 A…" at bounding box center [105, 154] width 173 height 75
select select
radio input "true"
select select
select select "Hatzalah Garages"
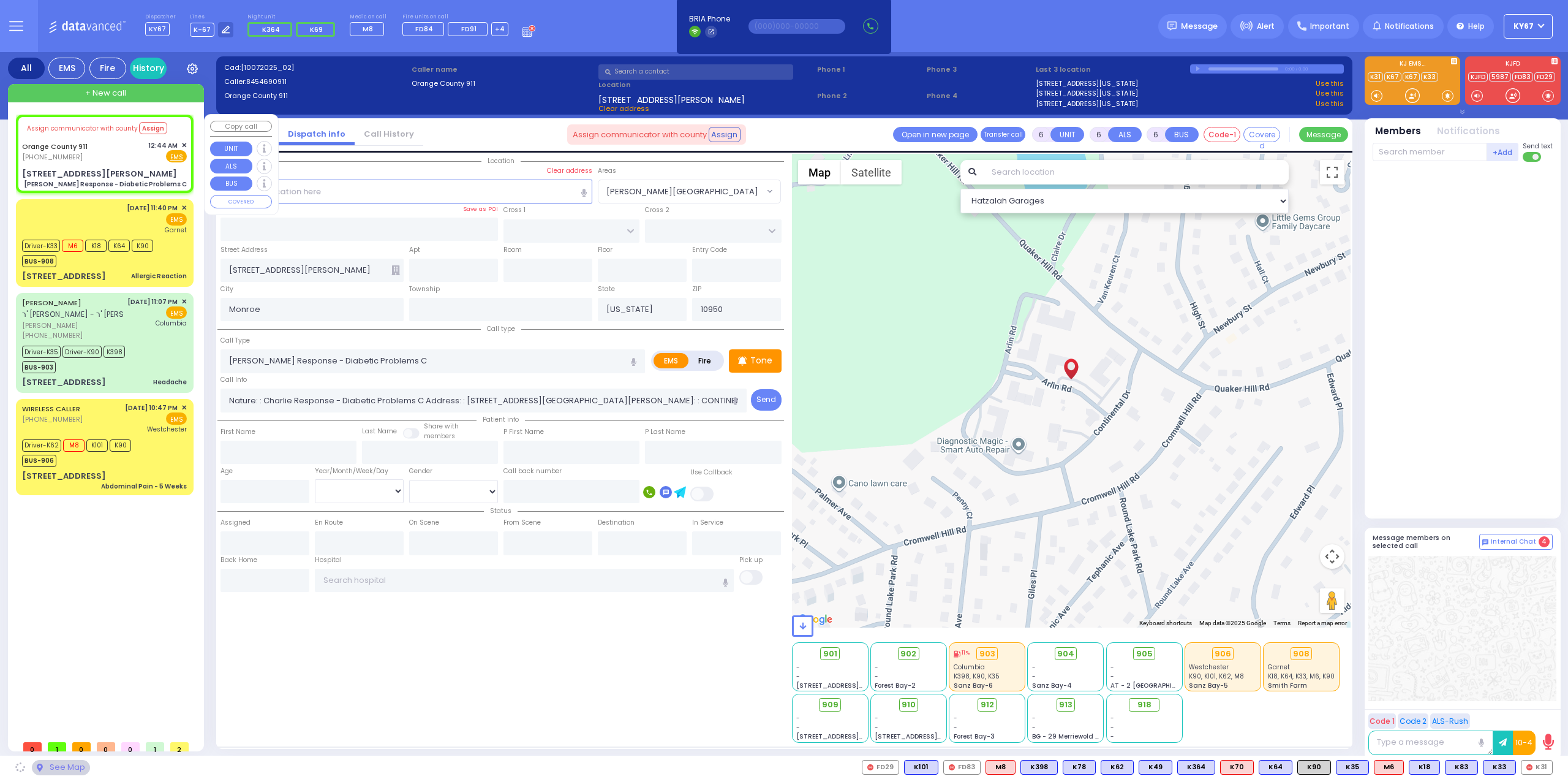
click at [185, 145] on span "✕" at bounding box center [184, 145] width 5 height 10
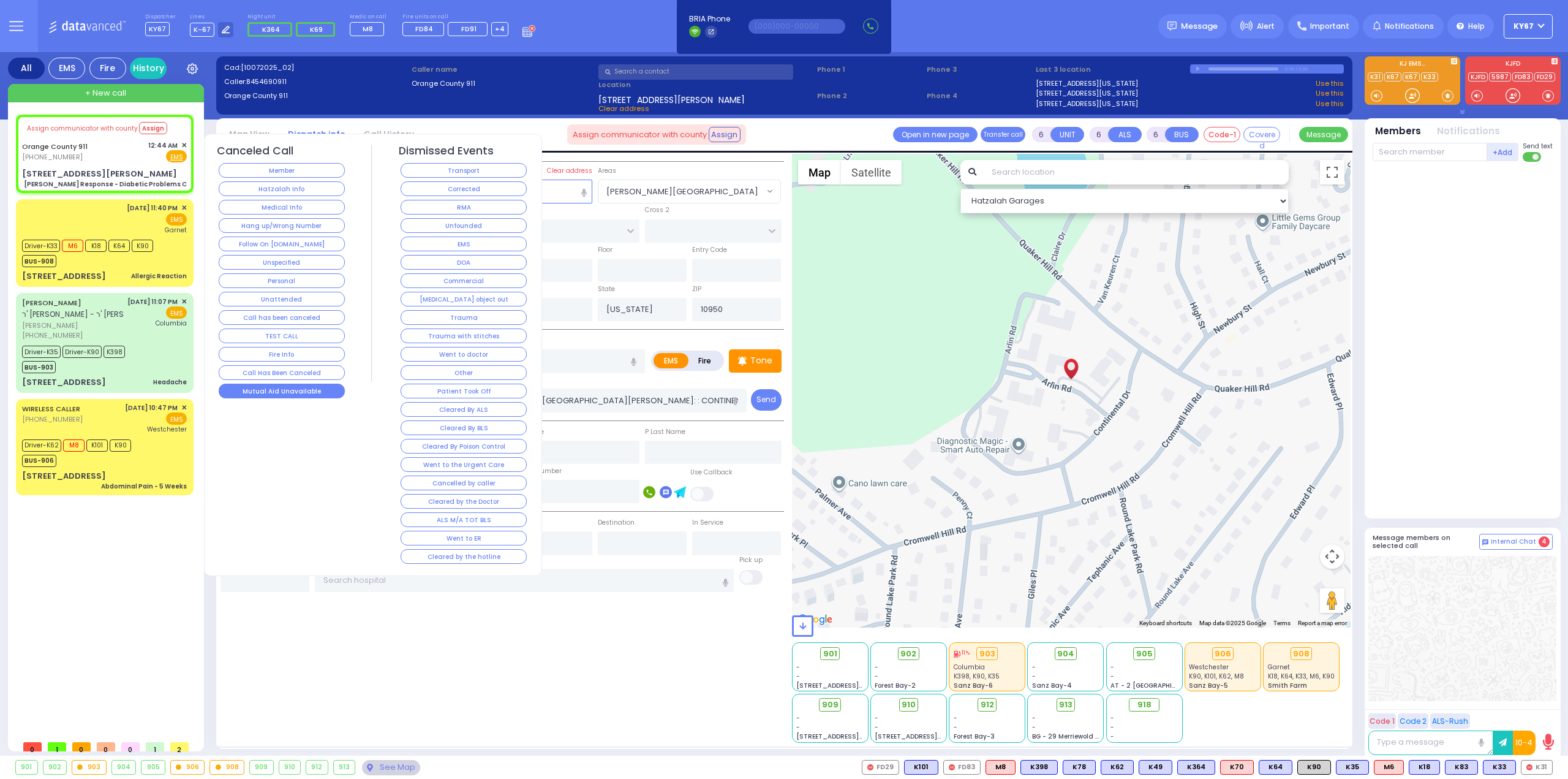
click at [297, 390] on button "Mutual Aid Unavailable" at bounding box center [281, 391] width 126 height 15
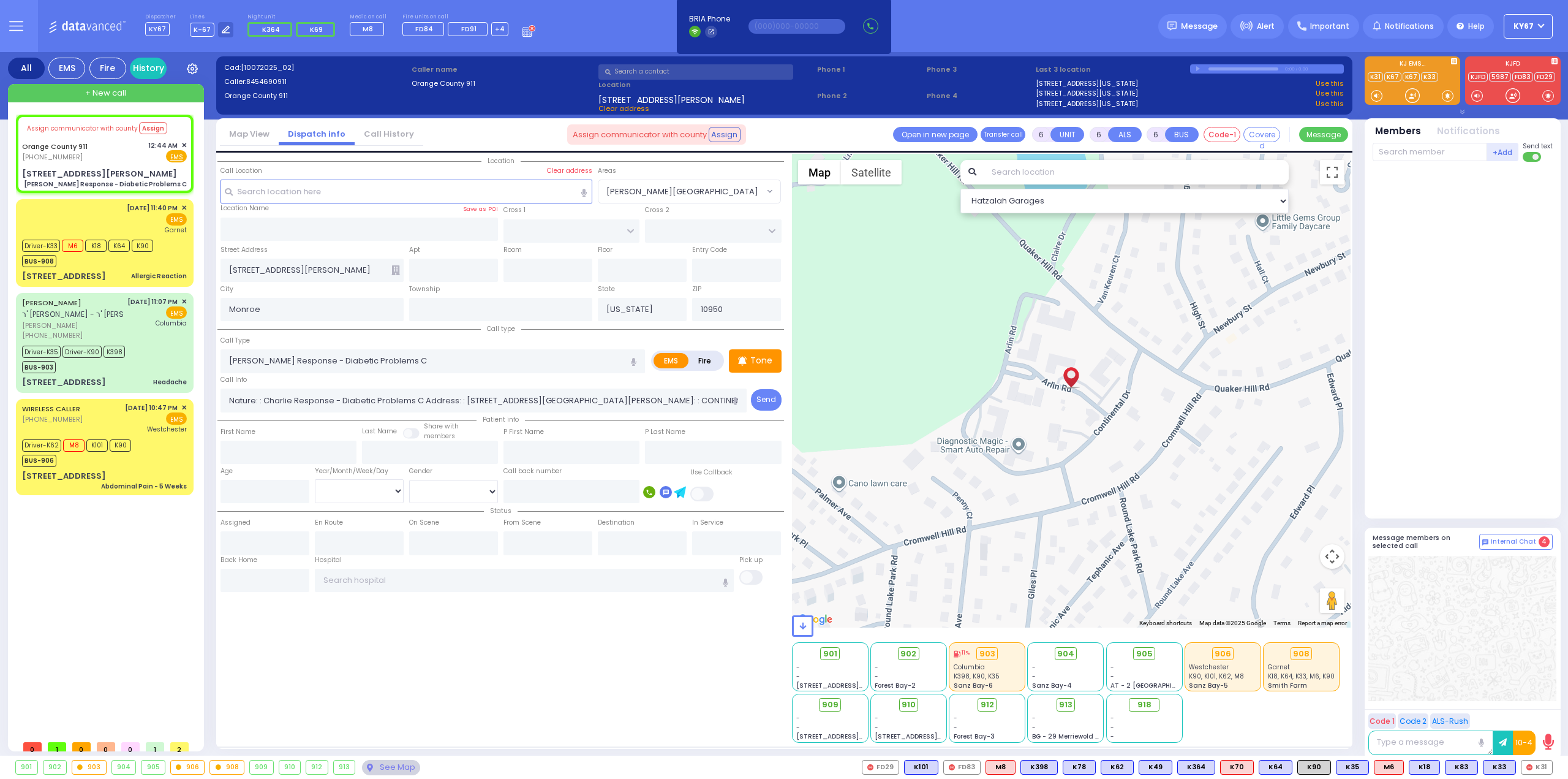
select select
radio input "true"
select select
